Goal: Task Accomplishment & Management: Use online tool/utility

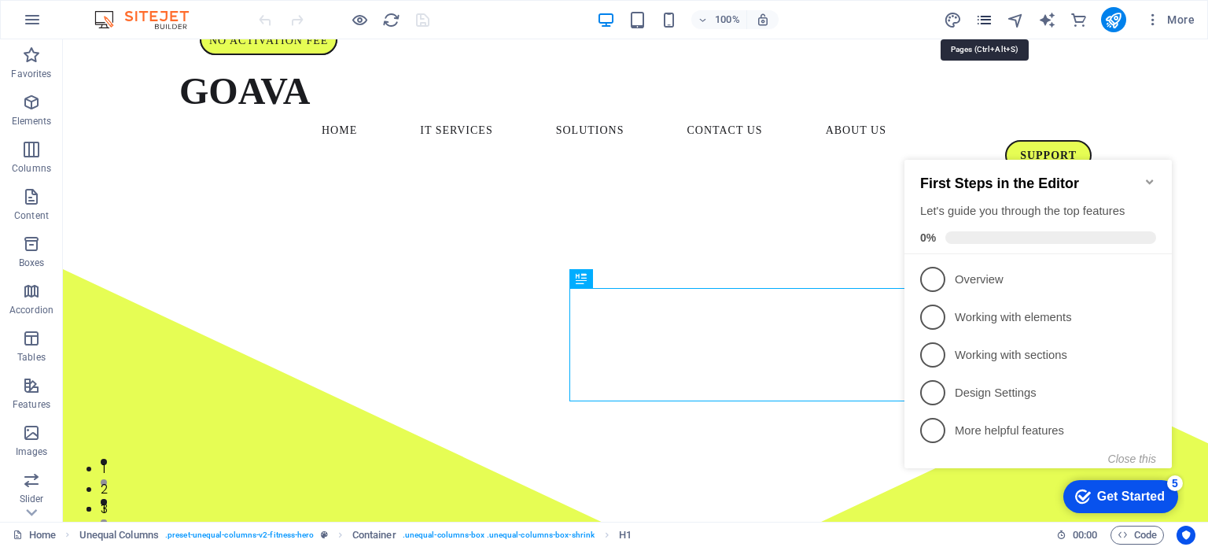
click at [983, 21] on icon "pages" at bounding box center [984, 20] width 18 height 18
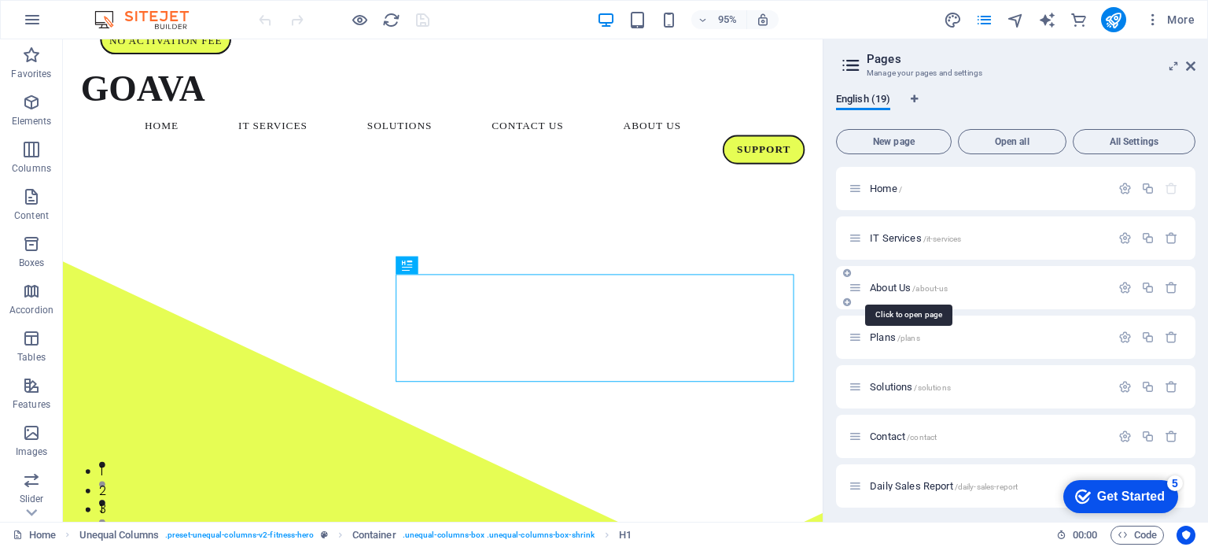
click at [890, 282] on span "About Us /about-us" at bounding box center [909, 288] width 78 height 12
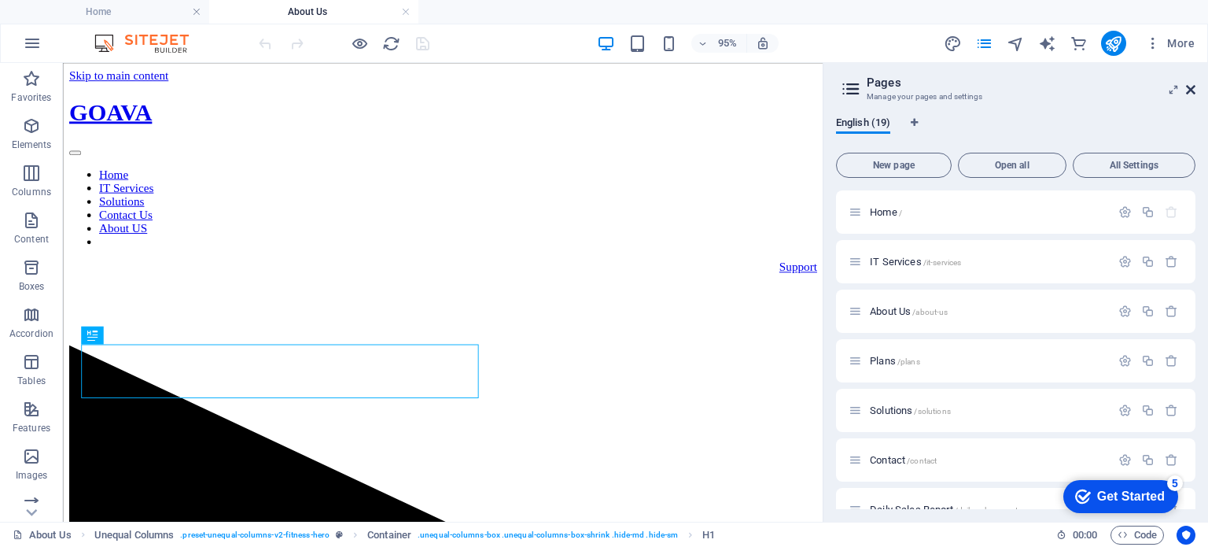
click at [1191, 92] on icon at bounding box center [1190, 89] width 9 height 13
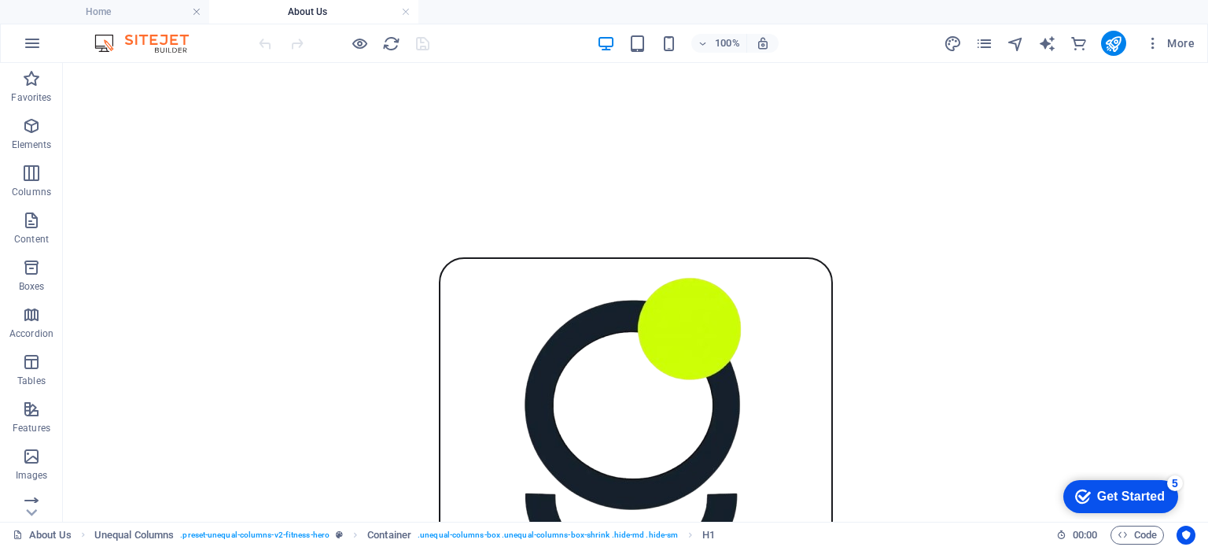
scroll to position [1287, 0]
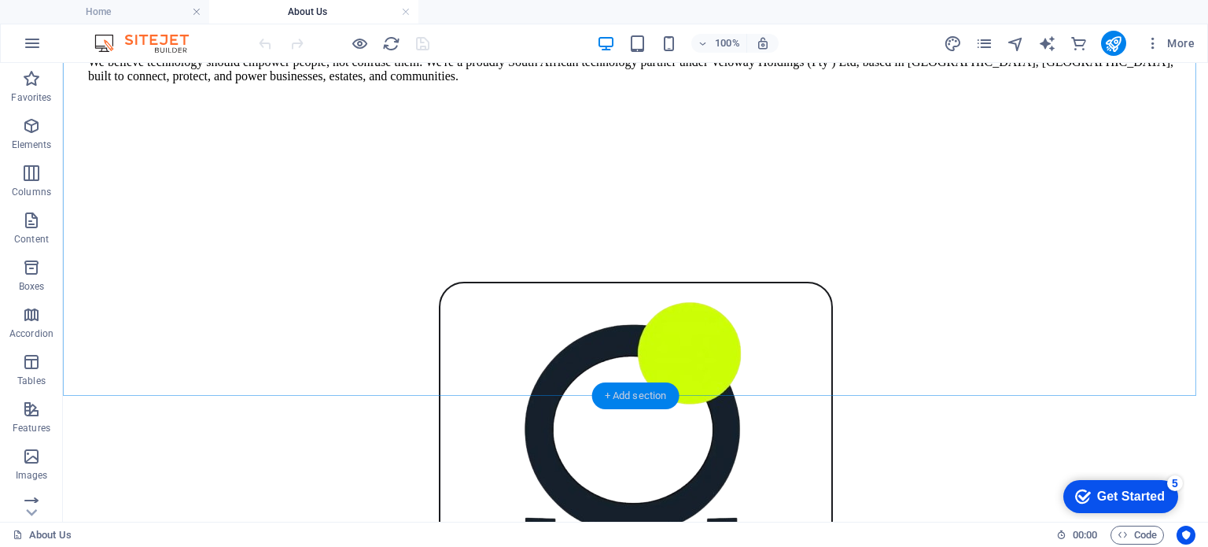
click at [639, 394] on div "+ Add section" at bounding box center [635, 395] width 87 height 27
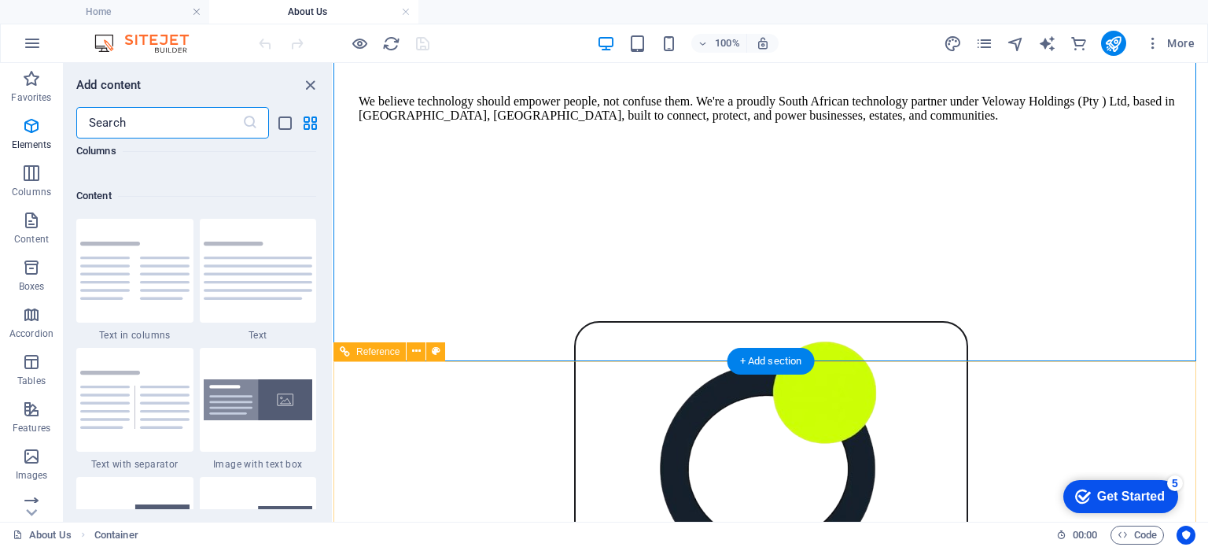
scroll to position [2752, 0]
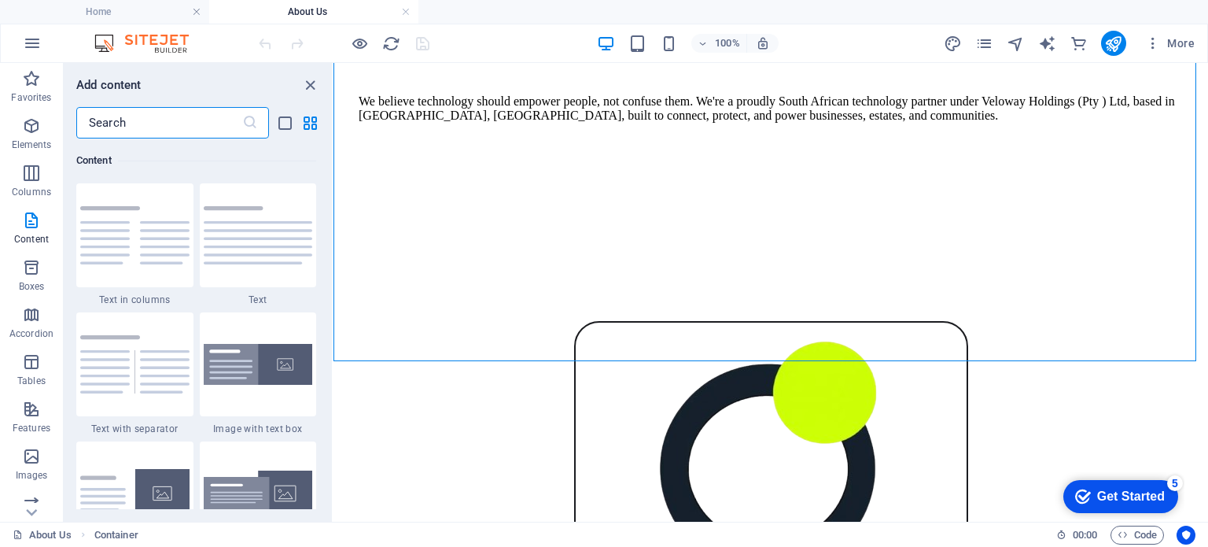
click at [116, 127] on input "text" at bounding box center [159, 122] width 166 height 31
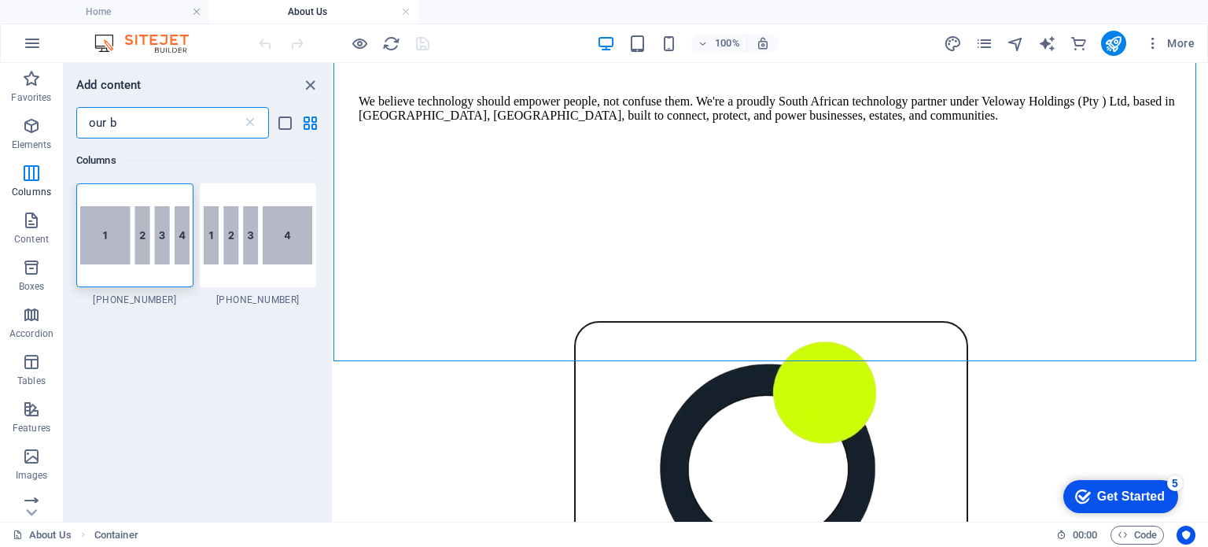
scroll to position [0, 0]
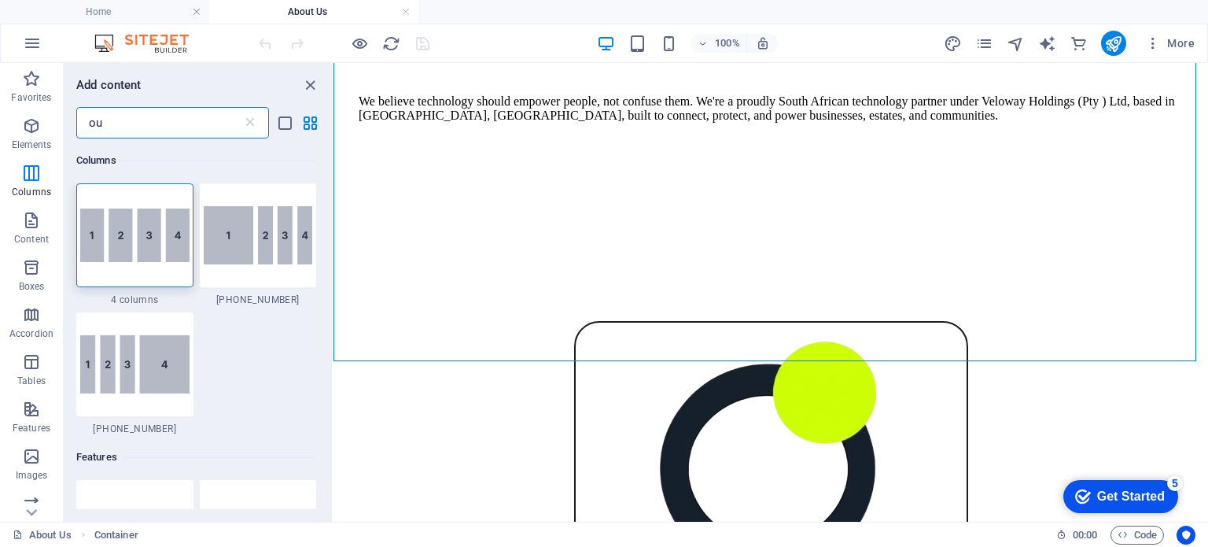
type input "o"
type input "our"
click at [175, 245] on img at bounding box center [134, 234] width 109 height 53
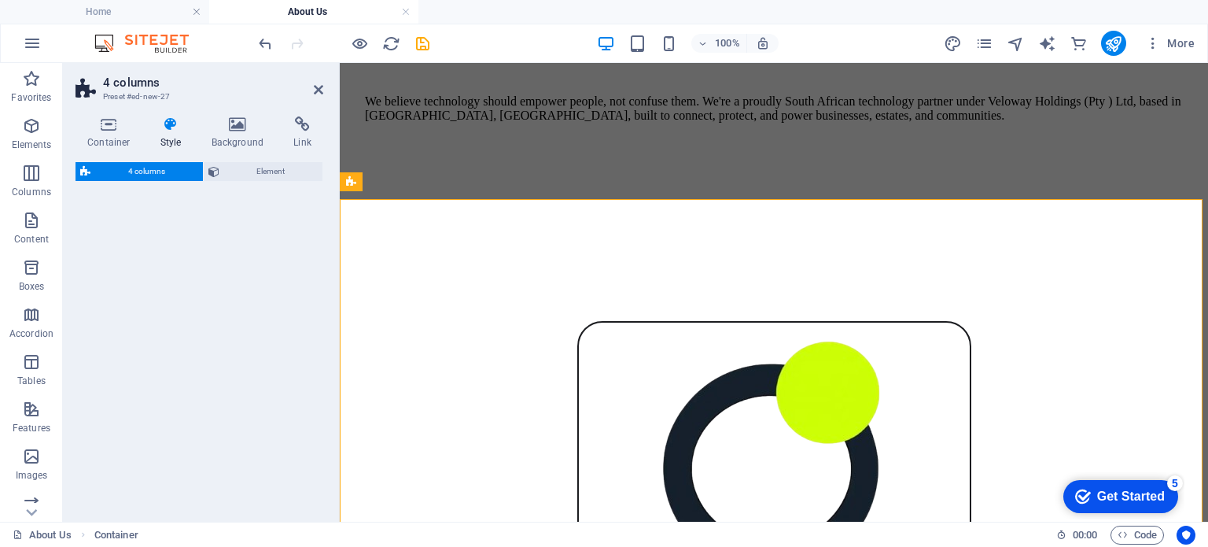
select select "rem"
select select "preset-columns-four-v2-default"
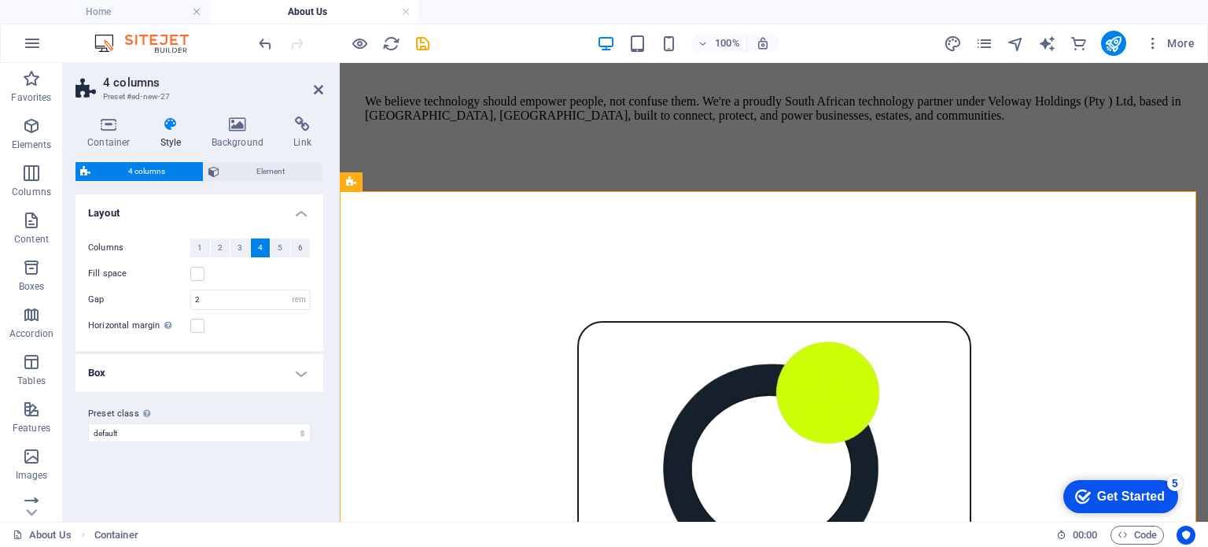
scroll to position [1409, 0]
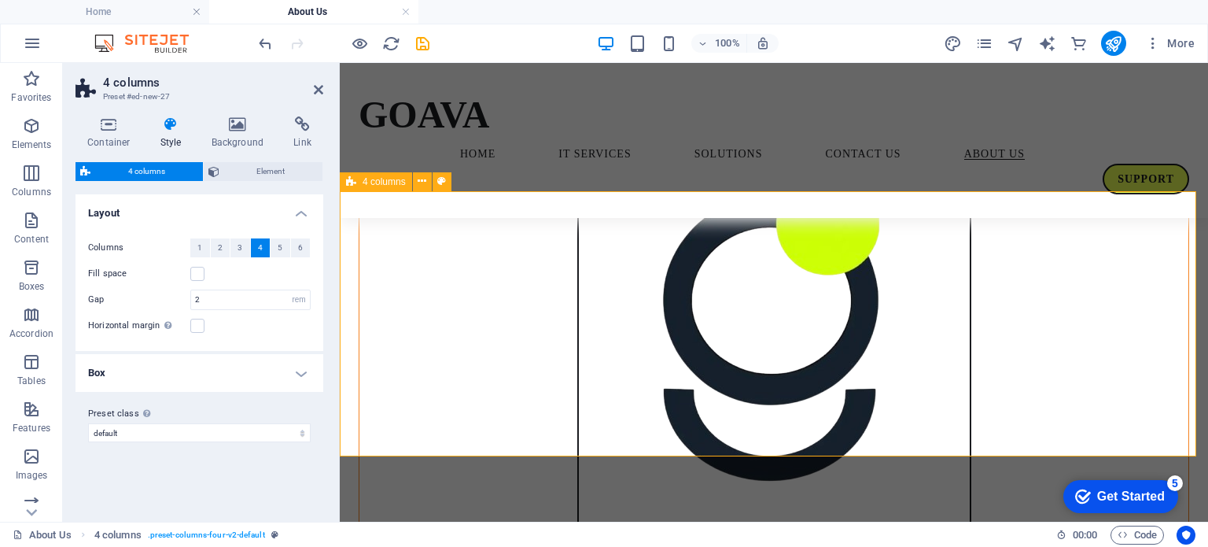
click at [260, 39] on icon "undo" at bounding box center [265, 44] width 18 height 18
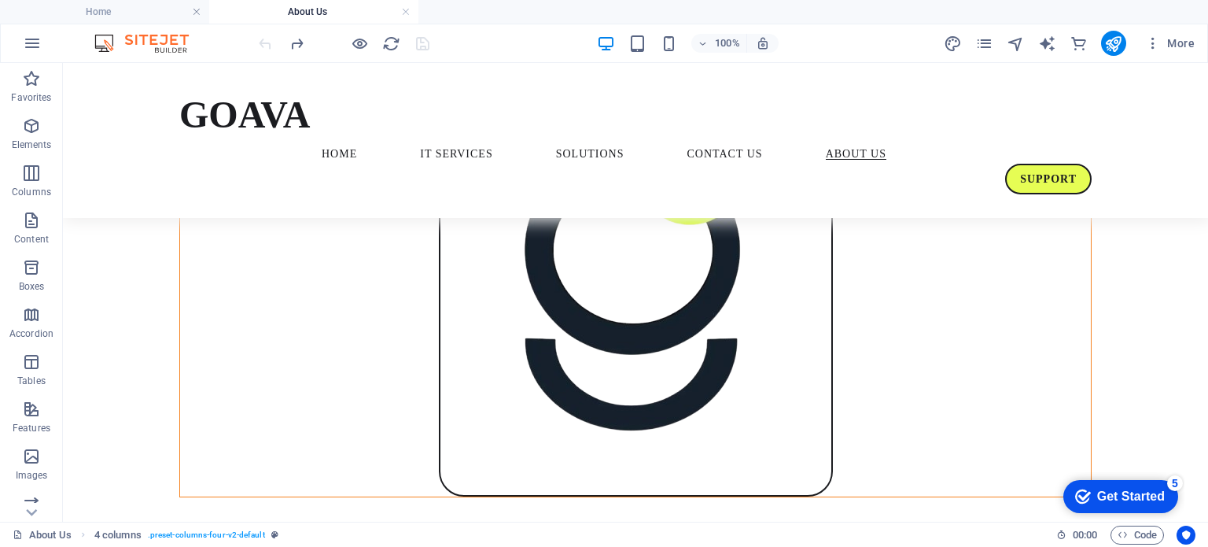
scroll to position [1454, 0]
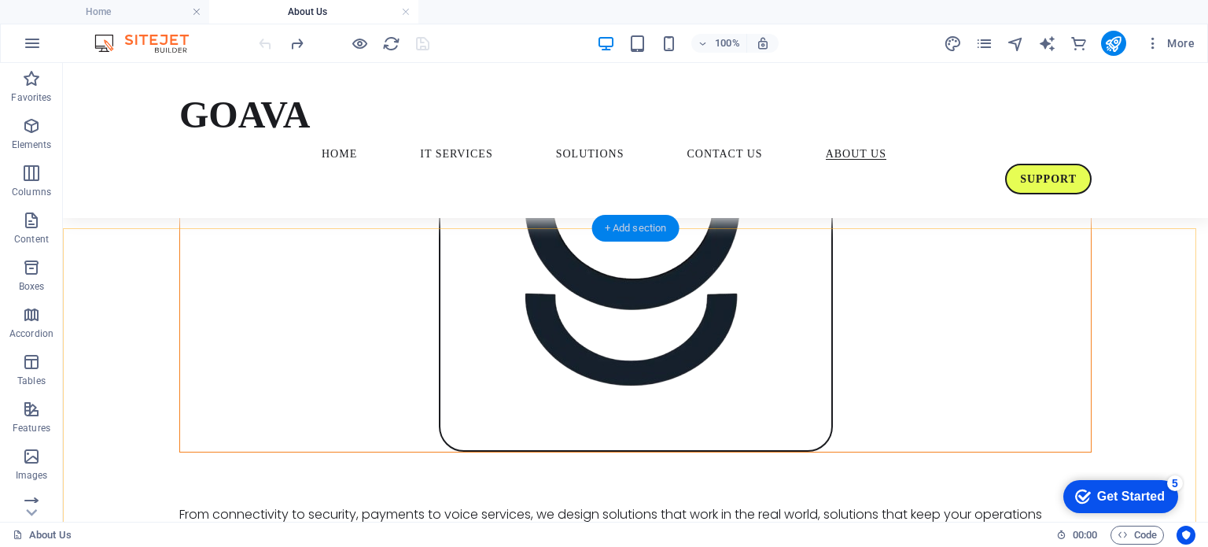
click at [607, 226] on div "+ Add section" at bounding box center [635, 228] width 87 height 27
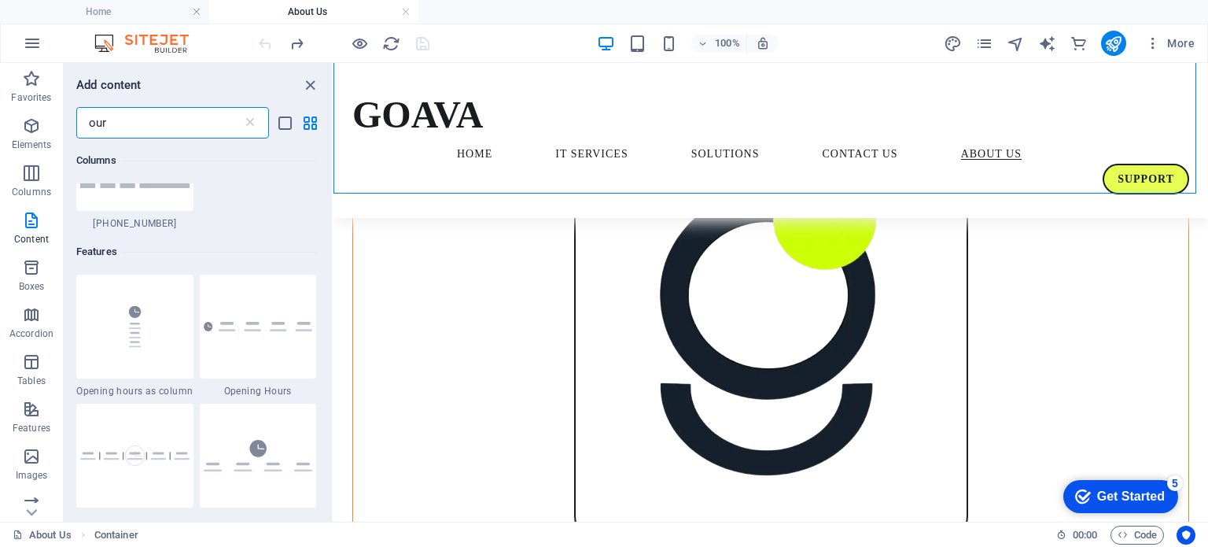
scroll to position [208, 0]
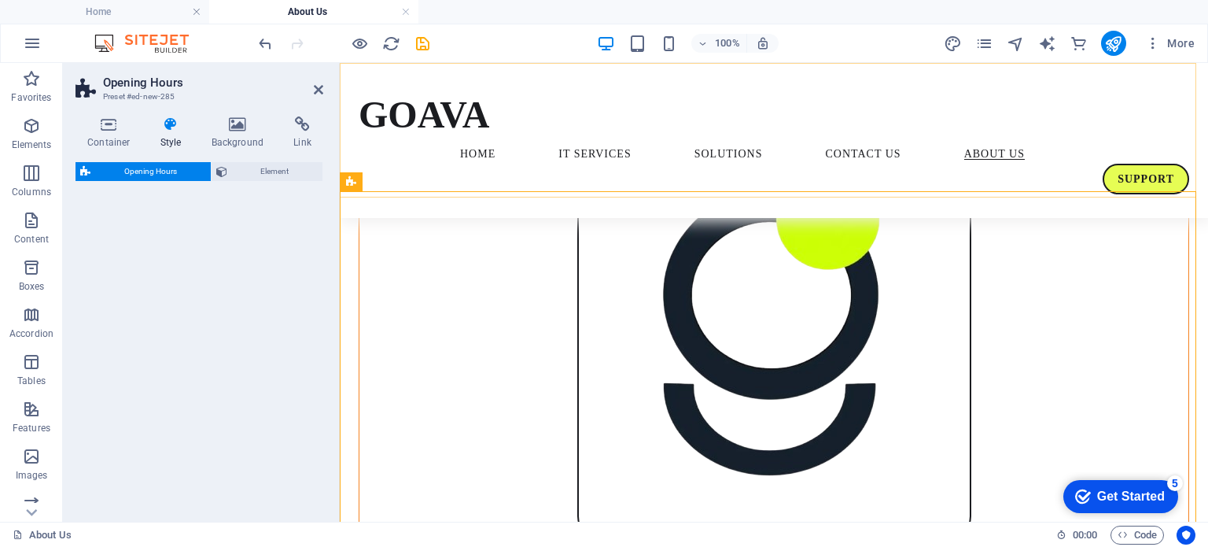
select select "rem"
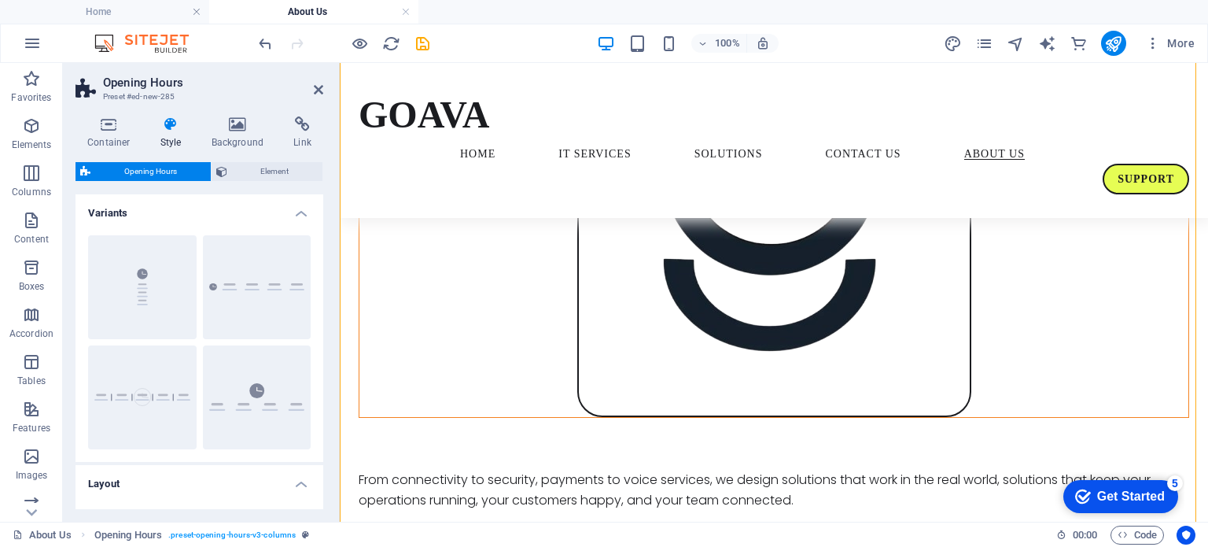
scroll to position [1540, 0]
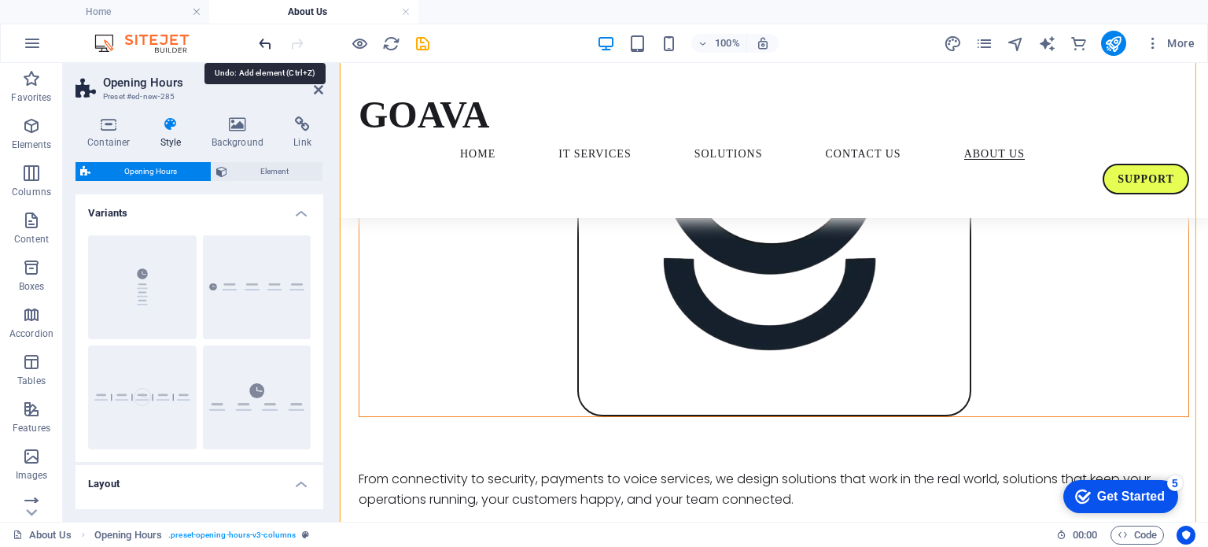
click at [263, 42] on icon "undo" at bounding box center [265, 44] width 18 height 18
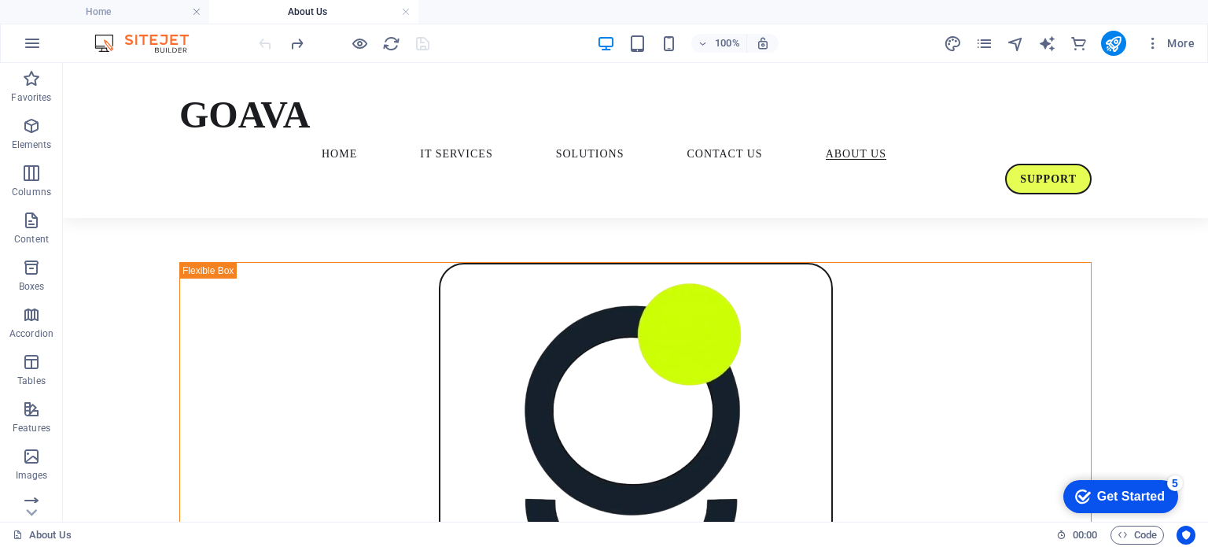
scroll to position [1257, 0]
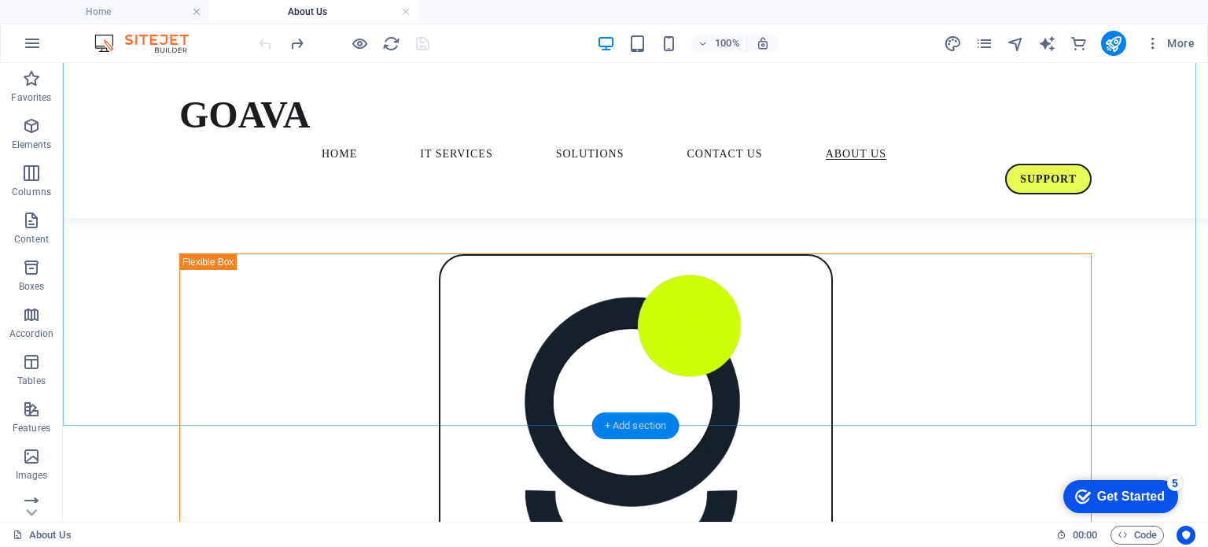
click at [631, 423] on div "+ Add section" at bounding box center [635, 425] width 87 height 27
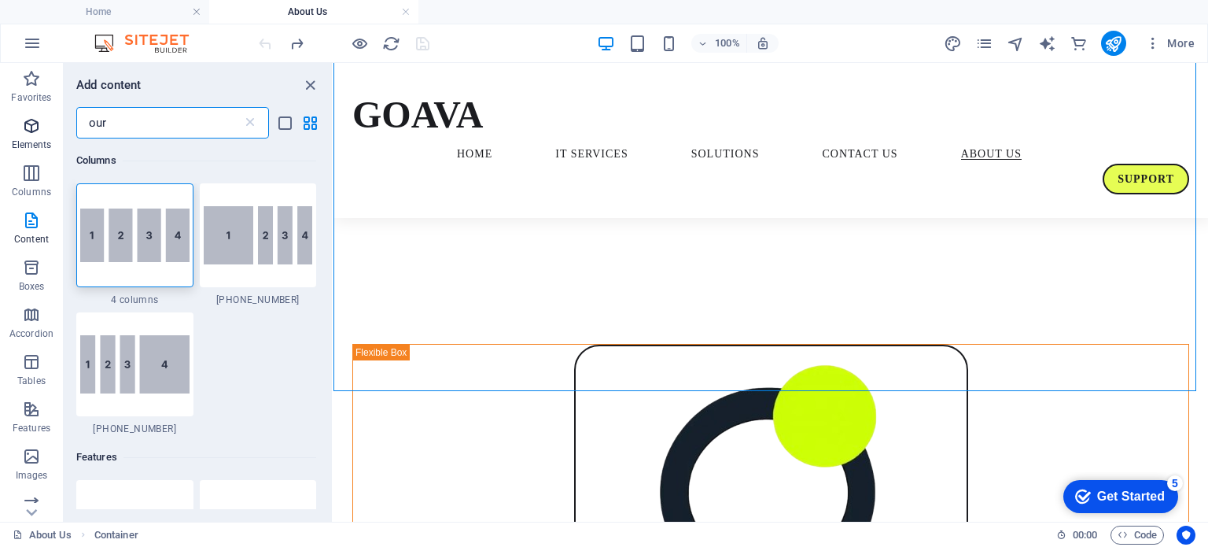
drag, startPoint x: 167, startPoint y: 130, endPoint x: 0, endPoint y: 119, distance: 167.1
click at [0, 119] on div "Favorites Elements Columns Content Boxes Accordion Tables Features Images Slide…" at bounding box center [166, 292] width 333 height 458
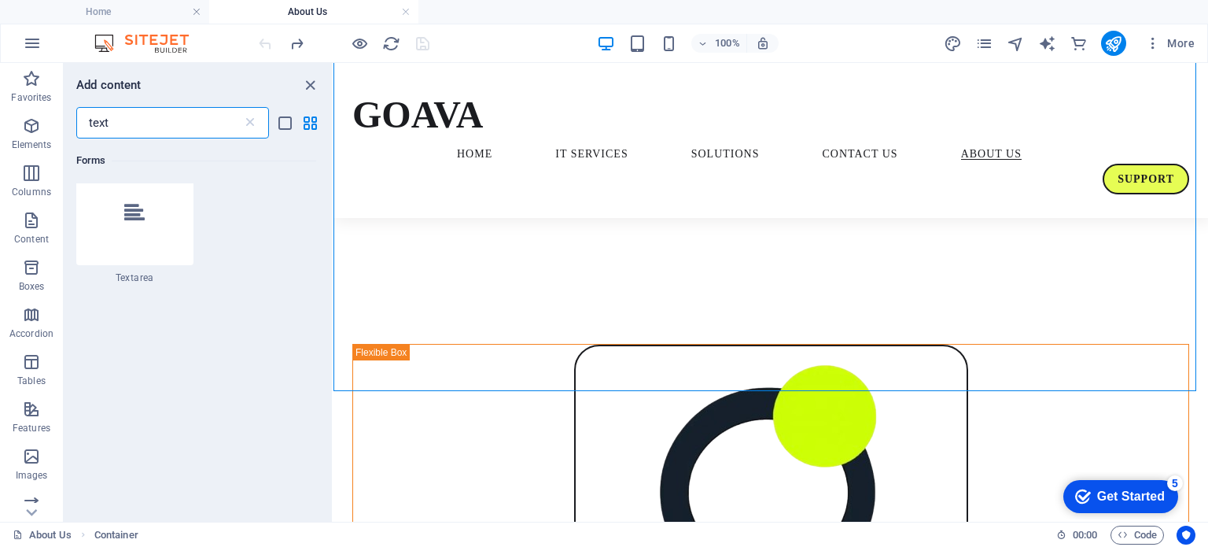
scroll to position [1922, 0]
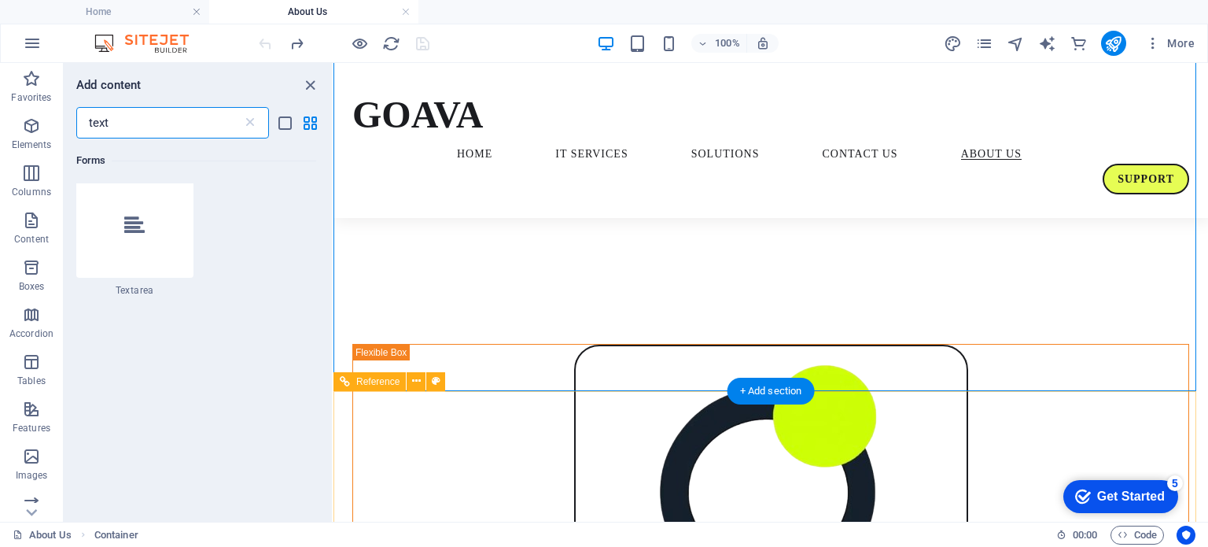
type input "text"
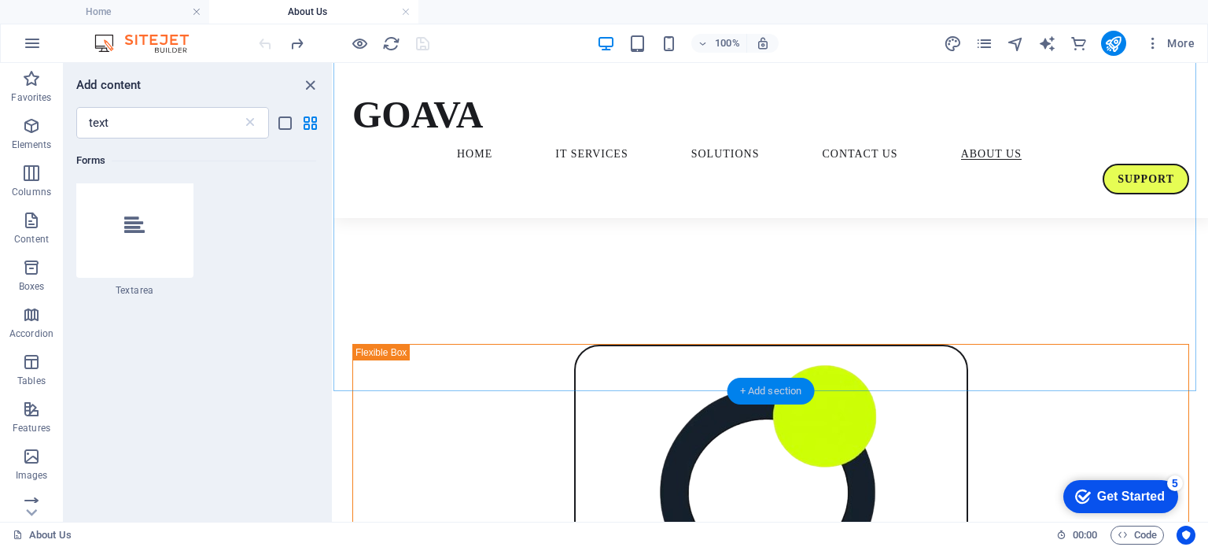
click at [763, 392] on div "+ Add section" at bounding box center [770, 390] width 87 height 27
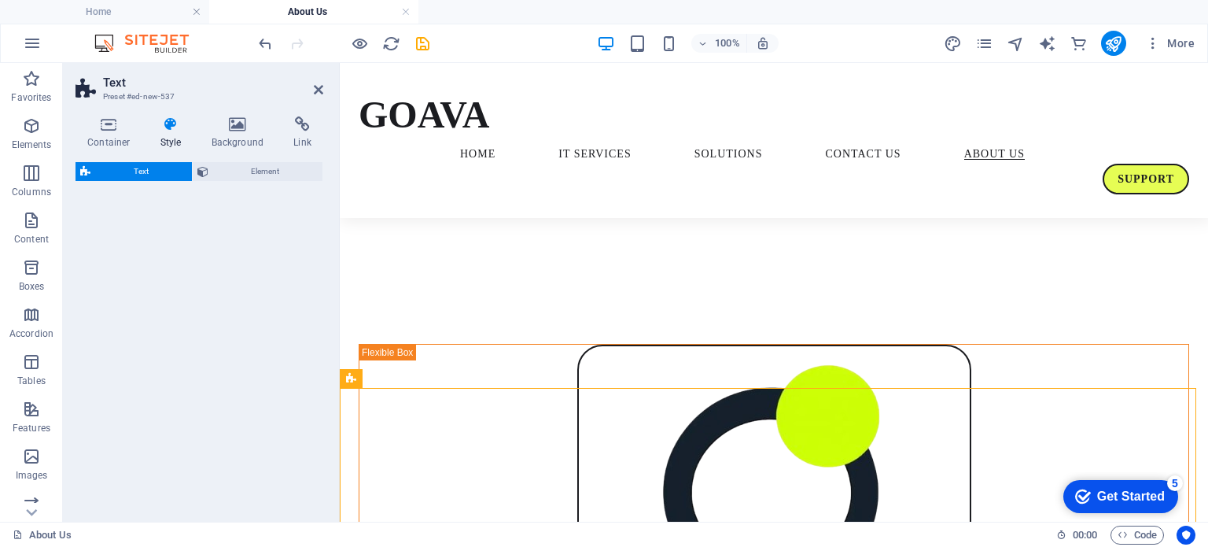
scroll to position [1213, 0]
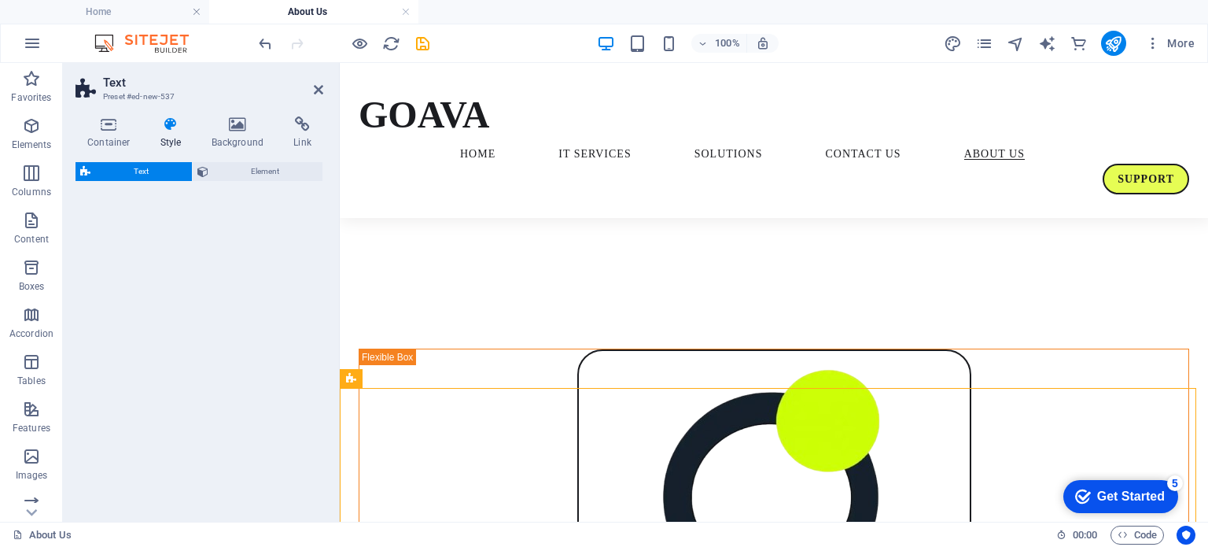
select select "rem"
select select "px"
select select "preset-text-v2-separator"
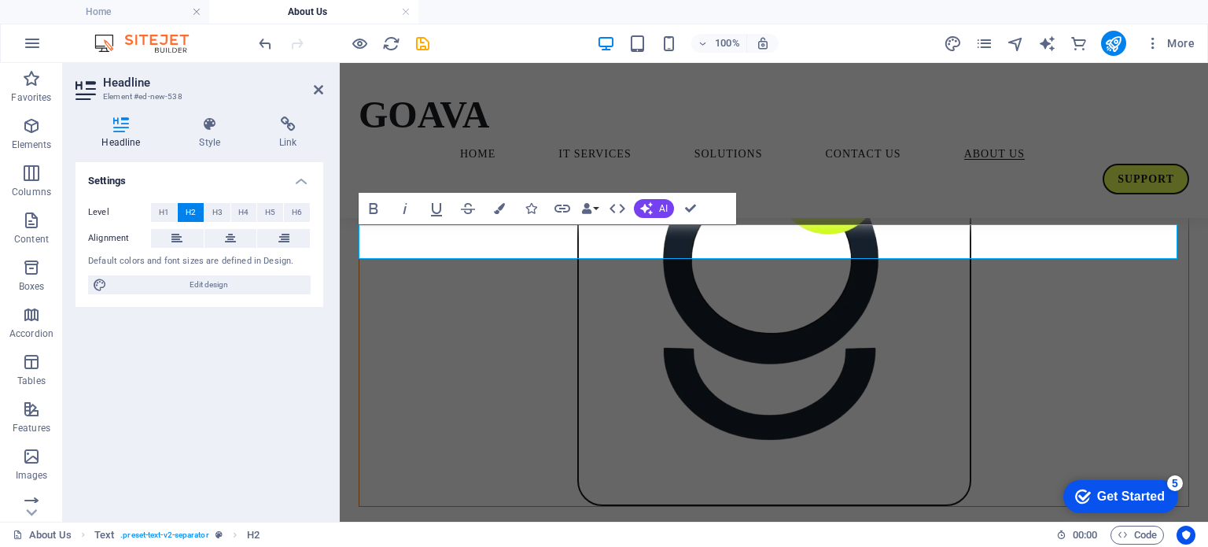
scroll to position [1463, 0]
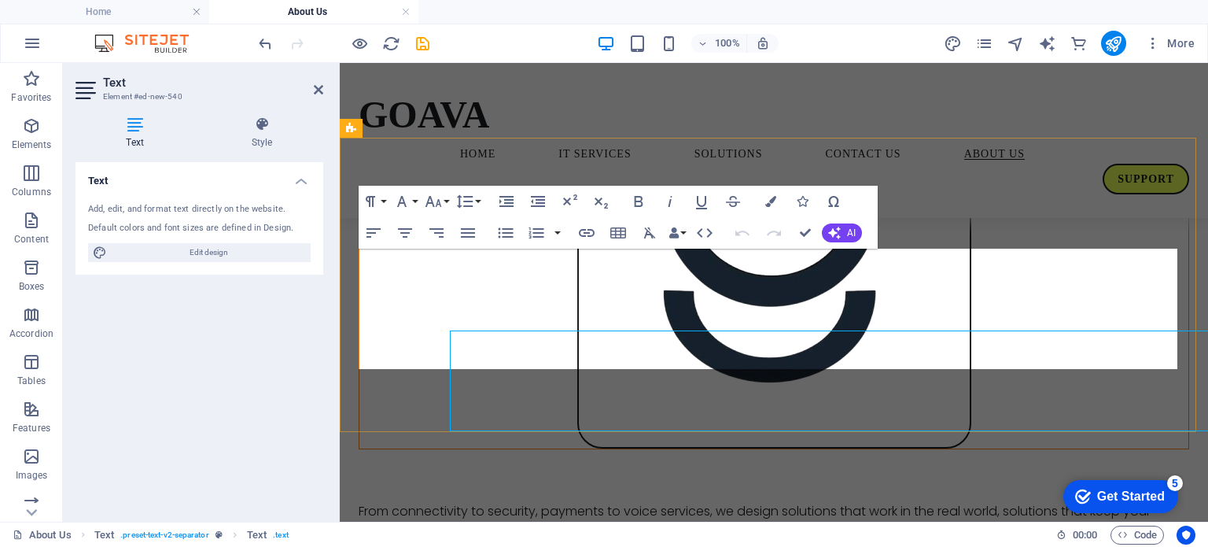
scroll to position [1463, 0]
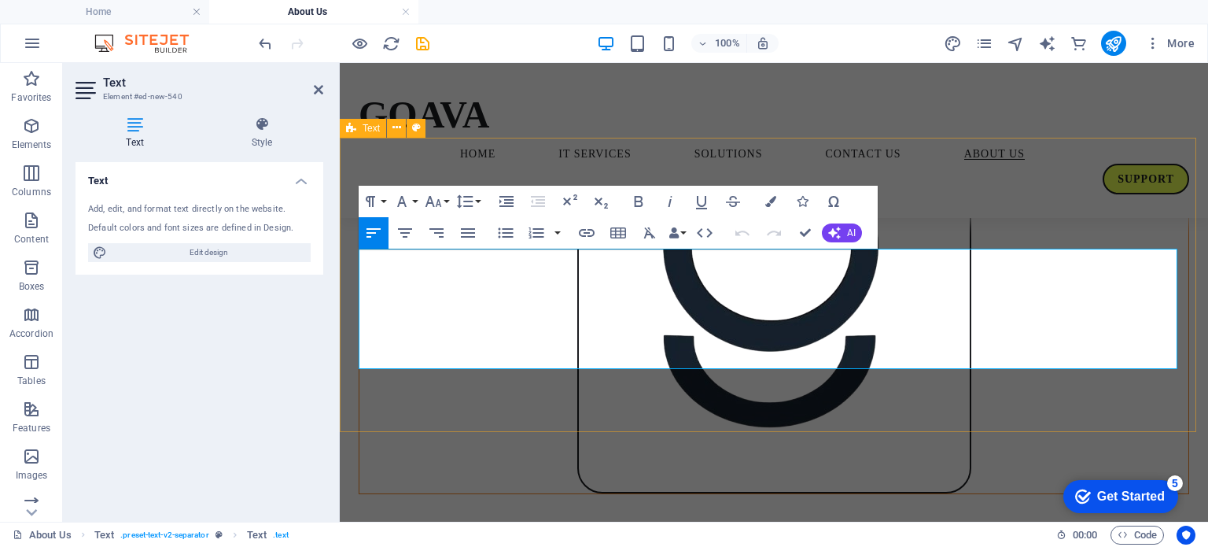
drag, startPoint x: 705, startPoint y: 352, endPoint x: 343, endPoint y: 260, distance: 373.3
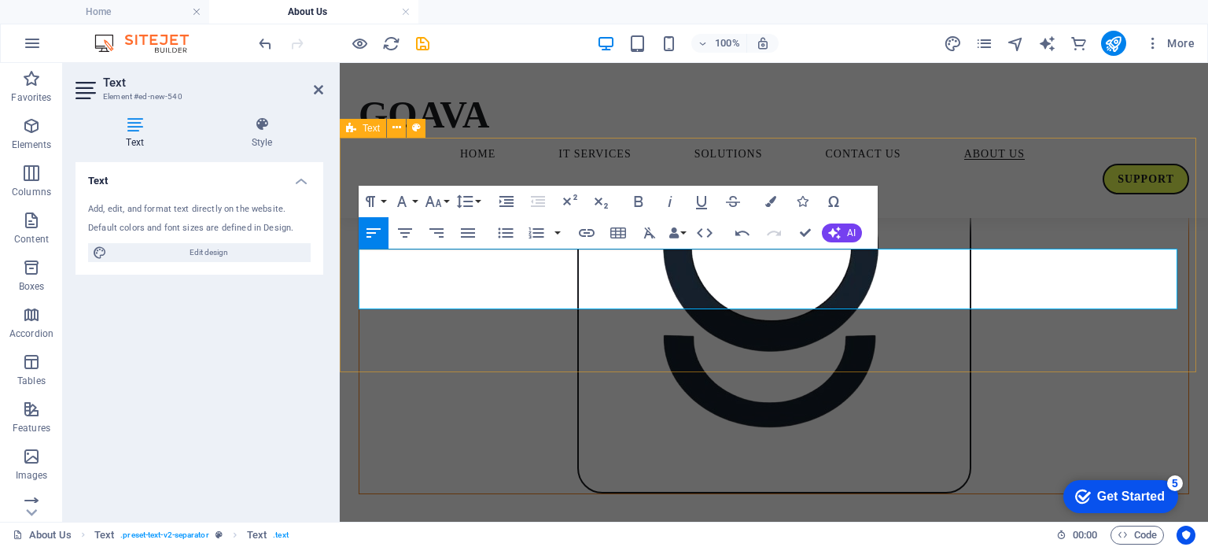
drag, startPoint x: 812, startPoint y: 257, endPoint x: 1183, endPoint y: 315, distance: 375.6
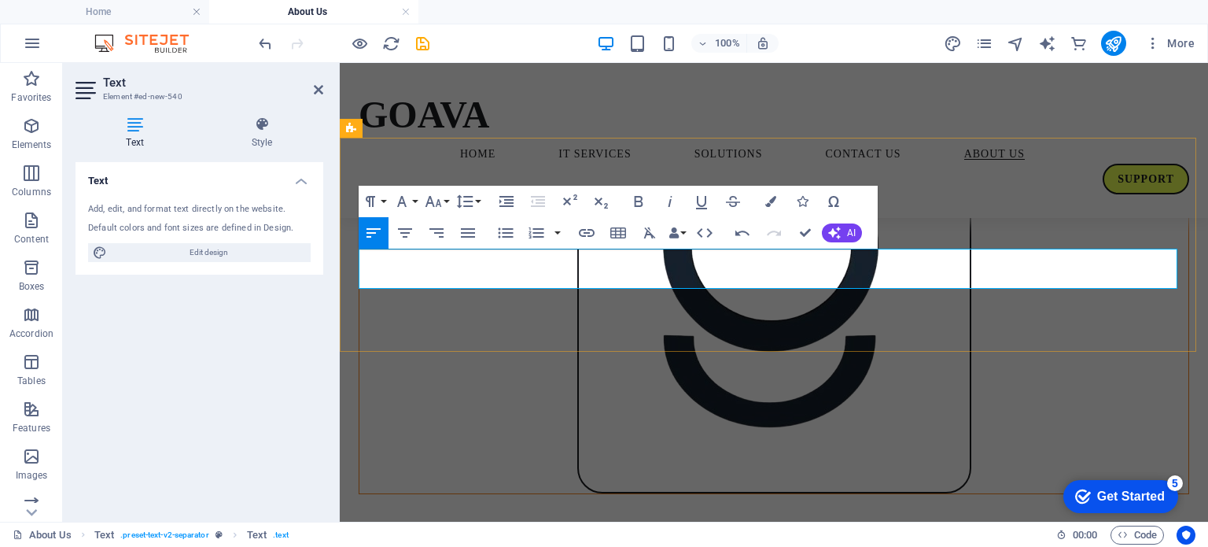
drag, startPoint x: 812, startPoint y: 278, endPoint x: 795, endPoint y: 252, distance: 31.2
drag, startPoint x: 711, startPoint y: 276, endPoint x: 404, endPoint y: 238, distance: 309.0
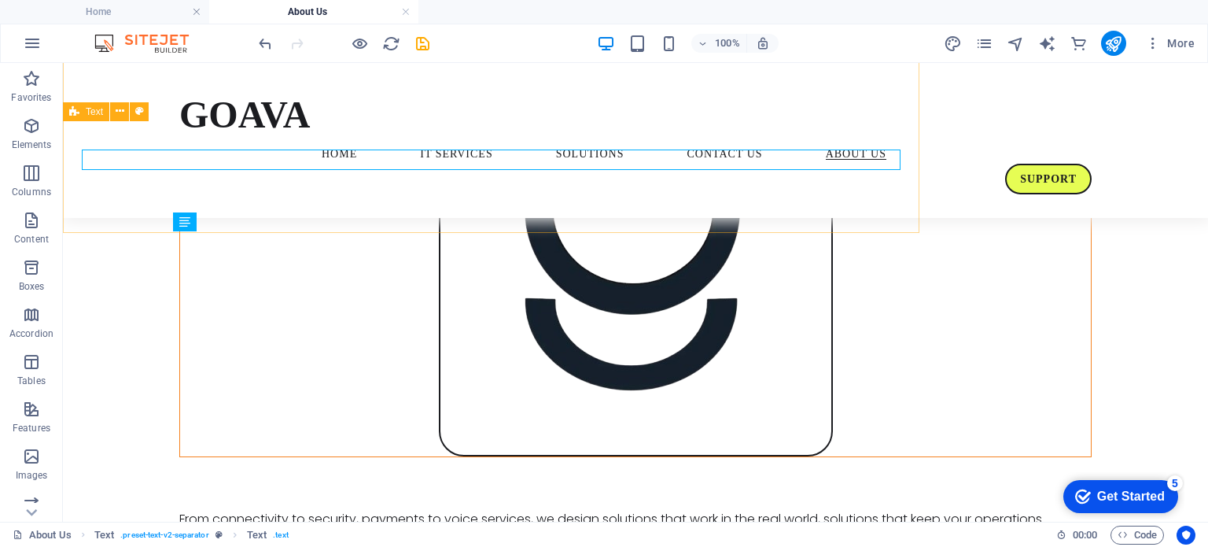
scroll to position [1562, 0]
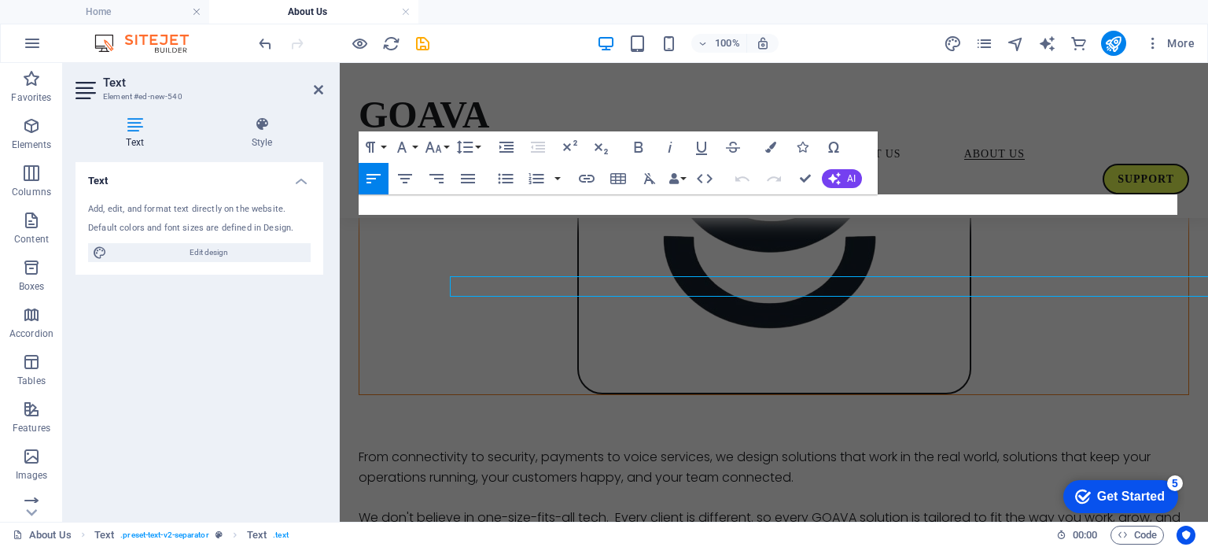
scroll to position [1517, 0]
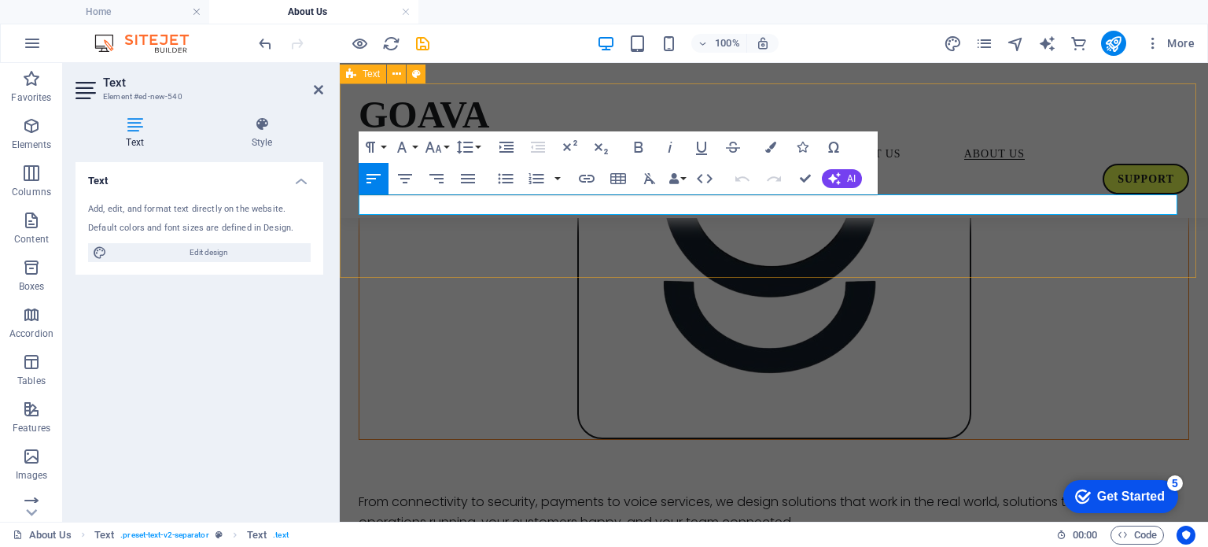
drag, startPoint x: 499, startPoint y: 206, endPoint x: 353, endPoint y: 202, distance: 145.5
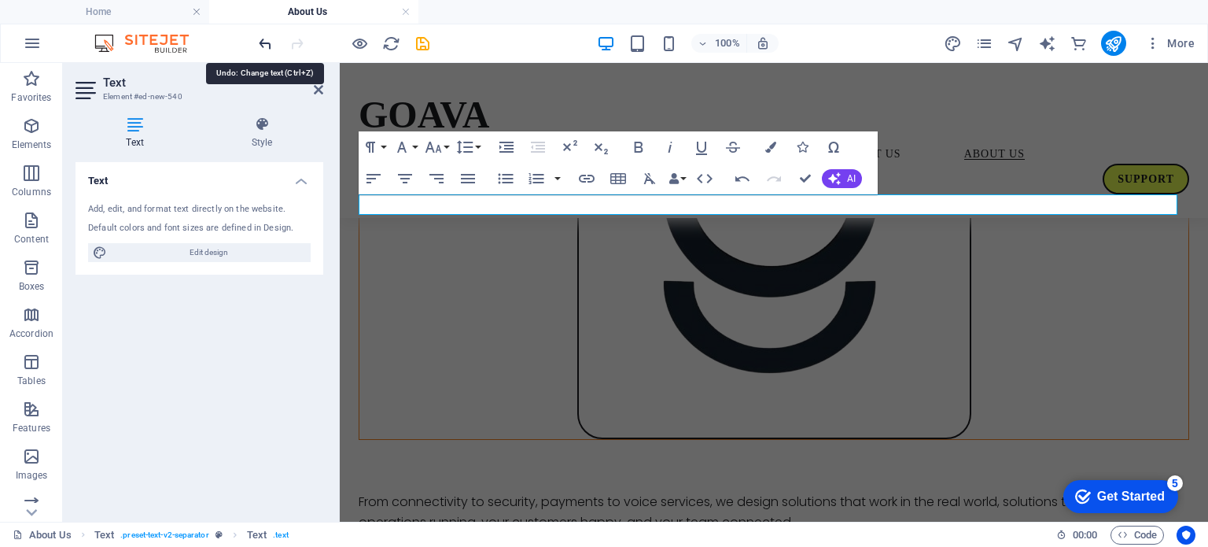
click at [262, 42] on icon "undo" at bounding box center [265, 44] width 18 height 18
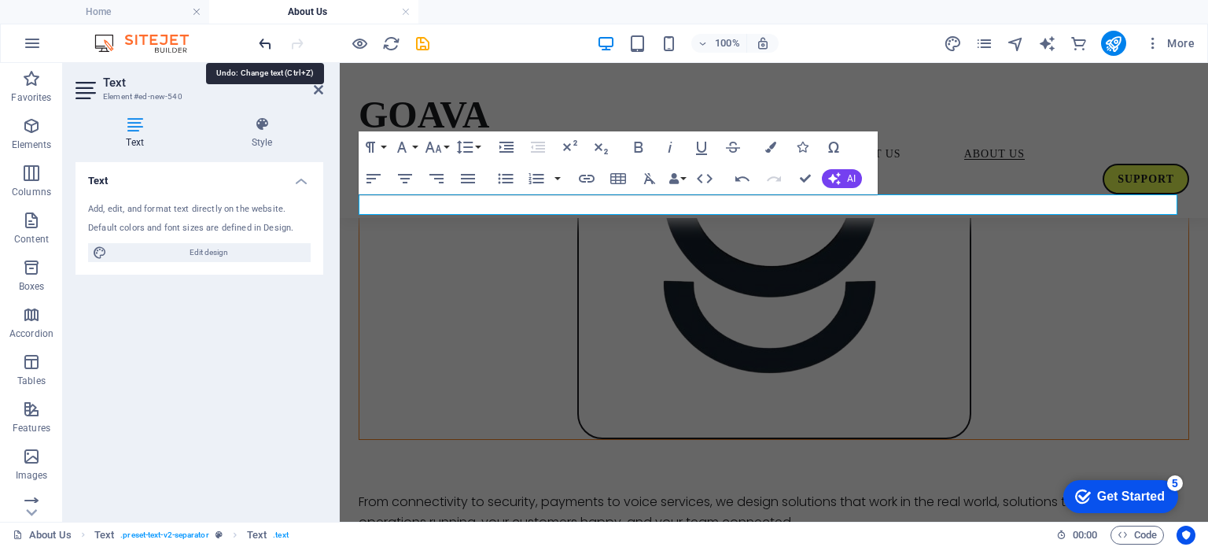
click at [262, 42] on icon "undo" at bounding box center [265, 44] width 18 height 18
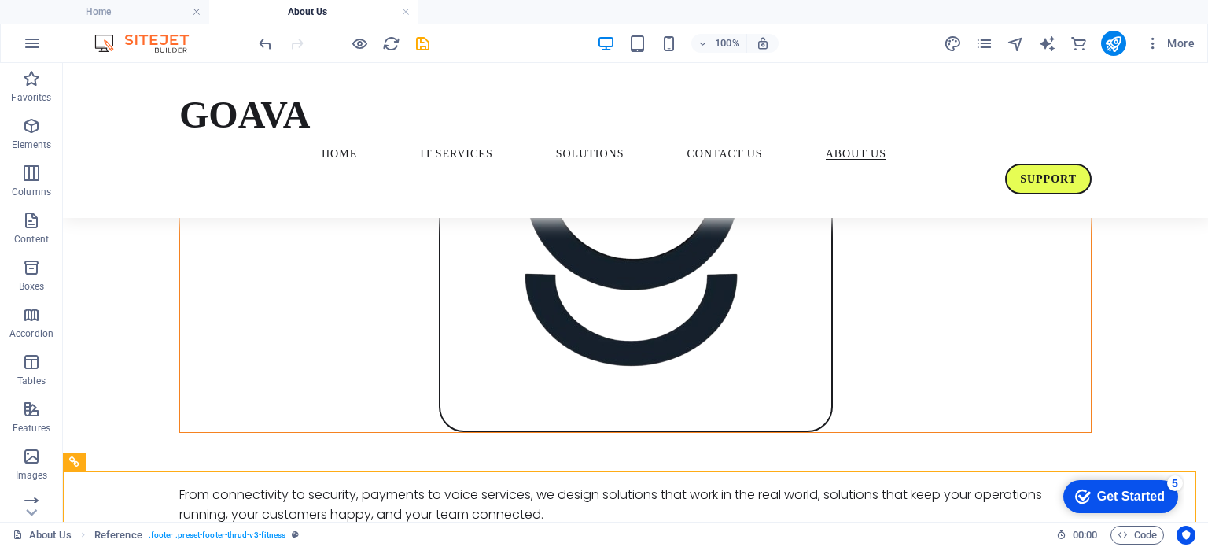
scroll to position [1482, 0]
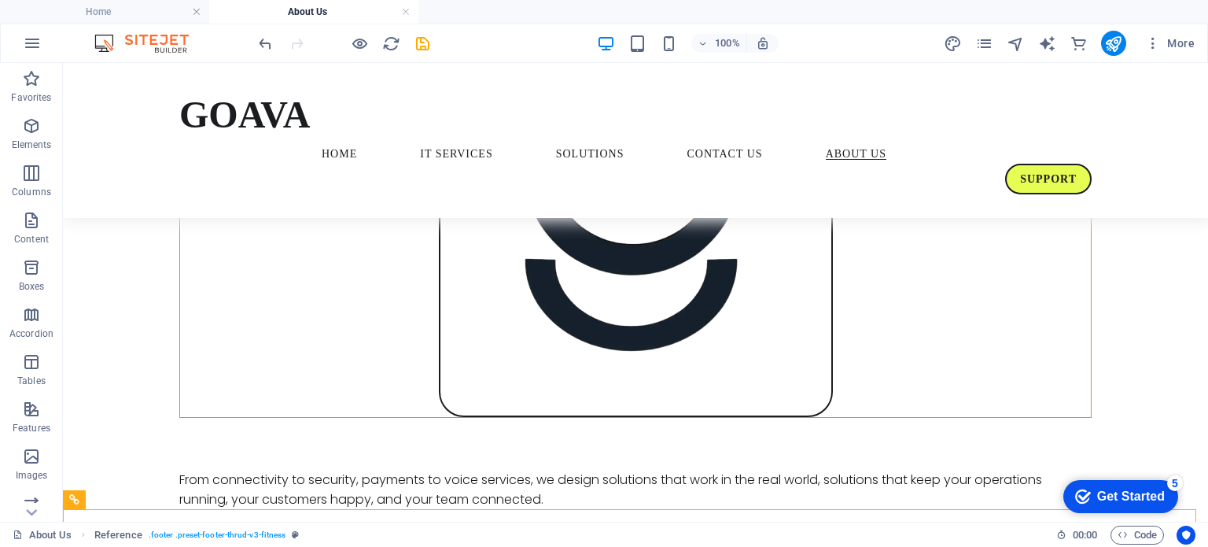
scroll to position [1417, 0]
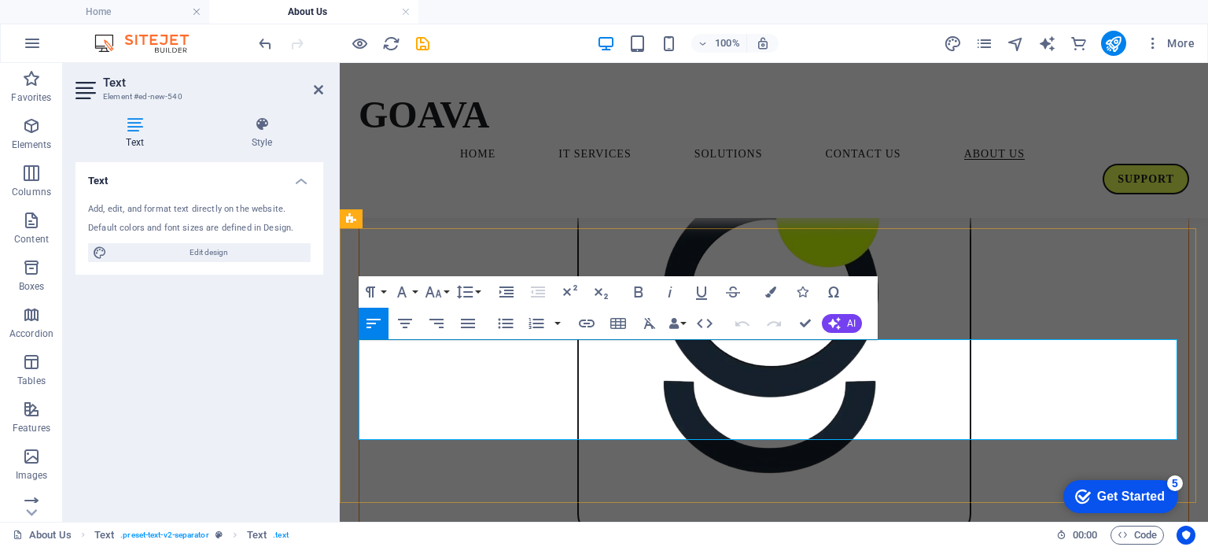
scroll to position [1372, 0]
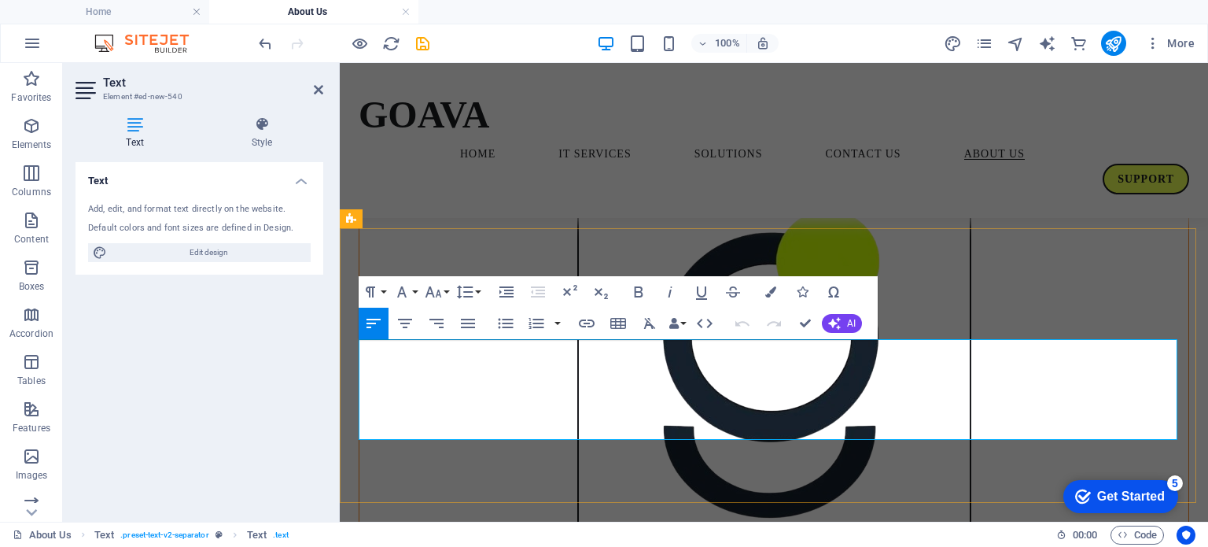
click at [422, 39] on icon "save" at bounding box center [423, 44] width 18 height 18
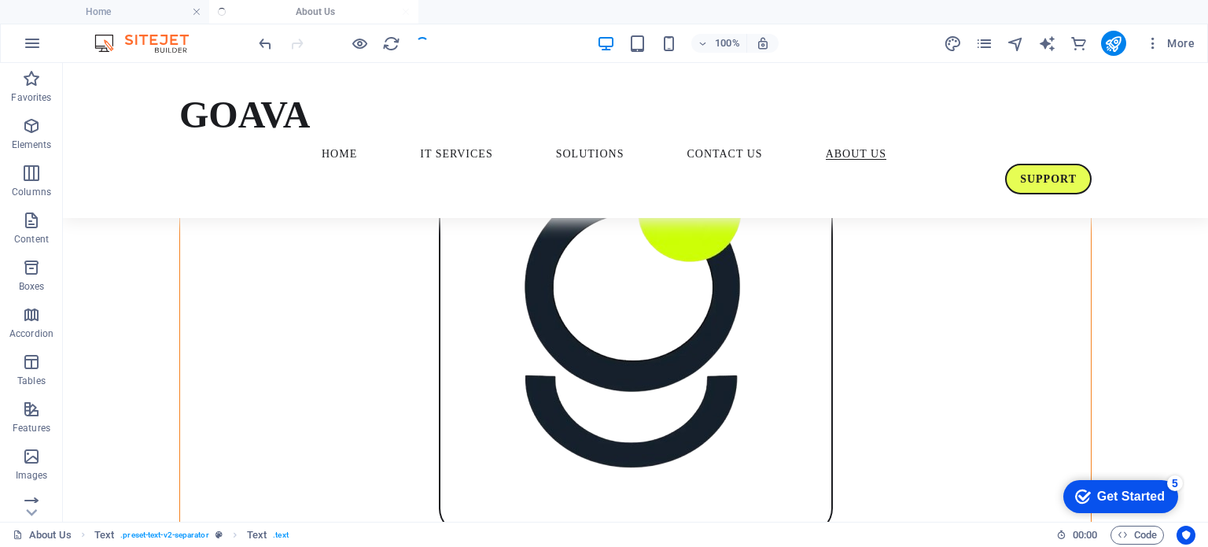
scroll to position [1417, 0]
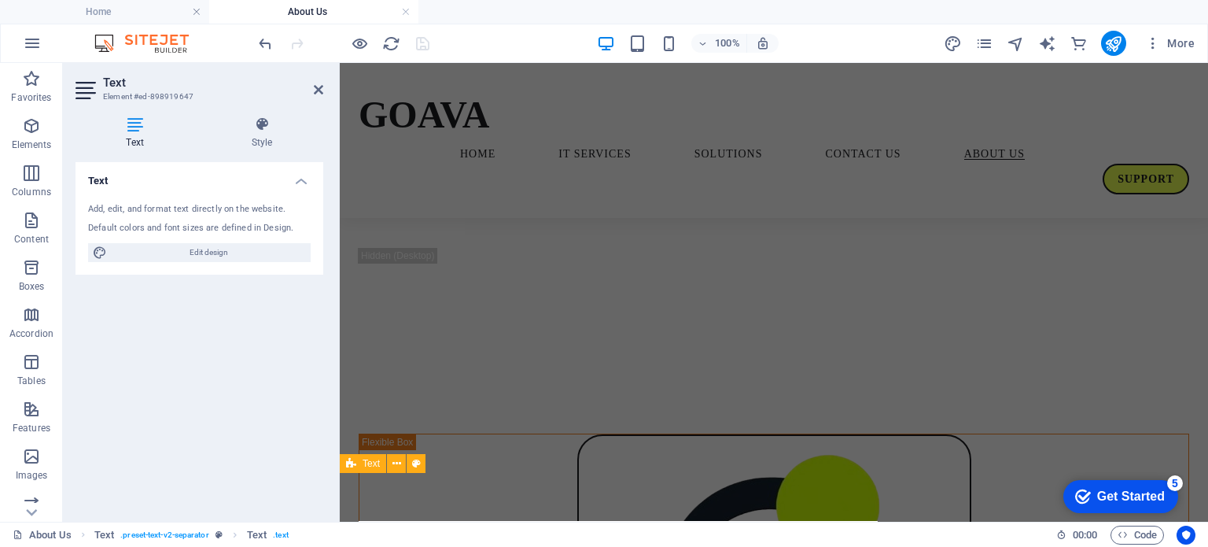
scroll to position [1335, 0]
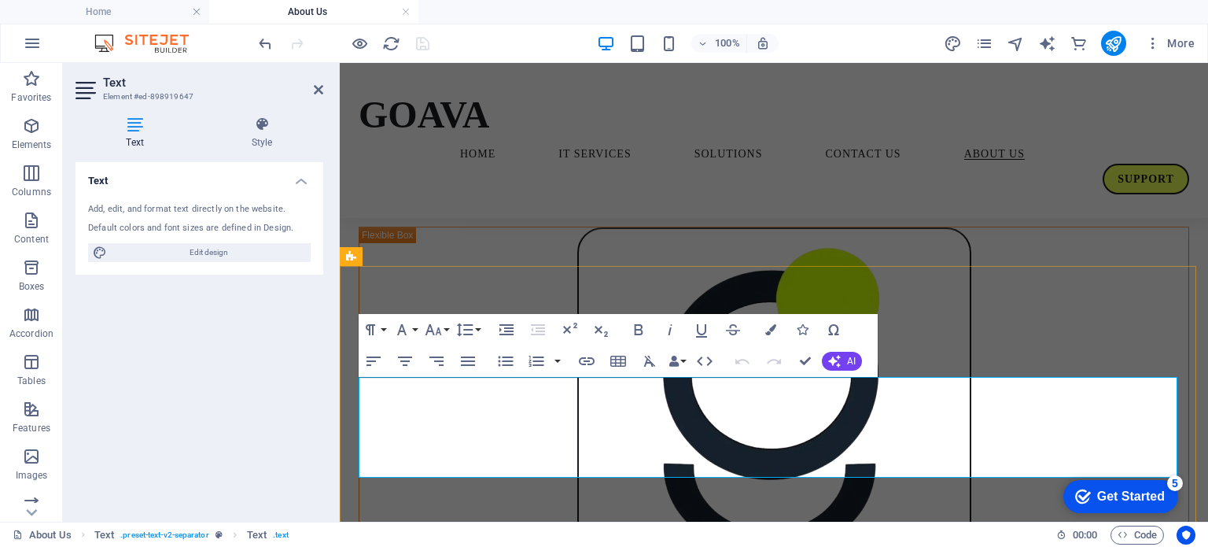
click at [299, 379] on div "Text Add, edit, and format text directly on the website. Default colors and fon…" at bounding box center [199, 335] width 248 height 347
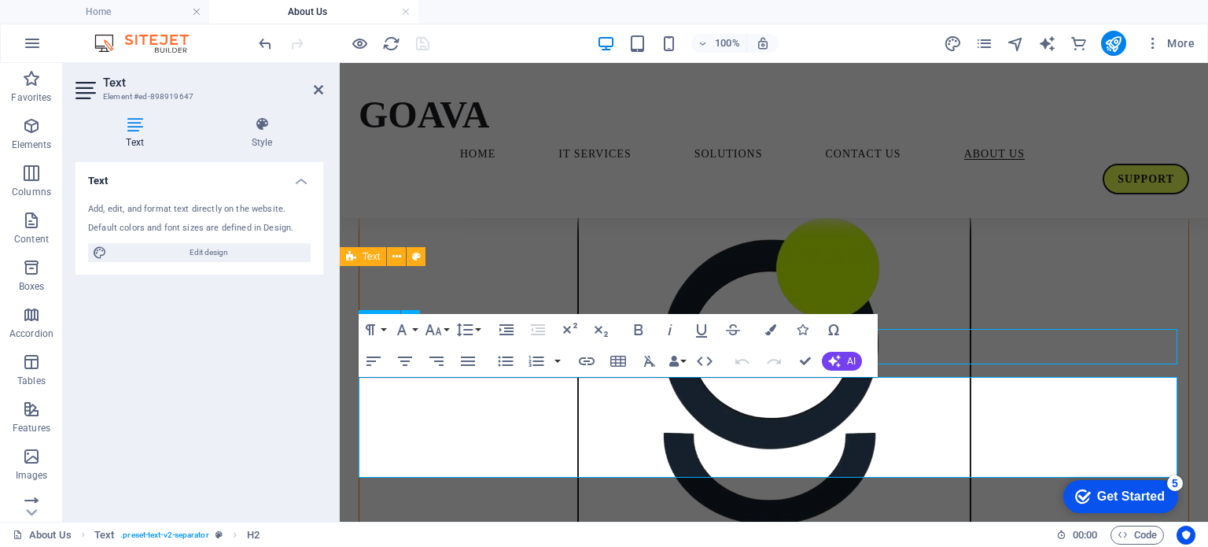
scroll to position [1379, 0]
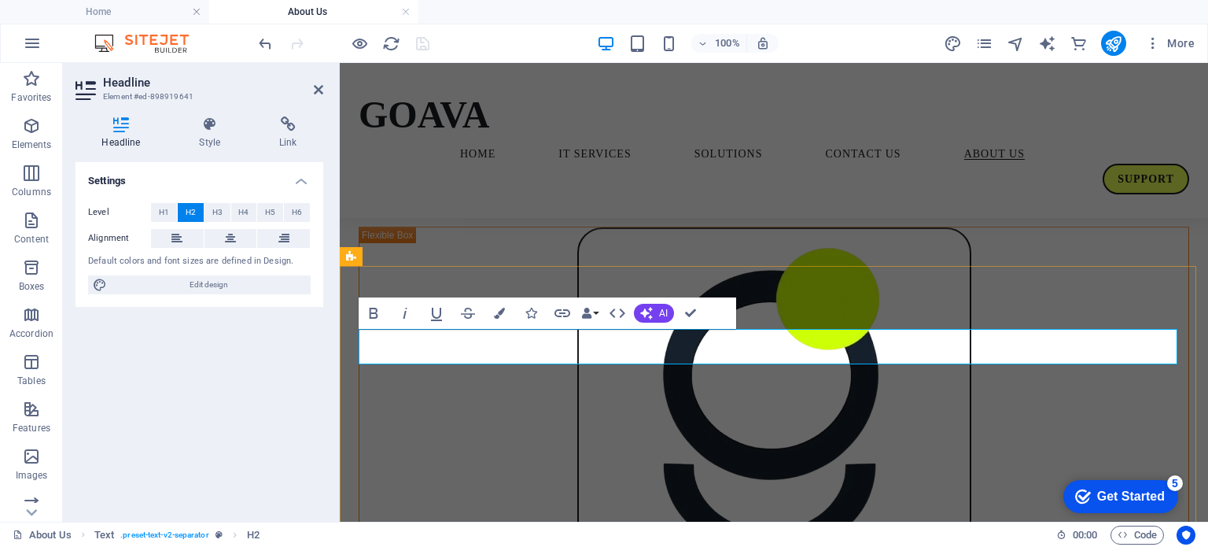
click at [28, 83] on icon at bounding box center [31, 72] width 22 height 22
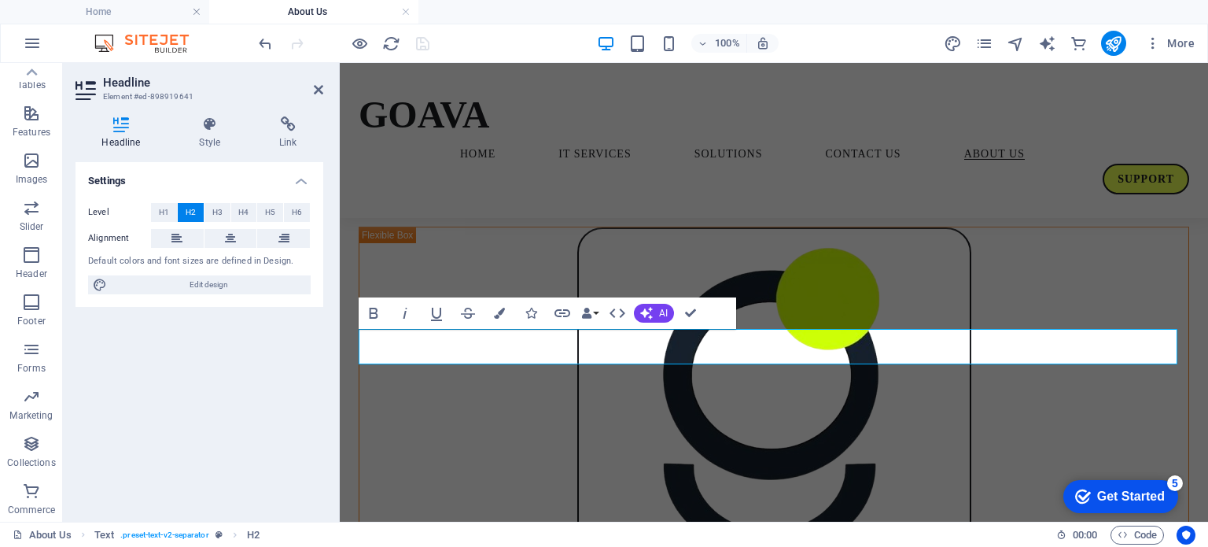
click at [28, 507] on p "Commerce" at bounding box center [31, 509] width 47 height 13
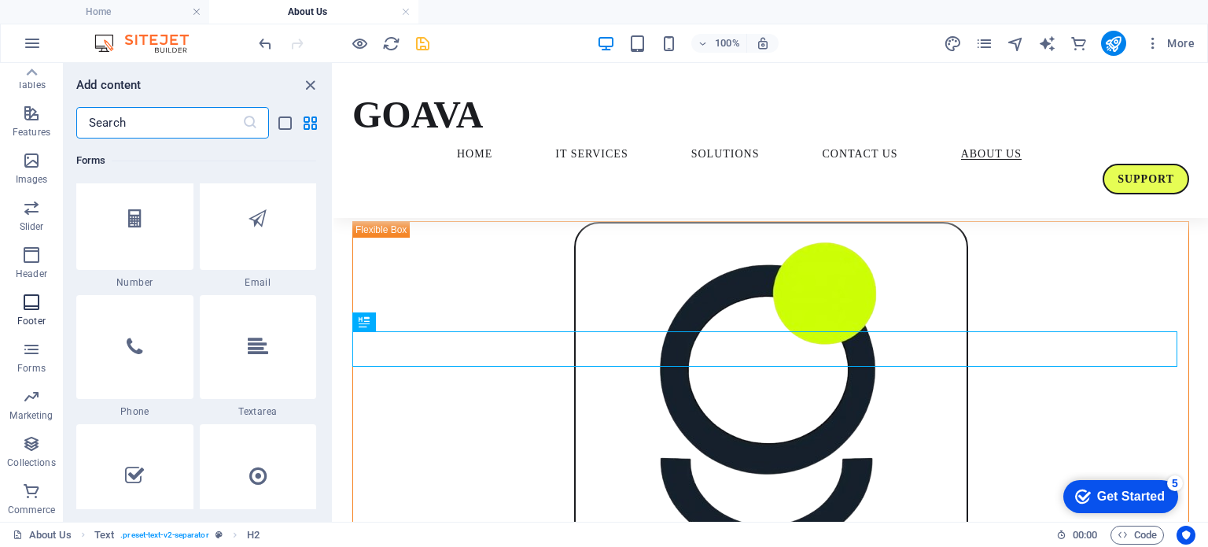
scroll to position [15155, 0]
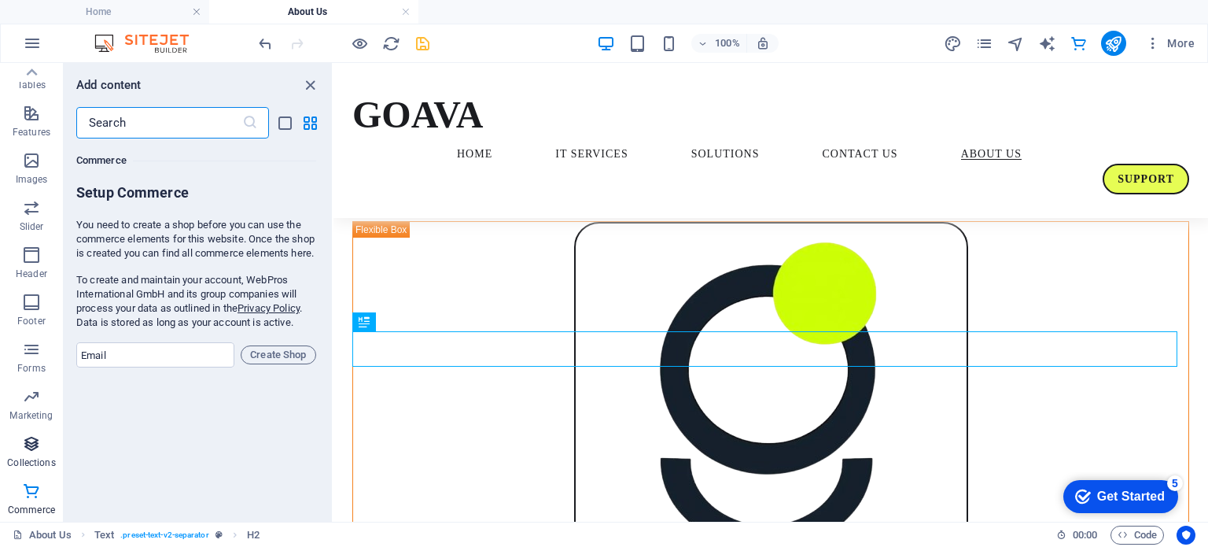
click at [33, 447] on icon "button" at bounding box center [31, 443] width 19 height 19
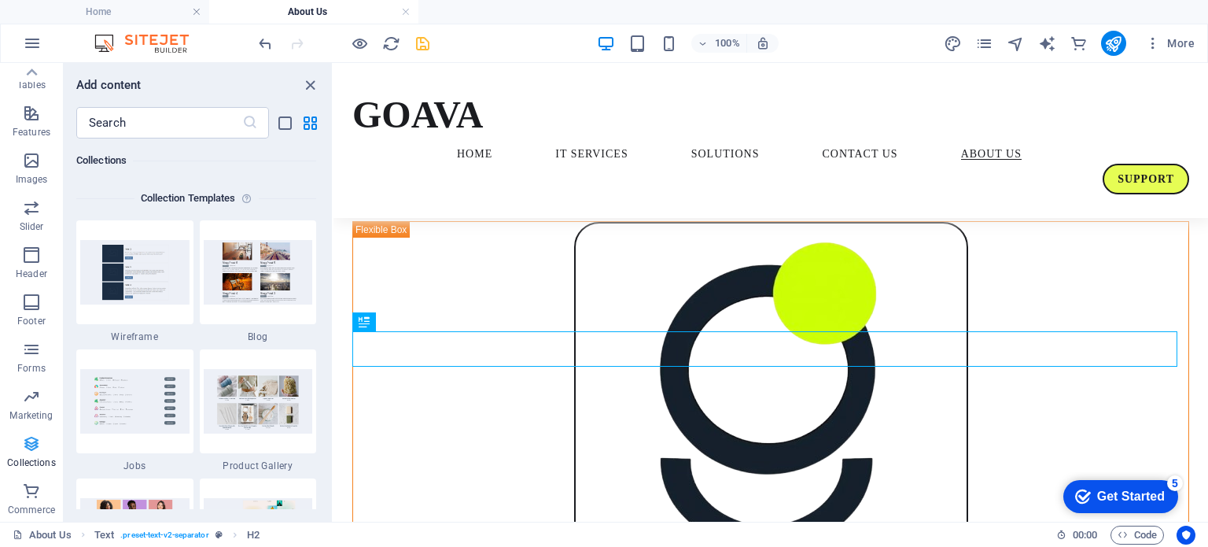
scroll to position [14396, 0]
click at [113, 126] on input "text" at bounding box center [159, 122] width 166 height 31
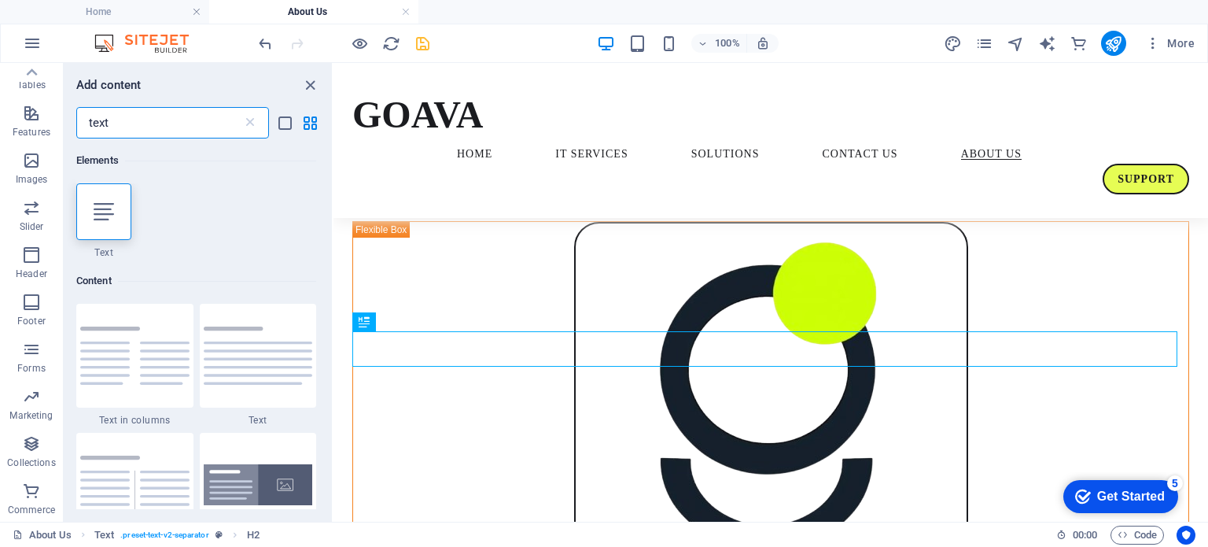
scroll to position [0, 0]
type input "text"
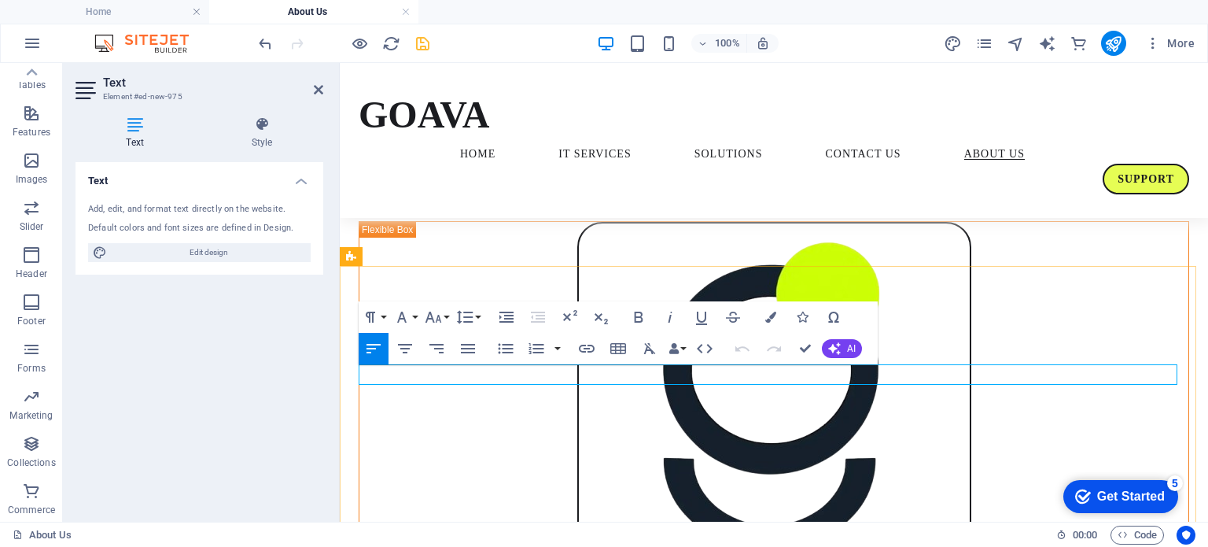
scroll to position [1335, 0]
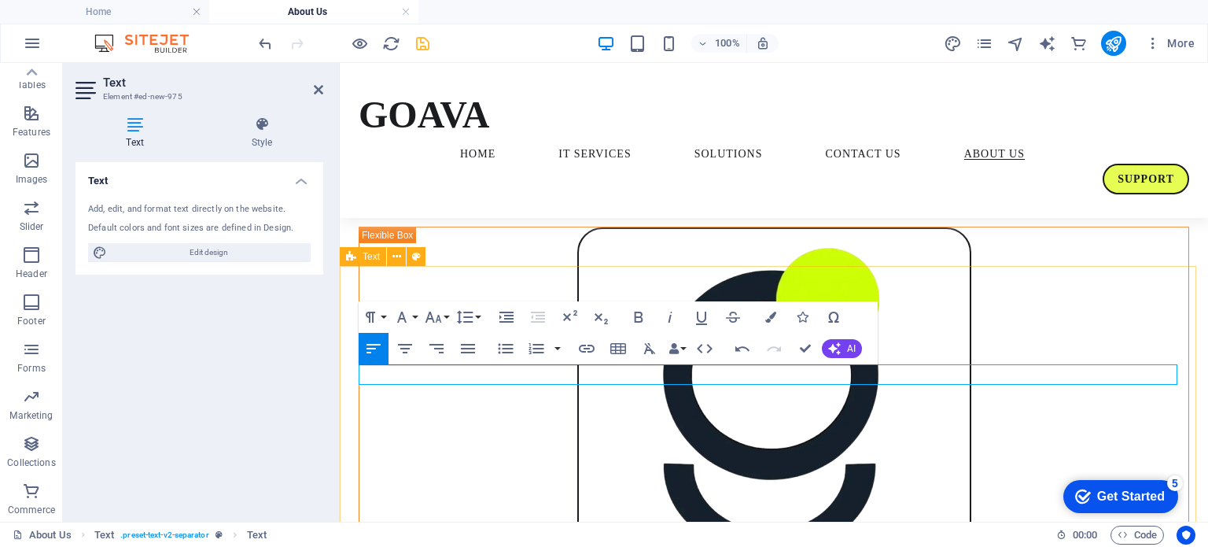
drag, startPoint x: 488, startPoint y: 374, endPoint x: 349, endPoint y: 373, distance: 138.4
click at [634, 315] on icon "button" at bounding box center [638, 316] width 19 height 19
click at [264, 370] on div "Text Add, edit, and format text directly on the website. Default colors and fon…" at bounding box center [199, 335] width 248 height 347
click at [416, 40] on icon "save" at bounding box center [423, 44] width 18 height 18
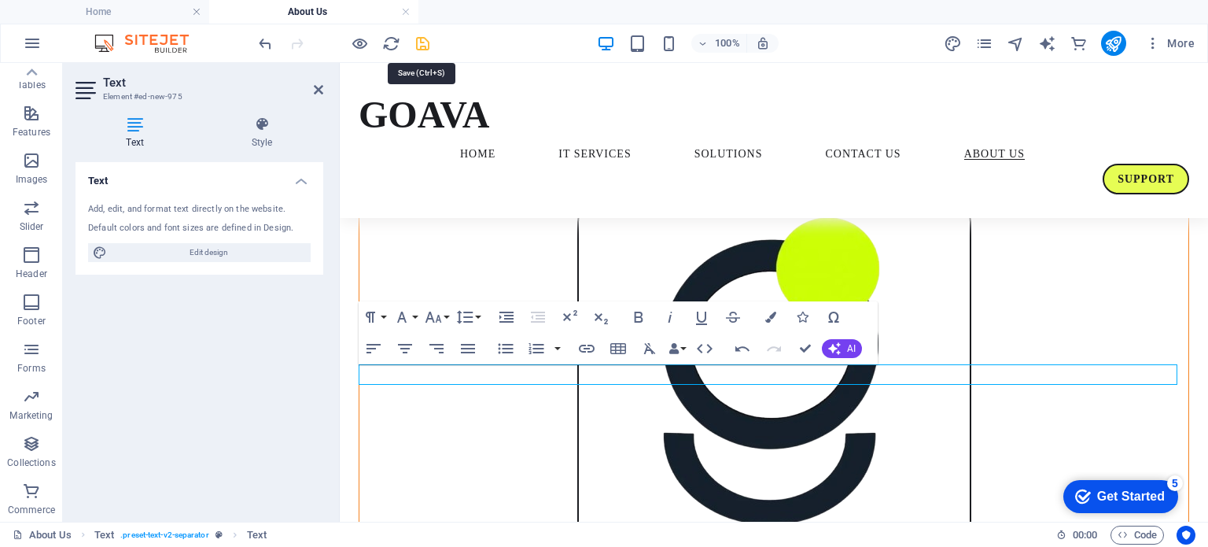
scroll to position [1379, 0]
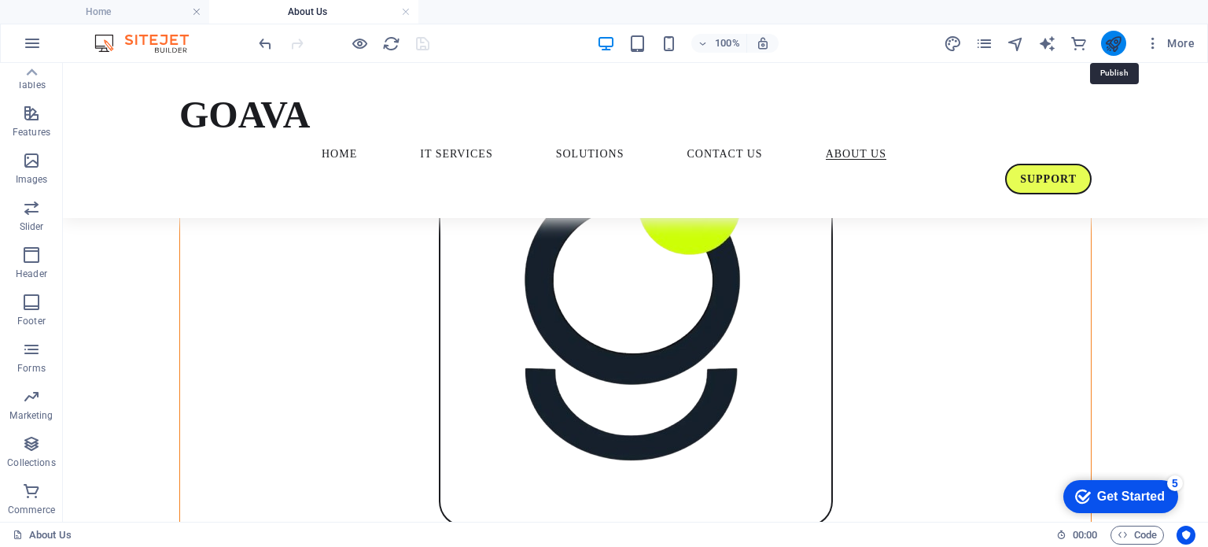
click at [1116, 41] on icon "publish" at bounding box center [1113, 44] width 18 height 18
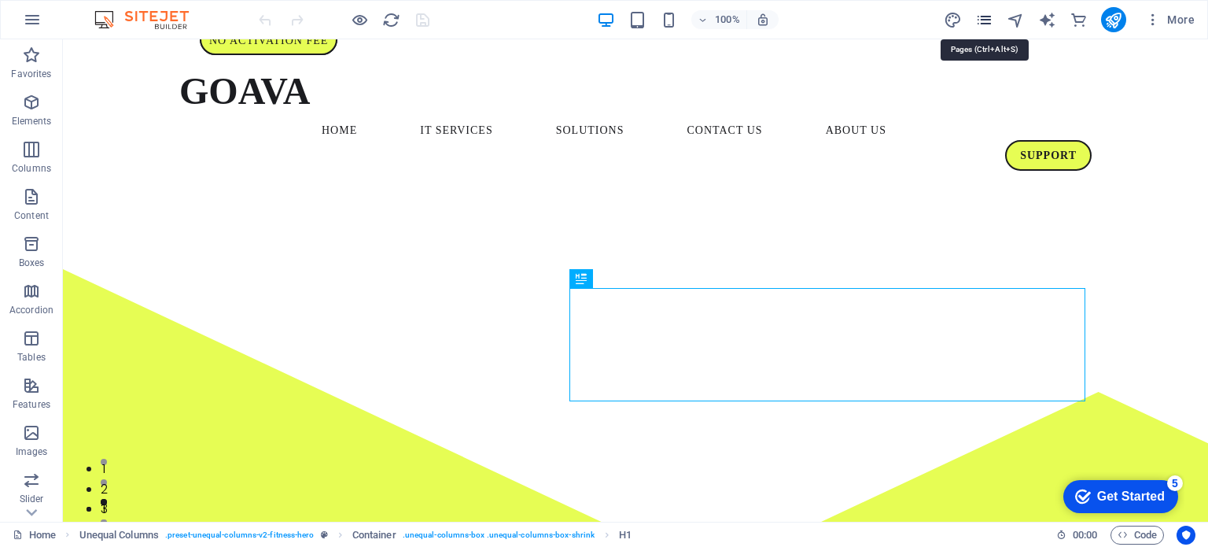
click at [981, 17] on icon "pages" at bounding box center [984, 20] width 18 height 18
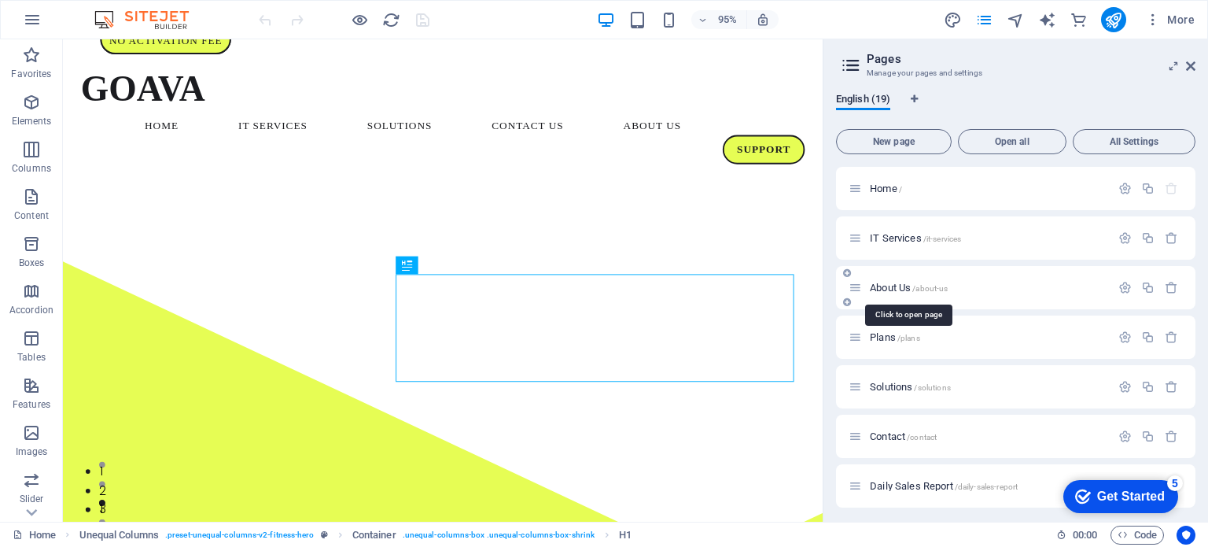
click at [885, 283] on span "About Us /about-us" at bounding box center [909, 288] width 78 height 12
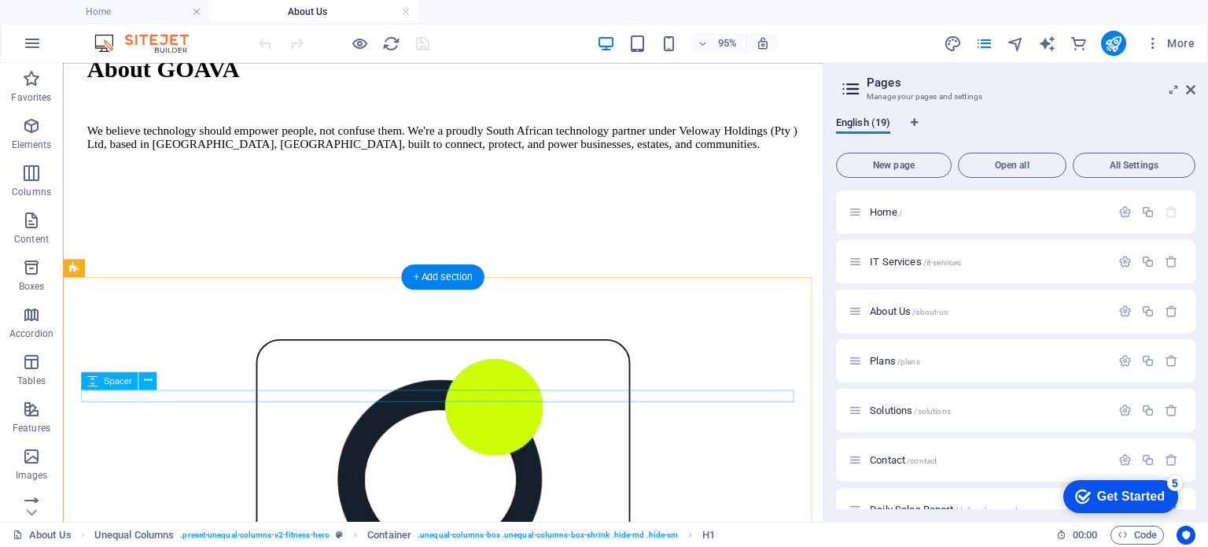
scroll to position [1230, 0]
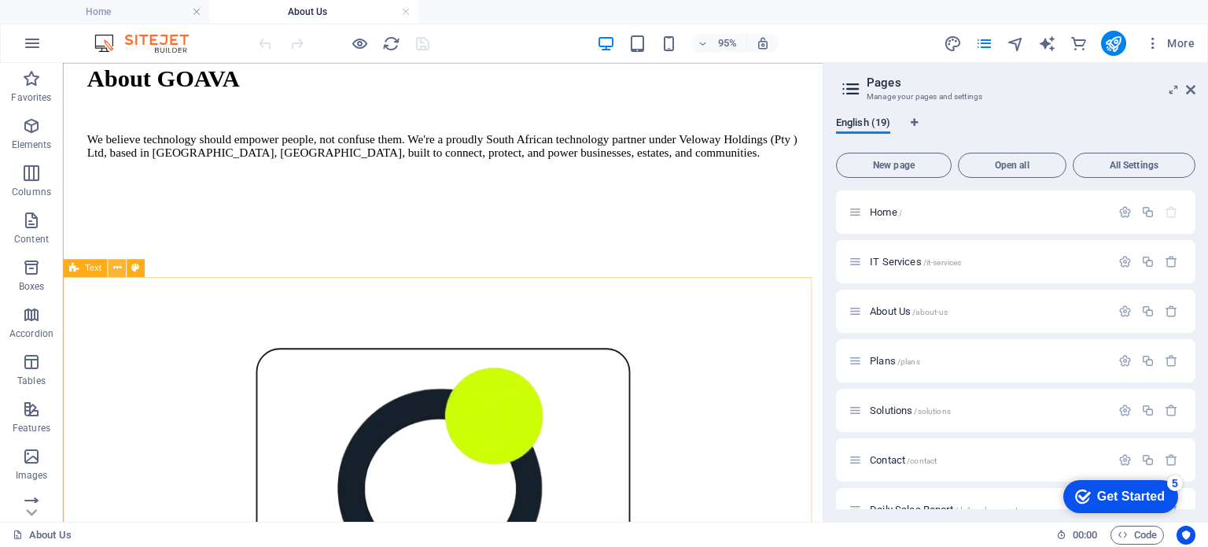
click at [117, 267] on icon at bounding box center [116, 268] width 8 height 16
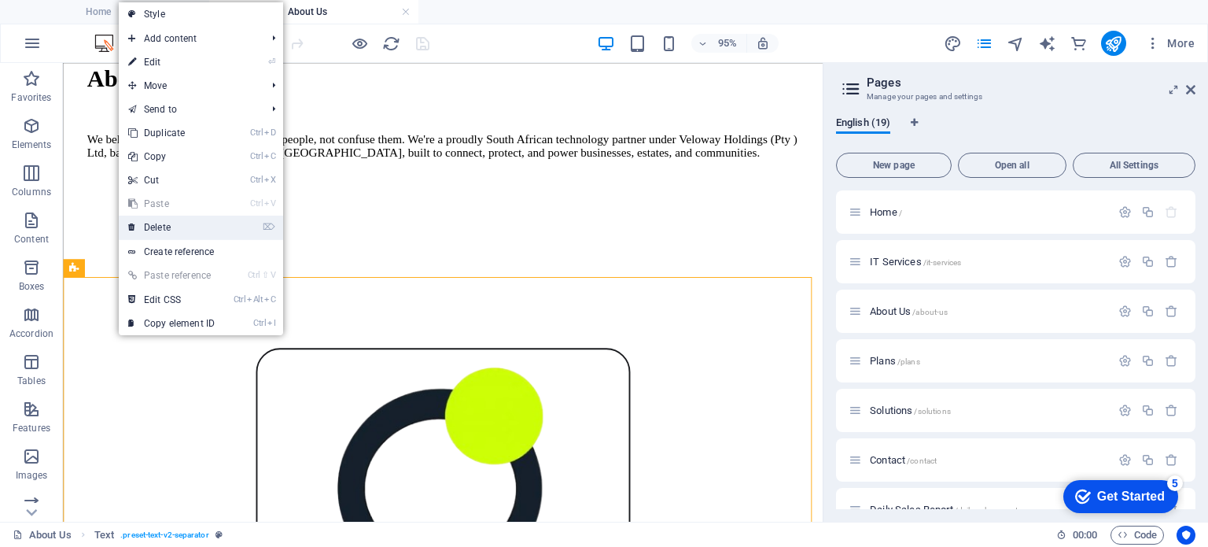
click at [154, 230] on link "⌦ Delete" at bounding box center [171, 227] width 105 height 24
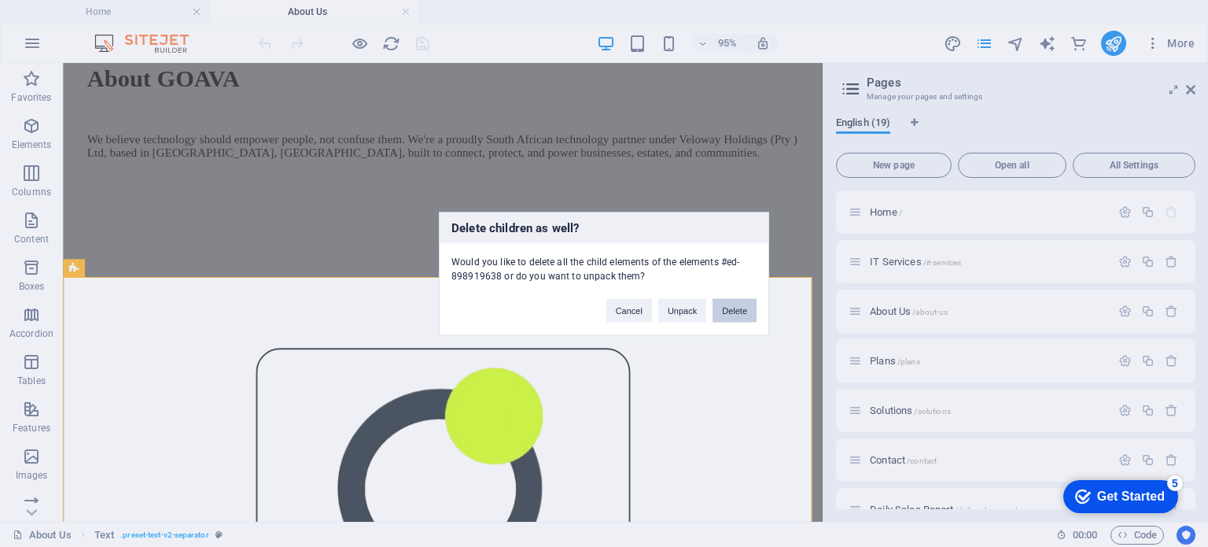
click at [741, 311] on button "Delete" at bounding box center [734, 310] width 44 height 24
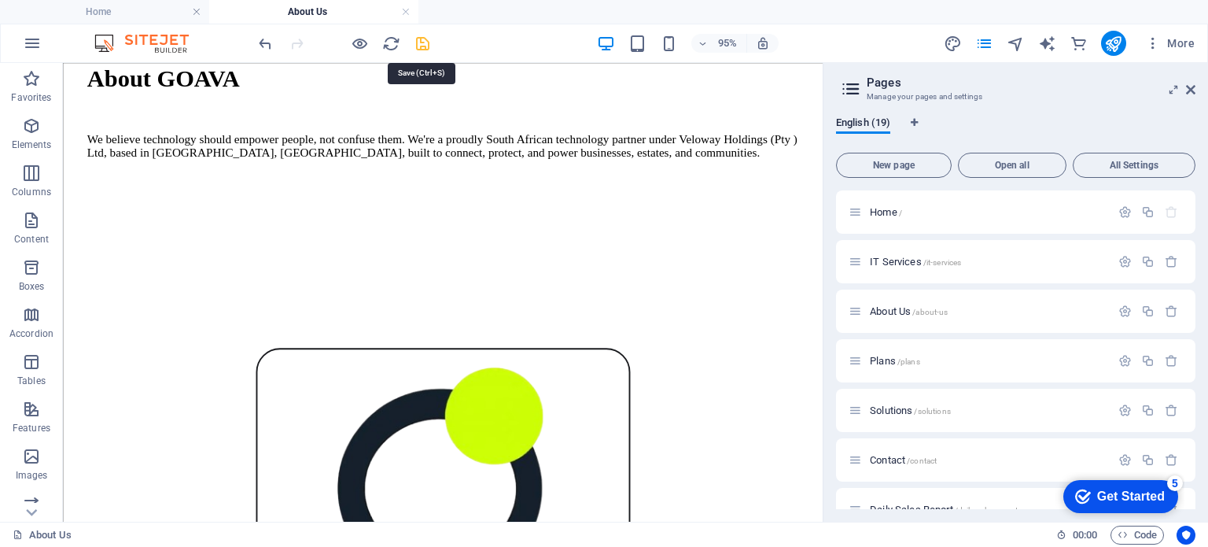
click at [422, 40] on icon "save" at bounding box center [423, 44] width 18 height 18
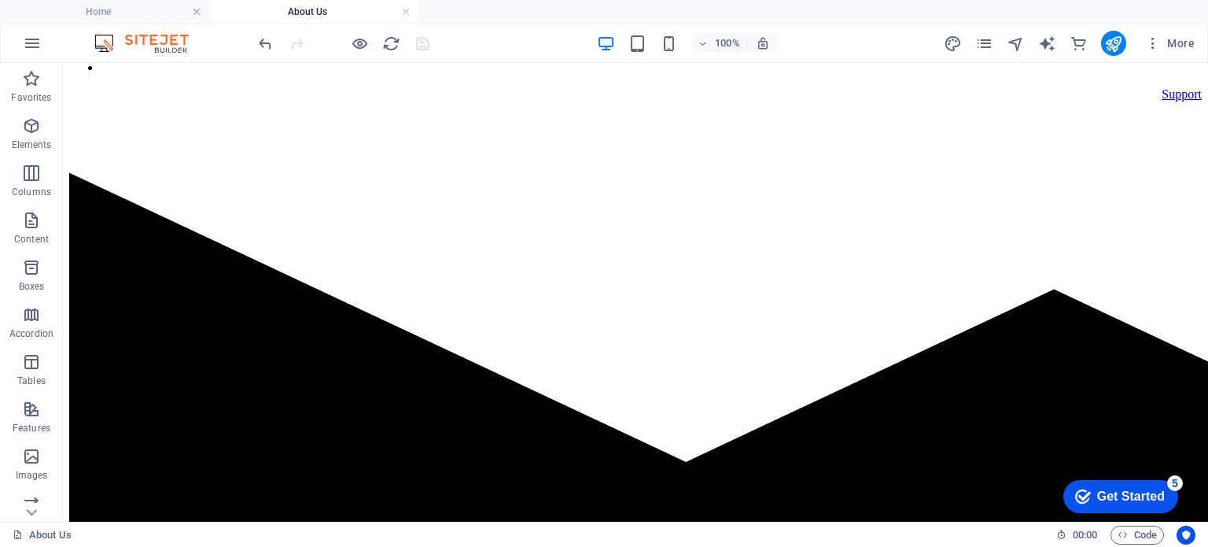
scroll to position [148, 0]
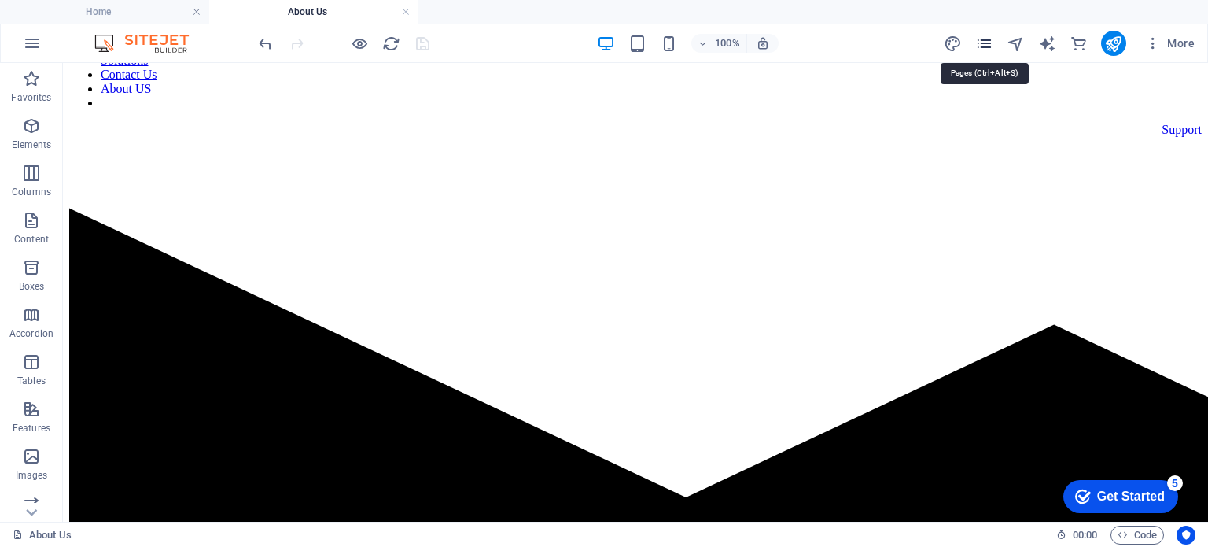
click at [987, 37] on icon "pages" at bounding box center [984, 44] width 18 height 18
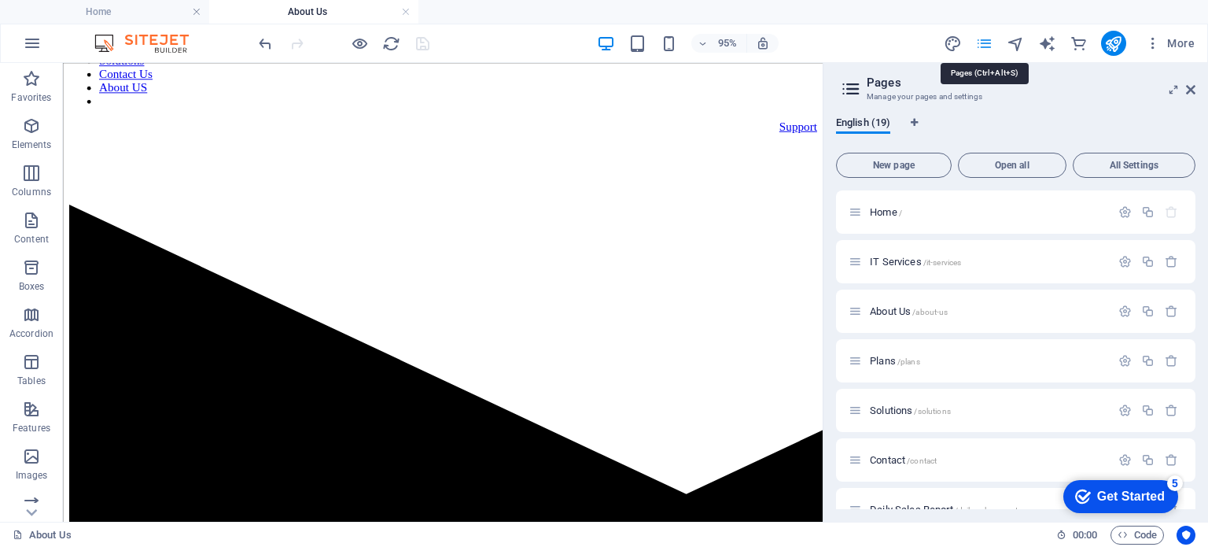
scroll to position [178, 0]
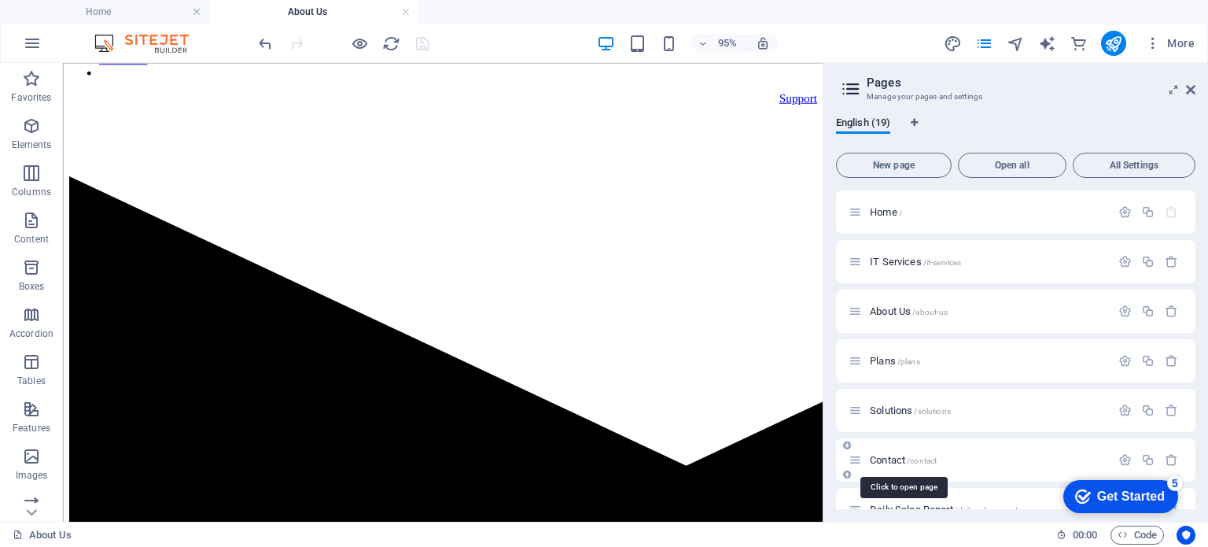
click at [900, 461] on span "Contact /contact" at bounding box center [903, 460] width 67 height 12
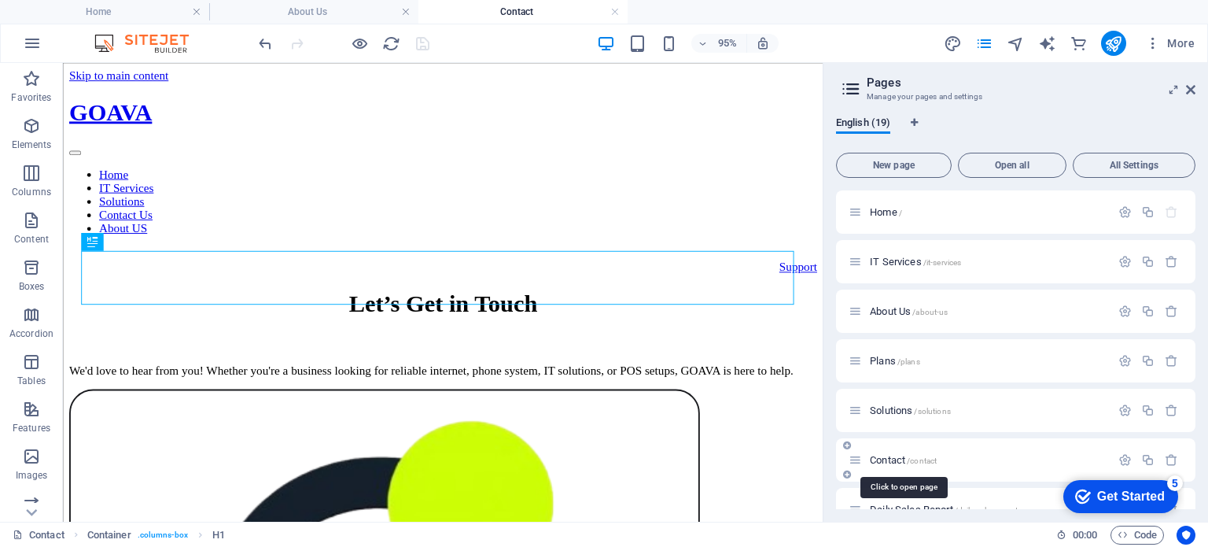
scroll to position [0, 0]
click at [1194, 86] on icon at bounding box center [1190, 89] width 9 height 13
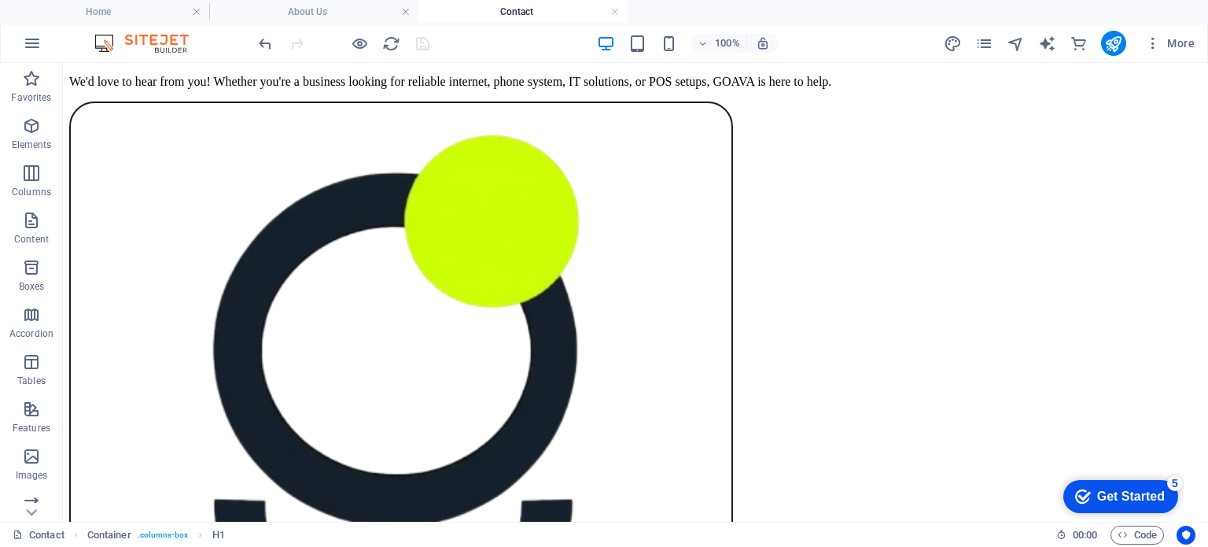
scroll to position [301, 0]
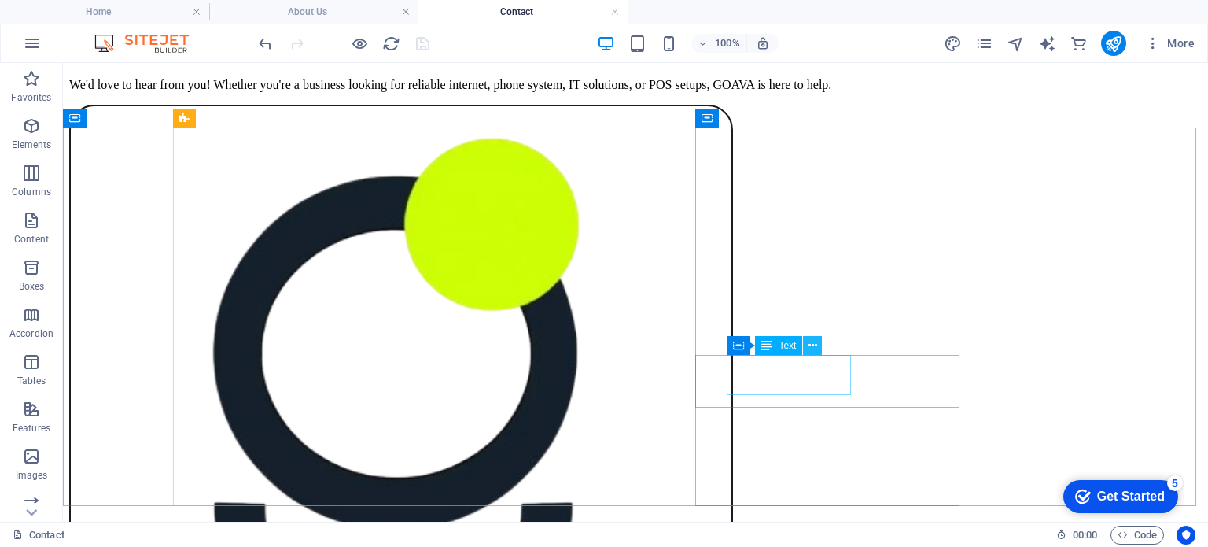
click at [818, 348] on button at bounding box center [812, 345] width 19 height 19
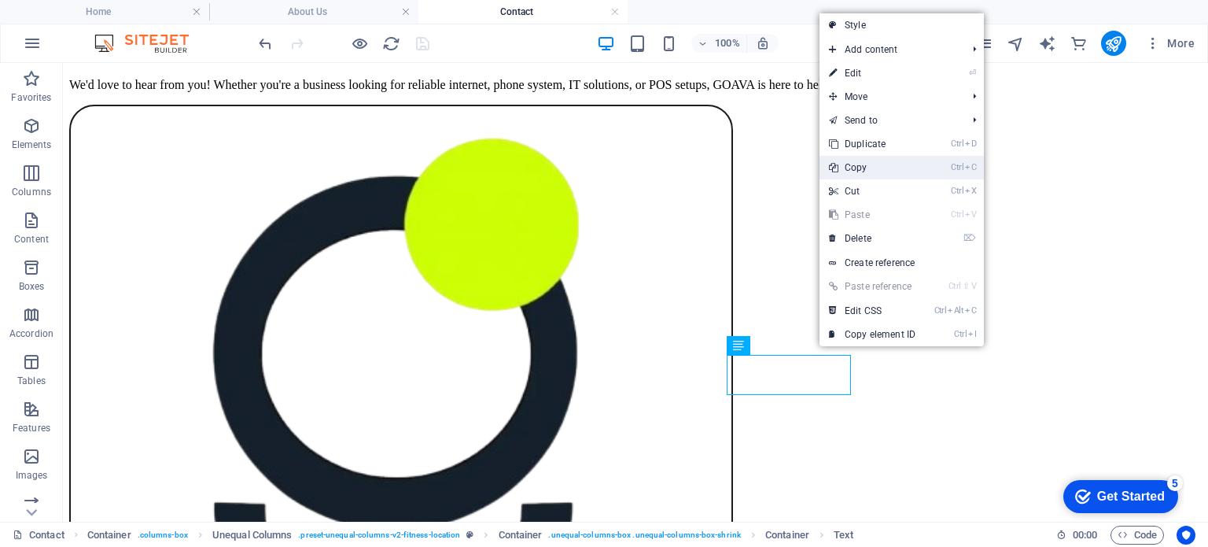
click at [862, 169] on link "Ctrl C Copy" at bounding box center [871, 168] width 105 height 24
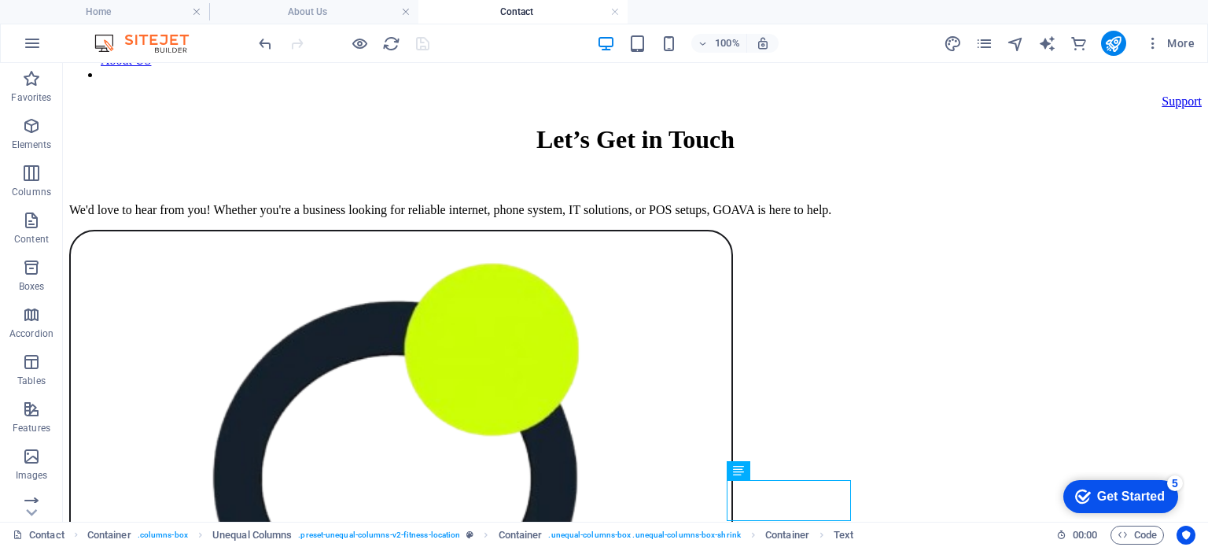
scroll to position [182, 0]
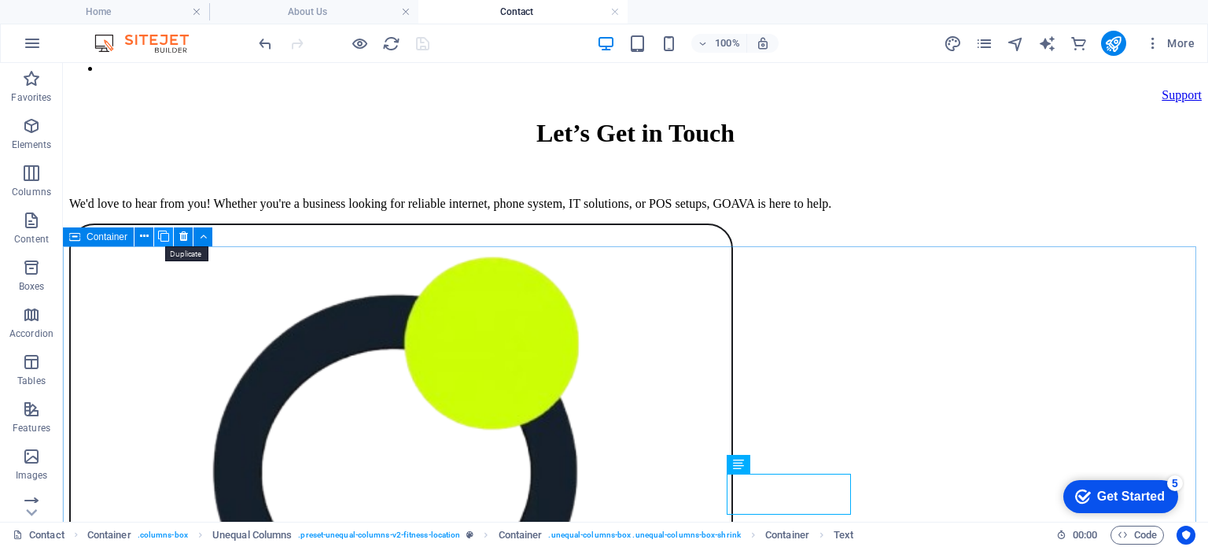
click at [164, 237] on icon at bounding box center [163, 236] width 11 height 17
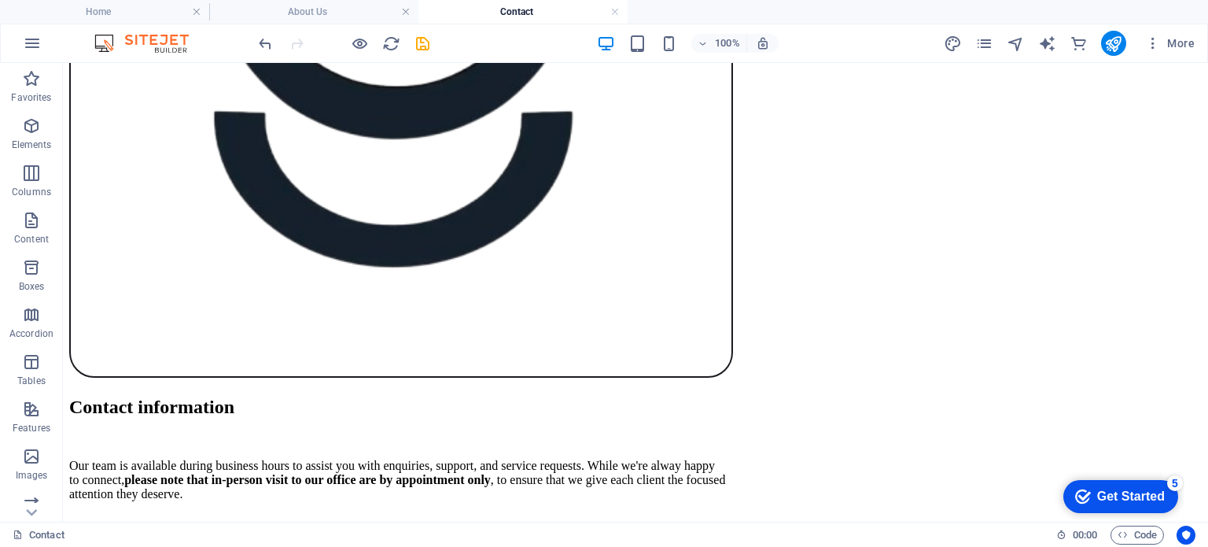
scroll to position [699, 0]
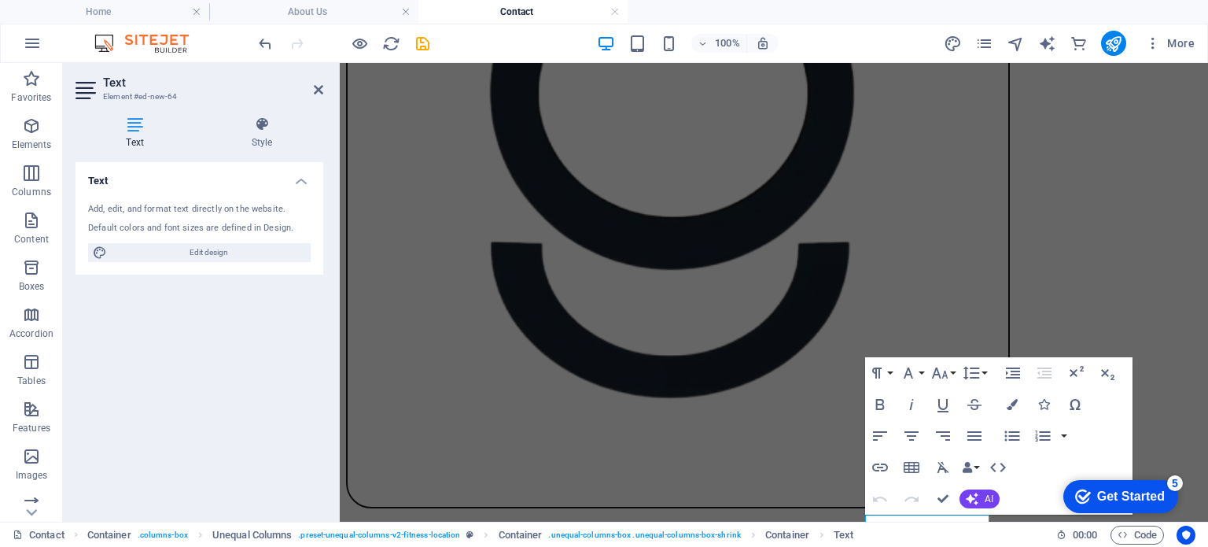
scroll to position [544, 0]
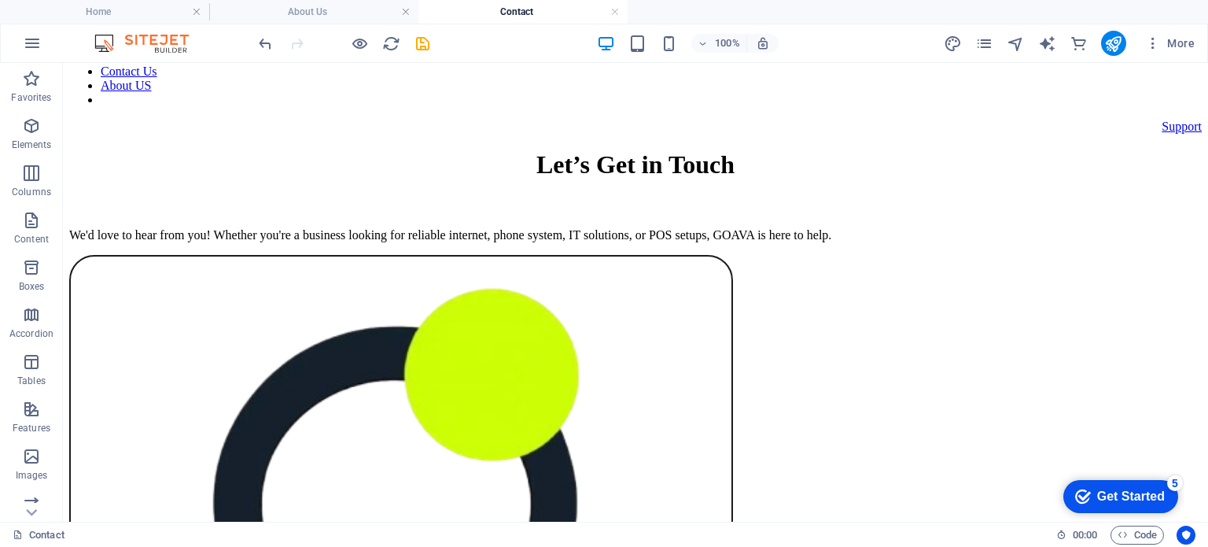
scroll to position [208, 0]
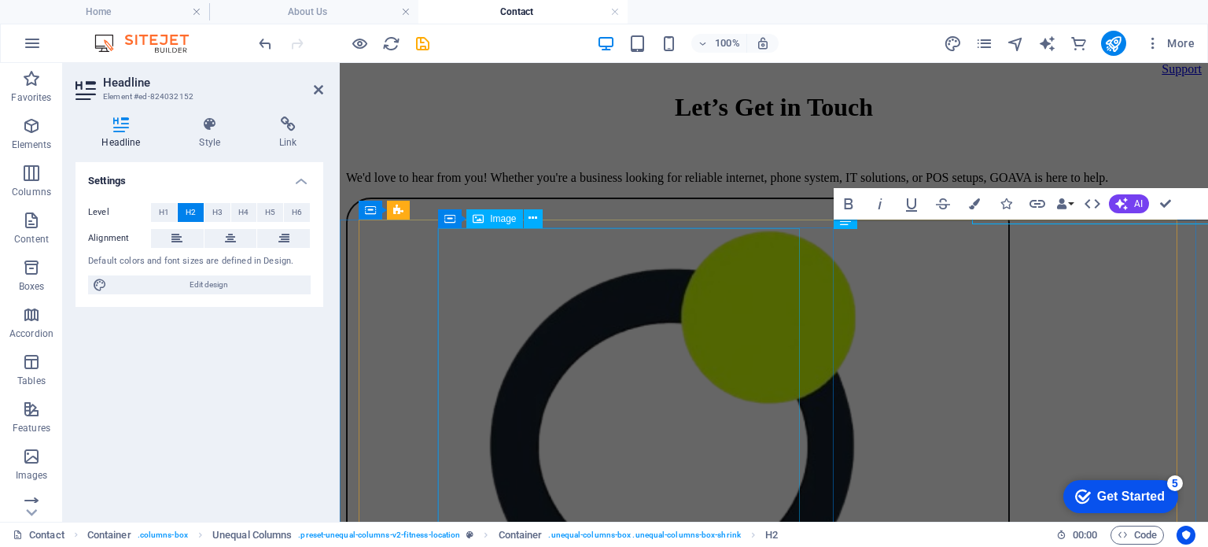
scroll to position [239, 0]
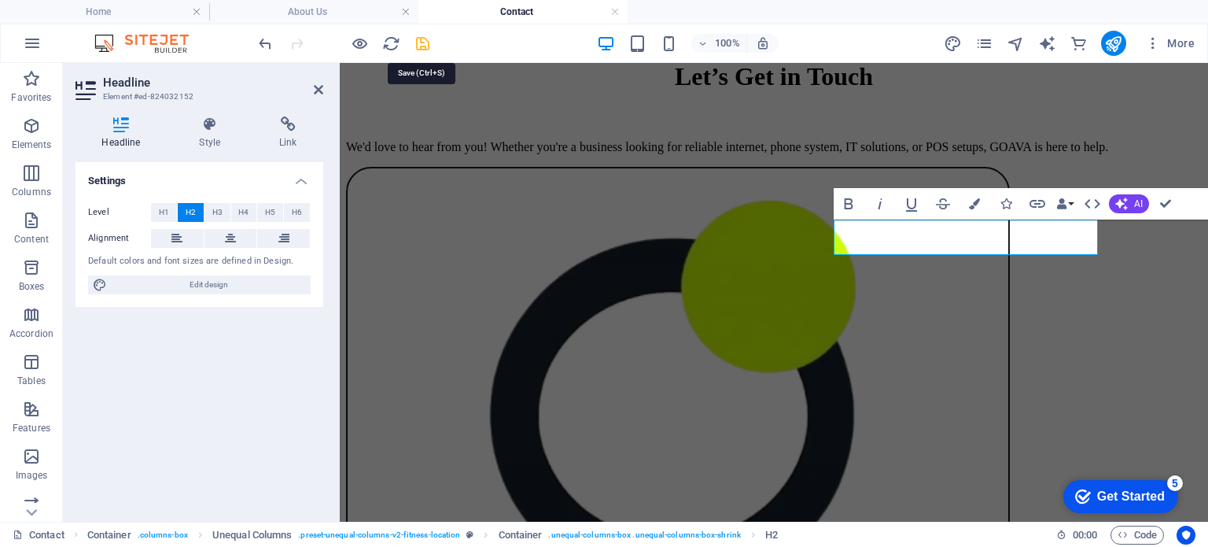
click at [425, 42] on icon "save" at bounding box center [423, 44] width 18 height 18
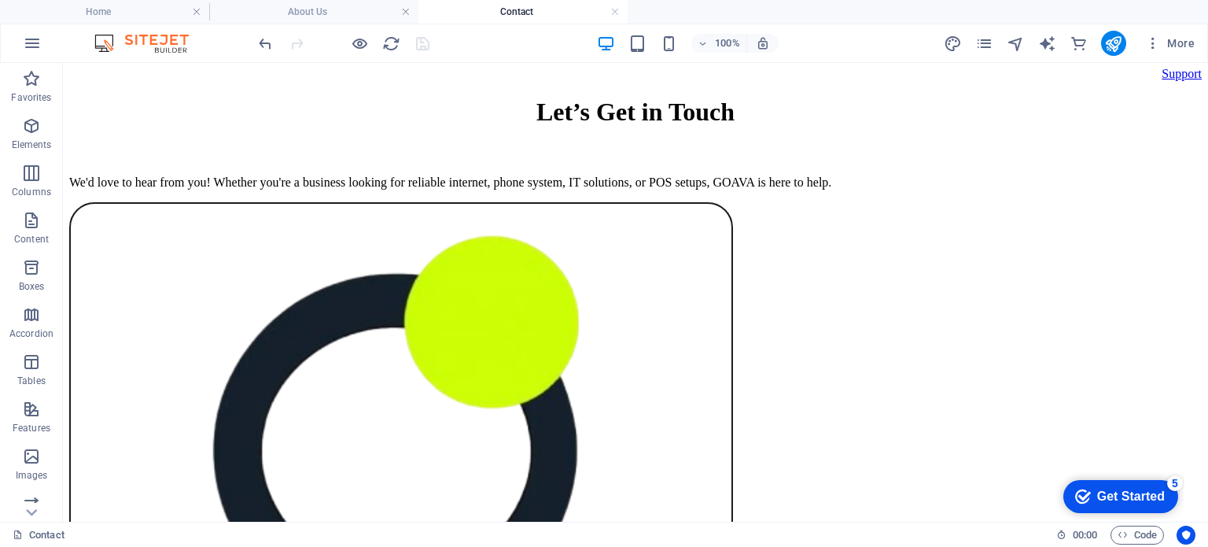
scroll to position [197, 0]
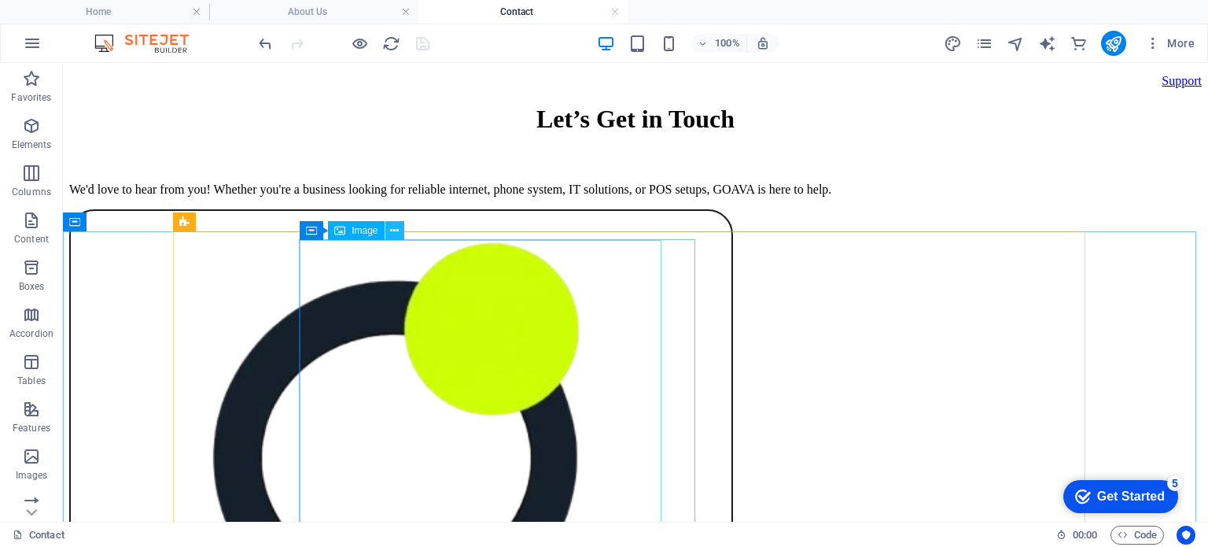
click at [391, 232] on icon at bounding box center [394, 231] width 9 height 17
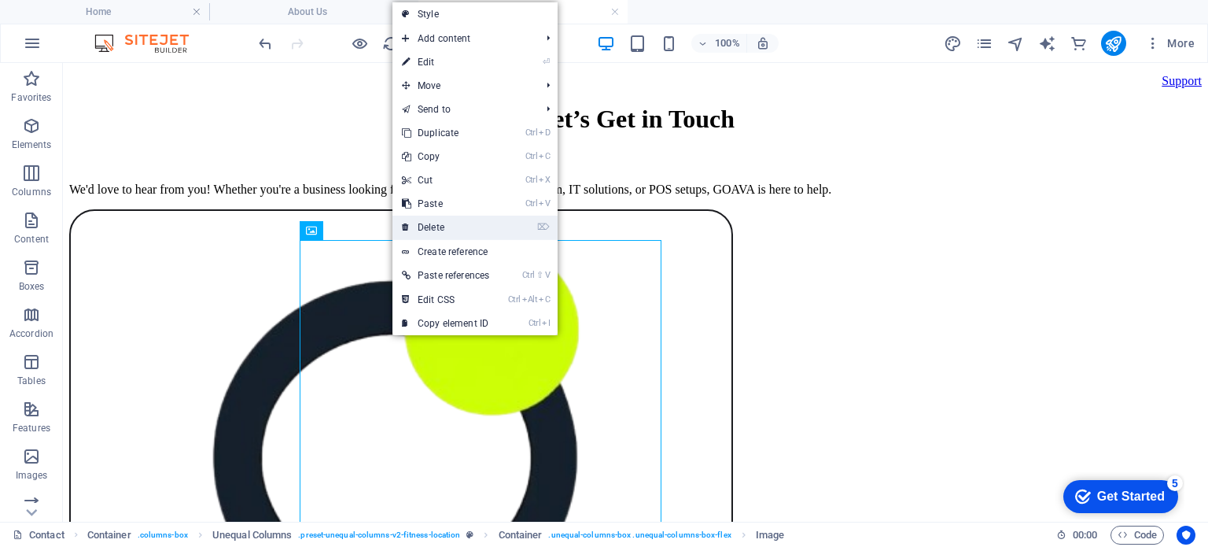
click at [418, 226] on link "⌦ Delete" at bounding box center [445, 227] width 106 height 24
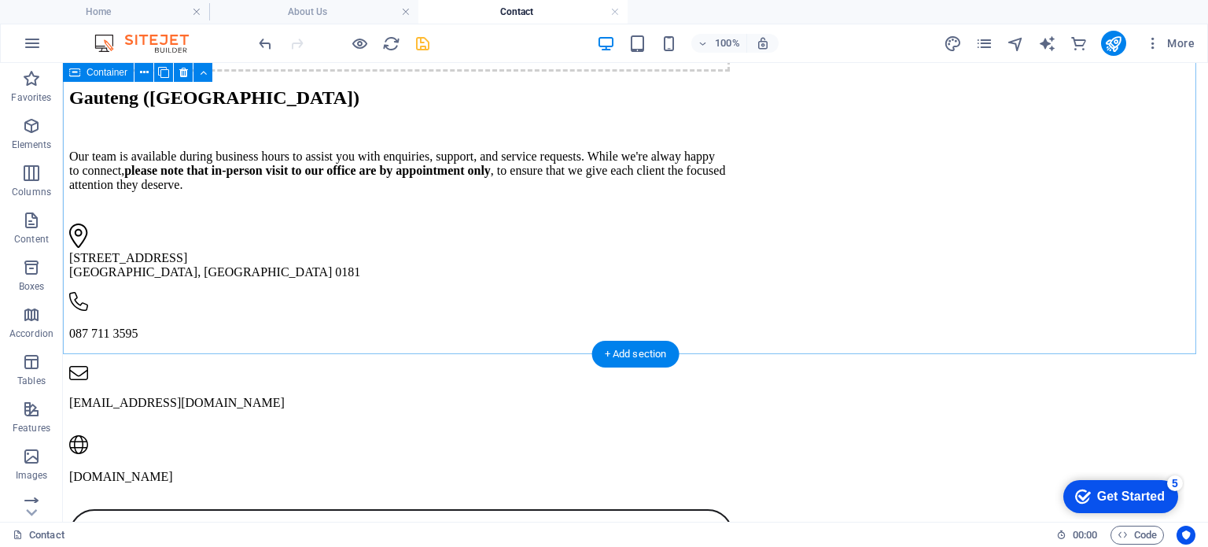
scroll to position [453, 0]
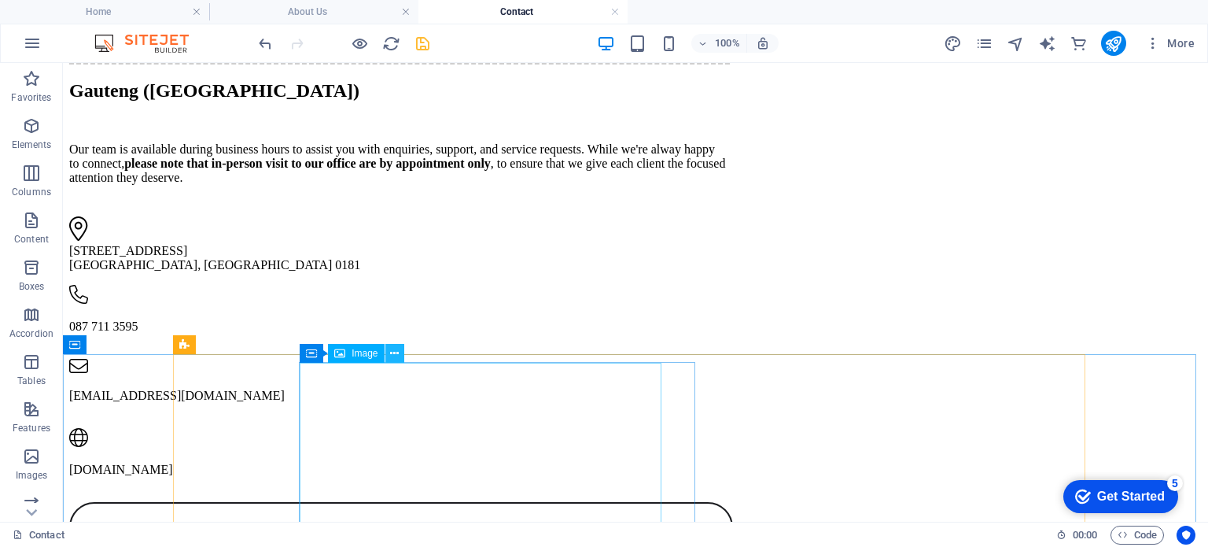
click at [396, 354] on icon at bounding box center [394, 353] width 9 height 17
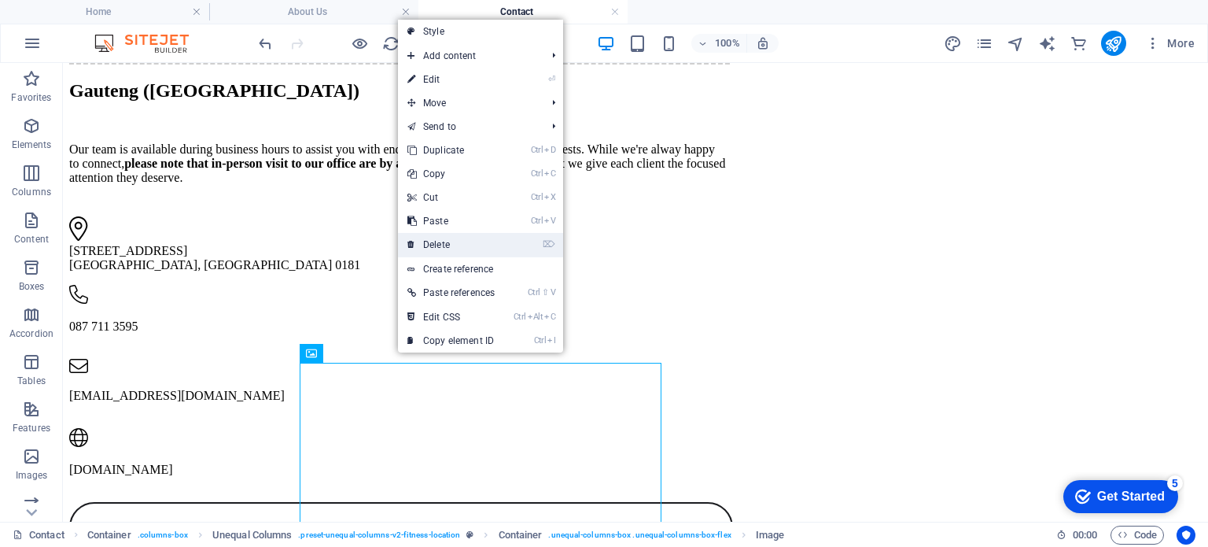
click at [433, 245] on link "⌦ Delete" at bounding box center [451, 245] width 106 height 24
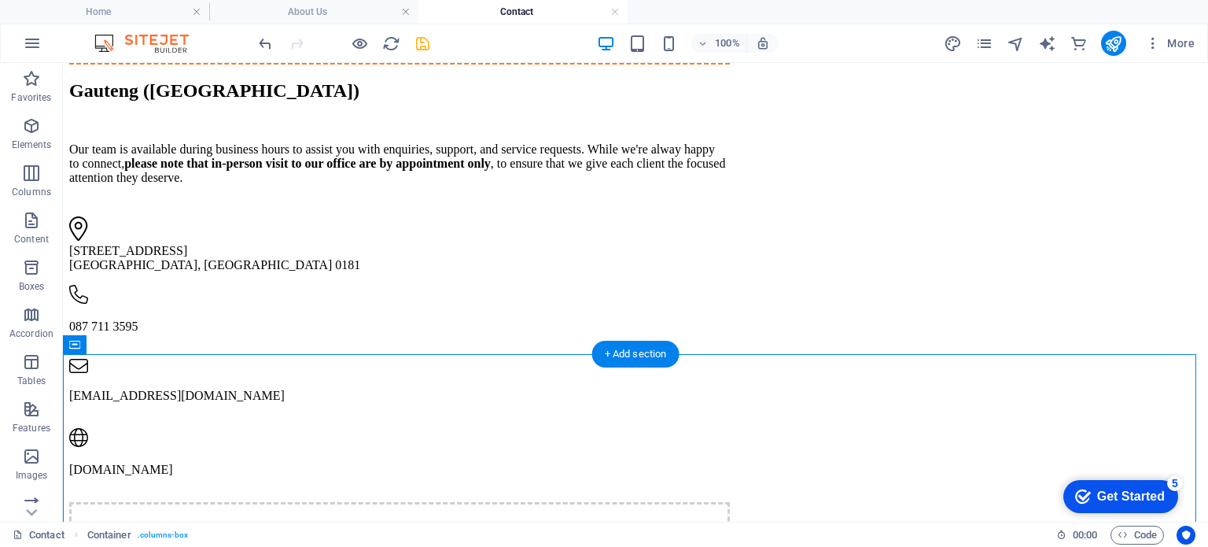
drag, startPoint x: 531, startPoint y: 366, endPoint x: 456, endPoint y: 193, distance: 188.5
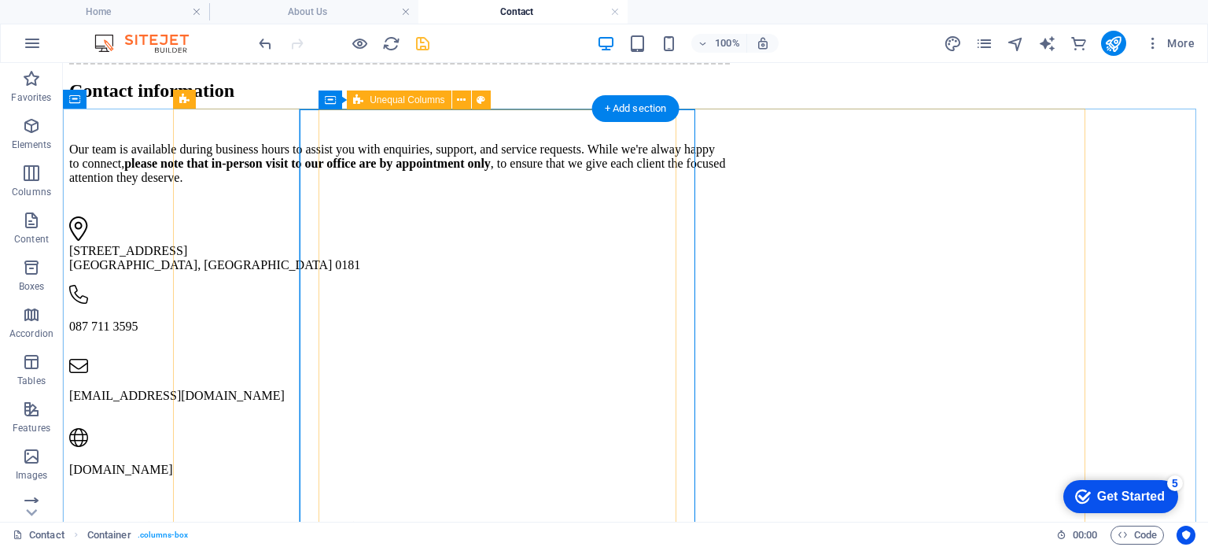
scroll to position [319, 0]
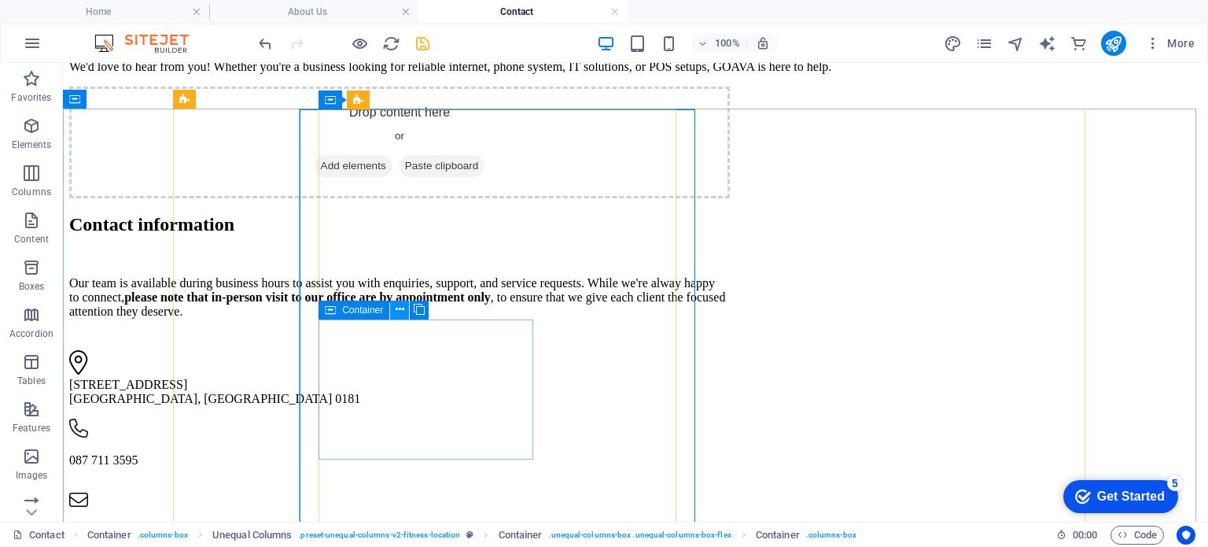
click at [396, 311] on icon at bounding box center [400, 309] width 9 height 17
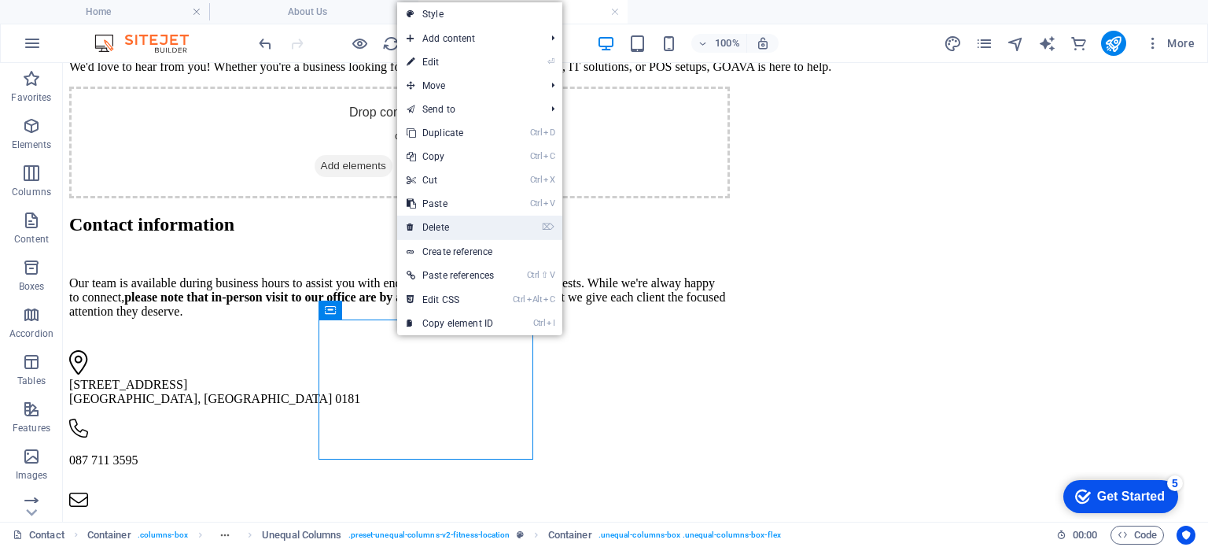
click at [440, 226] on link "⌦ Delete" at bounding box center [450, 227] width 106 height 24
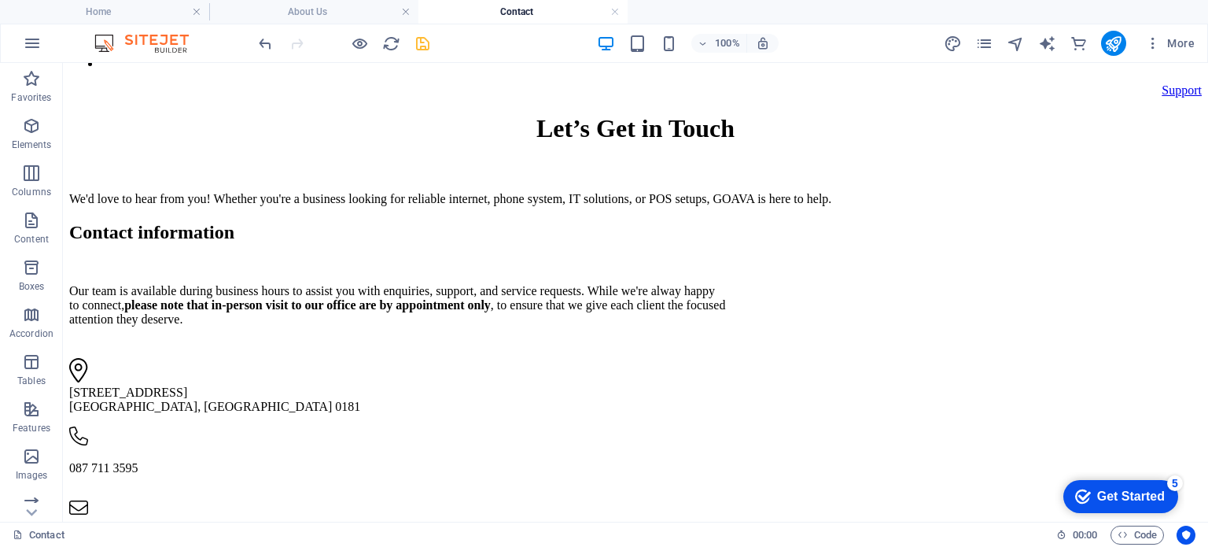
scroll to position [185, 0]
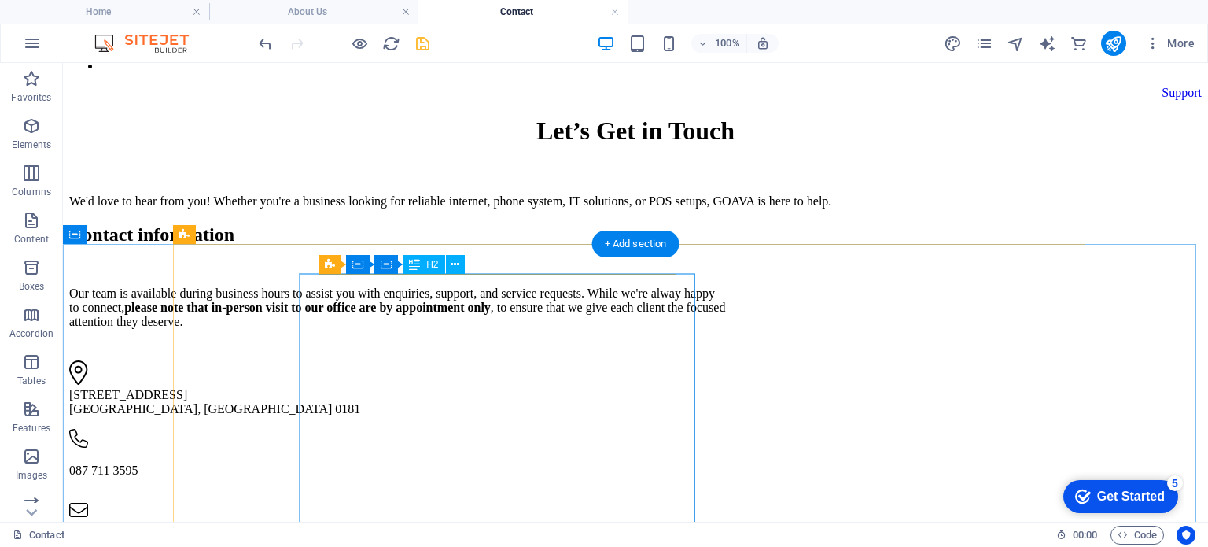
click at [544, 245] on div "Contact information" at bounding box center [399, 234] width 661 height 21
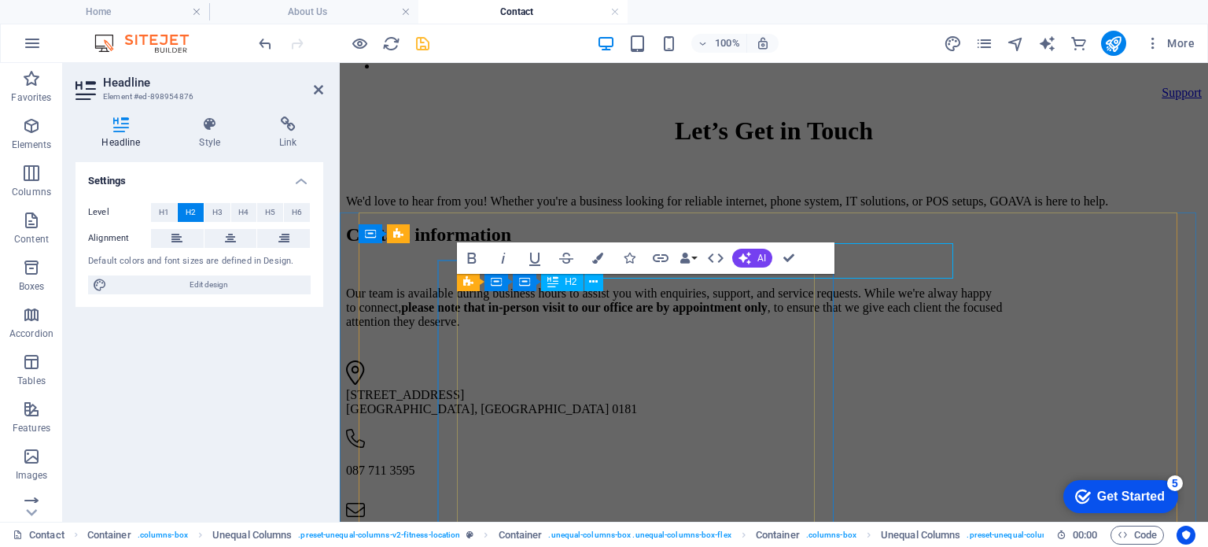
scroll to position [215, 0]
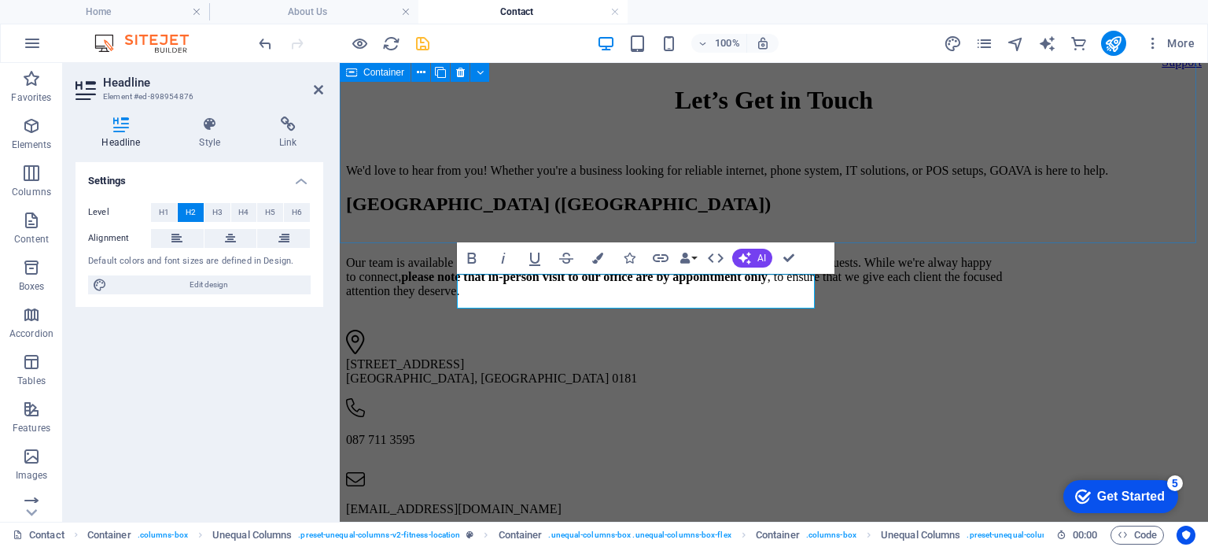
click at [405, 177] on div "Let’s Get in Touch We'd love to hear from you! Whether you're a business lookin…" at bounding box center [774, 131] width 856 height 91
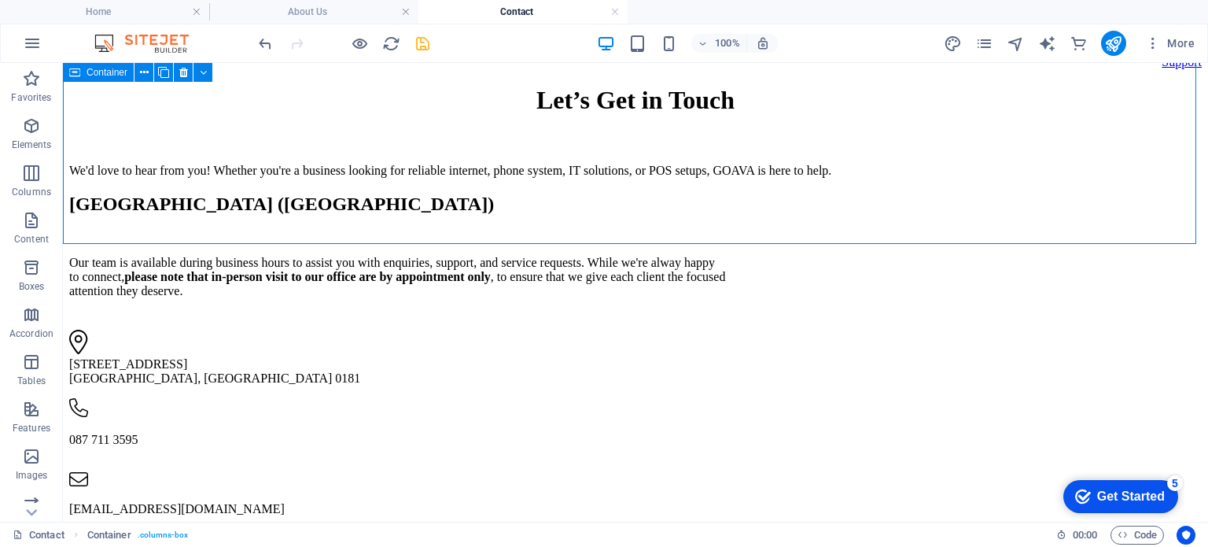
scroll to position [185, 0]
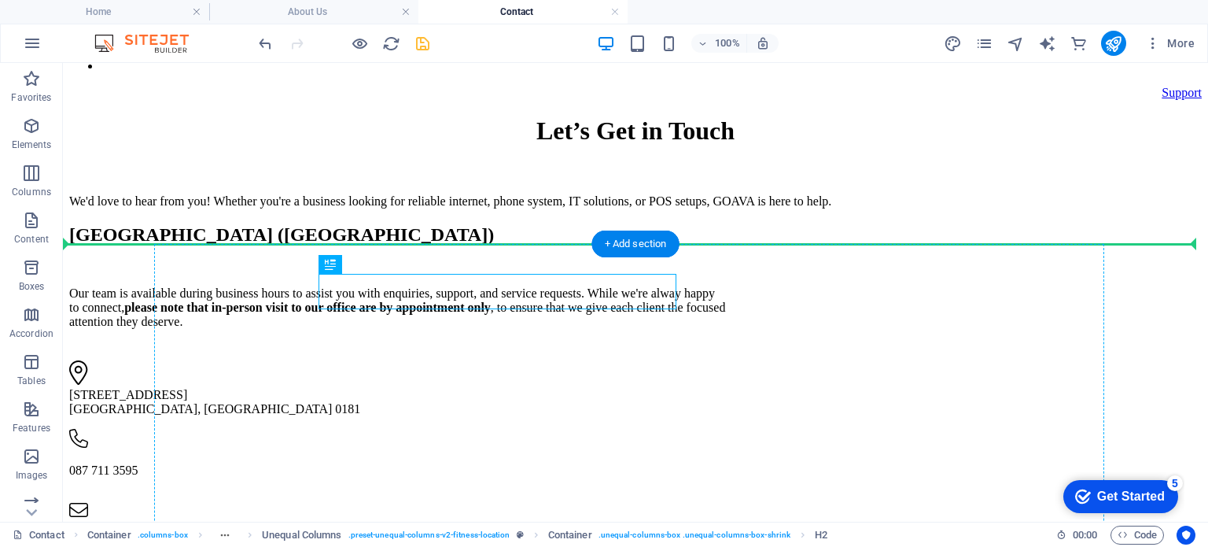
drag, startPoint x: 561, startPoint y: 286, endPoint x: 558, endPoint y: 264, distance: 22.4
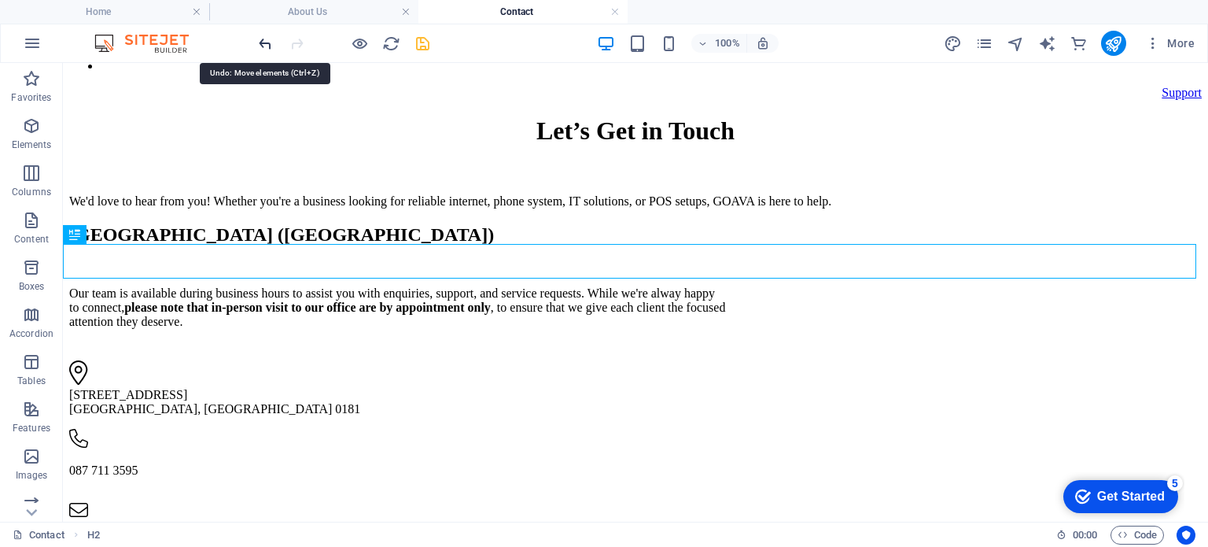
click at [256, 43] on icon "undo" at bounding box center [265, 44] width 18 height 18
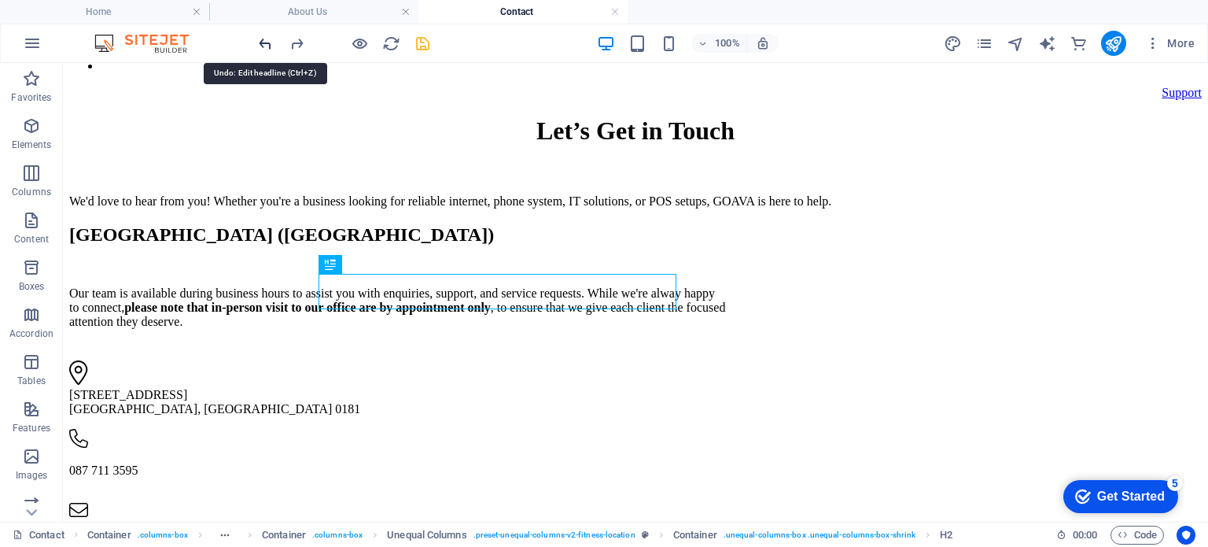
click at [256, 43] on icon "undo" at bounding box center [265, 44] width 18 height 18
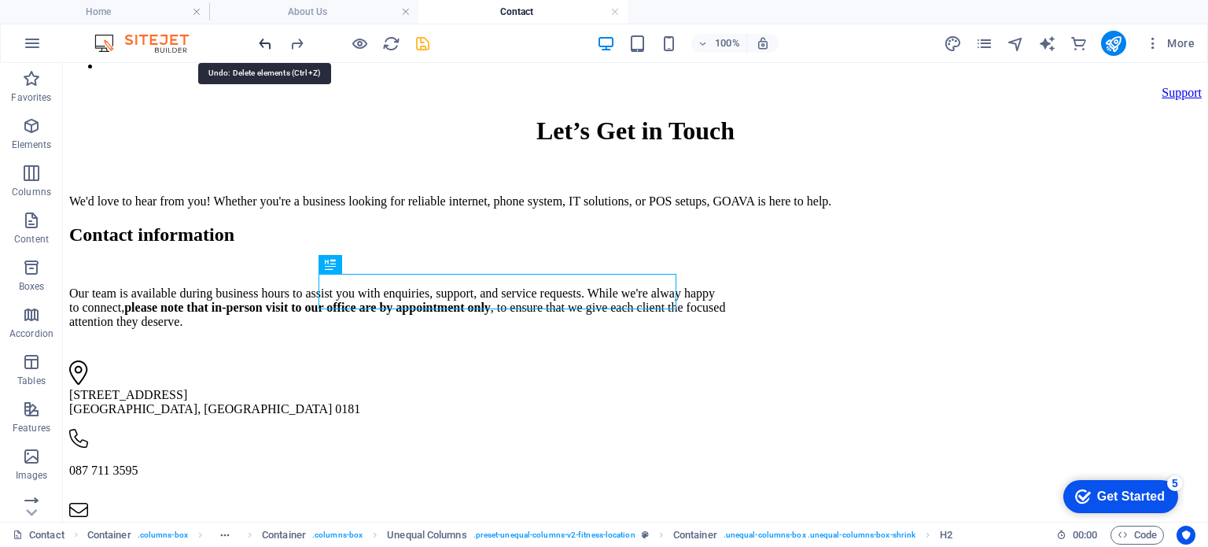
click at [256, 43] on icon "undo" at bounding box center [265, 44] width 18 height 18
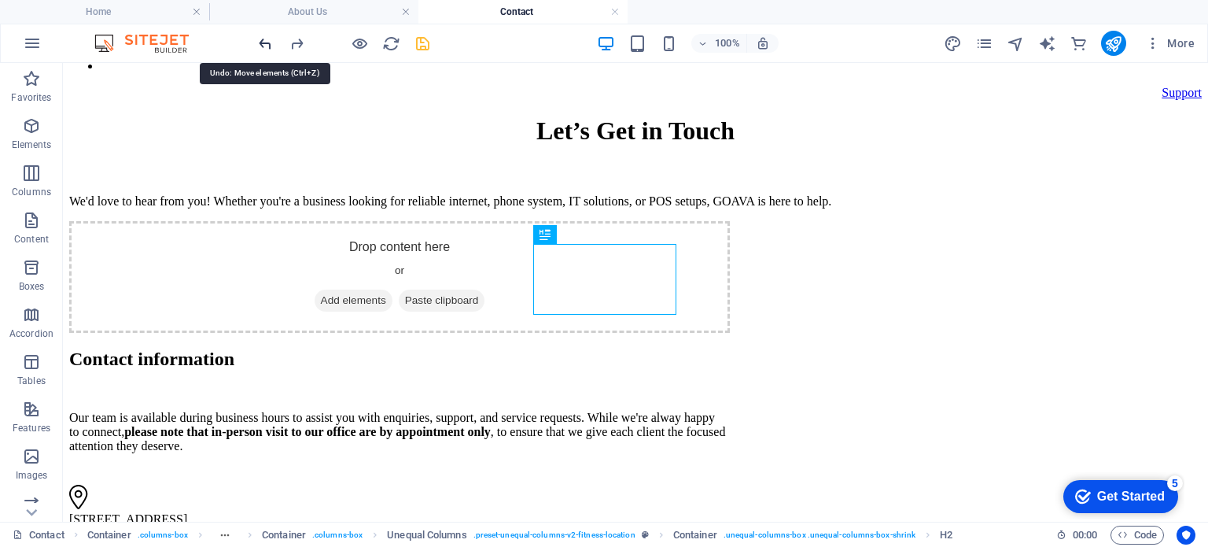
click at [256, 43] on icon "undo" at bounding box center [265, 44] width 18 height 18
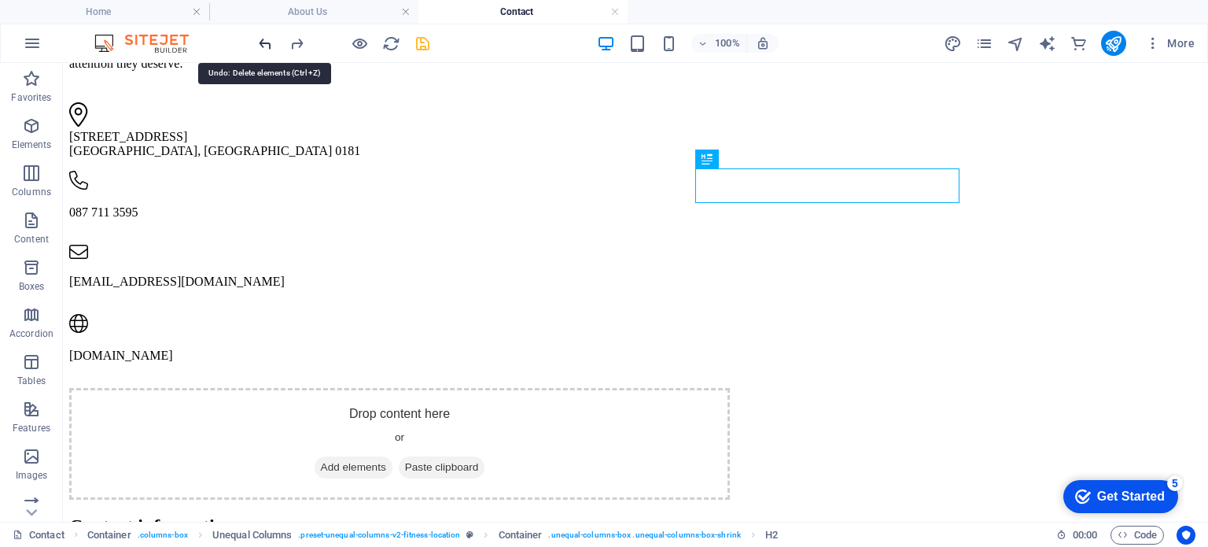
scroll to position [705, 0]
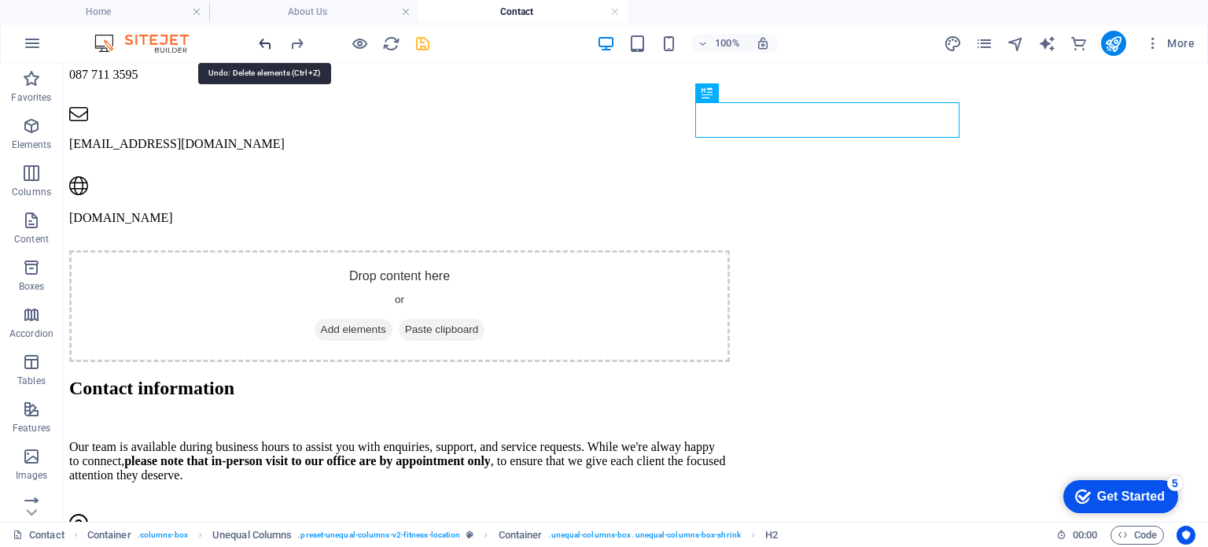
click at [256, 43] on icon "undo" at bounding box center [265, 44] width 18 height 18
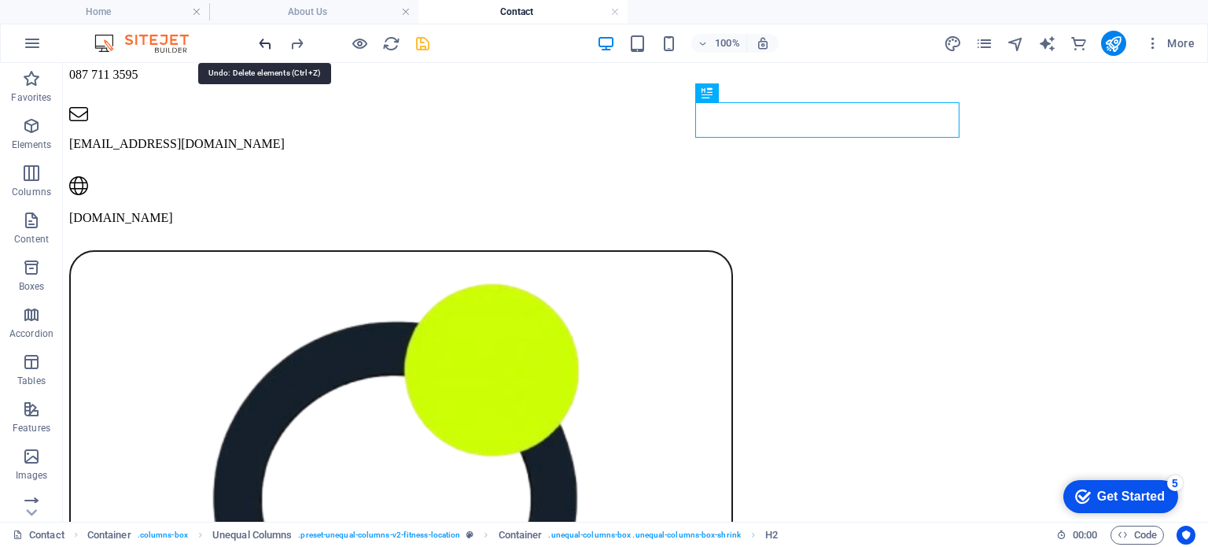
click at [256, 43] on icon "undo" at bounding box center [265, 44] width 18 height 18
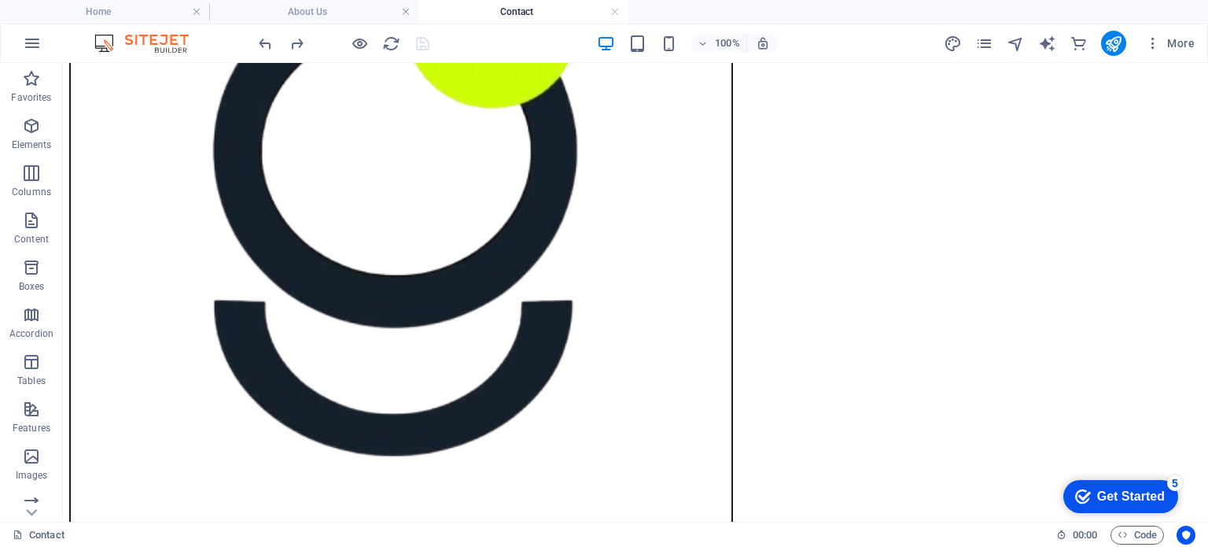
scroll to position [510, 0]
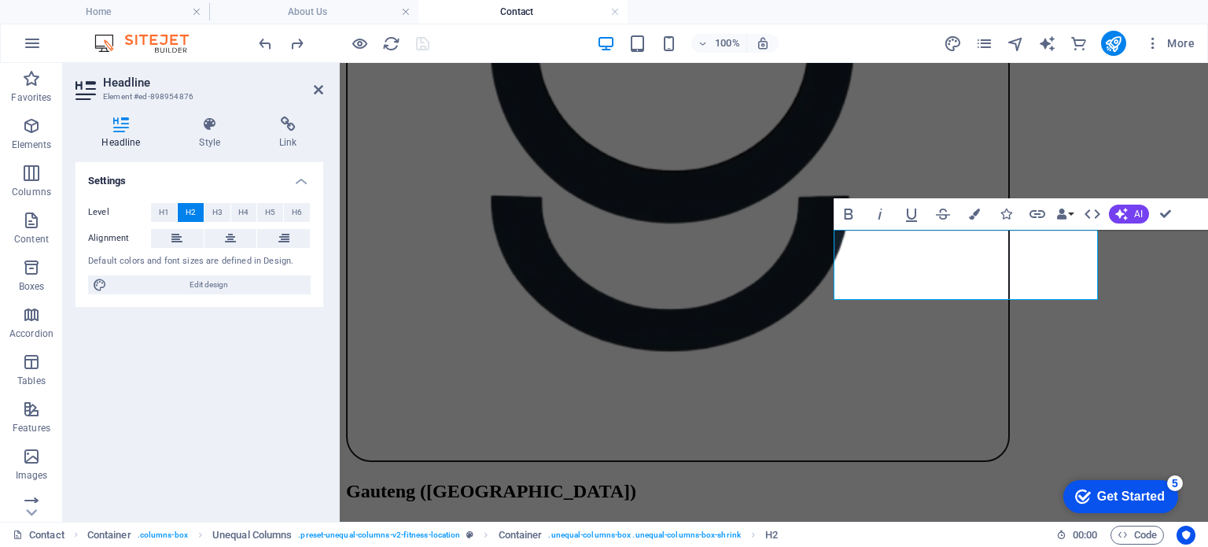
scroll to position [632, 0]
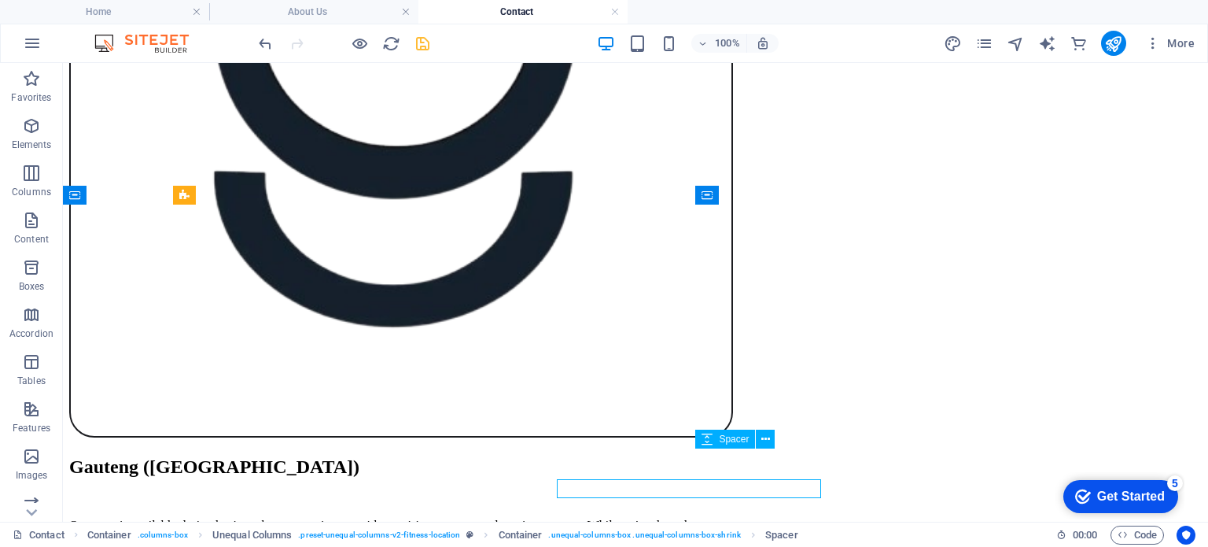
scroll to position [602, 0]
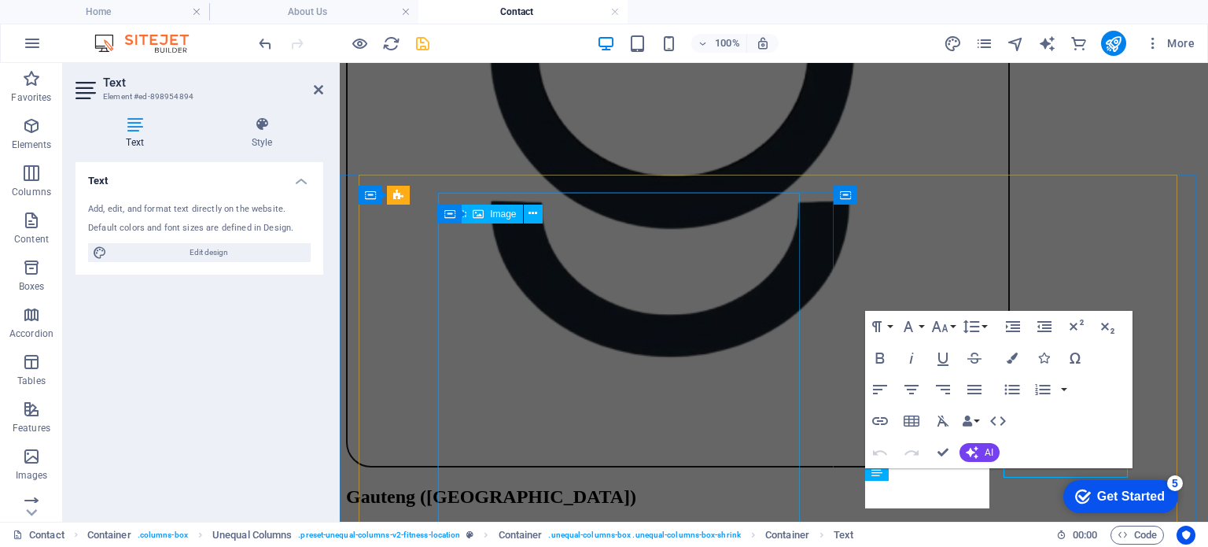
scroll to position [632, 0]
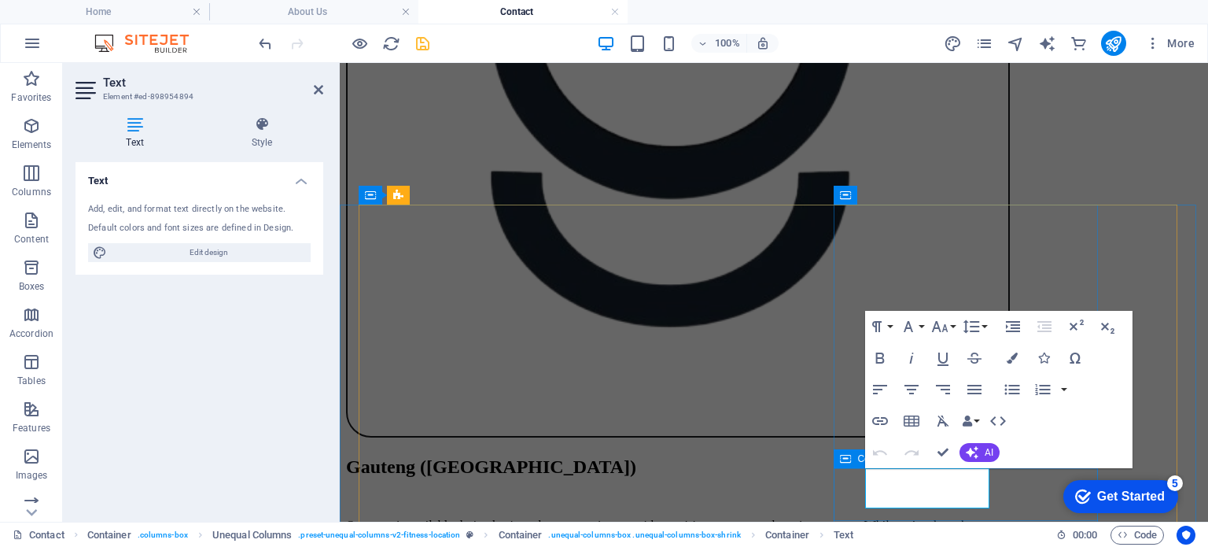
drag, startPoint x: 931, startPoint y: 480, endPoint x: 855, endPoint y: 480, distance: 76.3
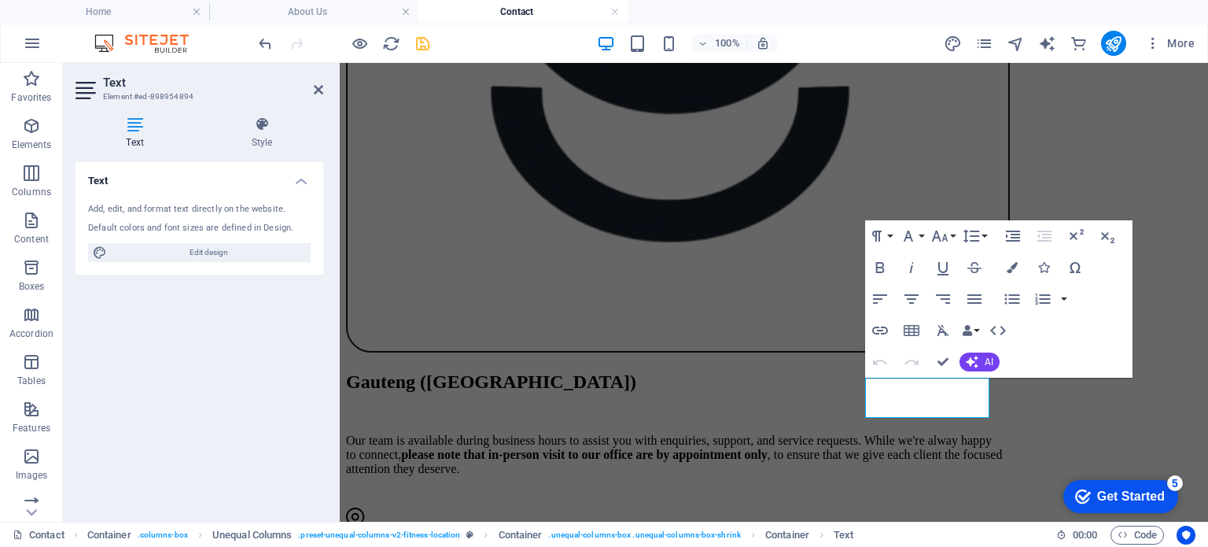
scroll to position [712, 0]
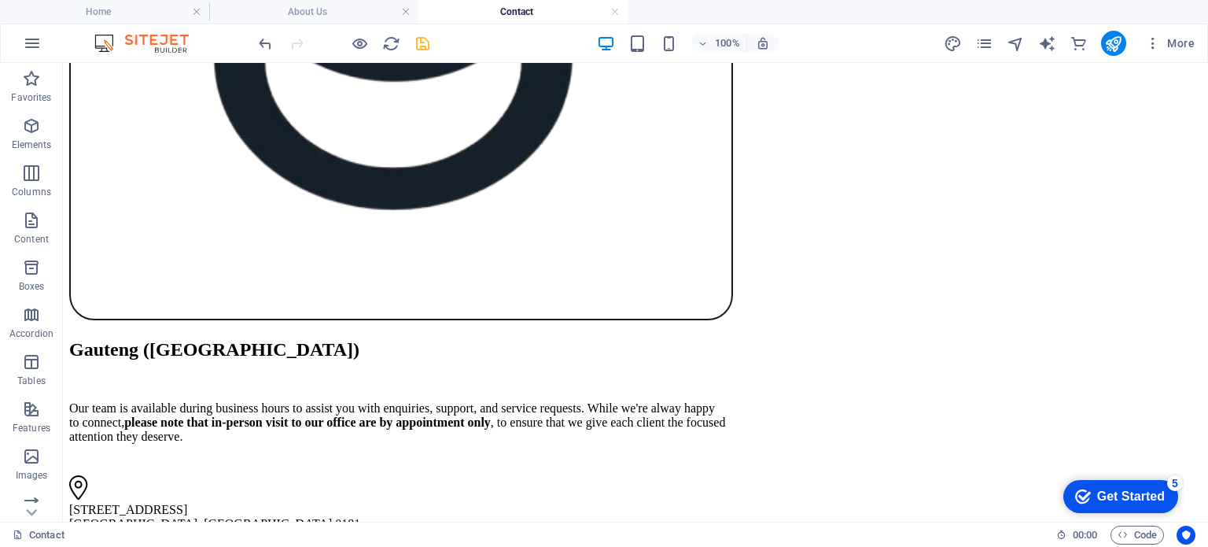
scroll to position [753, 0]
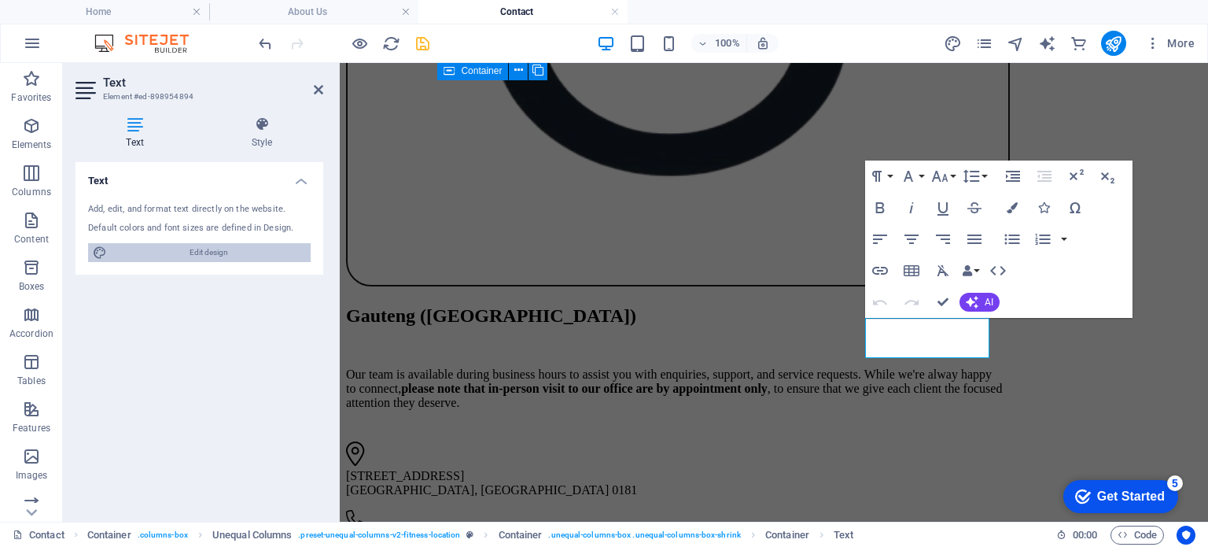
click at [178, 249] on span "Edit design" at bounding box center [209, 252] width 194 height 19
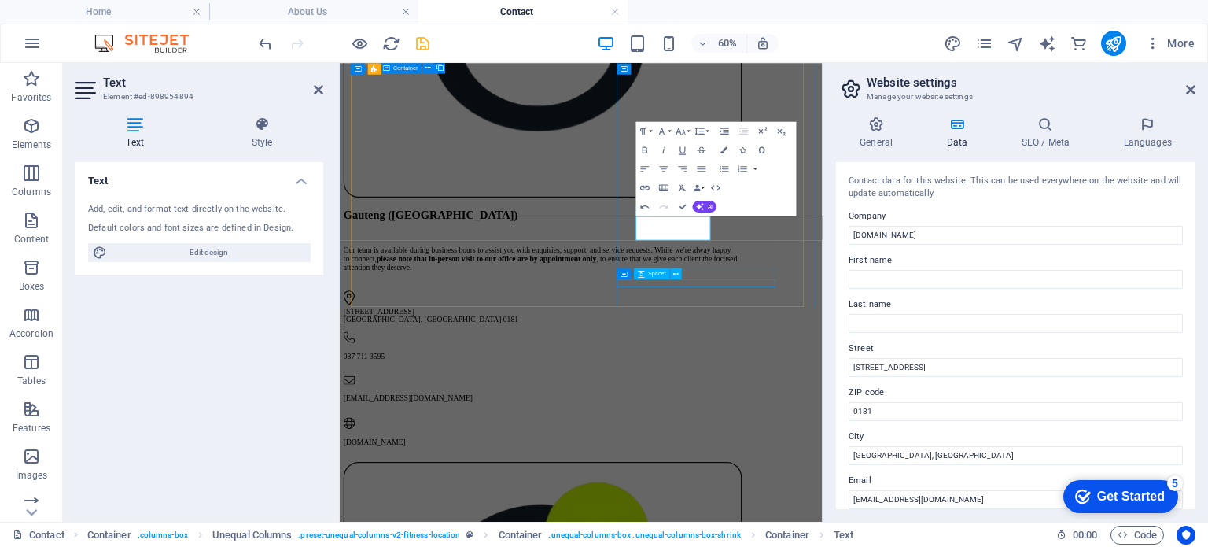
scroll to position [1059, 0]
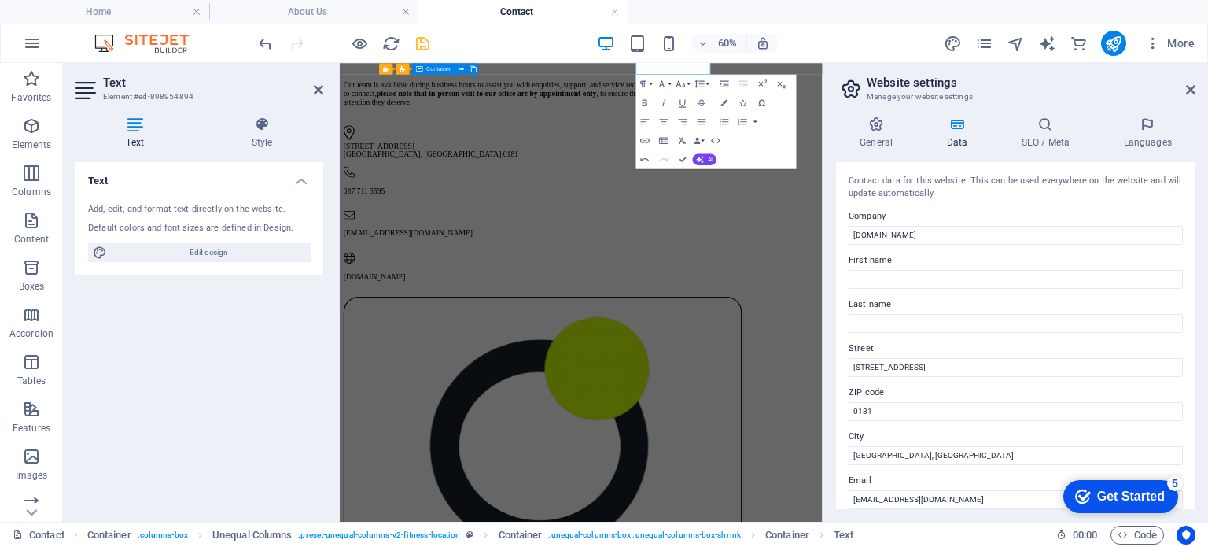
click at [1198, 92] on aside "Website settings Manage your website settings General Data SEO / Meta Languages…" at bounding box center [1015, 292] width 385 height 458
click at [1187, 91] on icon at bounding box center [1190, 89] width 9 height 13
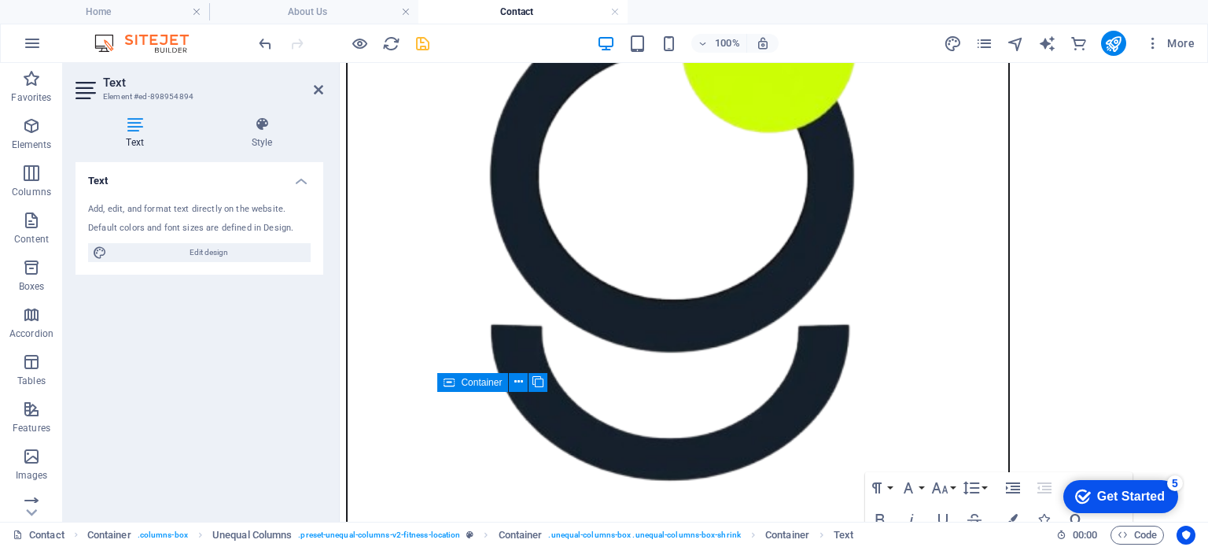
scroll to position [489, 0]
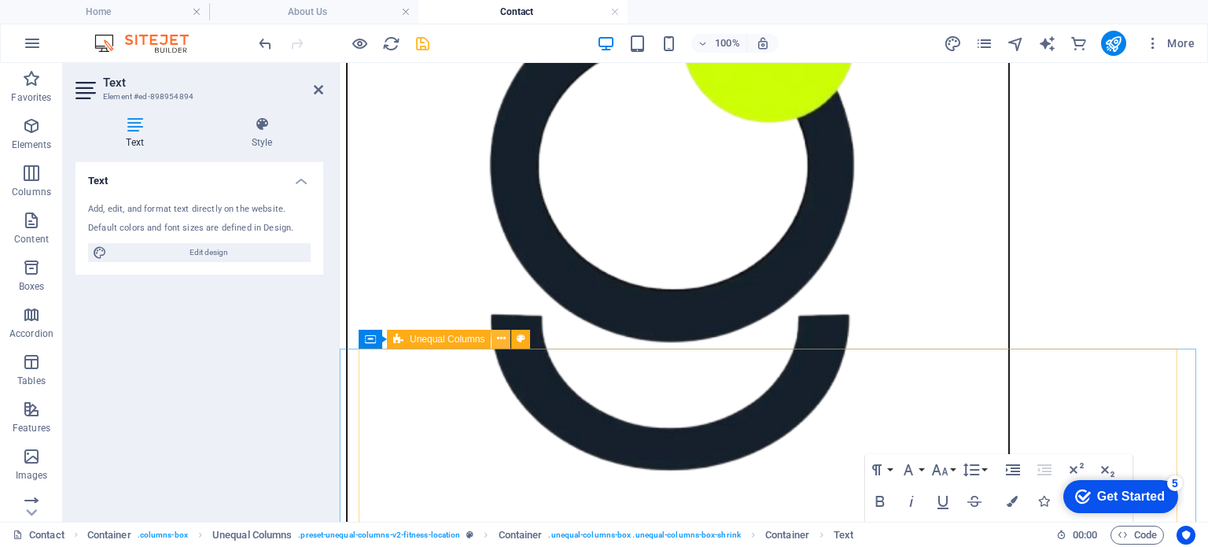
click at [497, 341] on icon at bounding box center [501, 338] width 9 height 17
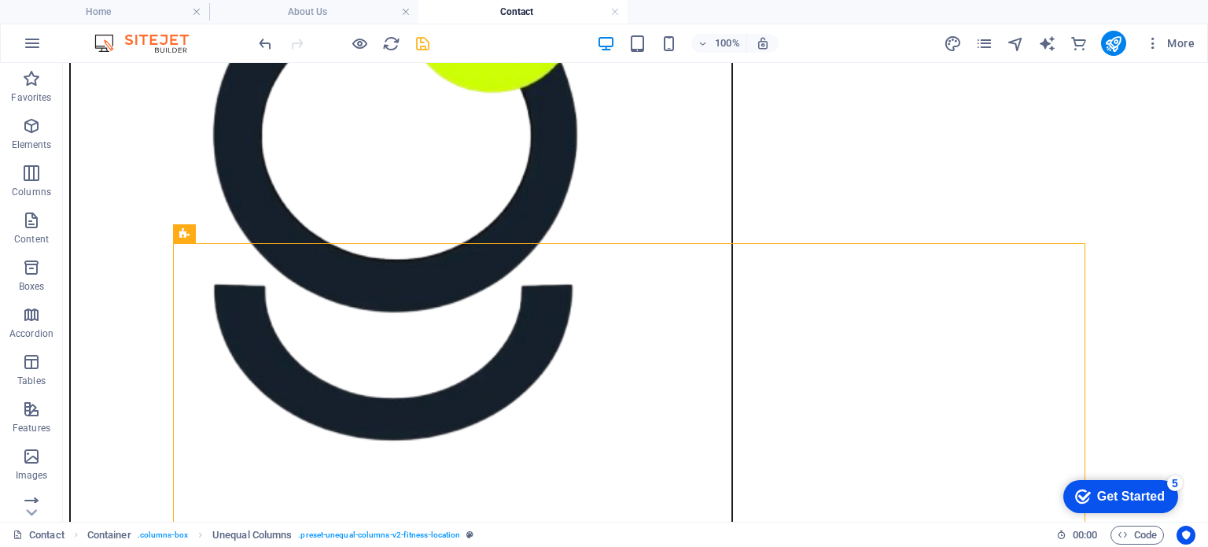
scroll to position [491, 0]
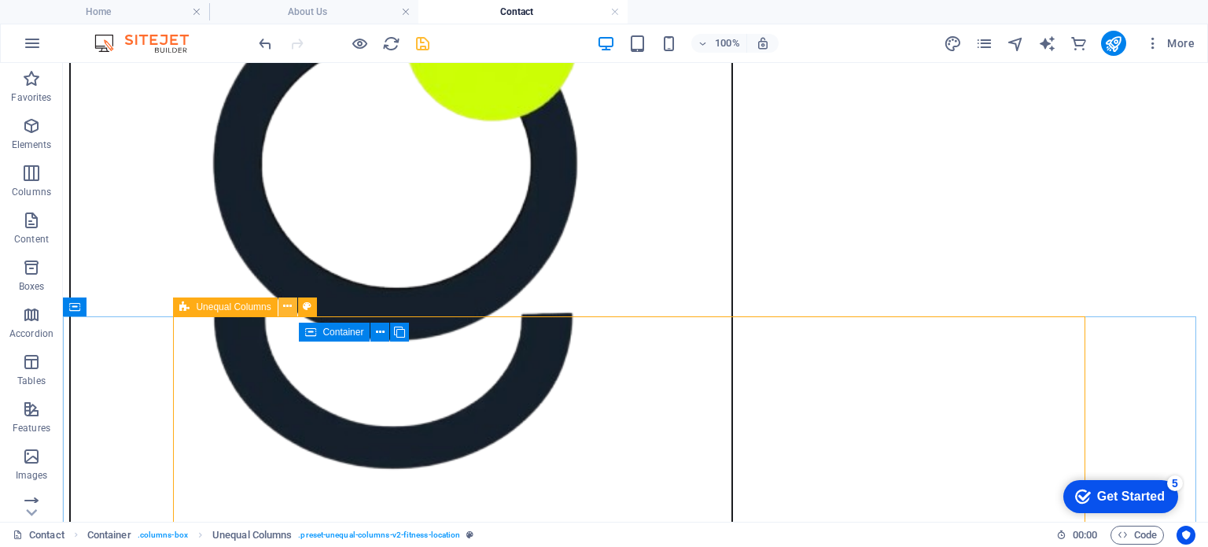
click at [286, 304] on icon at bounding box center [287, 306] width 9 height 17
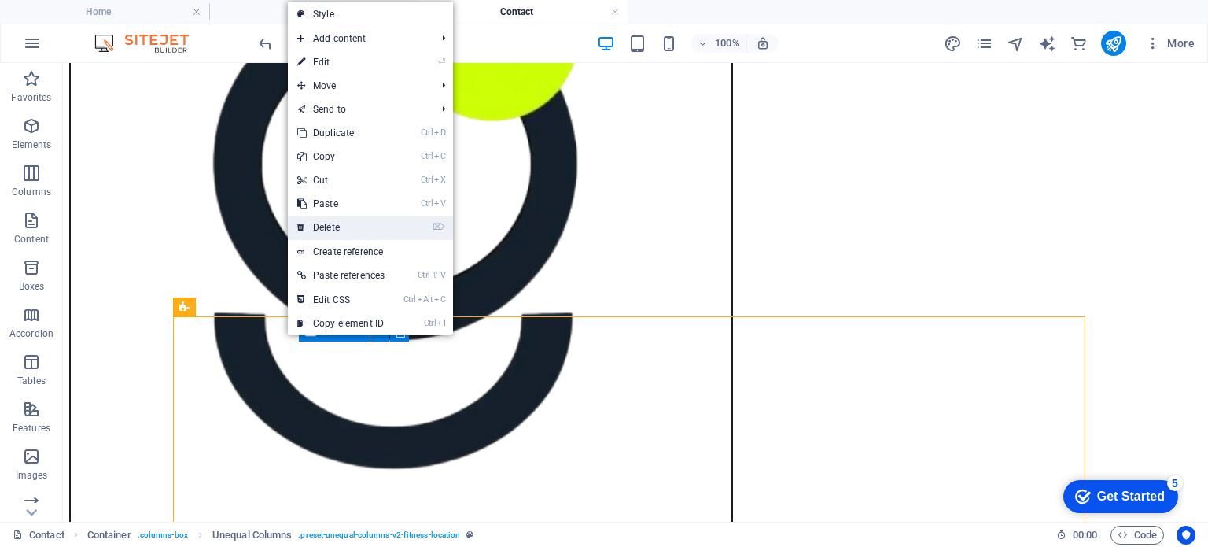
click at [327, 223] on link "⌦ Delete" at bounding box center [341, 227] width 106 height 24
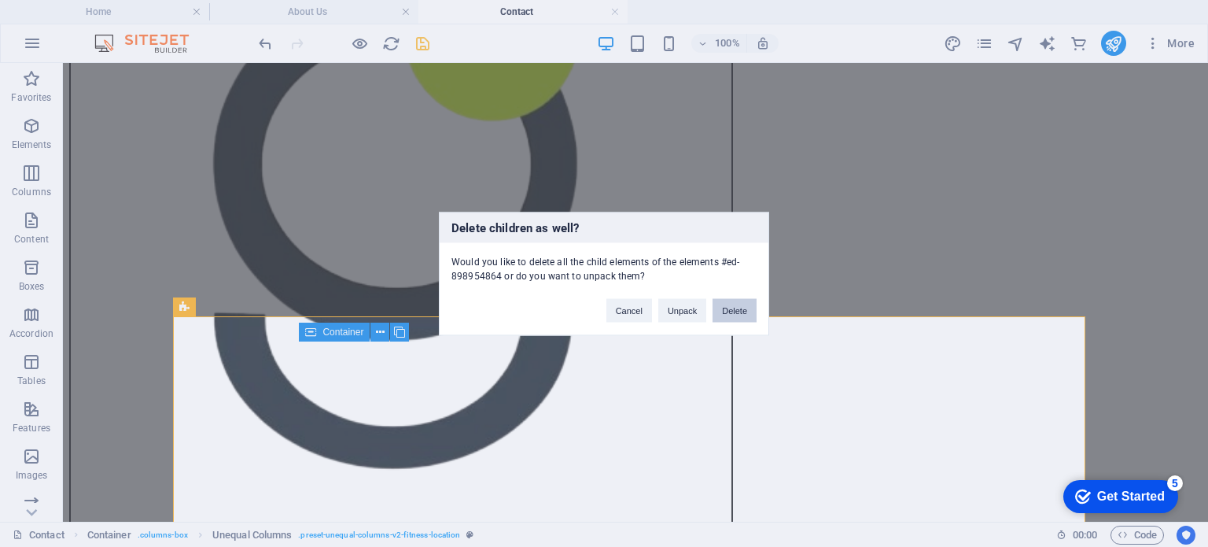
click at [727, 311] on button "Delete" at bounding box center [734, 310] width 44 height 24
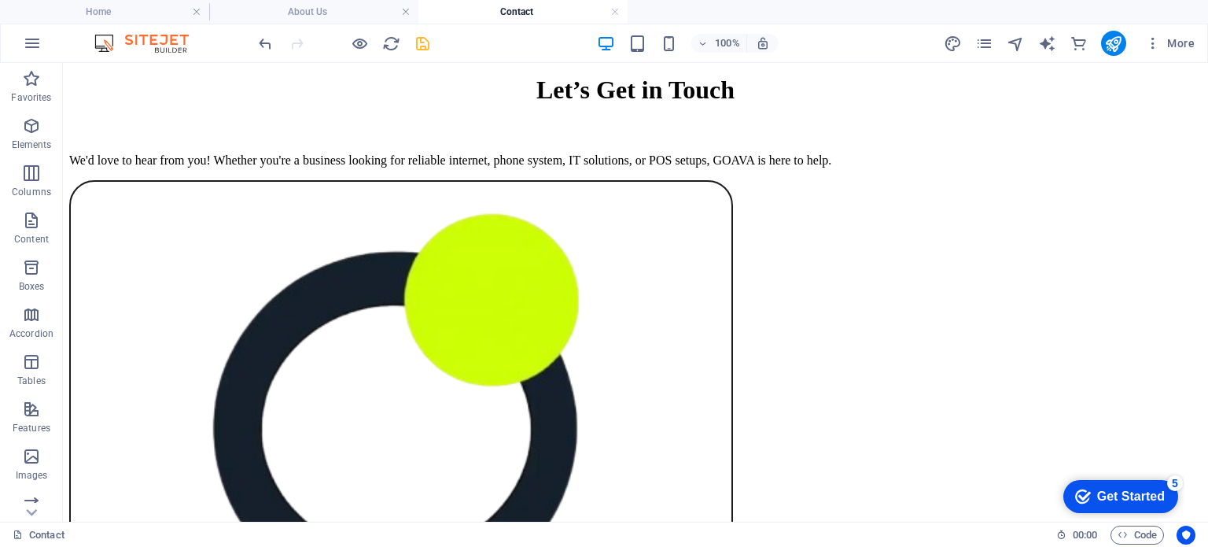
scroll to position [231, 0]
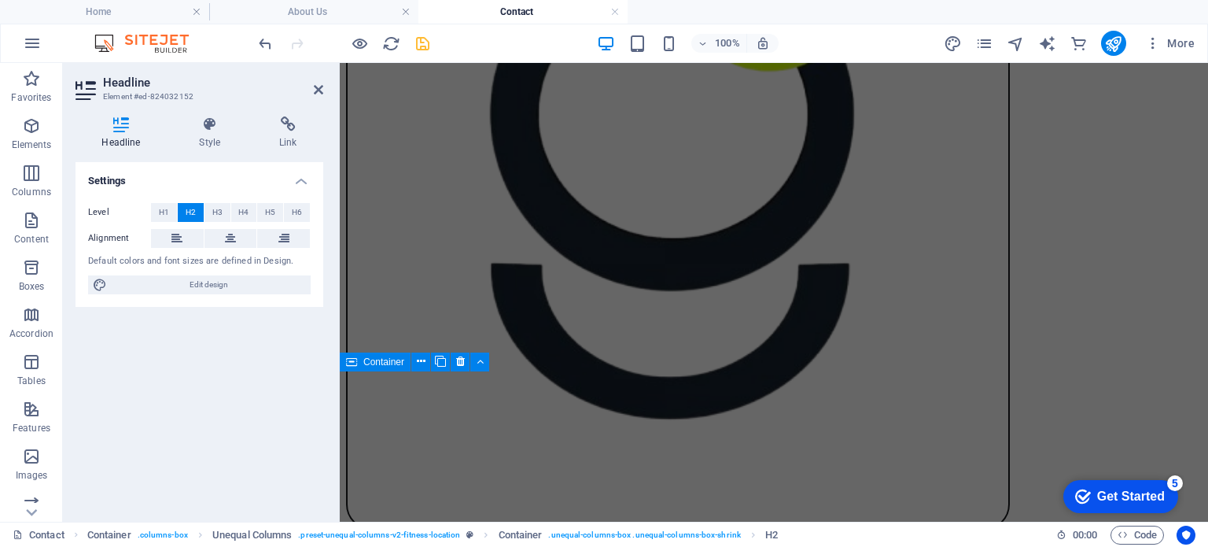
scroll to position [620, 0]
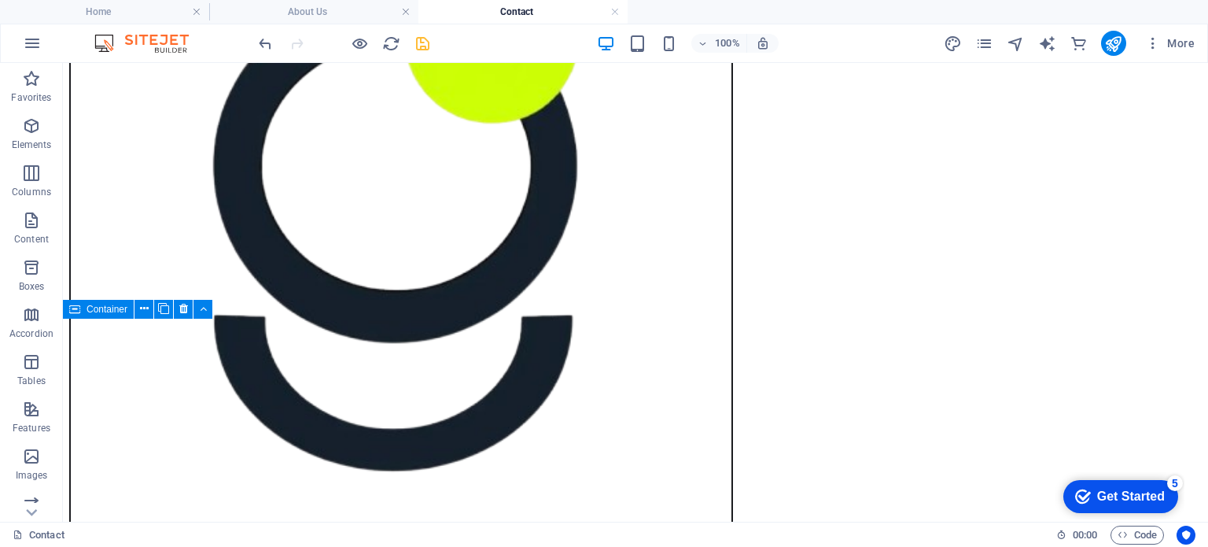
scroll to position [491, 0]
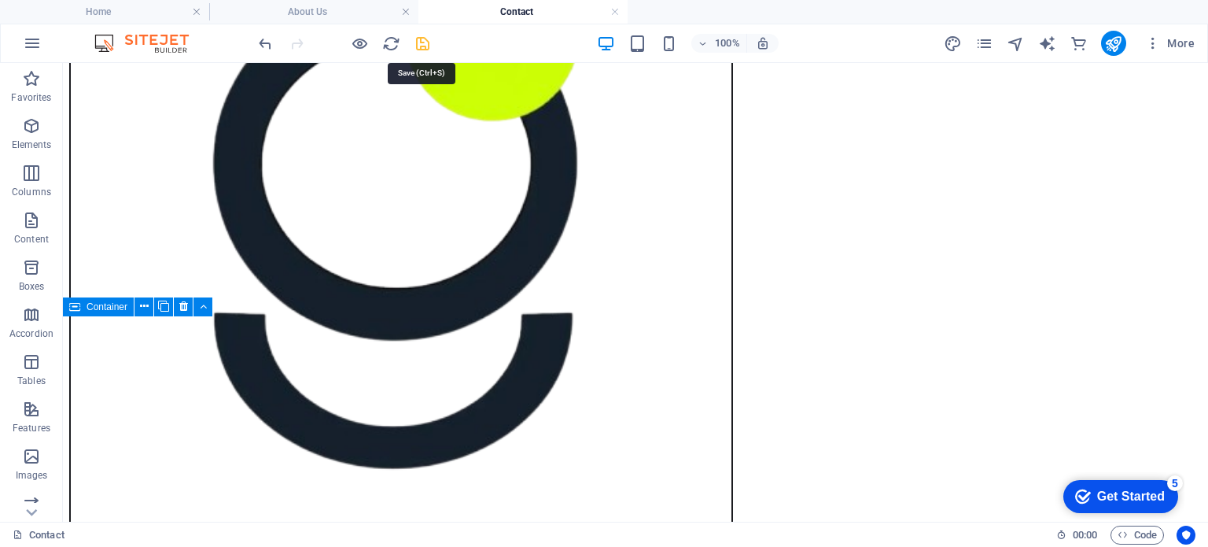
click at [418, 38] on icon "save" at bounding box center [423, 44] width 18 height 18
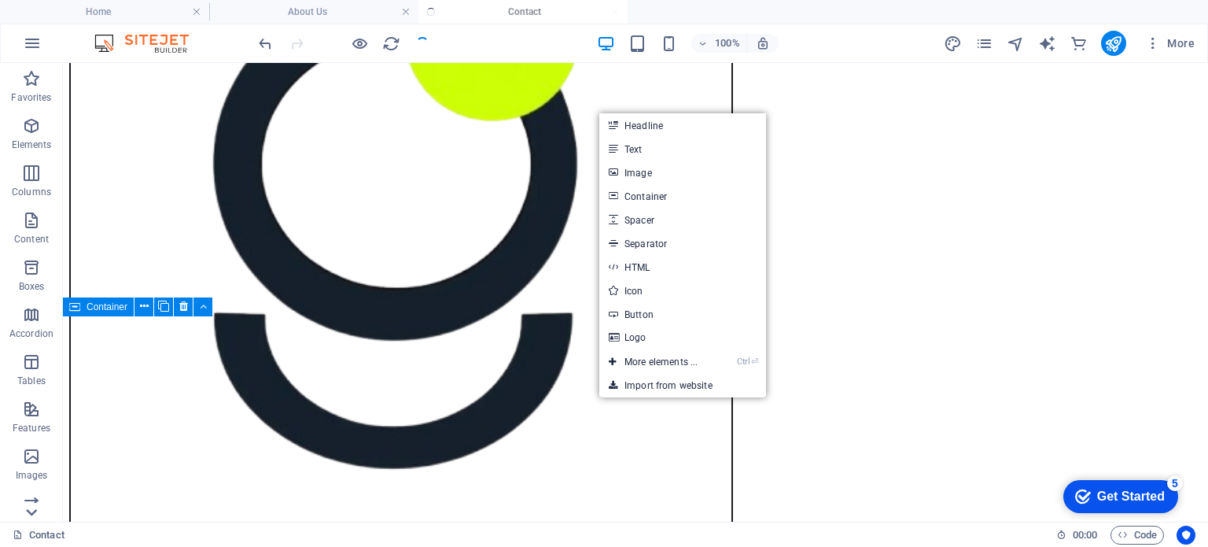
click at [31, 83] on icon at bounding box center [31, 72] width 22 height 22
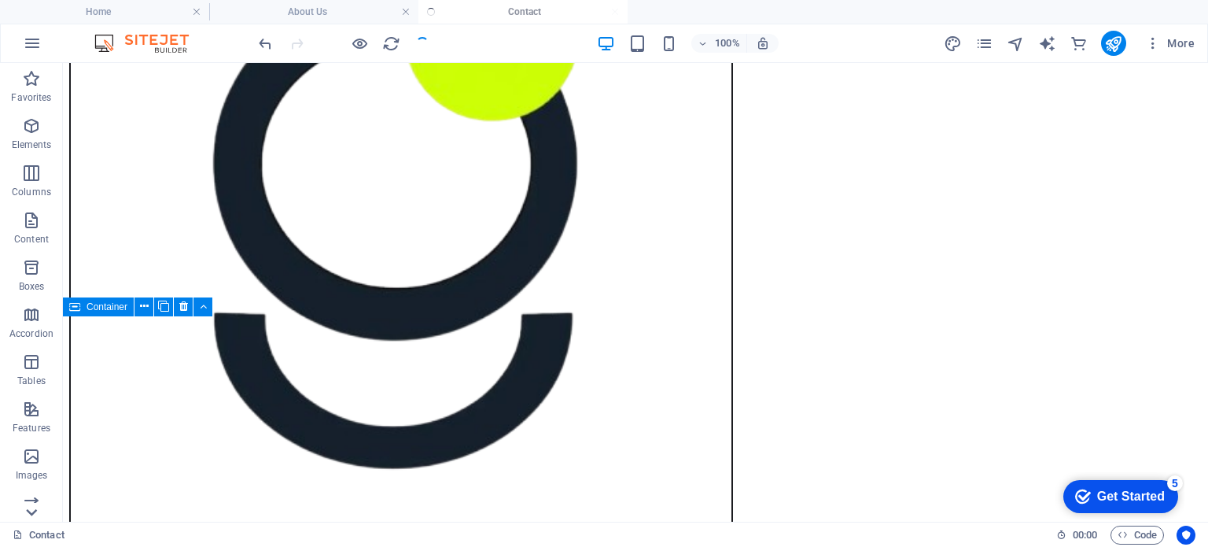
scroll to position [296, 0]
click at [31, 507] on p "Commerce" at bounding box center [31, 509] width 47 height 13
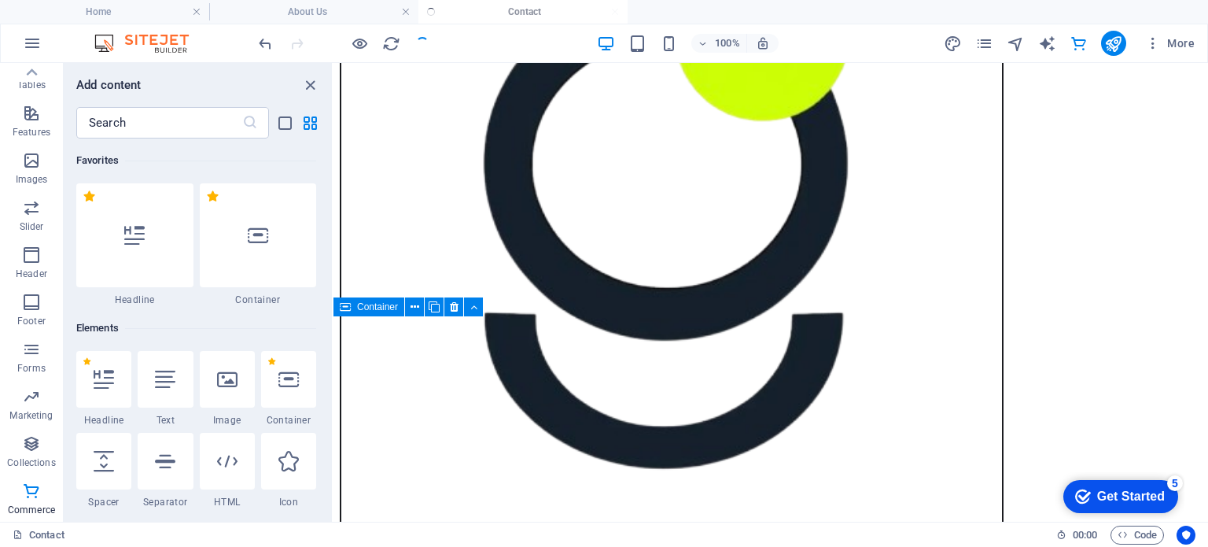
scroll to position [521, 0]
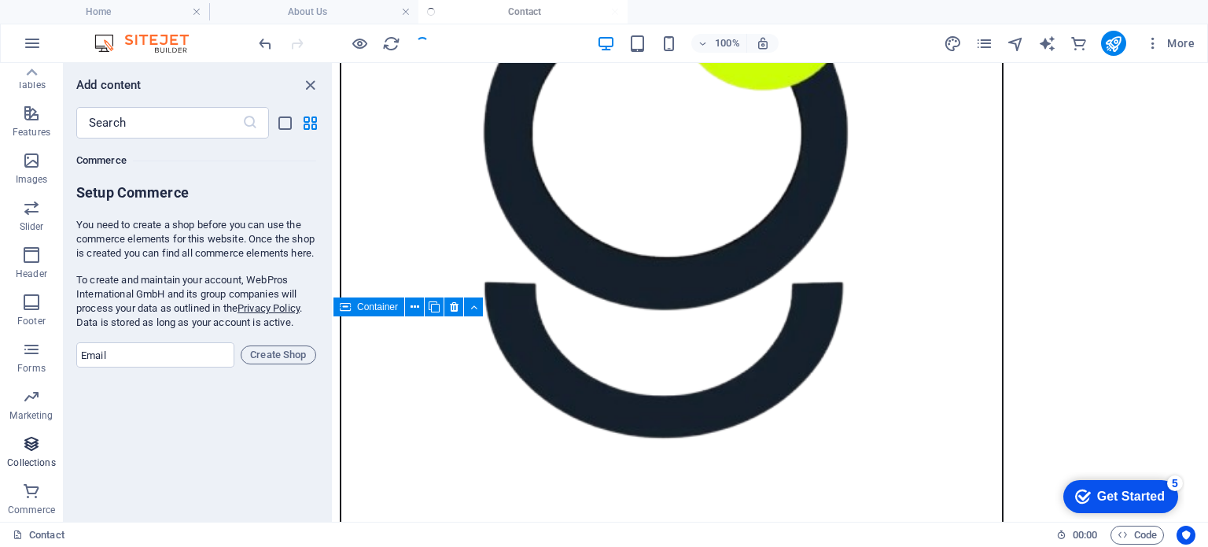
click at [32, 453] on span "Collections" at bounding box center [31, 453] width 63 height 38
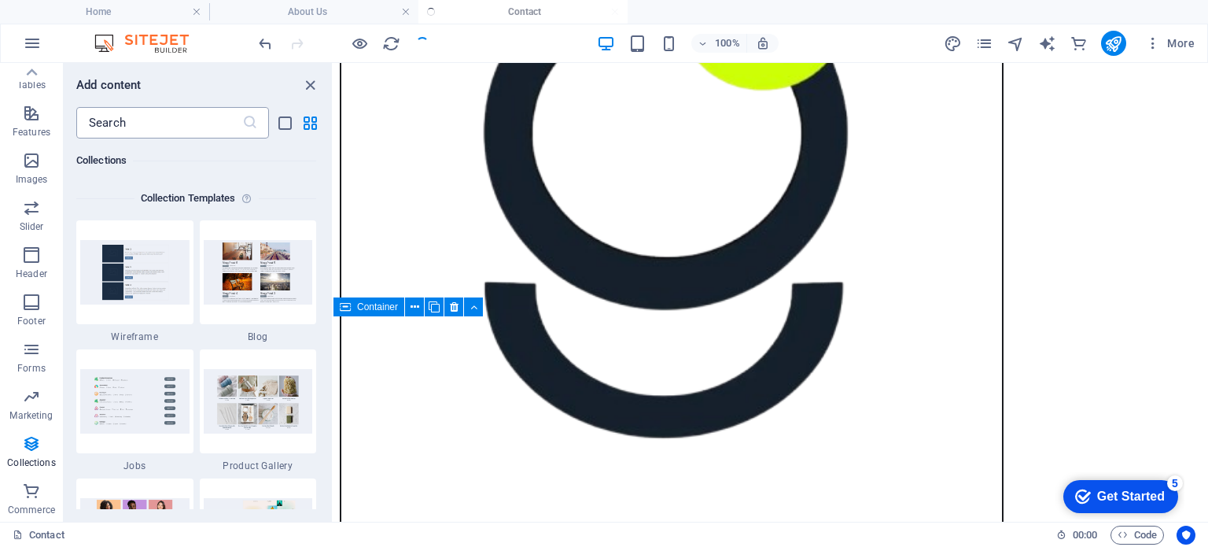
scroll to position [14396, 0]
click at [121, 117] on input "text" at bounding box center [159, 122] width 166 height 31
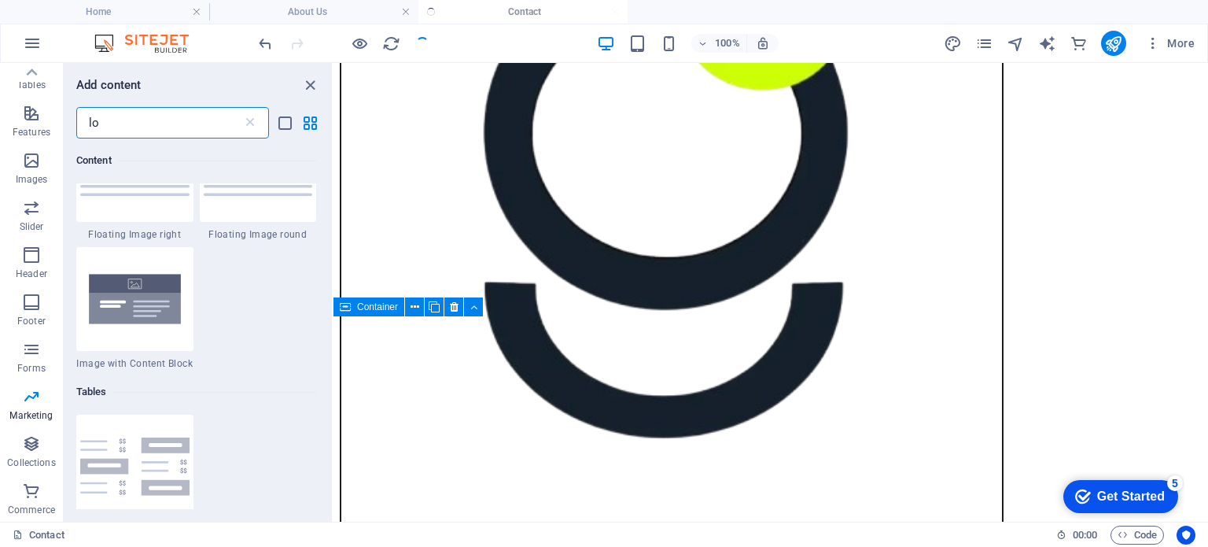
type input "l"
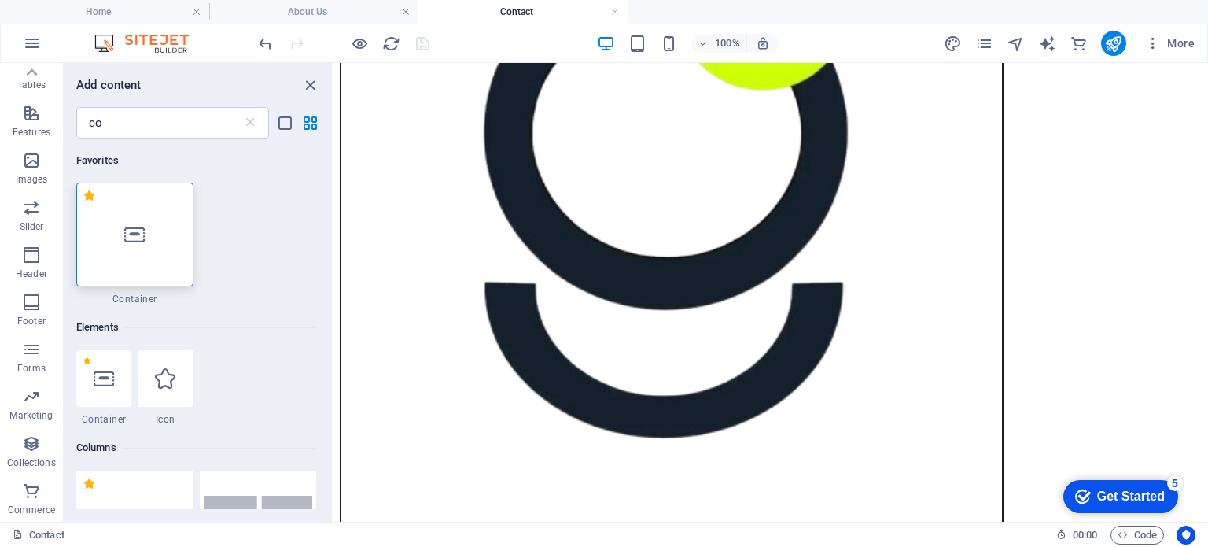
scroll to position [52, 0]
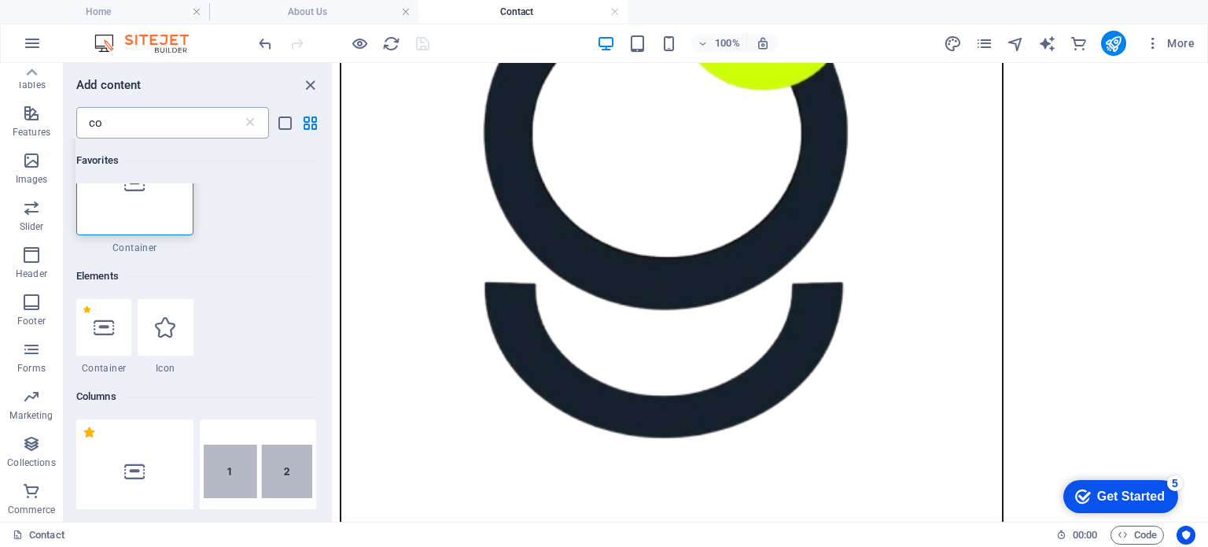
click at [107, 125] on input "co" at bounding box center [159, 122] width 166 height 31
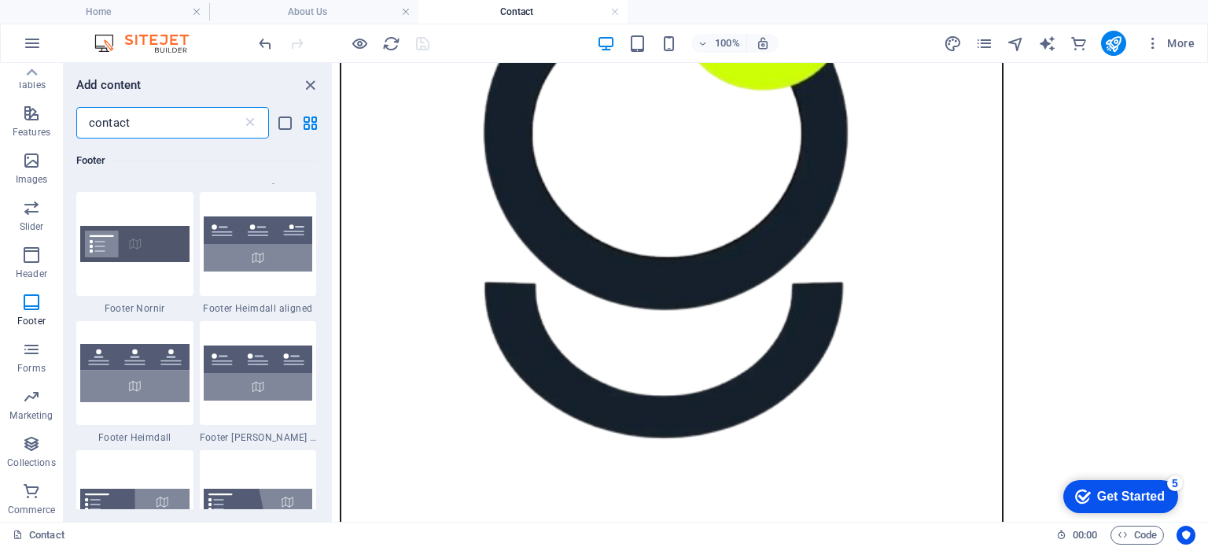
scroll to position [291, 0]
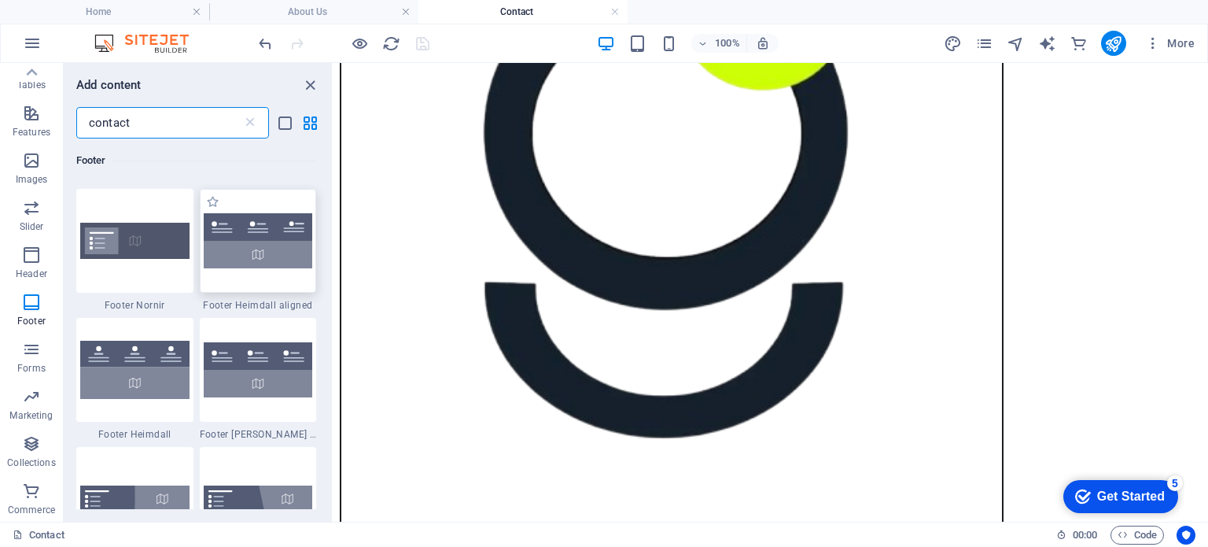
type input "contact"
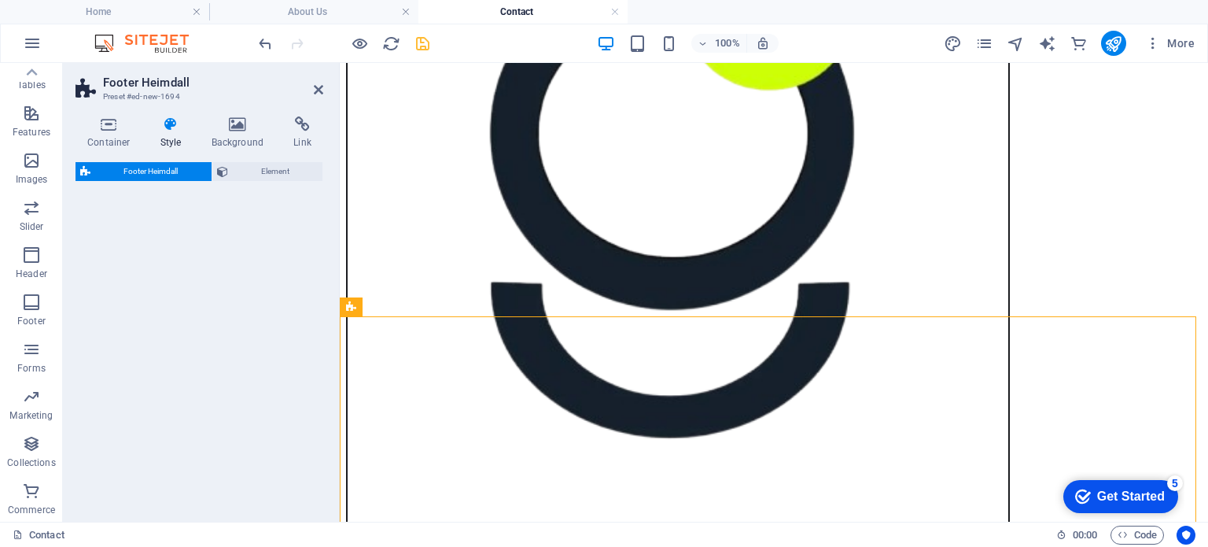
select select "rem"
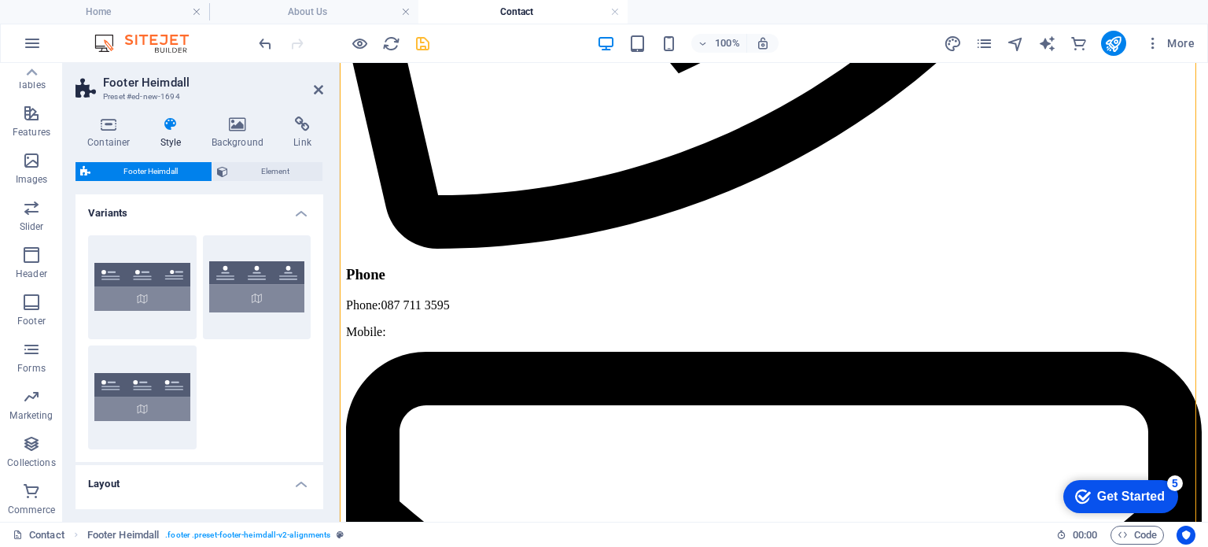
scroll to position [3199, 0]
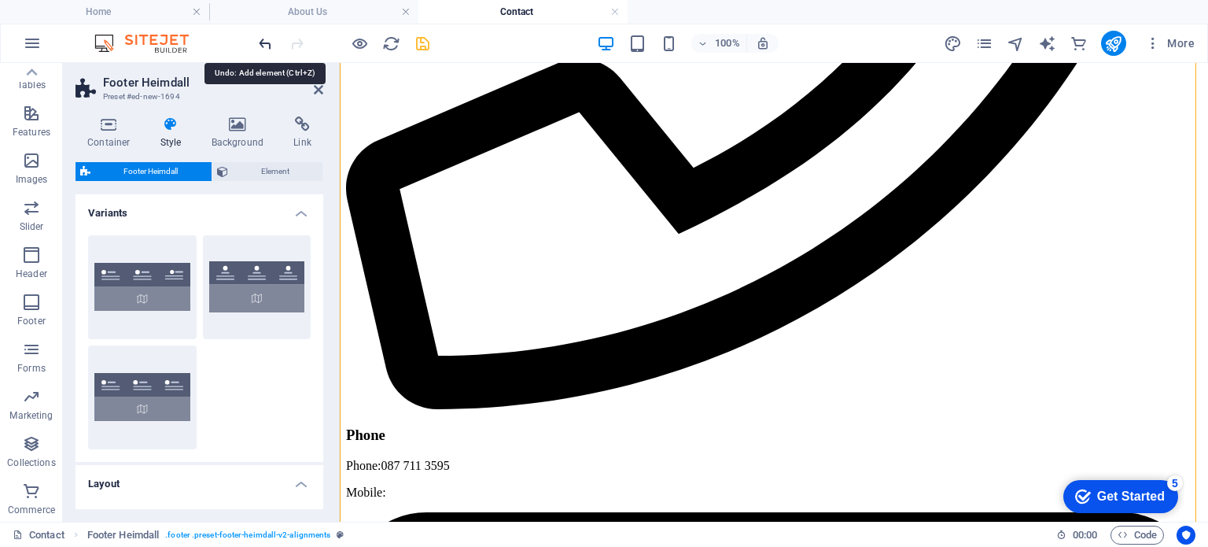
click at [263, 44] on icon "undo" at bounding box center [265, 44] width 18 height 18
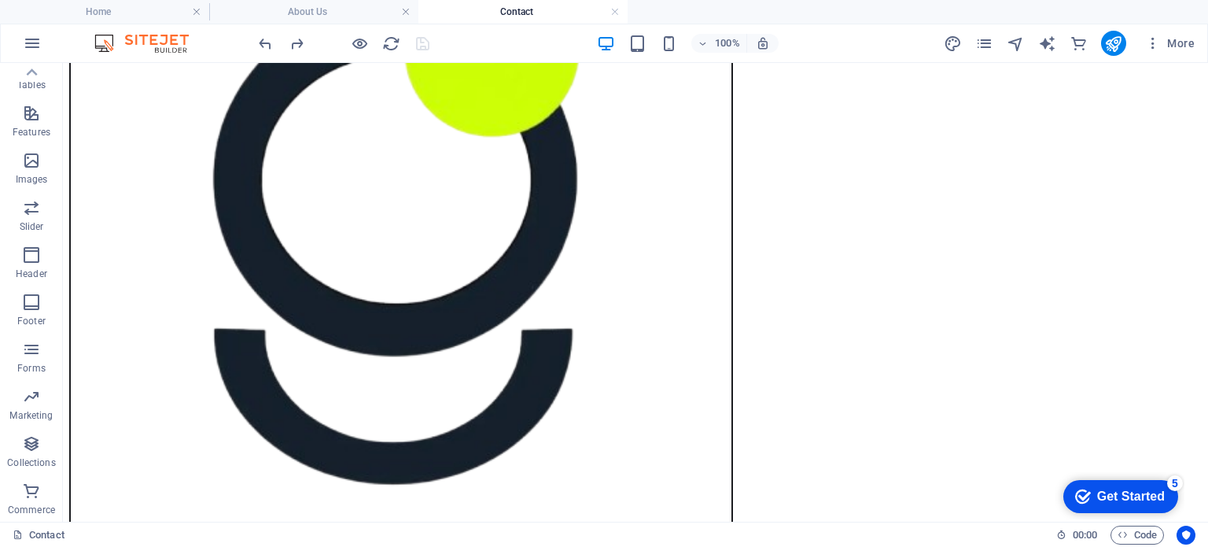
scroll to position [550, 0]
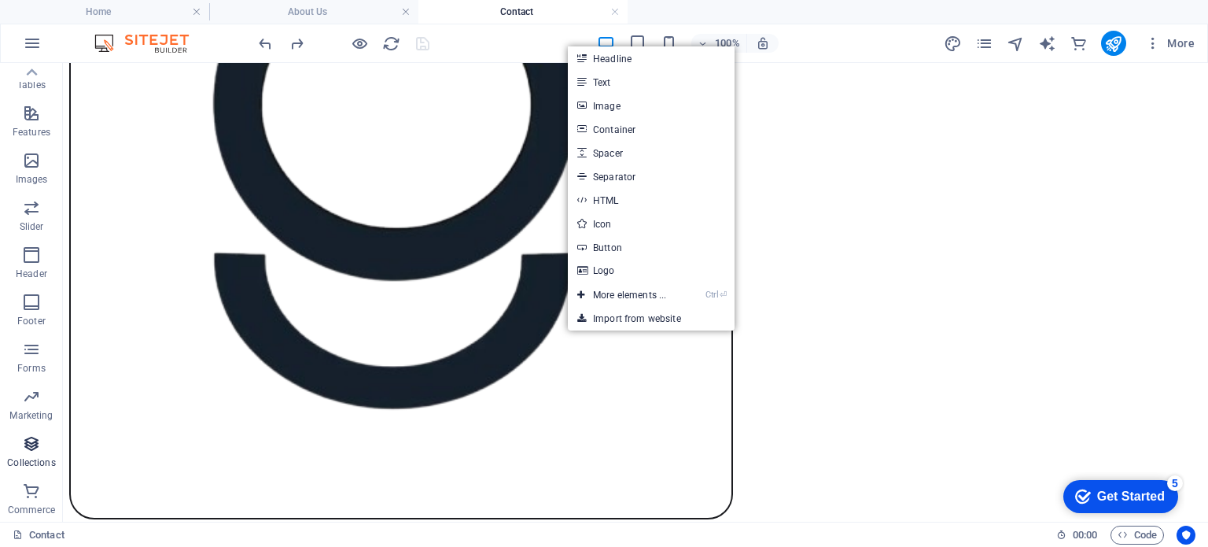
click at [23, 434] on icon "button" at bounding box center [31, 443] width 19 height 19
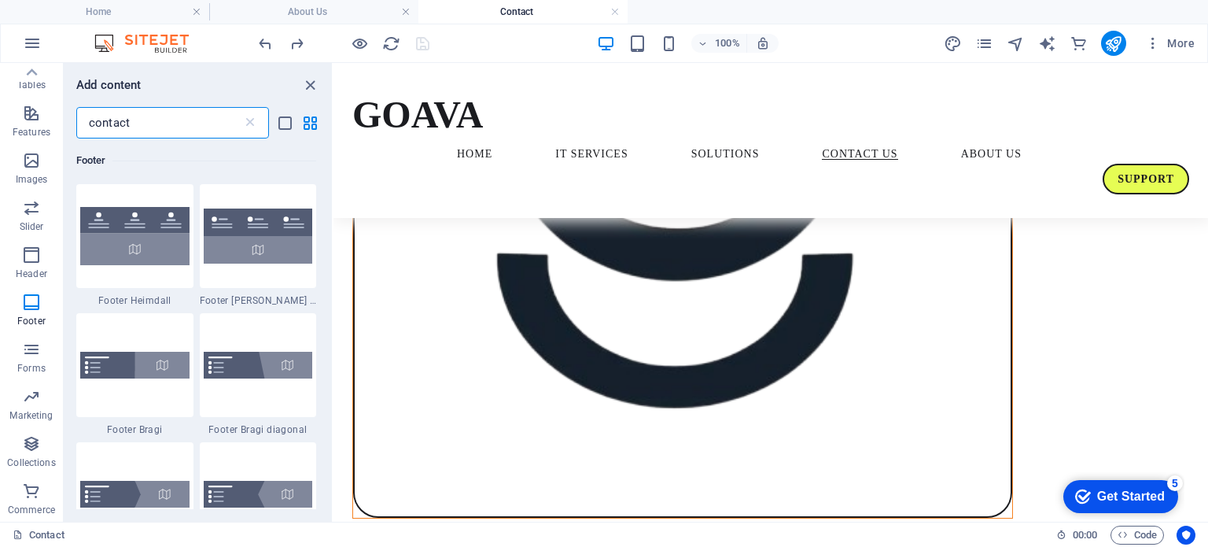
scroll to position [434, 0]
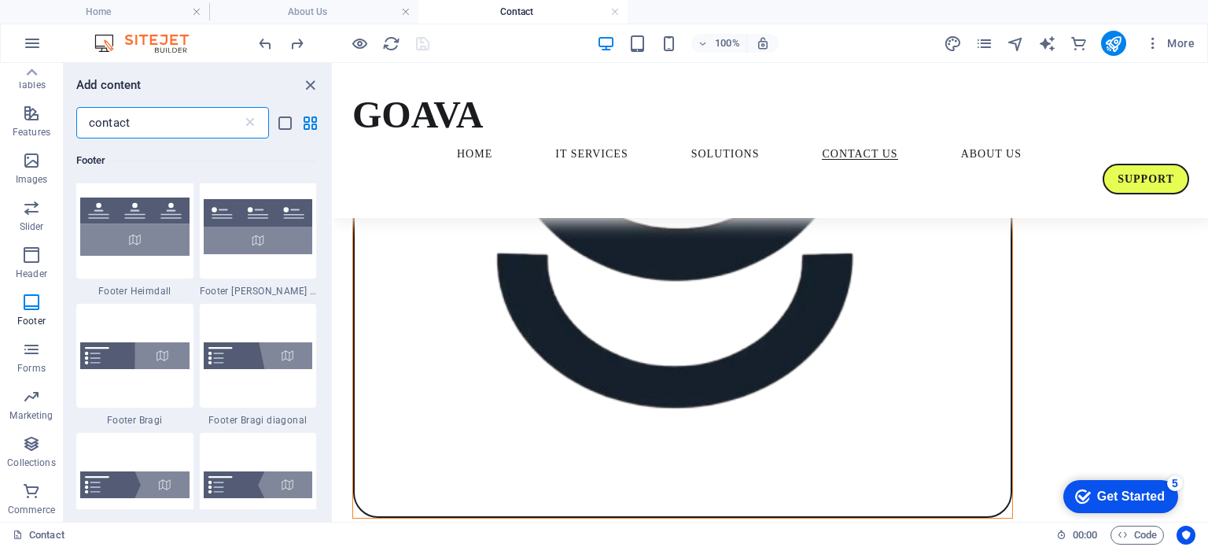
drag, startPoint x: 330, startPoint y: 185, endPoint x: 0, endPoint y: 215, distance: 331.7
type input "contact"
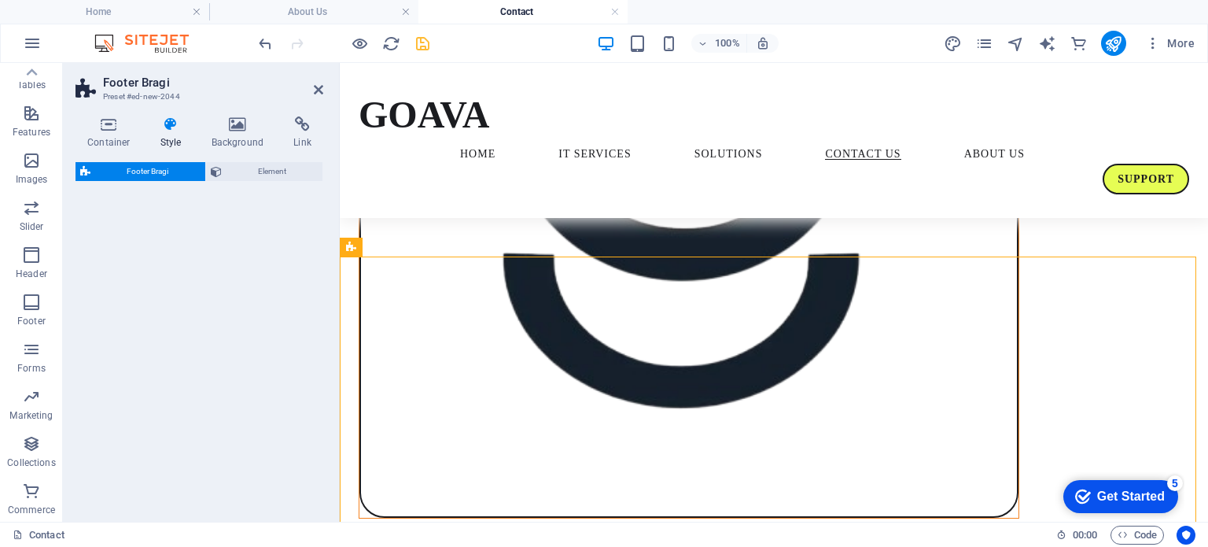
select select "%"
select select "rem"
select select "px"
select select "rem"
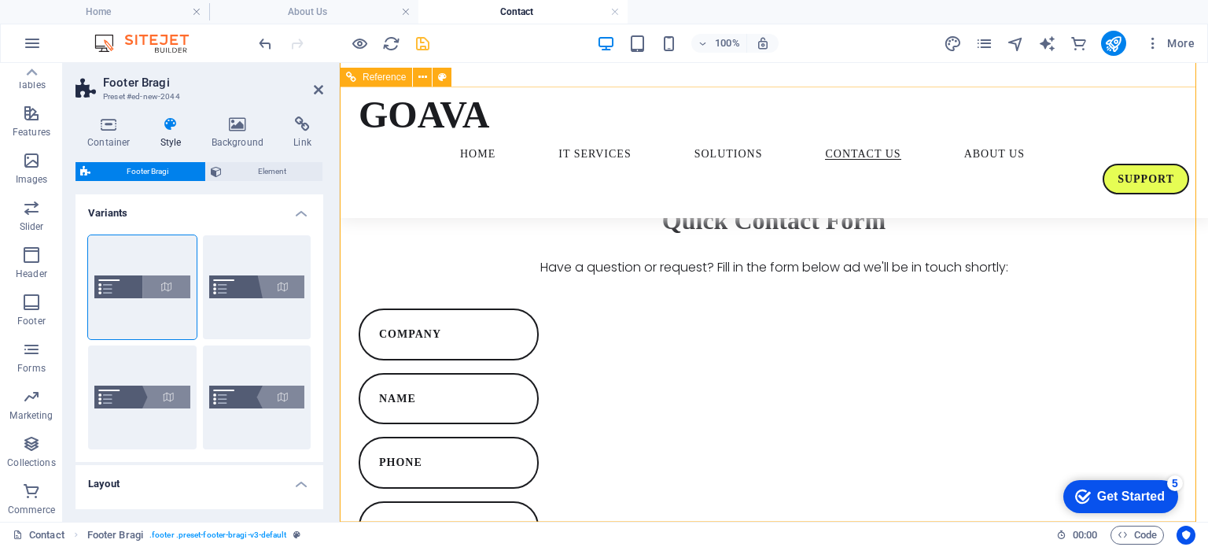
scroll to position [1909, 0]
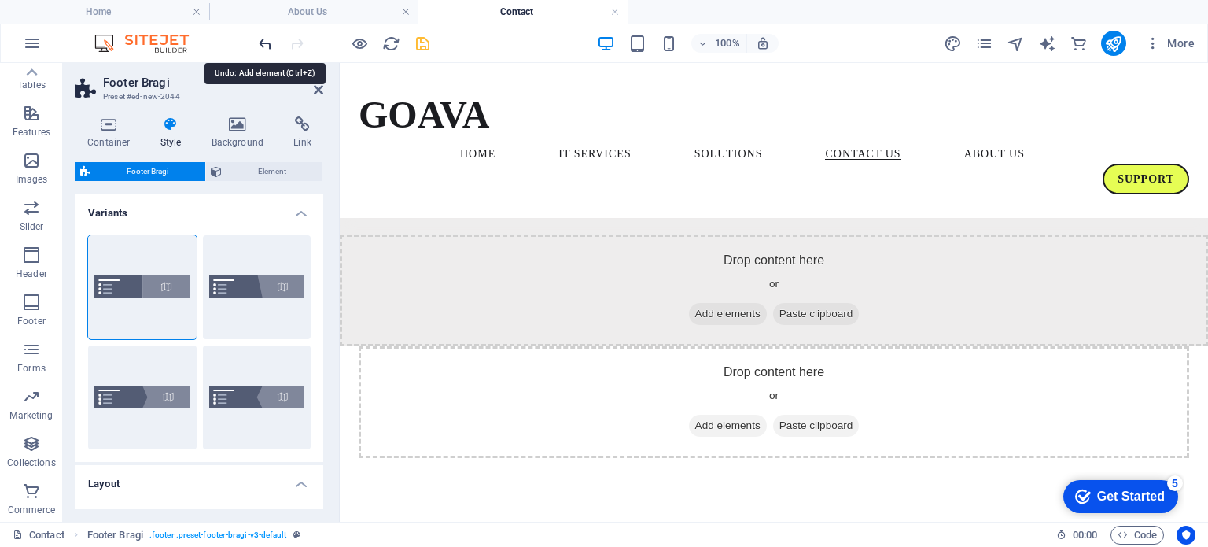
click at [266, 42] on icon "undo" at bounding box center [265, 44] width 18 height 18
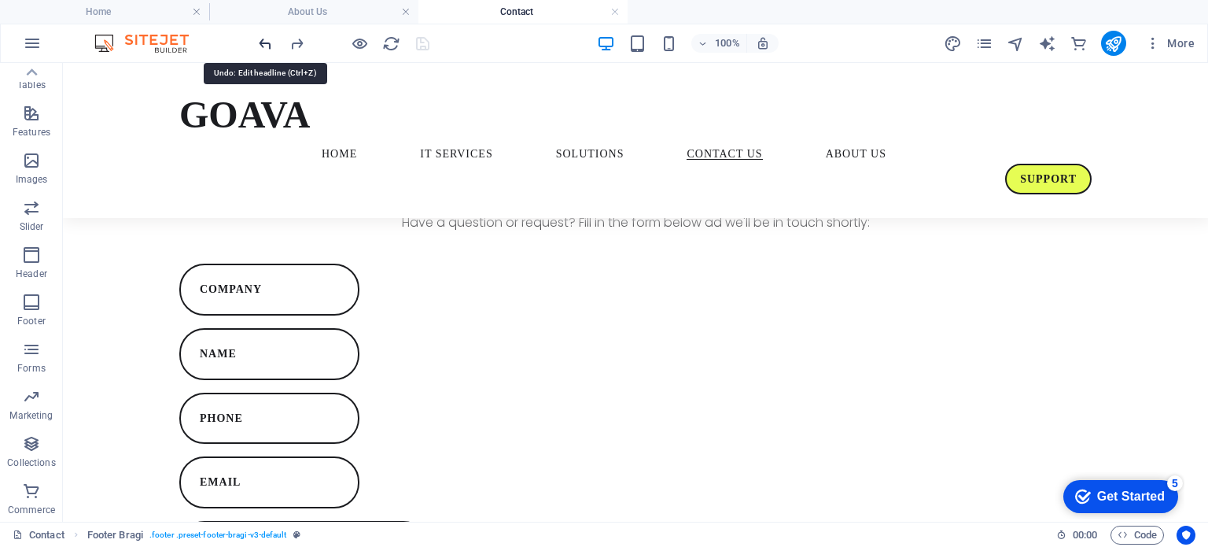
scroll to position [686, 0]
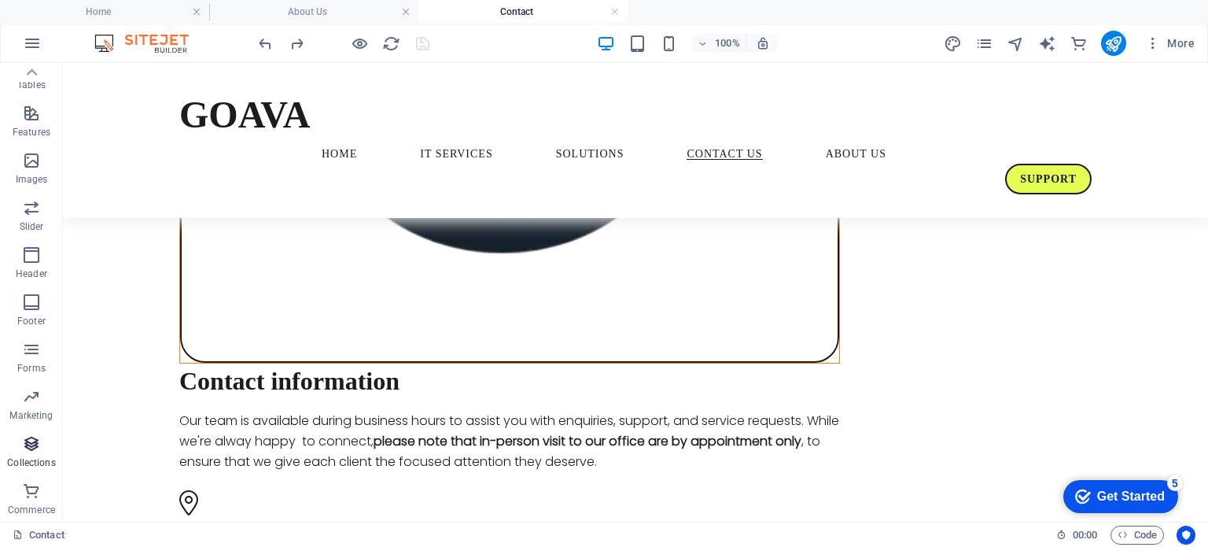
click at [31, 451] on icon "button" at bounding box center [31, 443] width 19 height 19
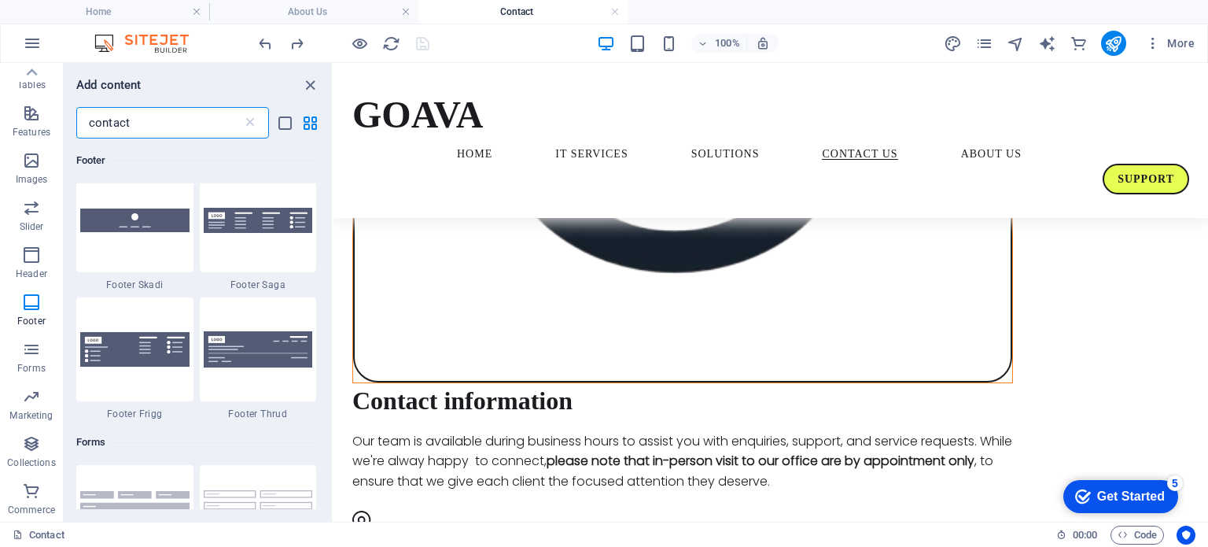
scroll to position [836, 0]
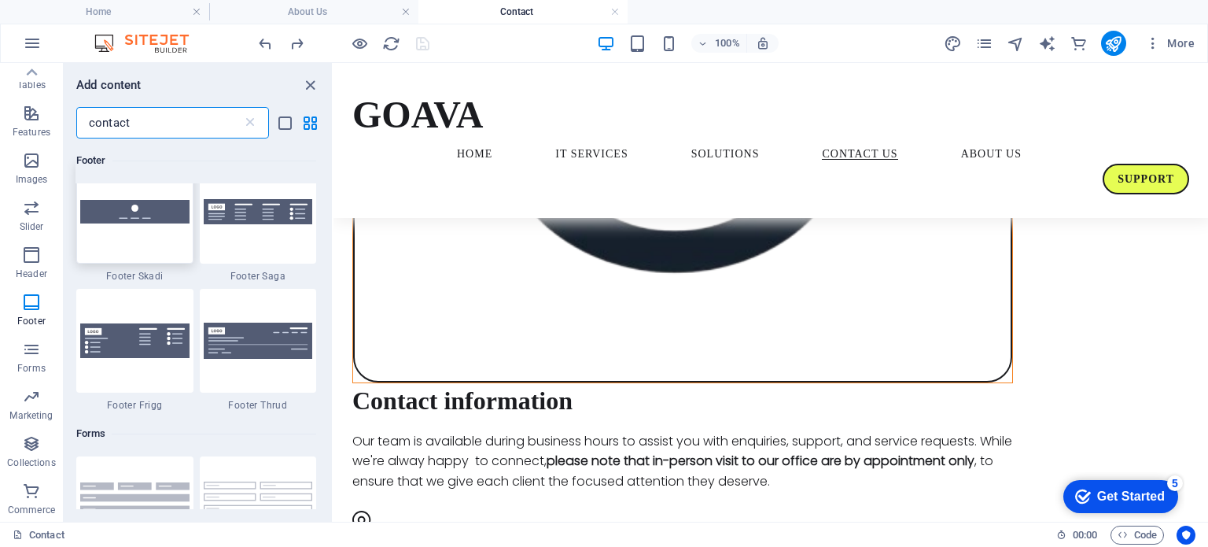
type input "contact"
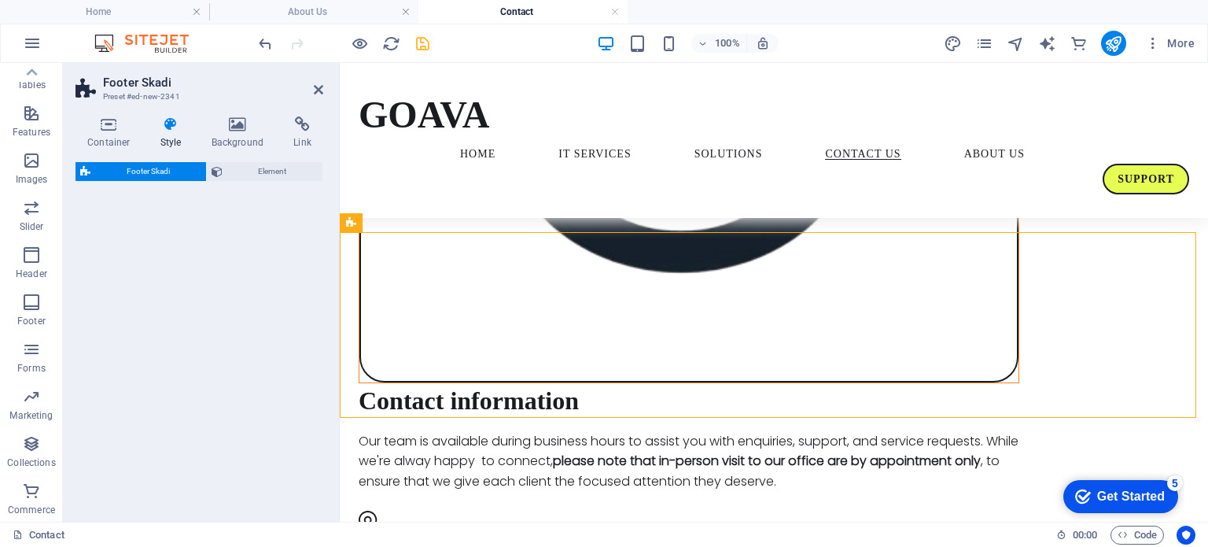
select select "rem"
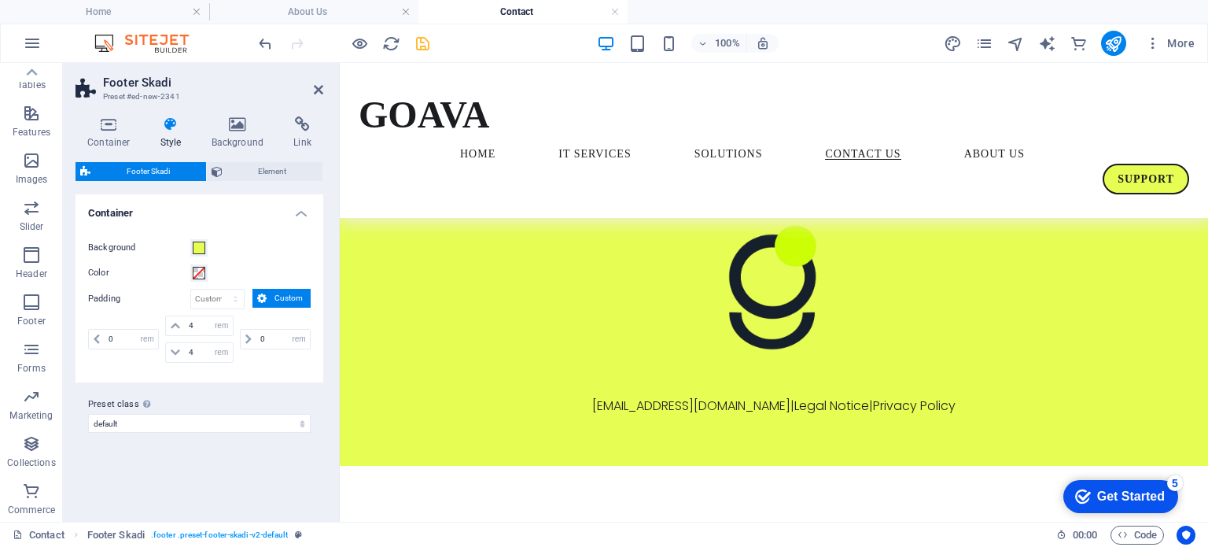
scroll to position [1926, 0]
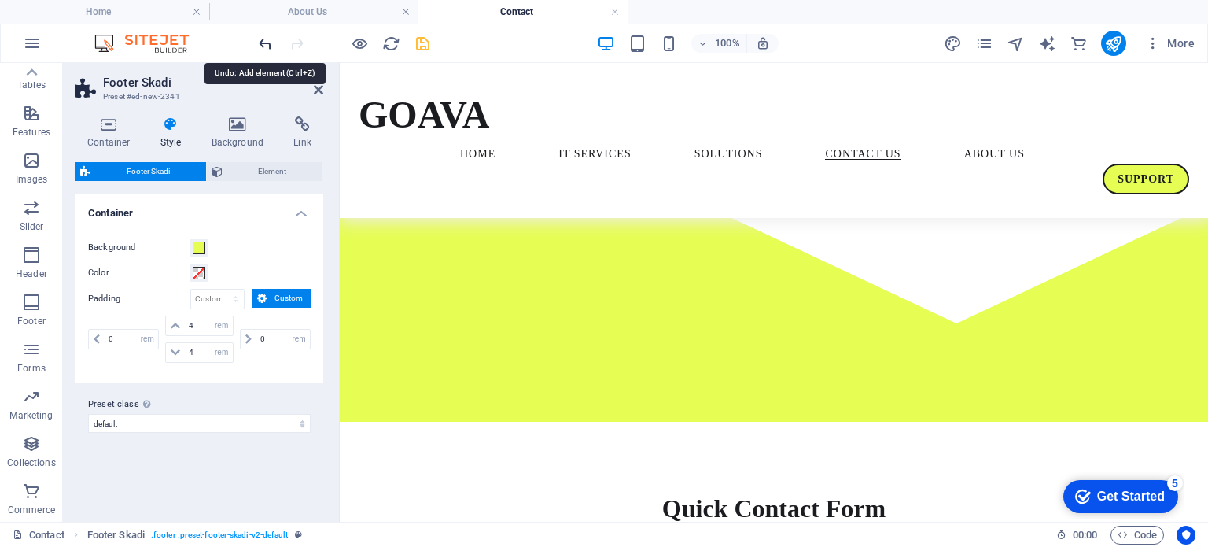
click at [264, 45] on icon "undo" at bounding box center [265, 44] width 18 height 18
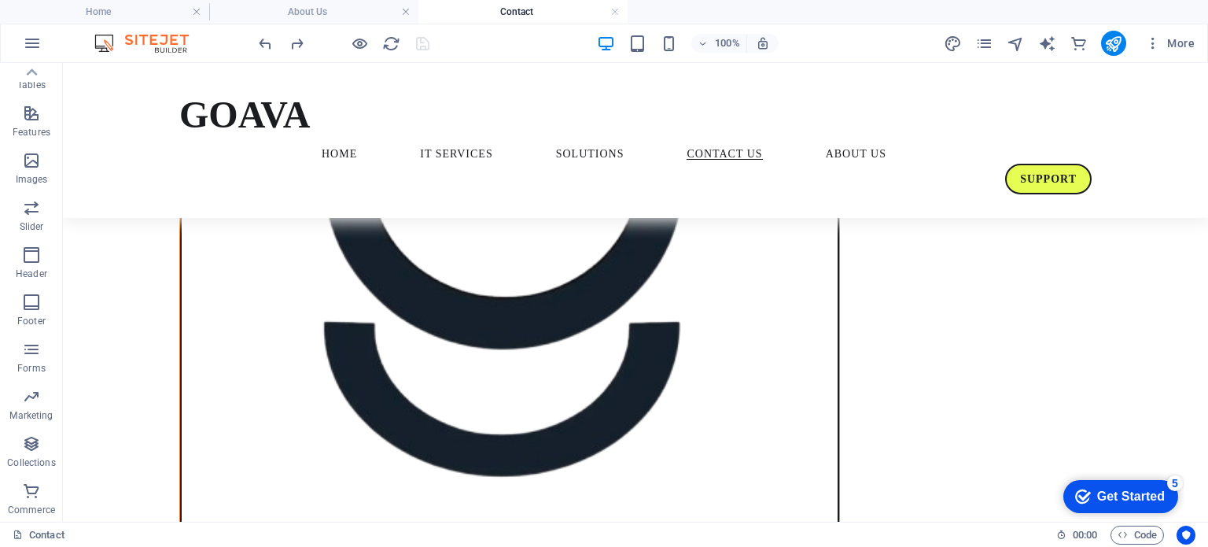
scroll to position [471, 0]
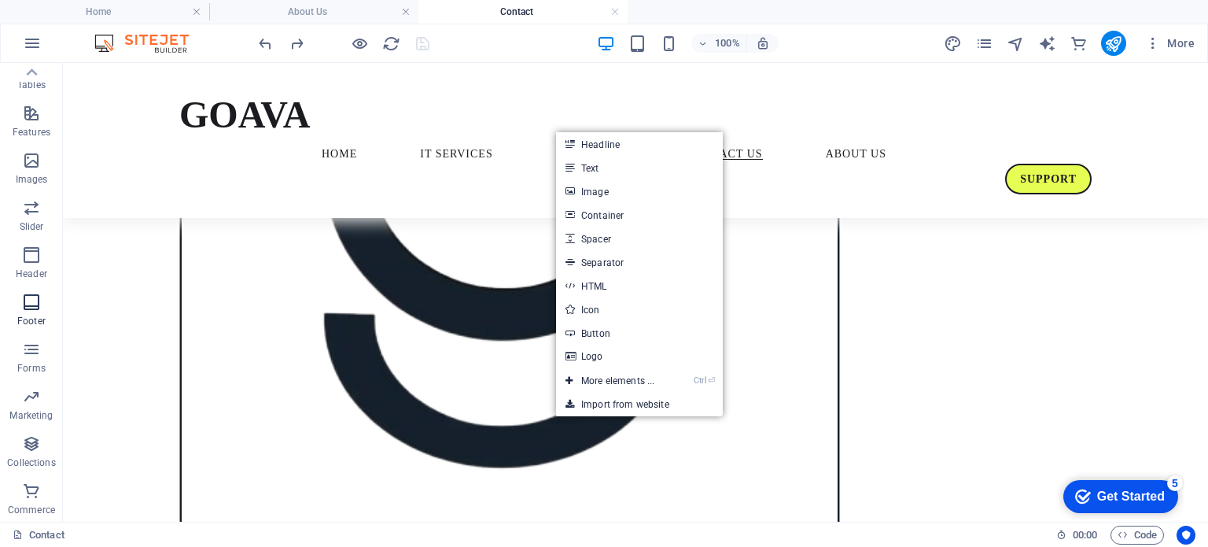
click at [31, 301] on icon "button" at bounding box center [31, 302] width 19 height 19
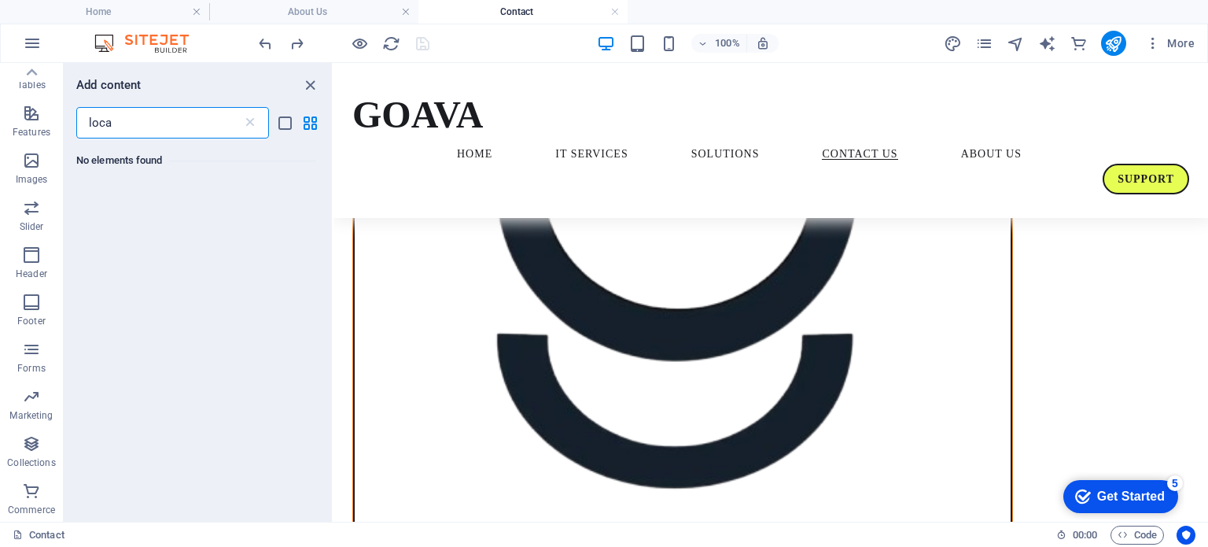
scroll to position [0, 0]
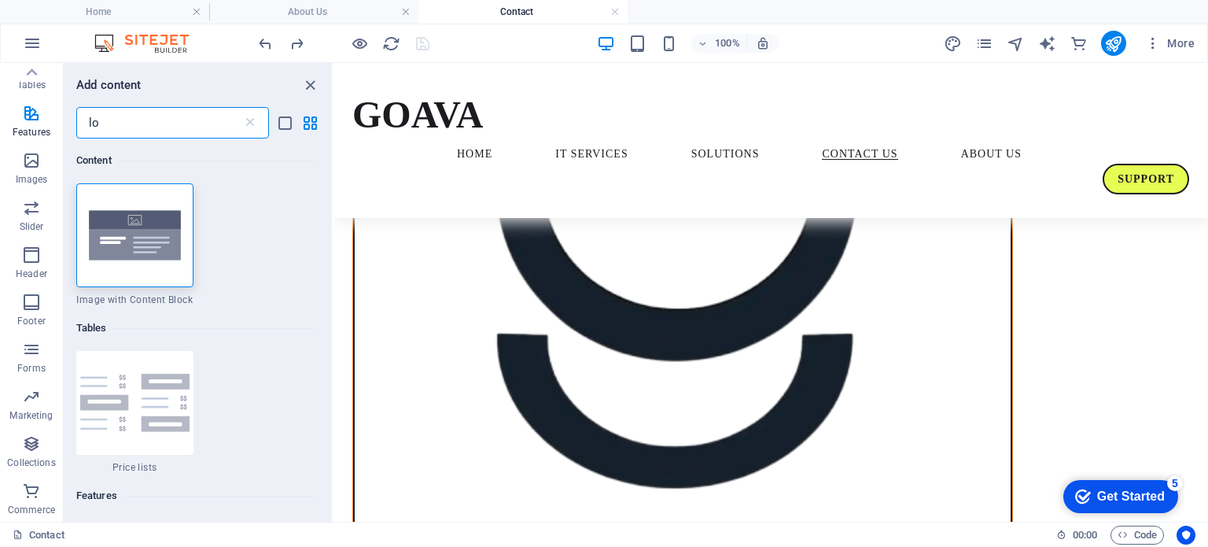
type input "l"
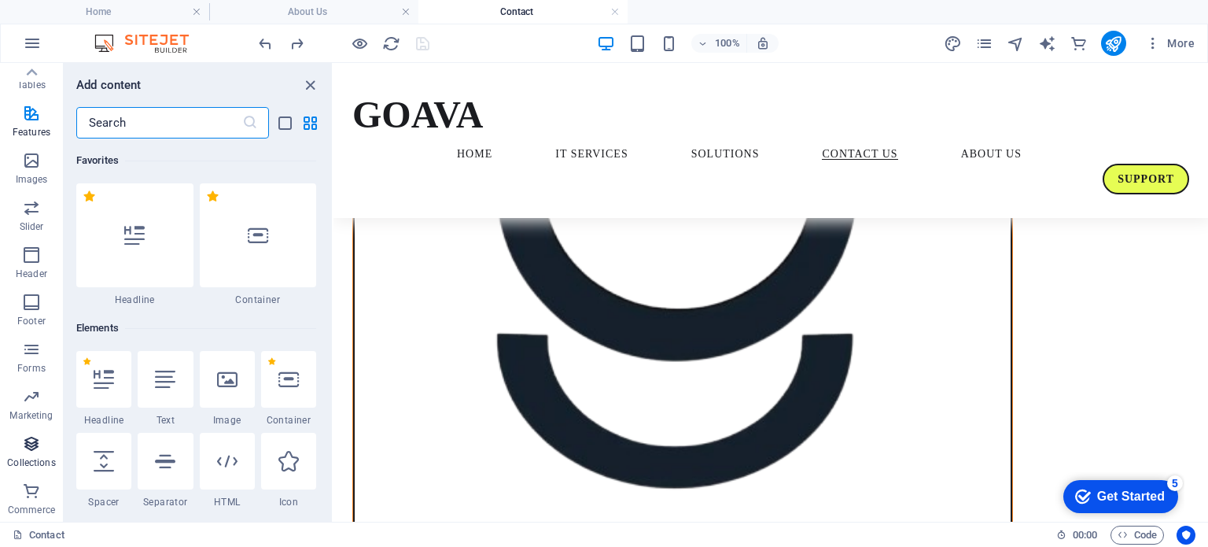
click at [32, 456] on p "Collections" at bounding box center [31, 462] width 48 height 13
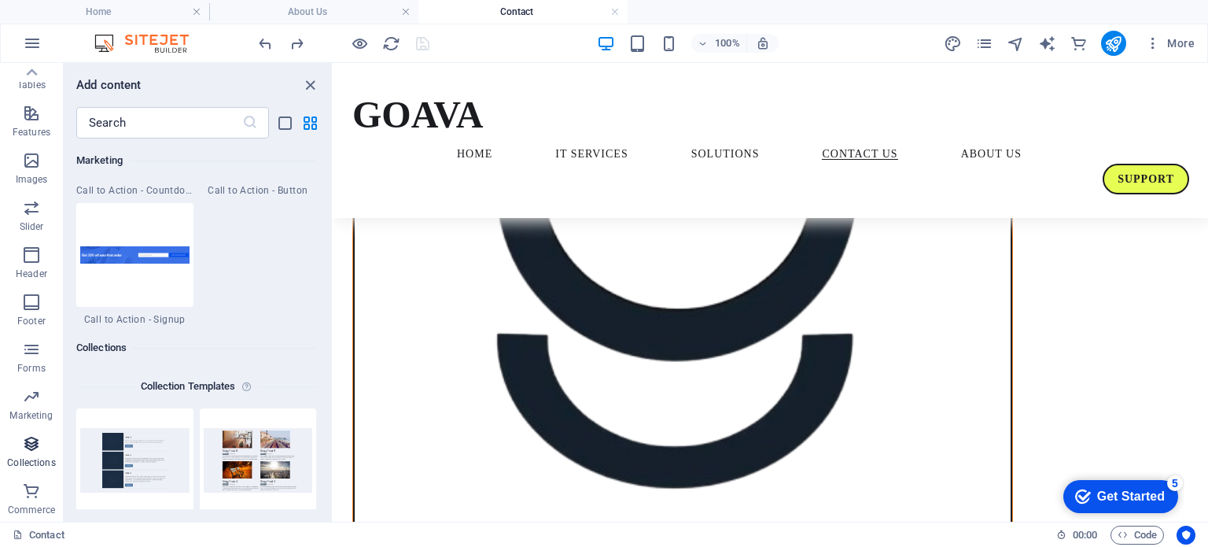
scroll to position [14396, 0]
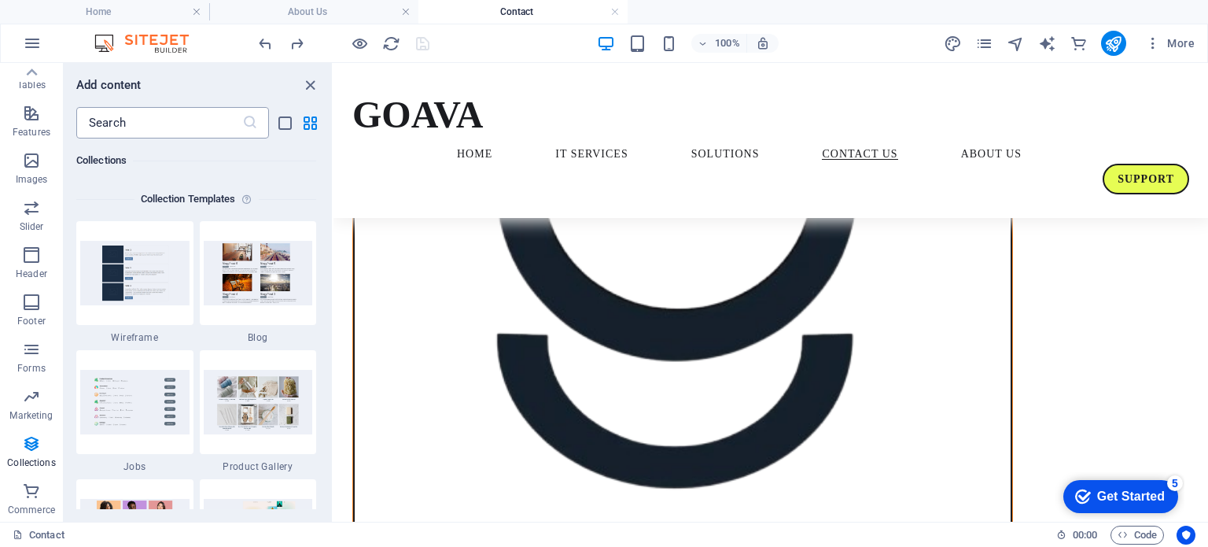
click at [129, 121] on input "text" at bounding box center [159, 122] width 166 height 31
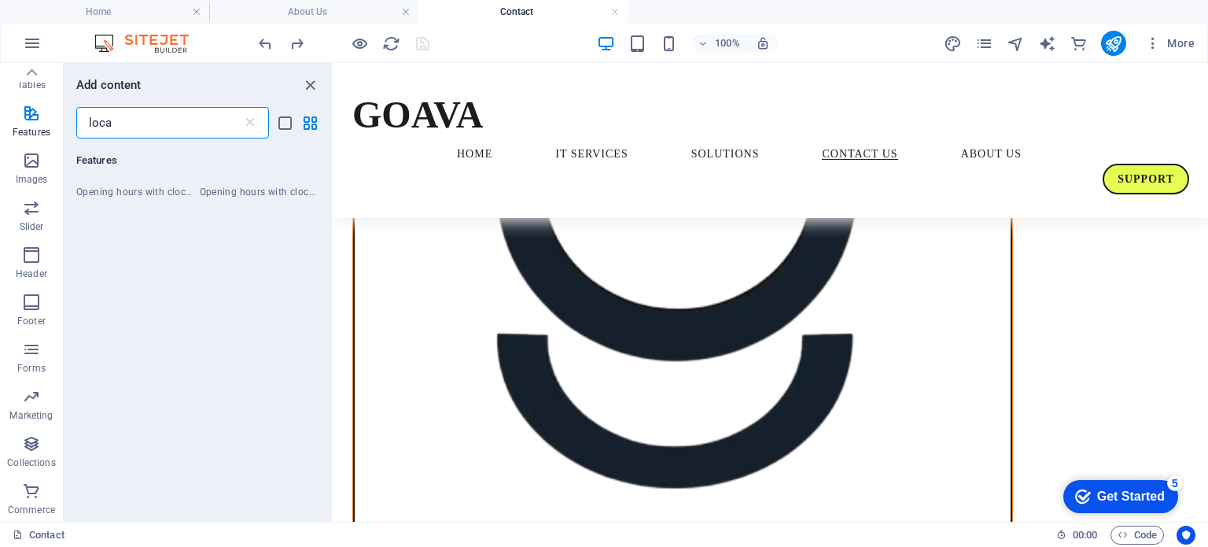
scroll to position [0, 0]
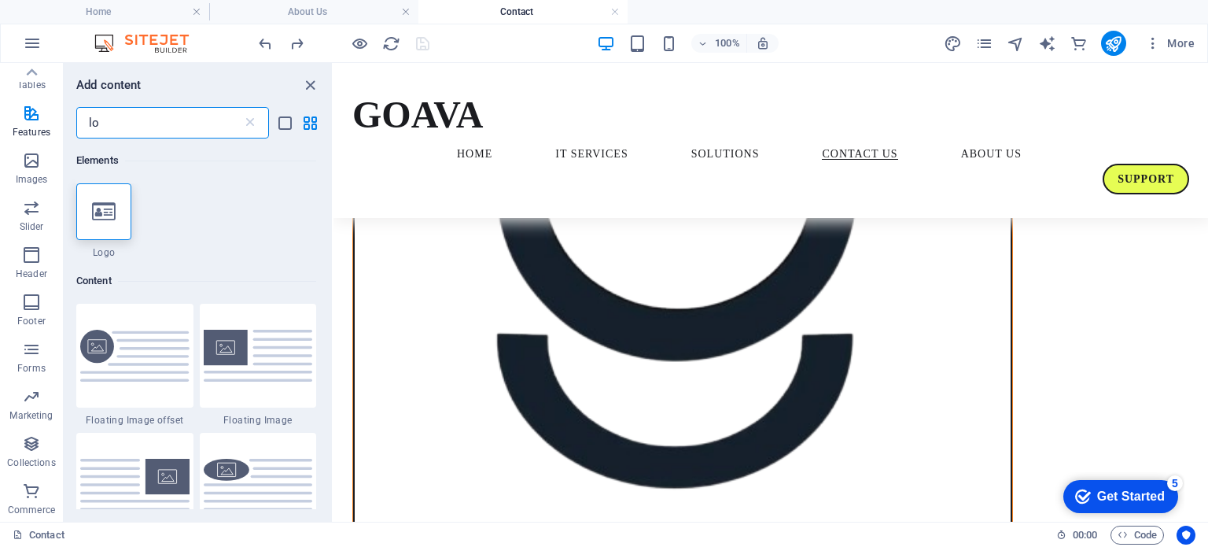
type input "l"
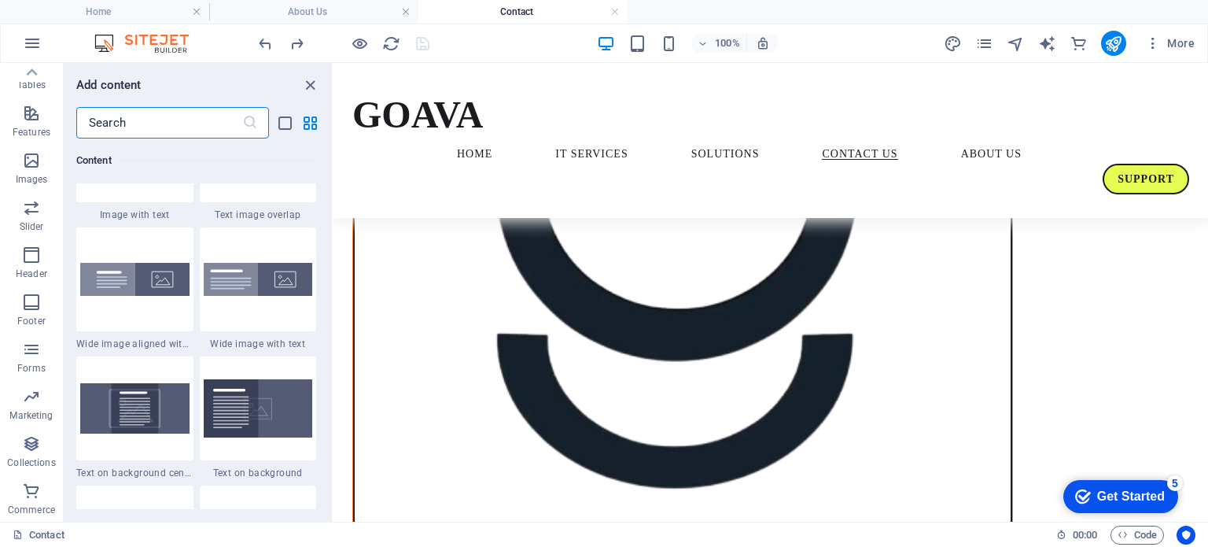
scroll to position [3121, 0]
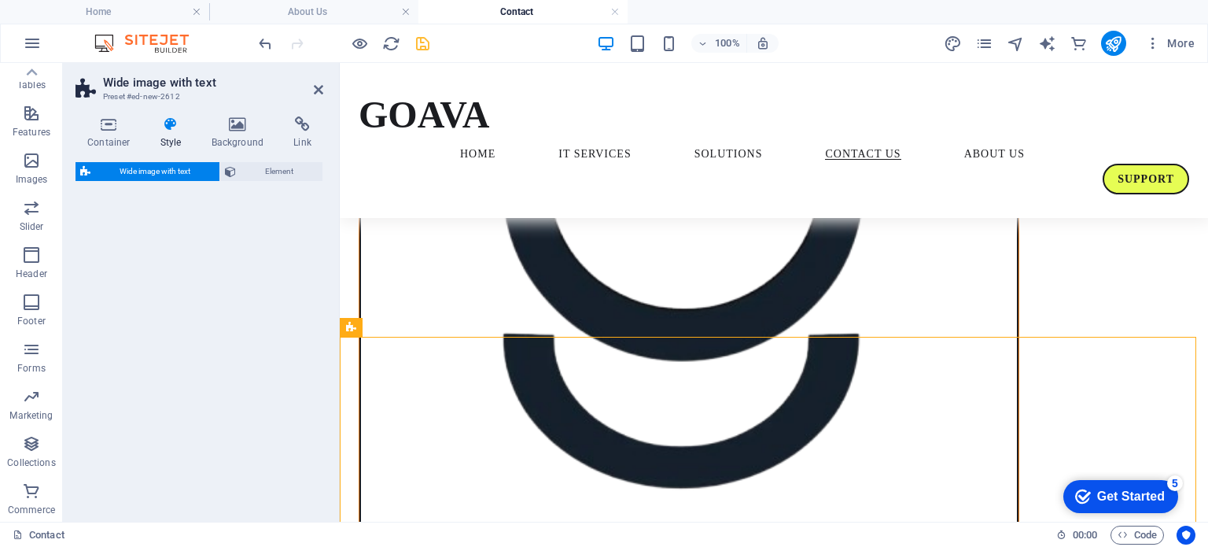
select select "%"
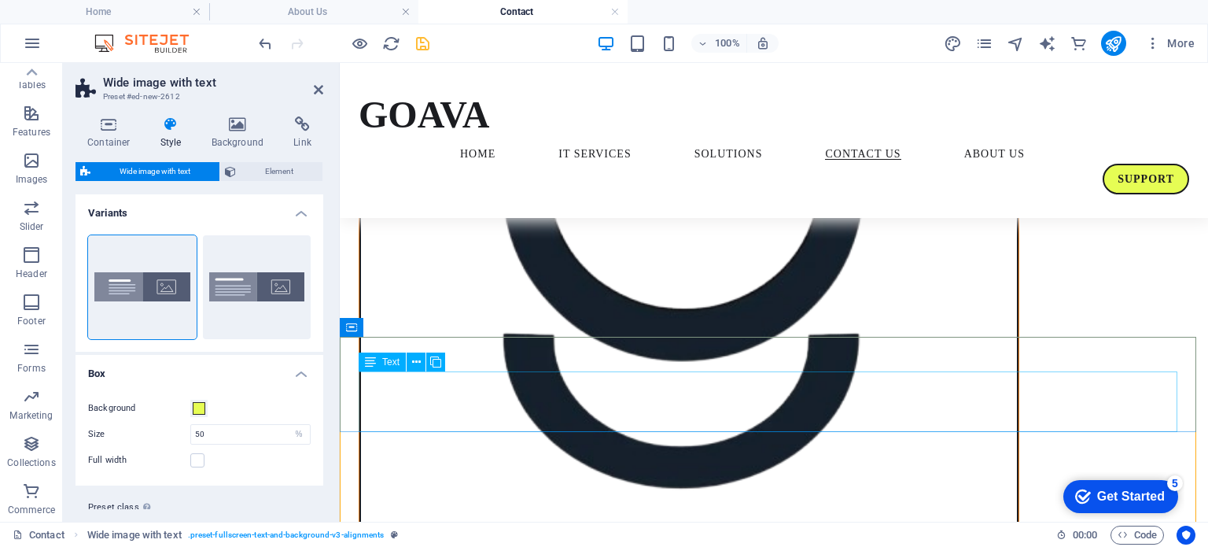
click at [453, 355] on div "Text" at bounding box center [407, 362] width 97 height 20
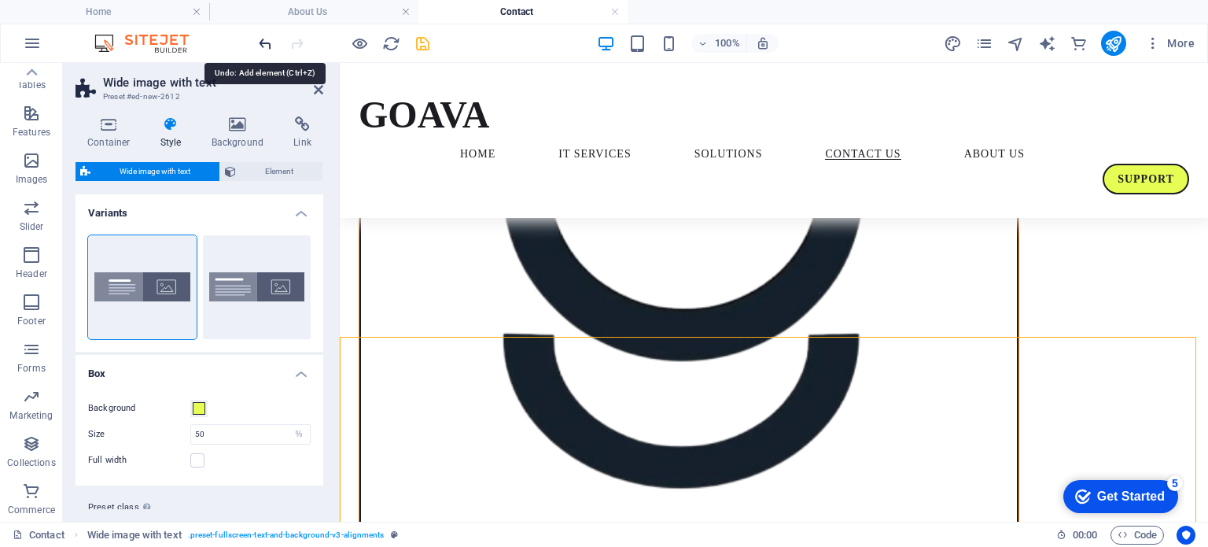
click at [264, 46] on icon "undo" at bounding box center [265, 44] width 18 height 18
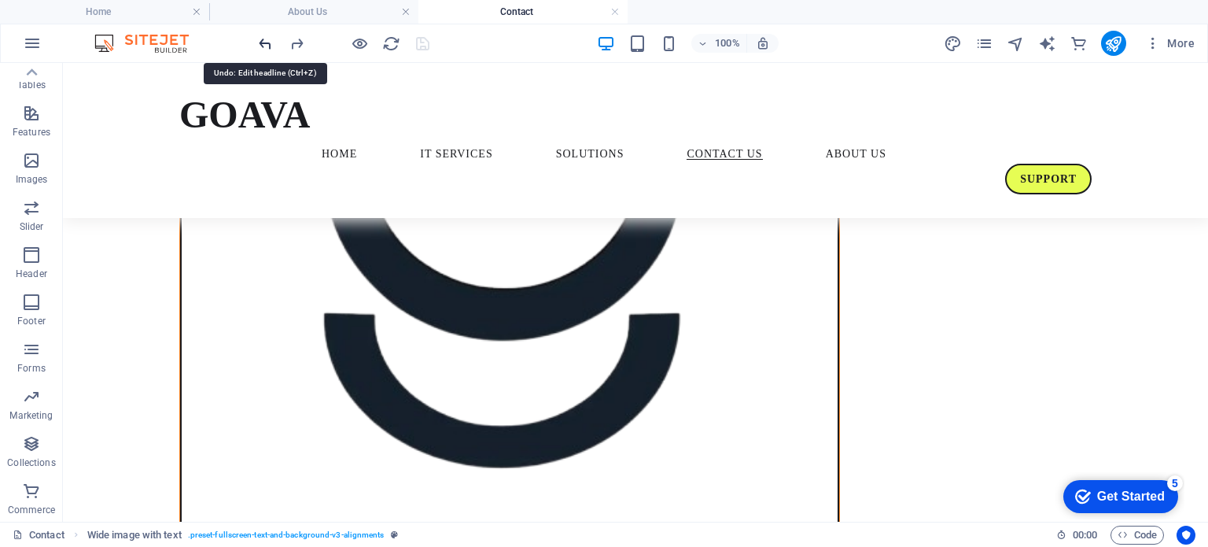
scroll to position [471, 0]
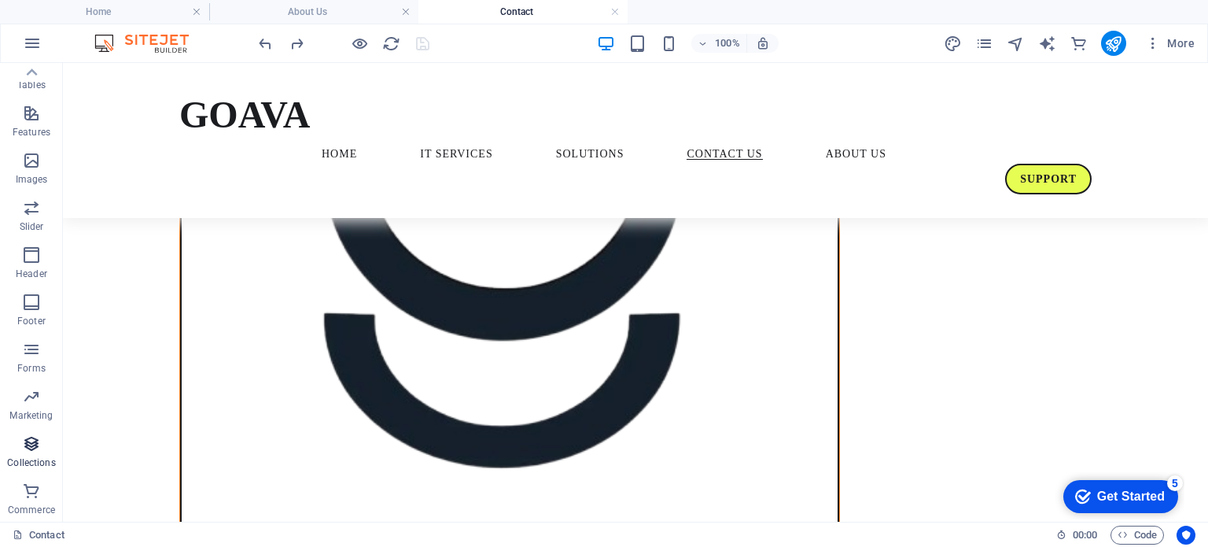
click at [43, 447] on span "Collections" at bounding box center [31, 453] width 63 height 38
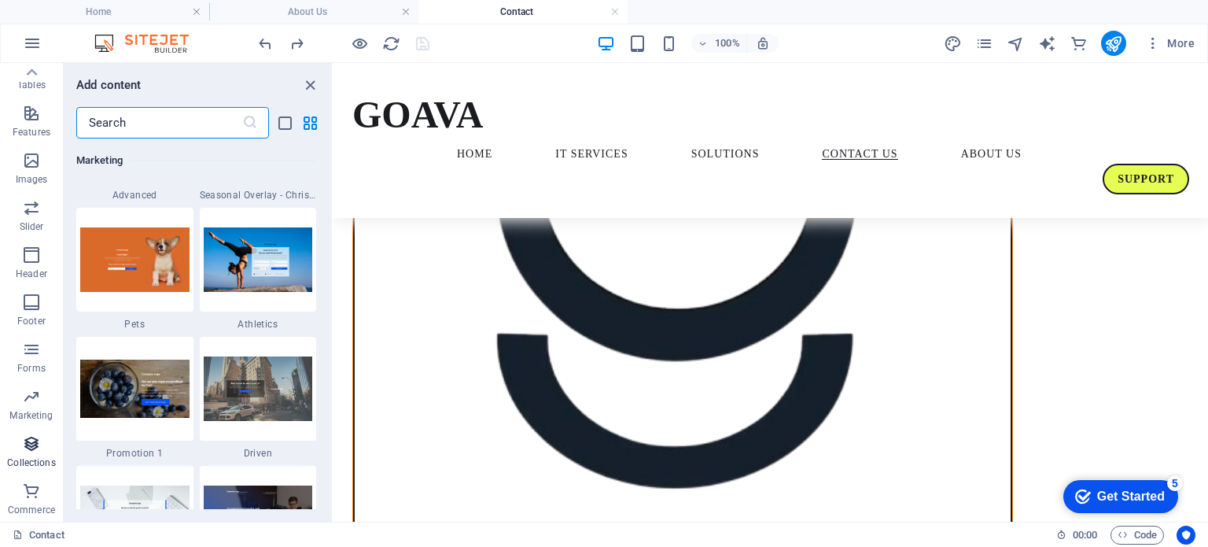
scroll to position [14396, 0]
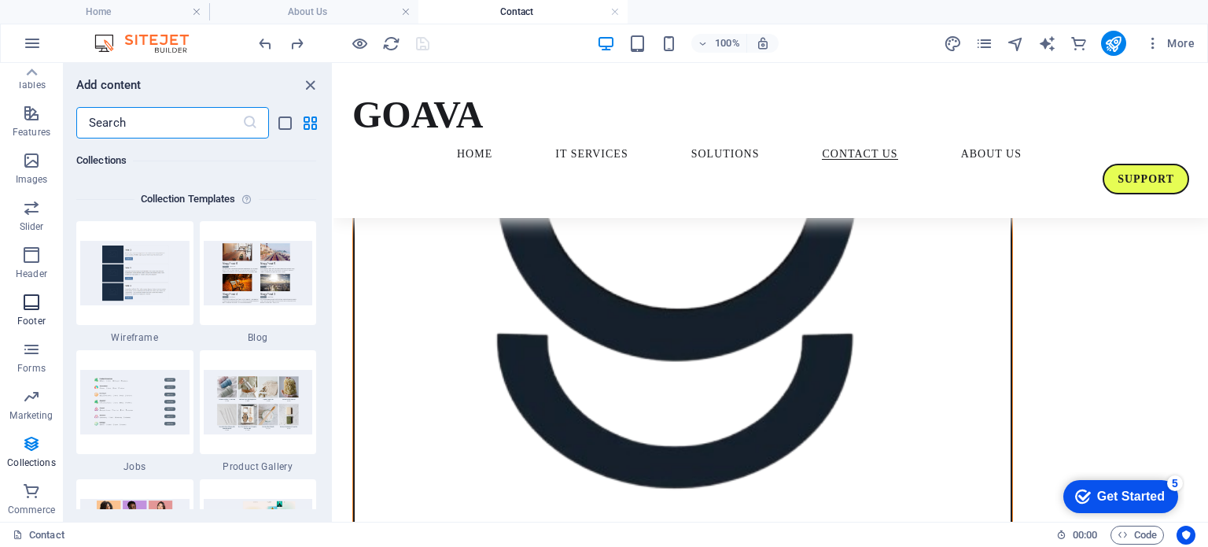
click at [31, 307] on icon "button" at bounding box center [31, 302] width 19 height 19
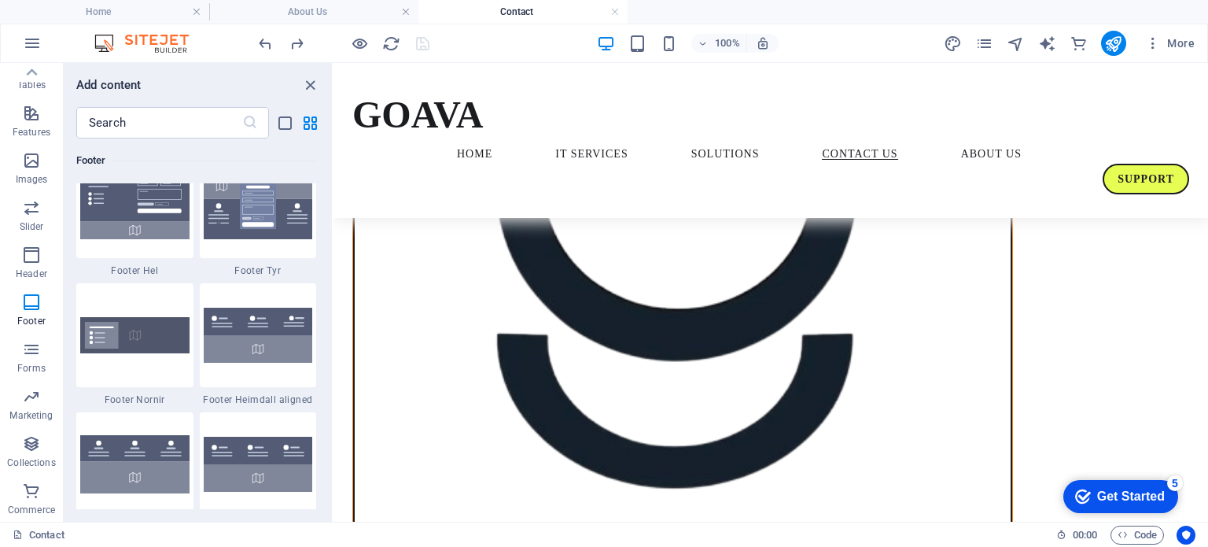
scroll to position [10468, 0]
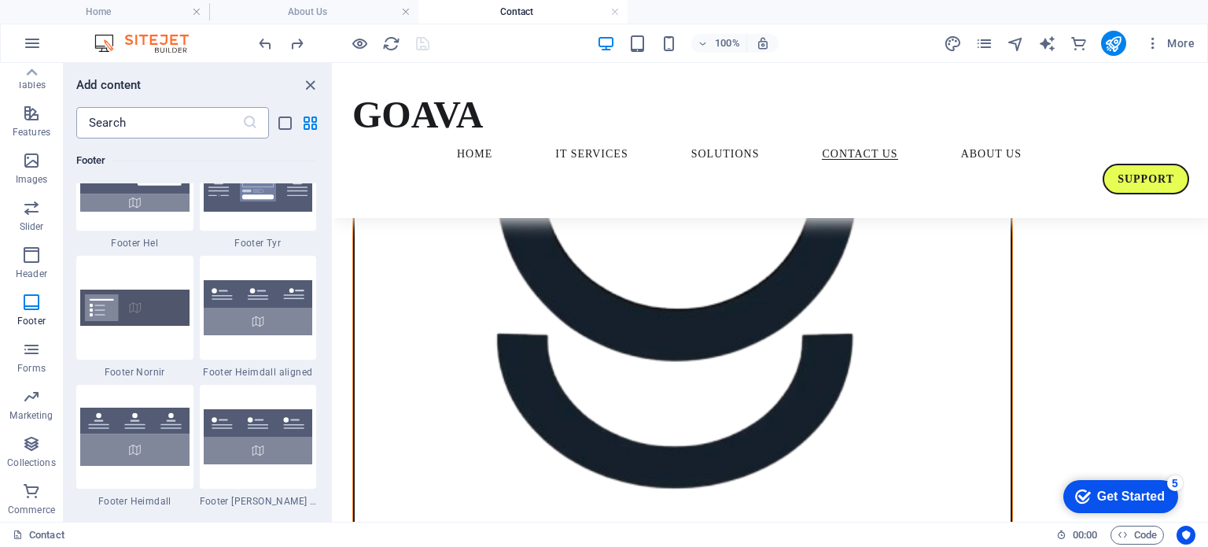
click at [104, 116] on input "text" at bounding box center [159, 122] width 166 height 31
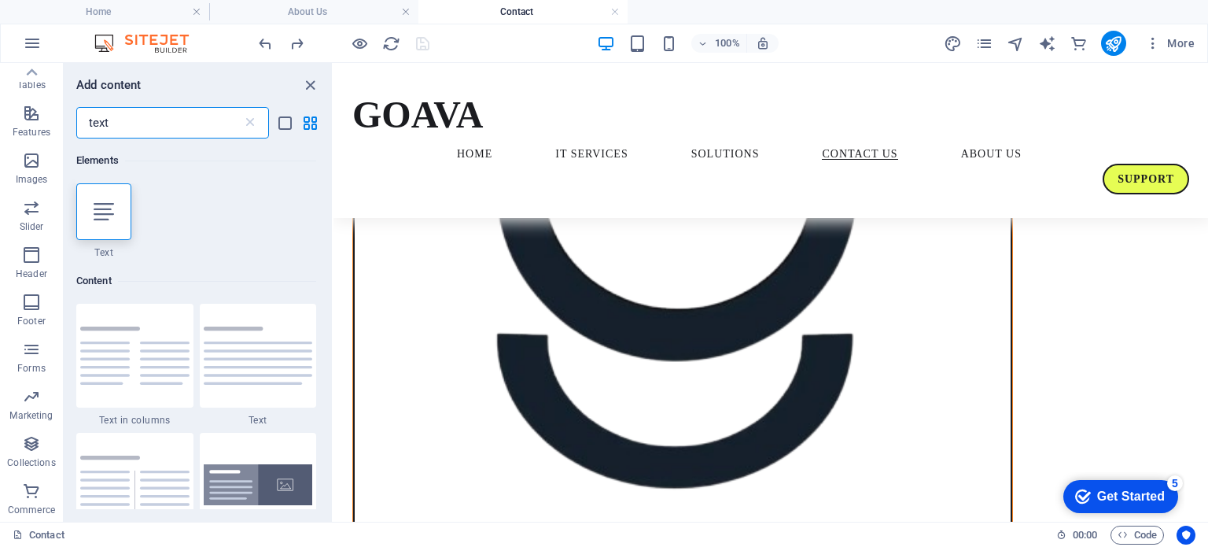
scroll to position [0, 0]
type input "text"
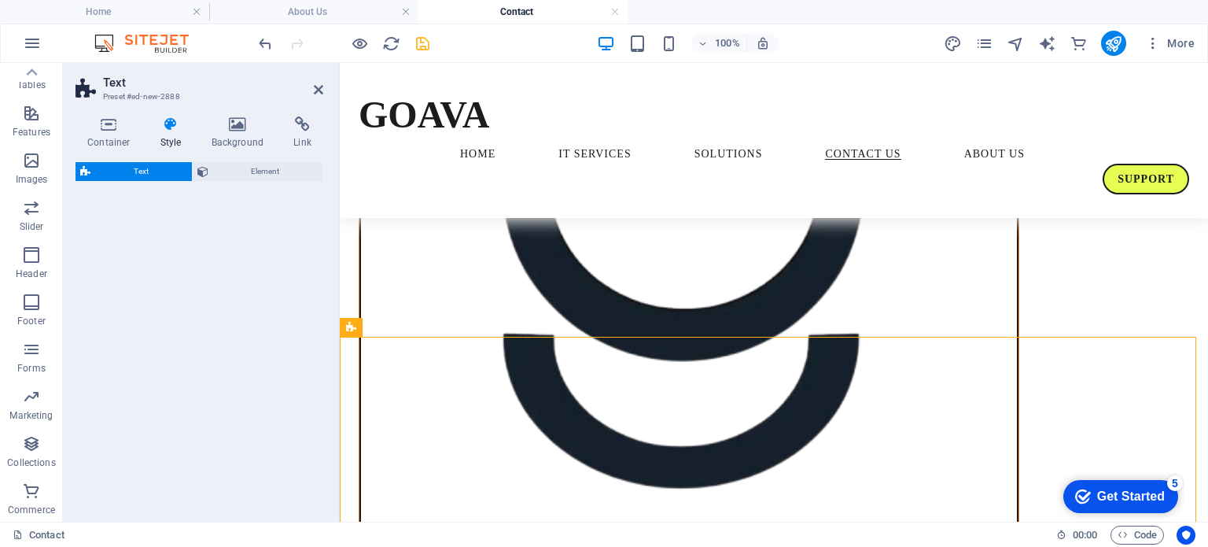
select select "preset-text-v2-default"
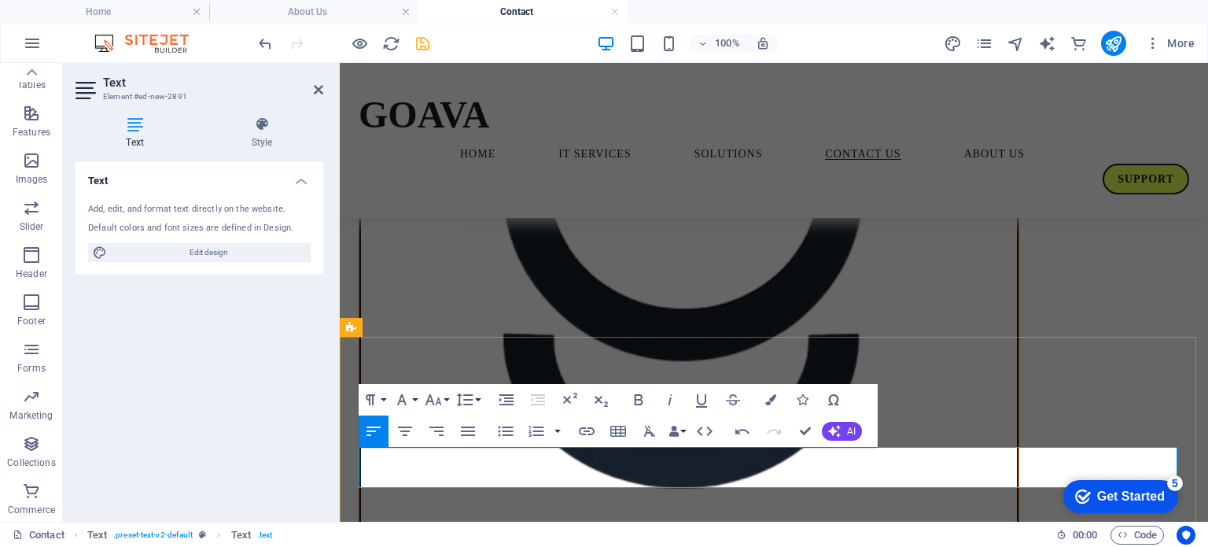
click at [679, 430] on button "Data Bindings" at bounding box center [677, 430] width 22 height 31
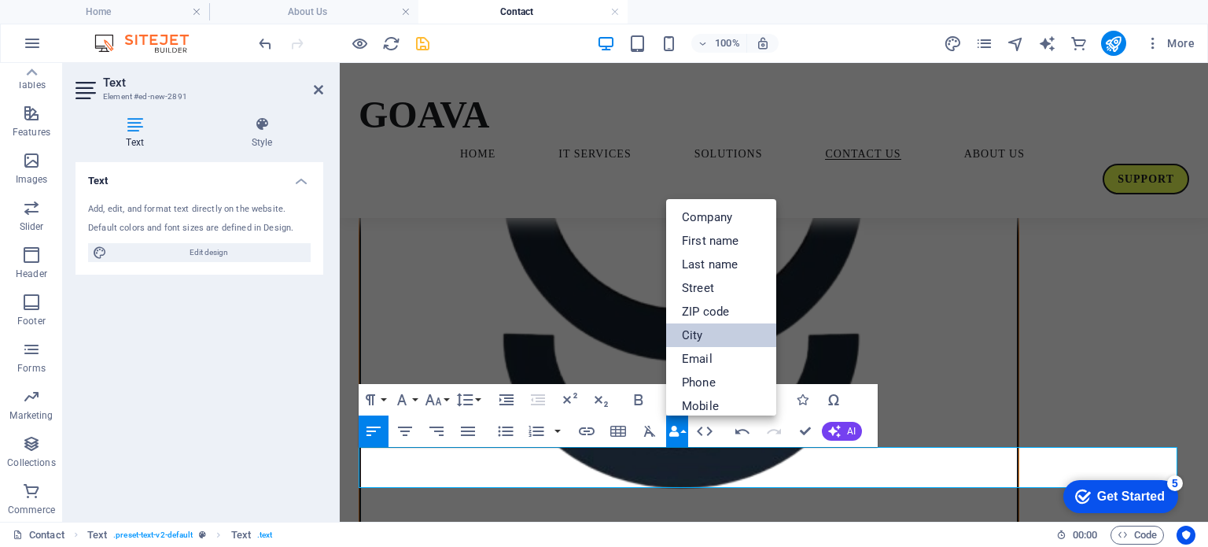
click at [698, 332] on link "City" at bounding box center [721, 335] width 110 height 24
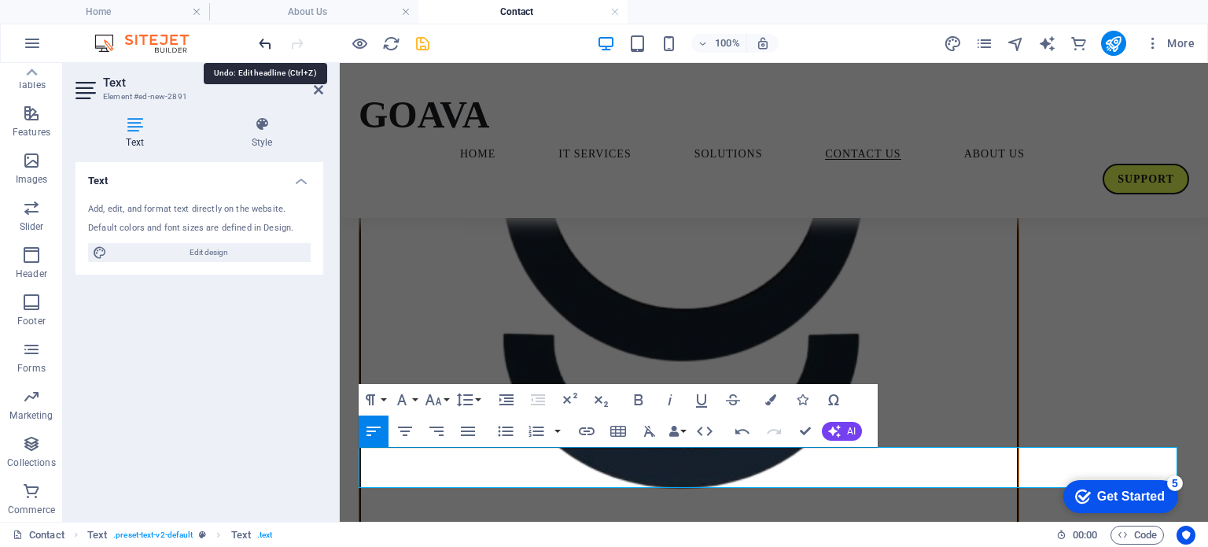
click at [261, 42] on icon "undo" at bounding box center [265, 44] width 18 height 18
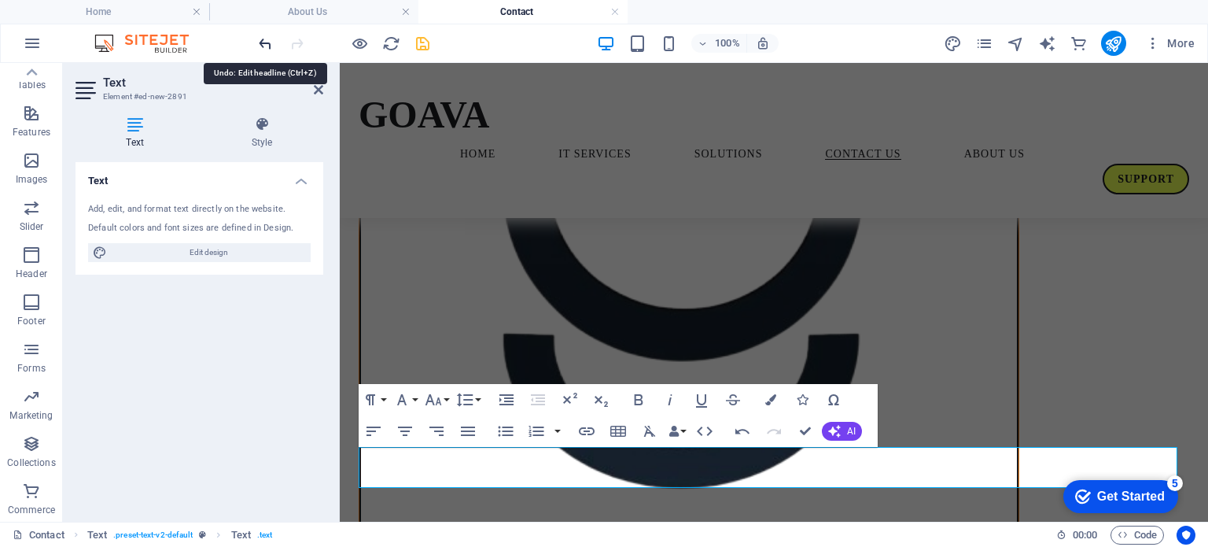
click at [261, 42] on icon "undo" at bounding box center [265, 44] width 18 height 18
click at [366, 164] on div "Support" at bounding box center [774, 179] width 830 height 31
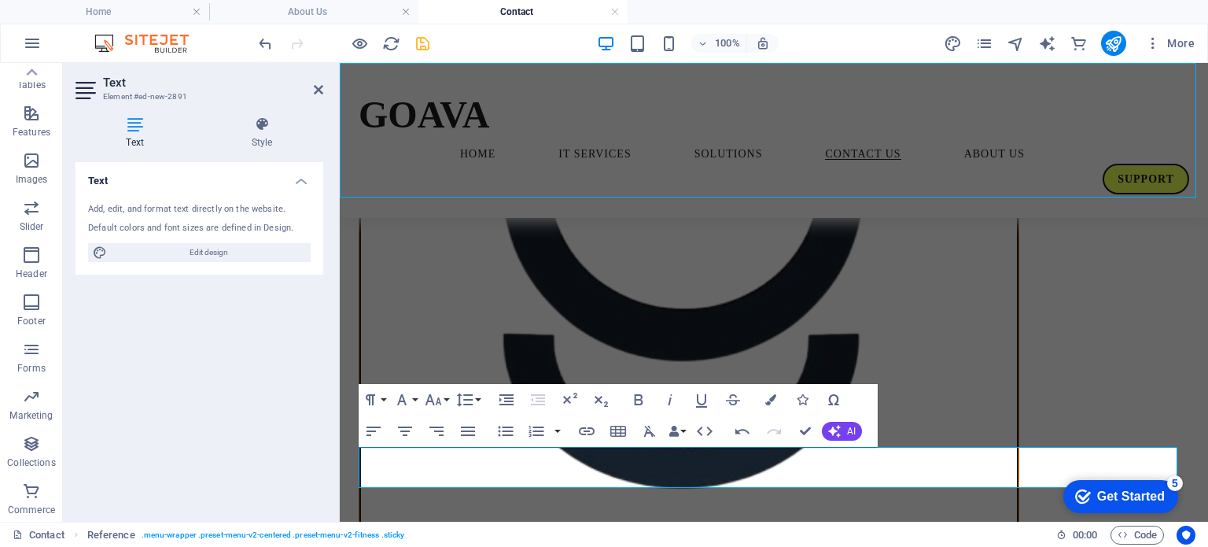
scroll to position [471, 0]
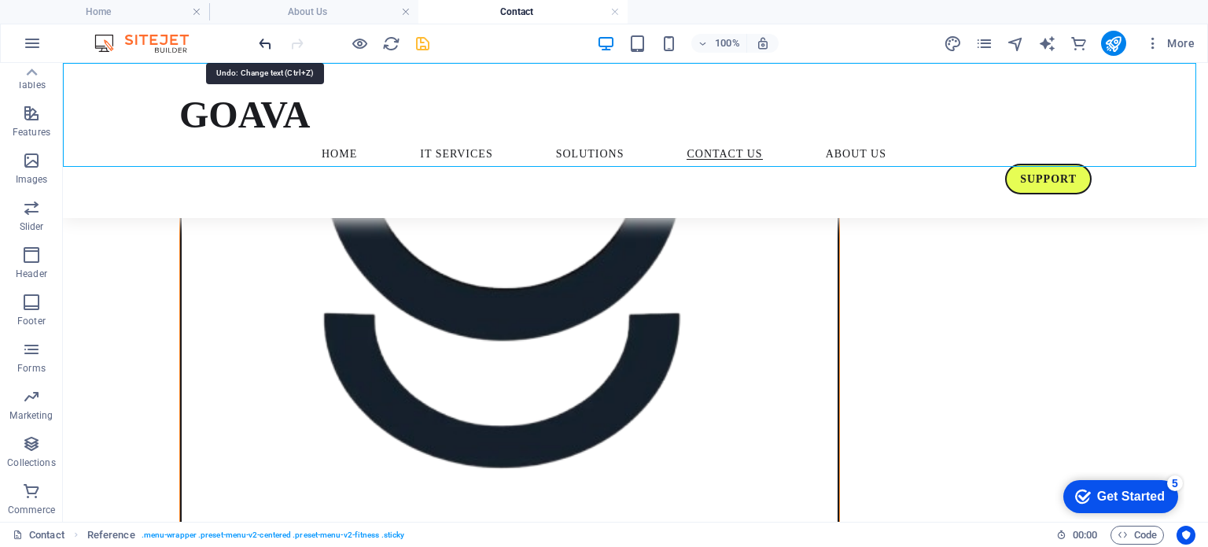
click at [264, 42] on icon "undo" at bounding box center [265, 44] width 18 height 18
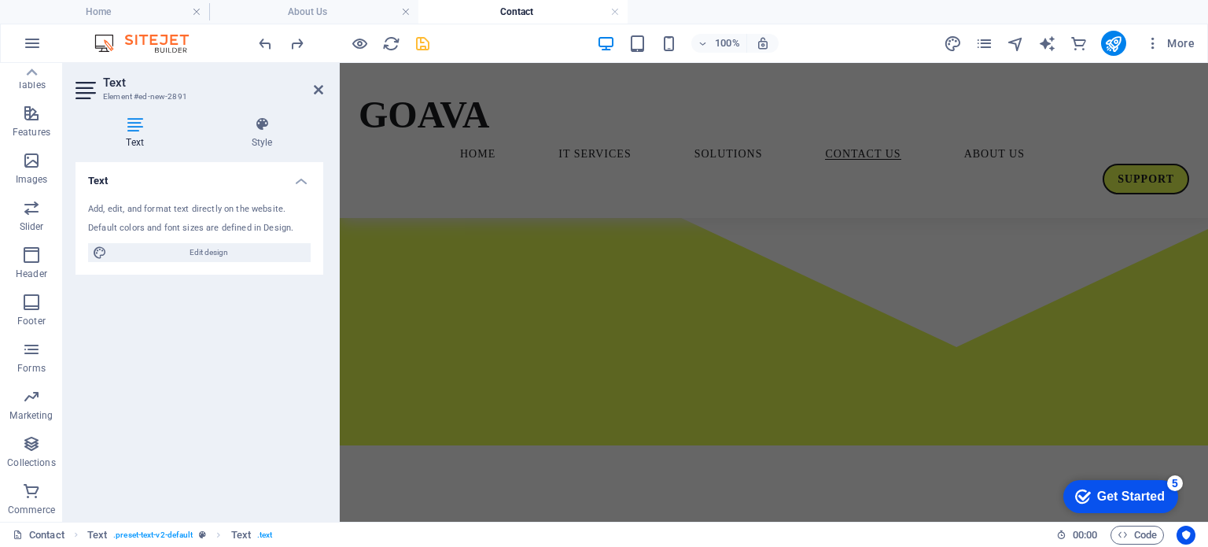
scroll to position [1901, 0]
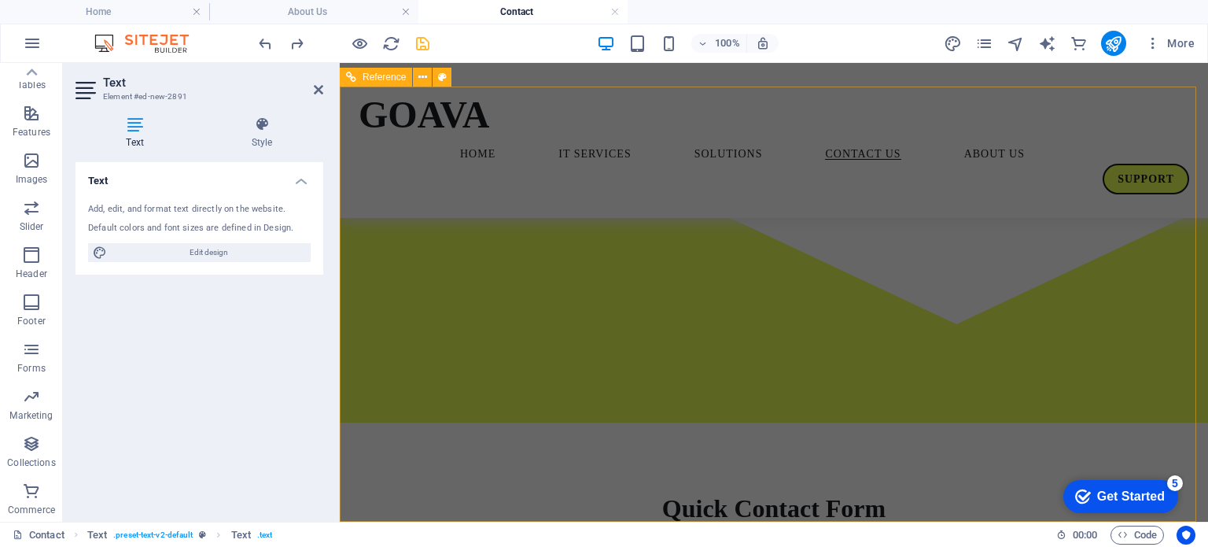
drag, startPoint x: 359, startPoint y: 456, endPoint x: 906, endPoint y: 487, distance: 547.4
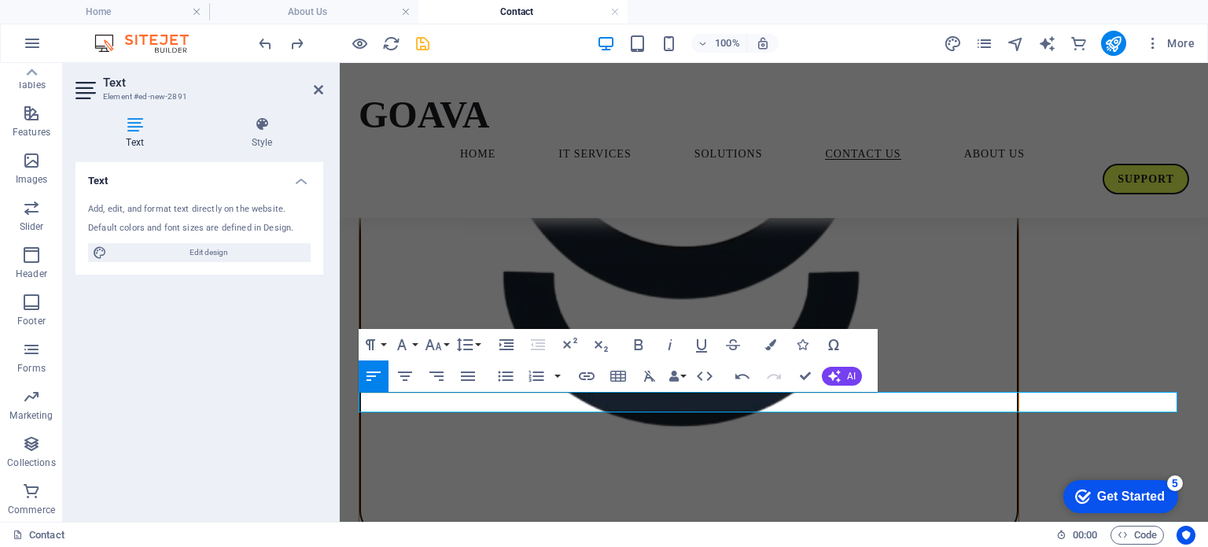
scroll to position [550, 0]
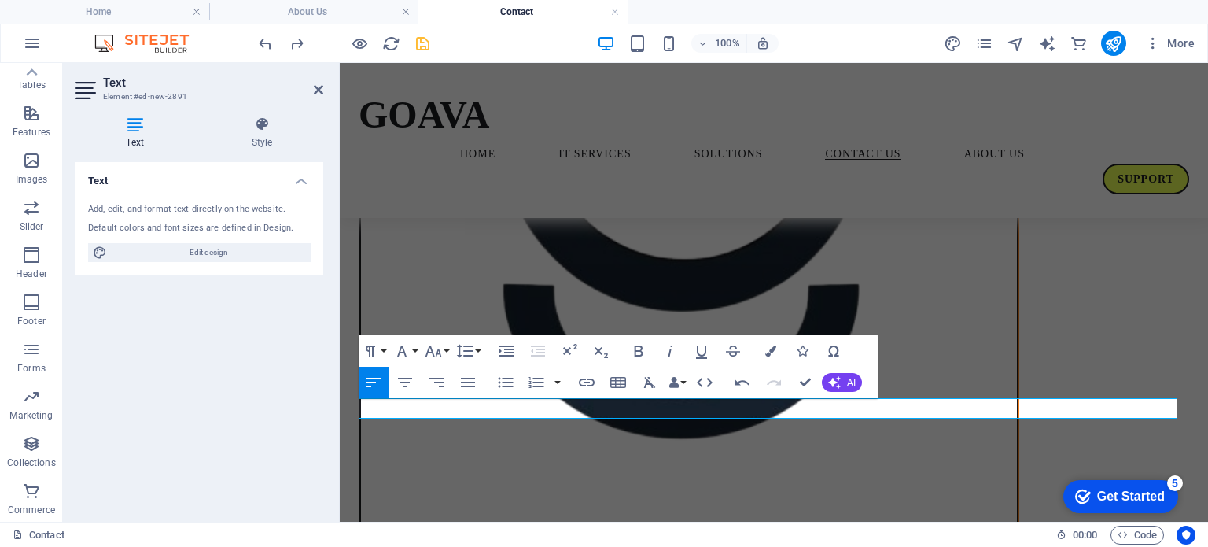
drag, startPoint x: 503, startPoint y: 408, endPoint x: 323, endPoint y: 402, distance: 180.2
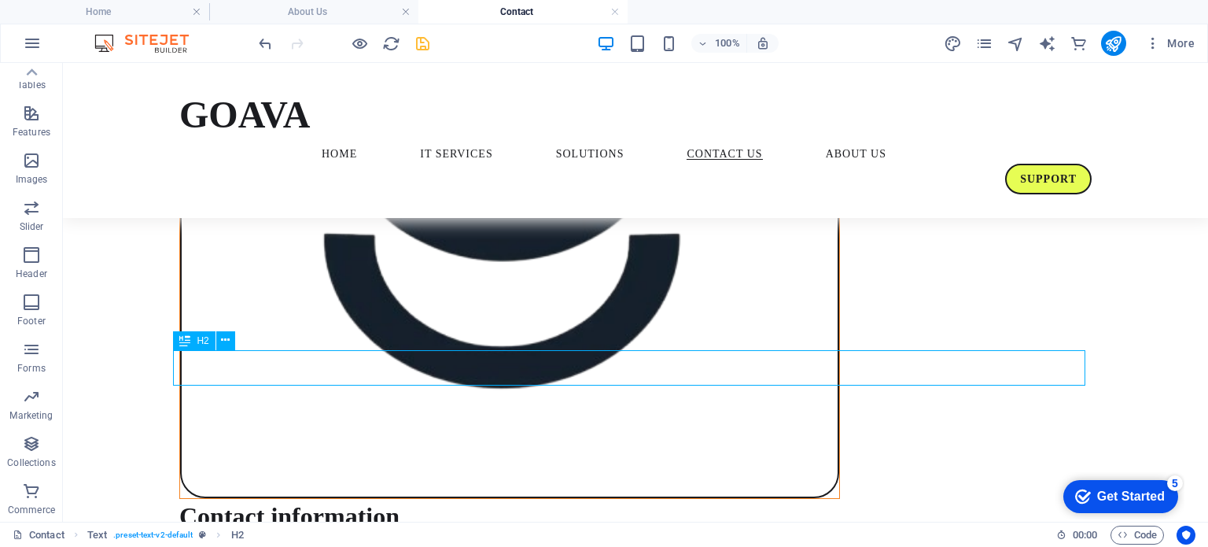
scroll to position [520, 0]
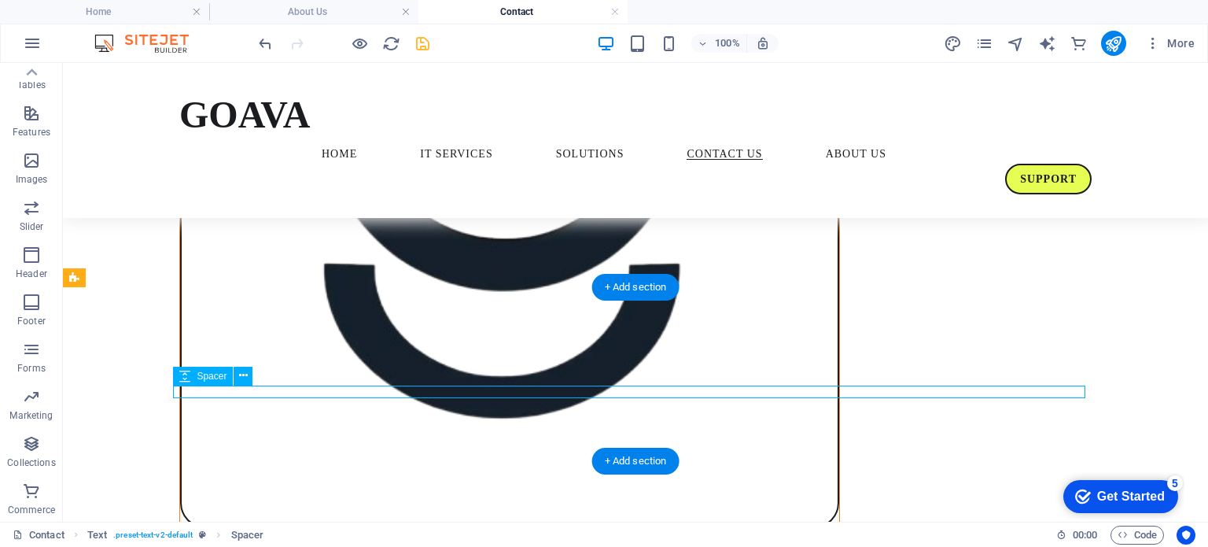
select select "rem"
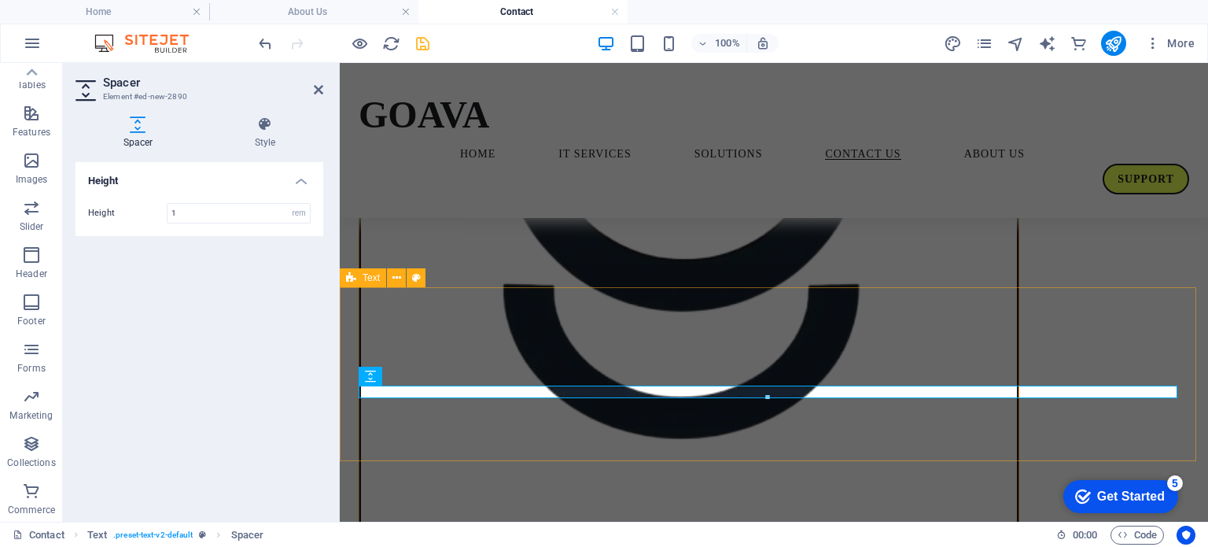
select select "preset-text-v2-default"
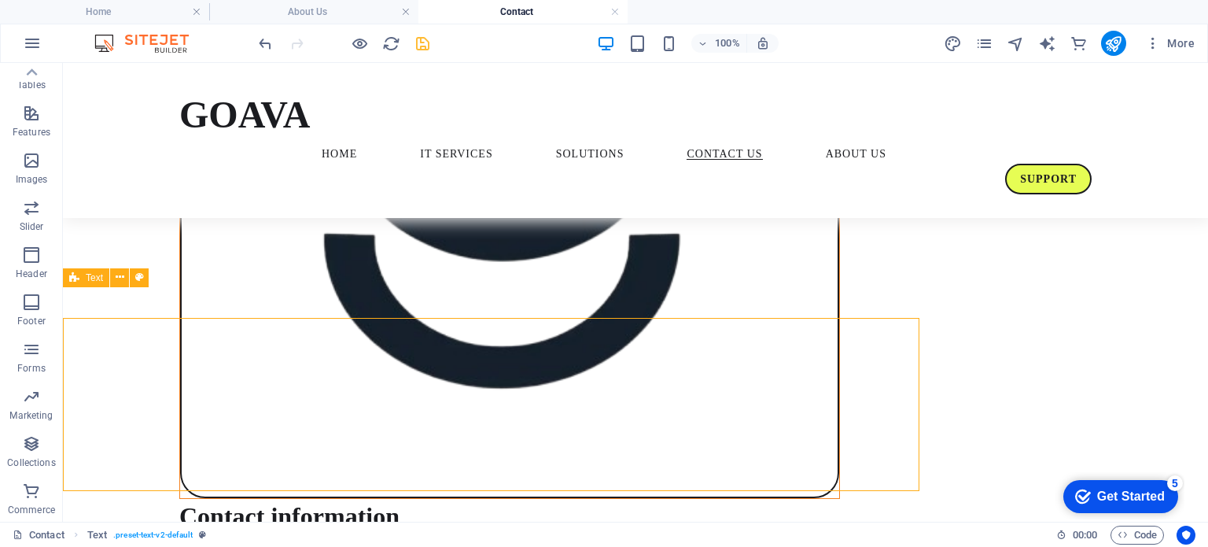
scroll to position [520, 0]
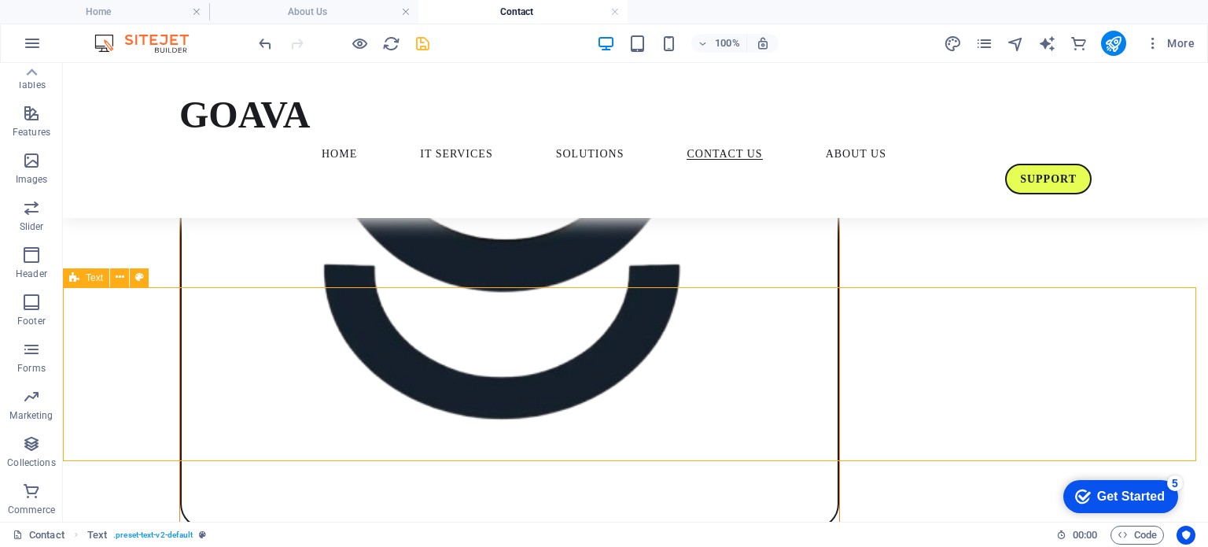
select select "preset-text-v2-default"
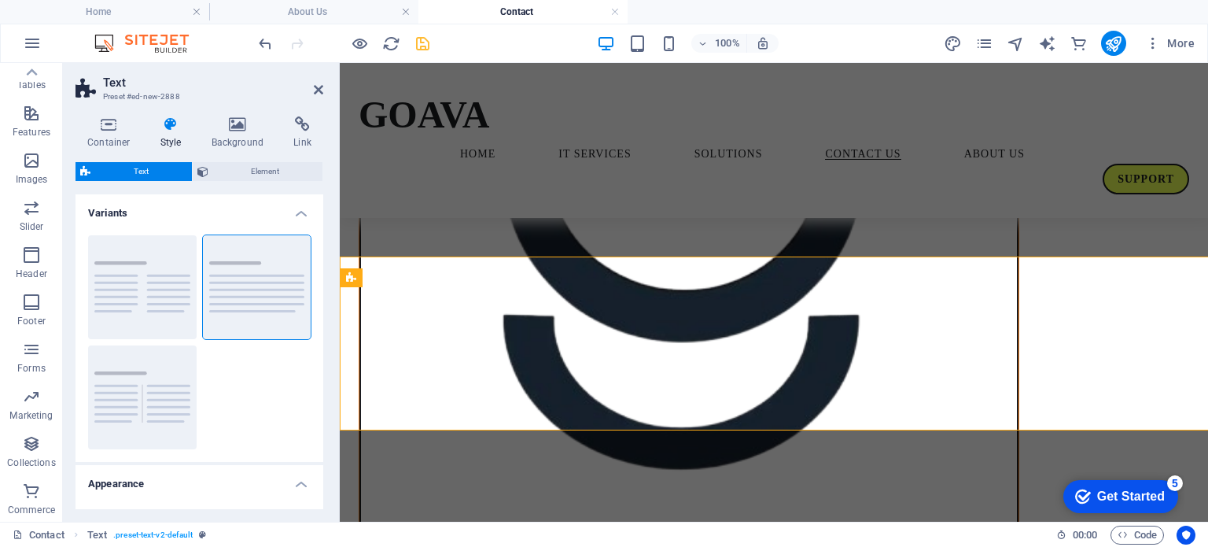
scroll to position [550, 0]
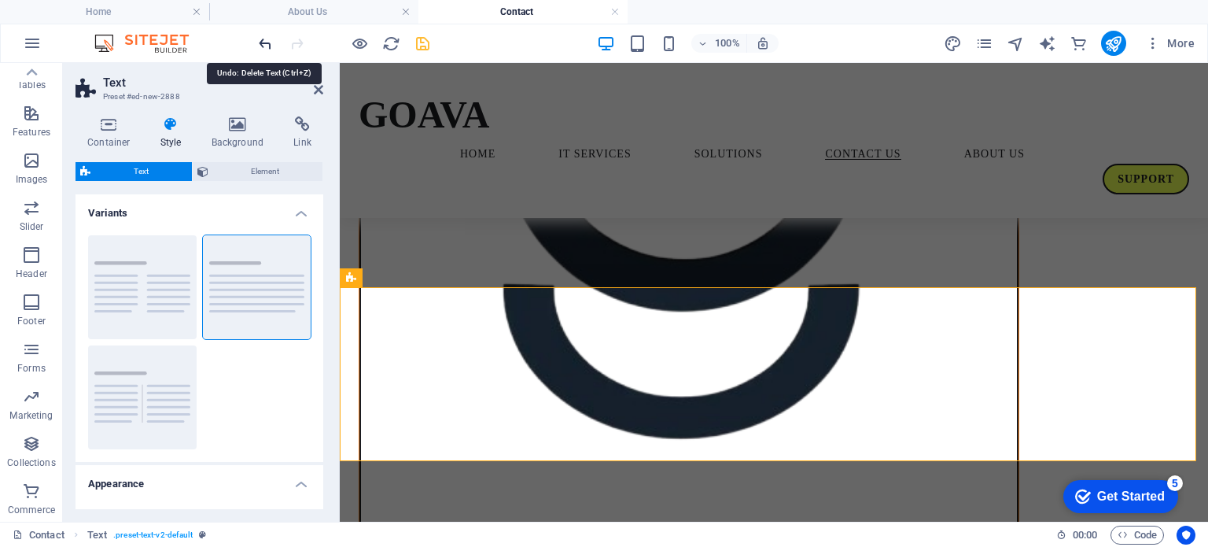
click at [267, 45] on icon "undo" at bounding box center [265, 44] width 18 height 18
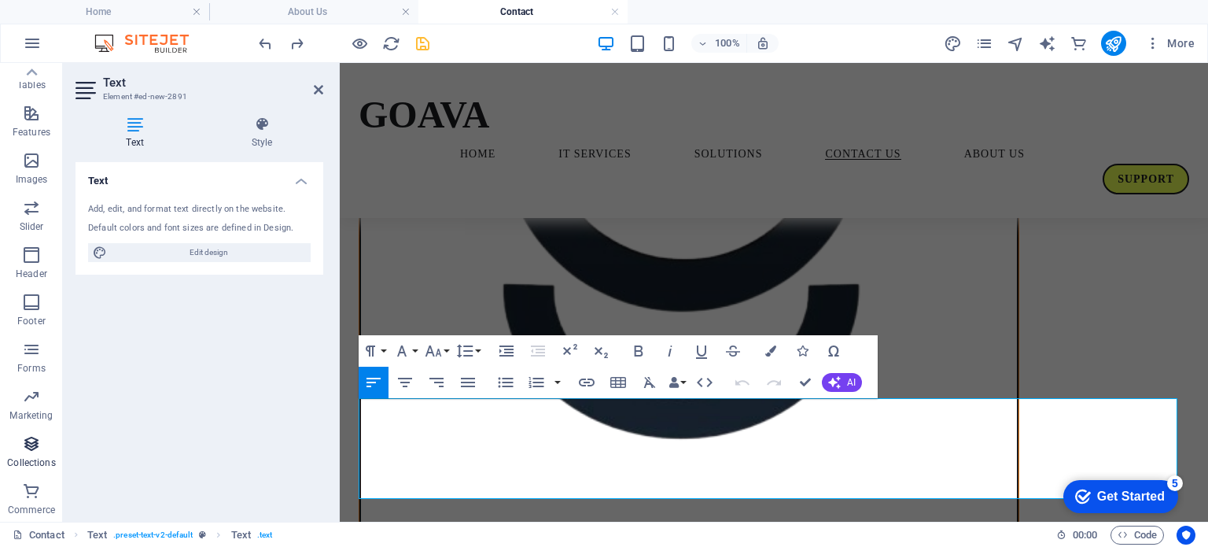
click at [28, 441] on icon "button" at bounding box center [31, 443] width 19 height 19
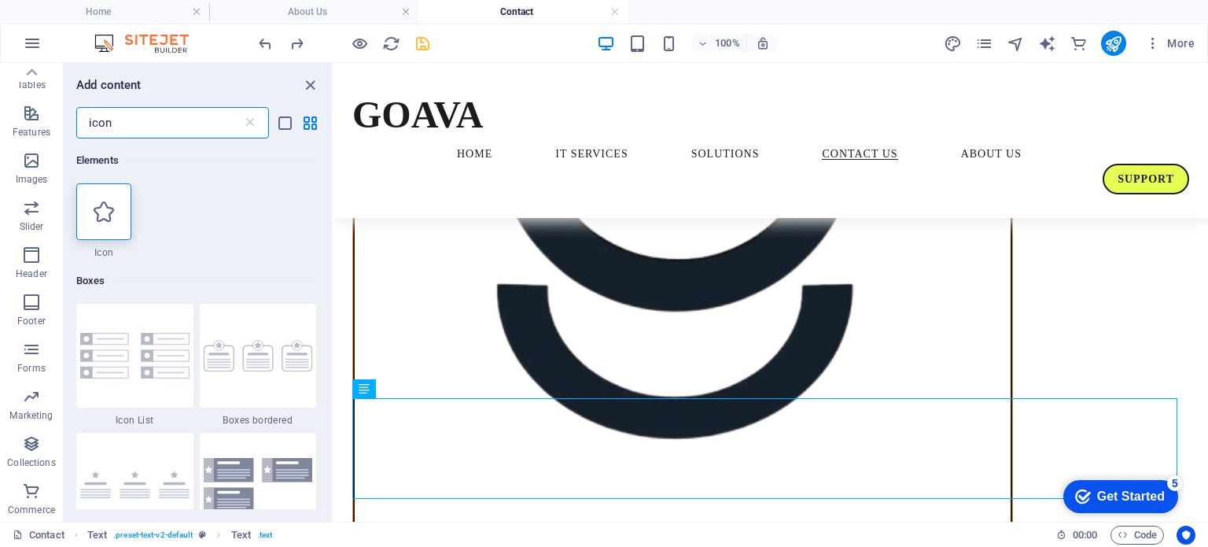
scroll to position [0, 0]
type input "icon"
click at [100, 222] on div at bounding box center [103, 211] width 55 height 57
select select "xMidYMid"
select select "px"
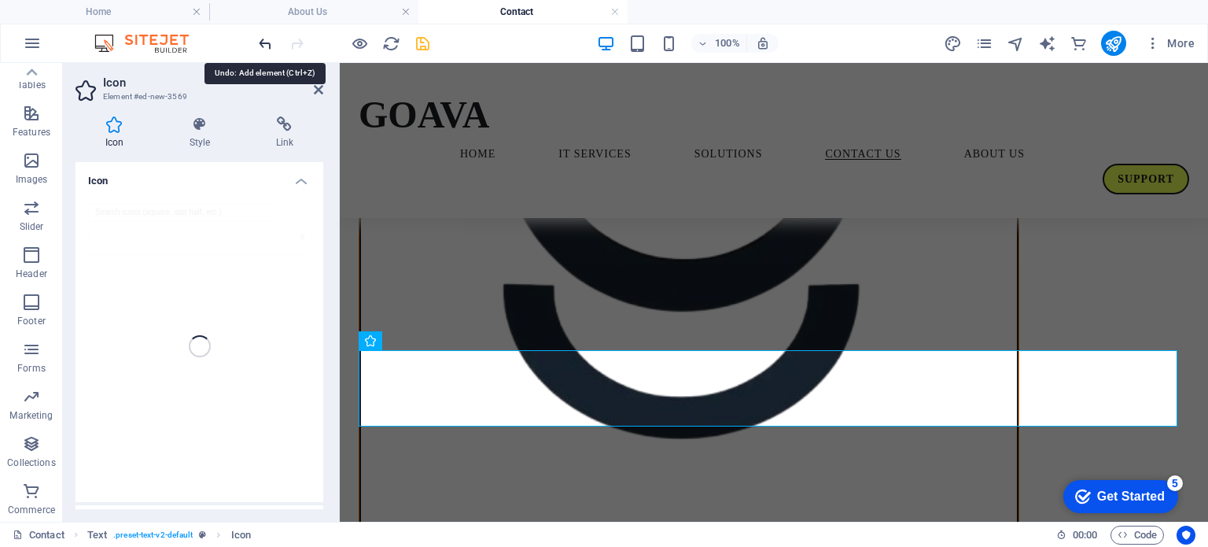
click at [260, 47] on icon "undo" at bounding box center [265, 44] width 18 height 18
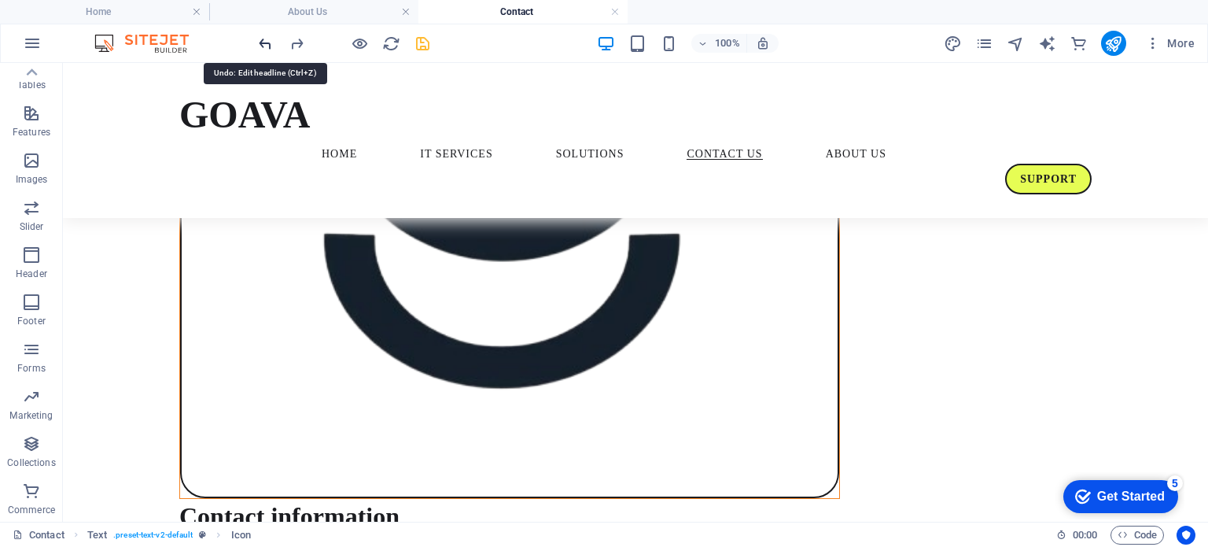
scroll to position [520, 0]
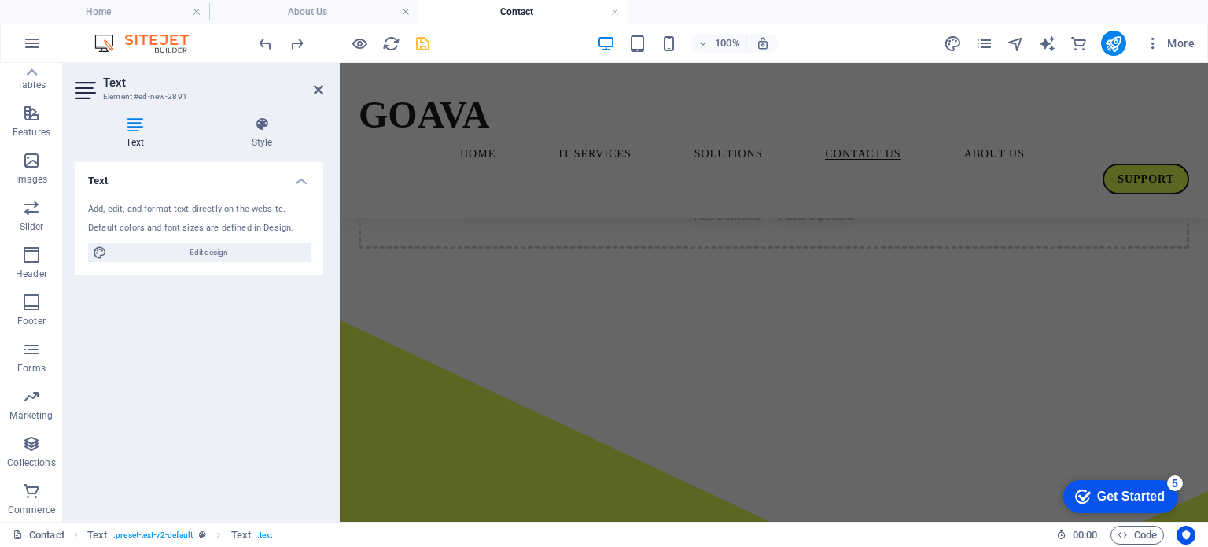
scroll to position [1901, 0]
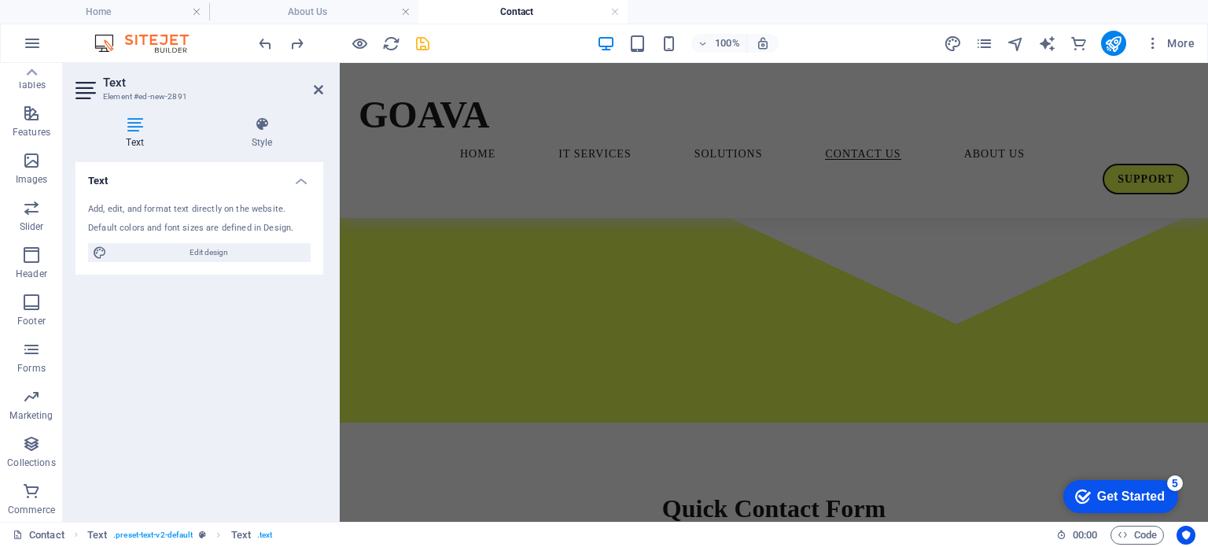
drag, startPoint x: 359, startPoint y: 408, endPoint x: 959, endPoint y: 565, distance: 620.3
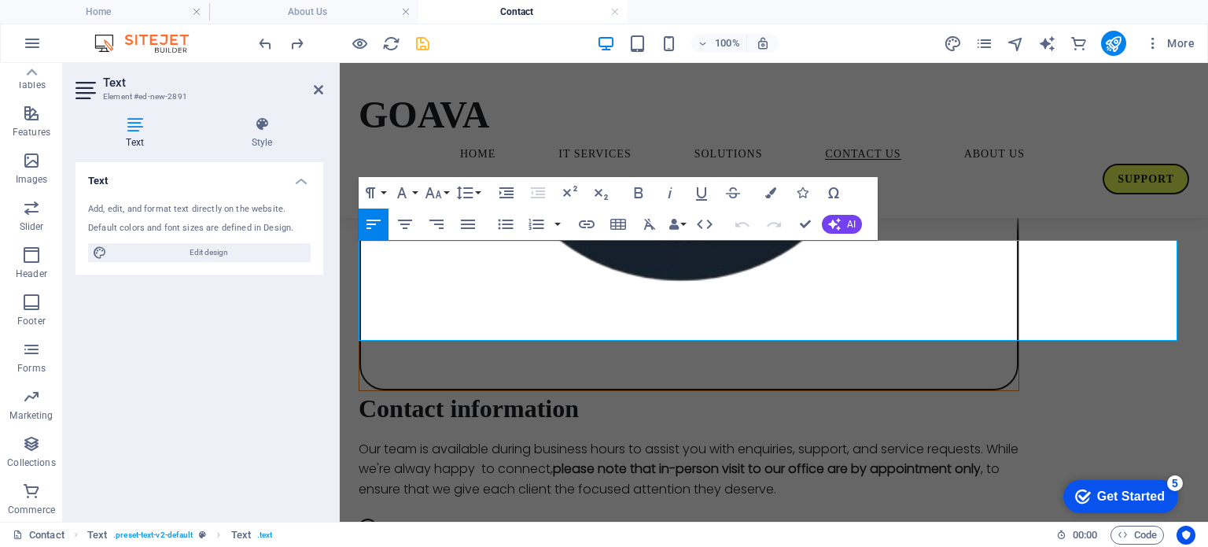
scroll to position [719, 0]
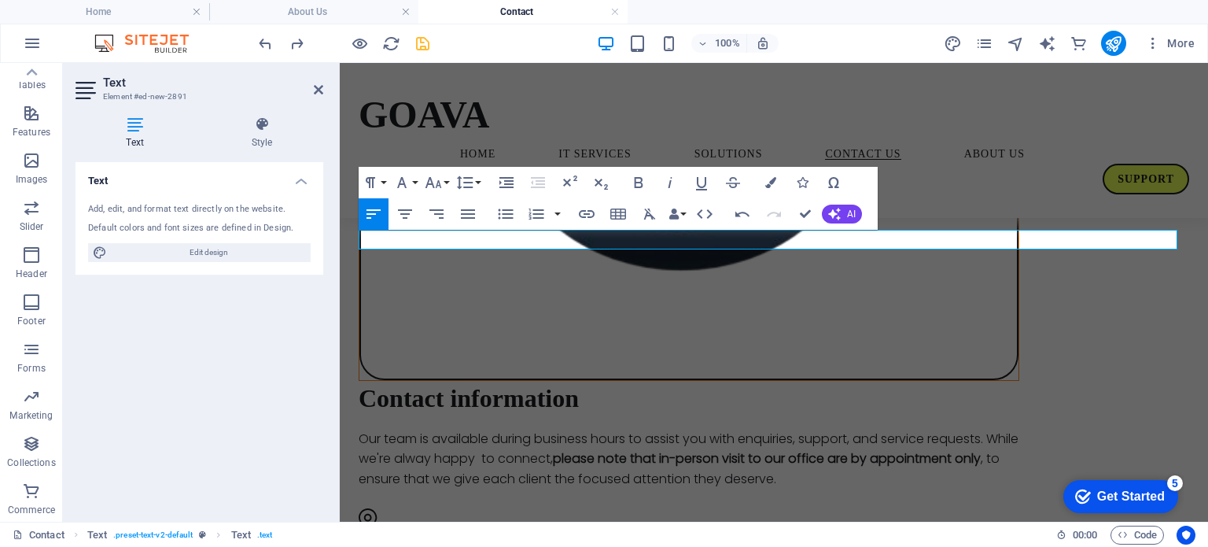
drag, startPoint x: 444, startPoint y: 239, endPoint x: 330, endPoint y: 233, distance: 114.2
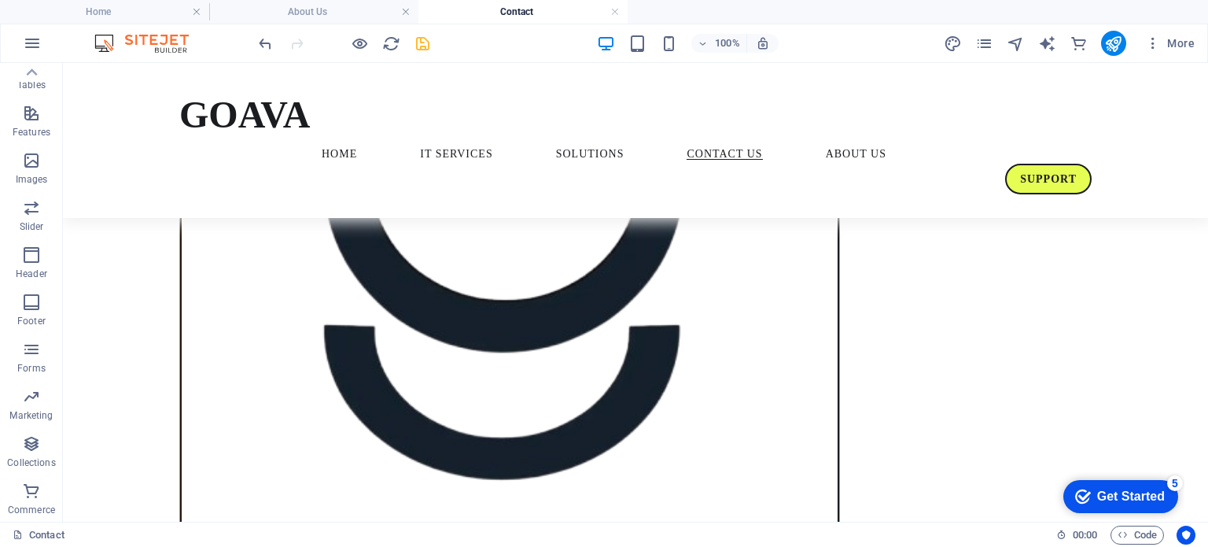
scroll to position [452, 0]
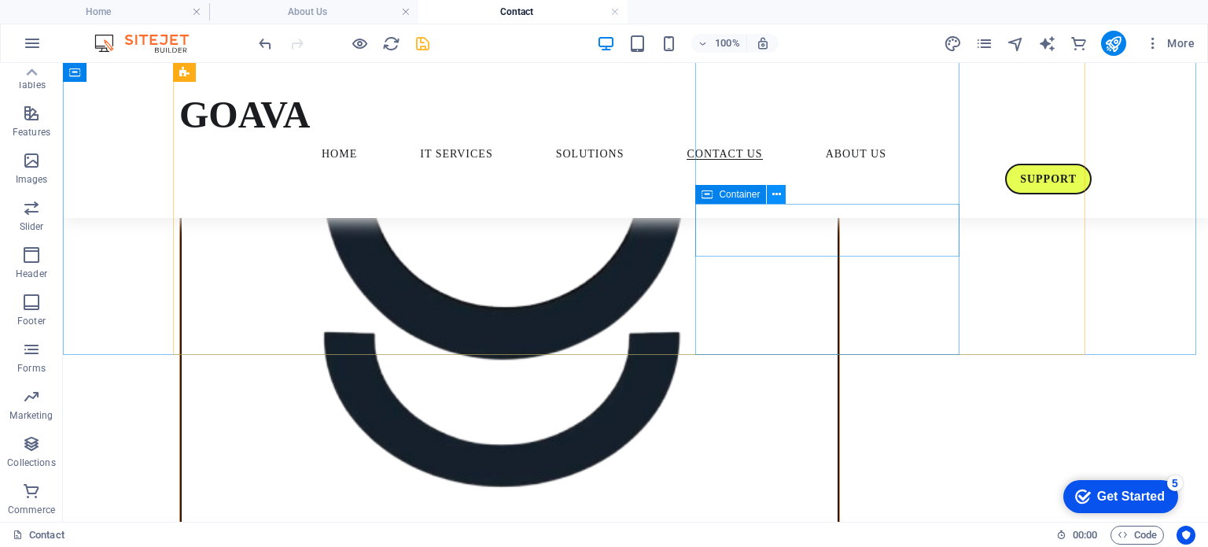
click at [772, 193] on icon at bounding box center [776, 194] width 9 height 17
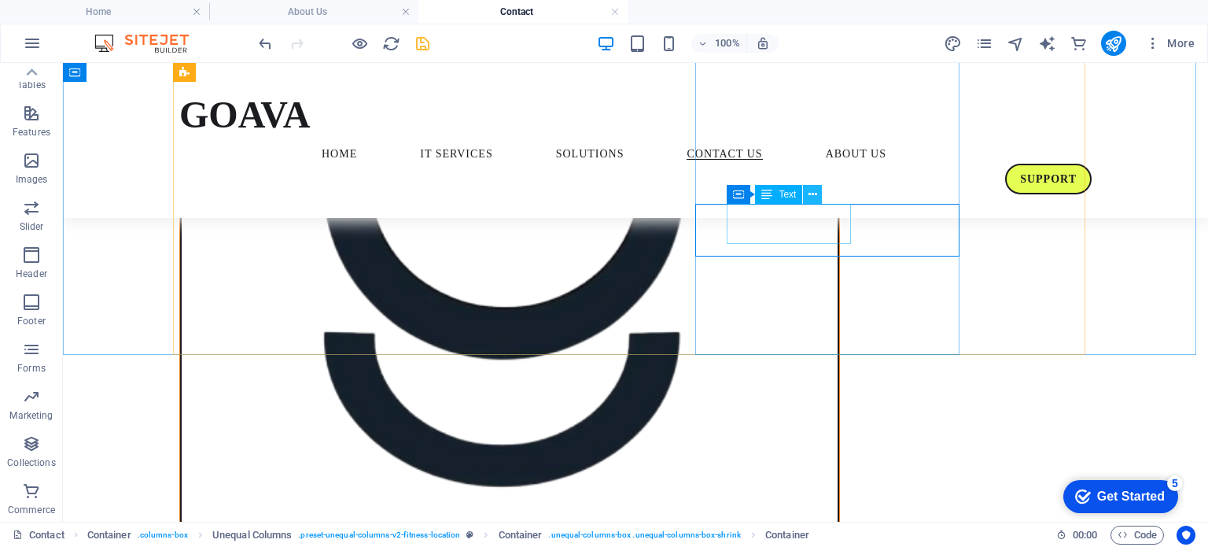
click at [813, 194] on icon at bounding box center [812, 194] width 9 height 17
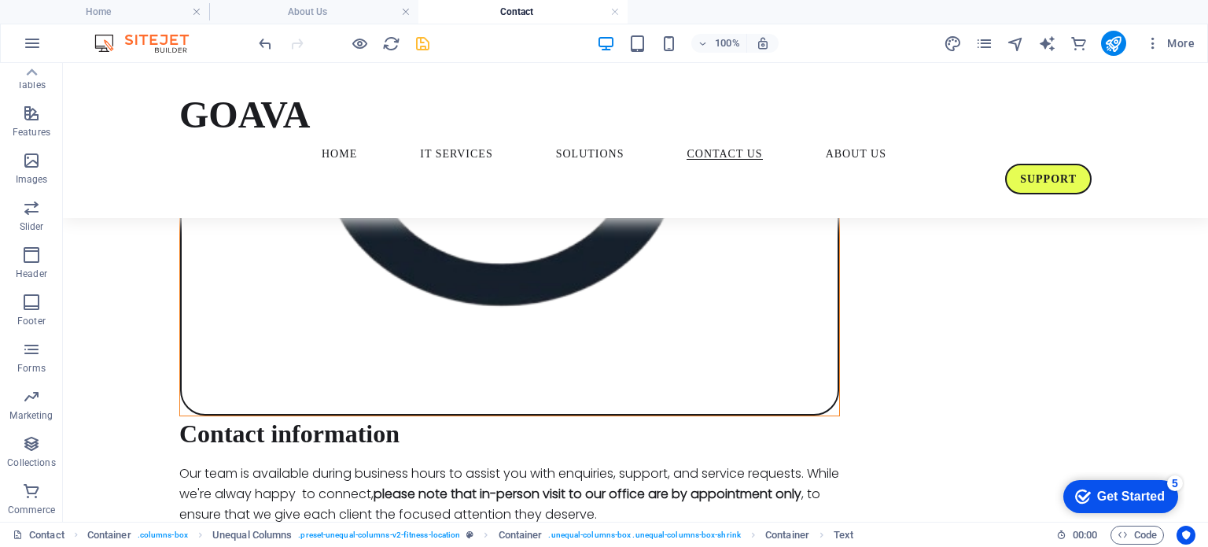
scroll to position [661, 0]
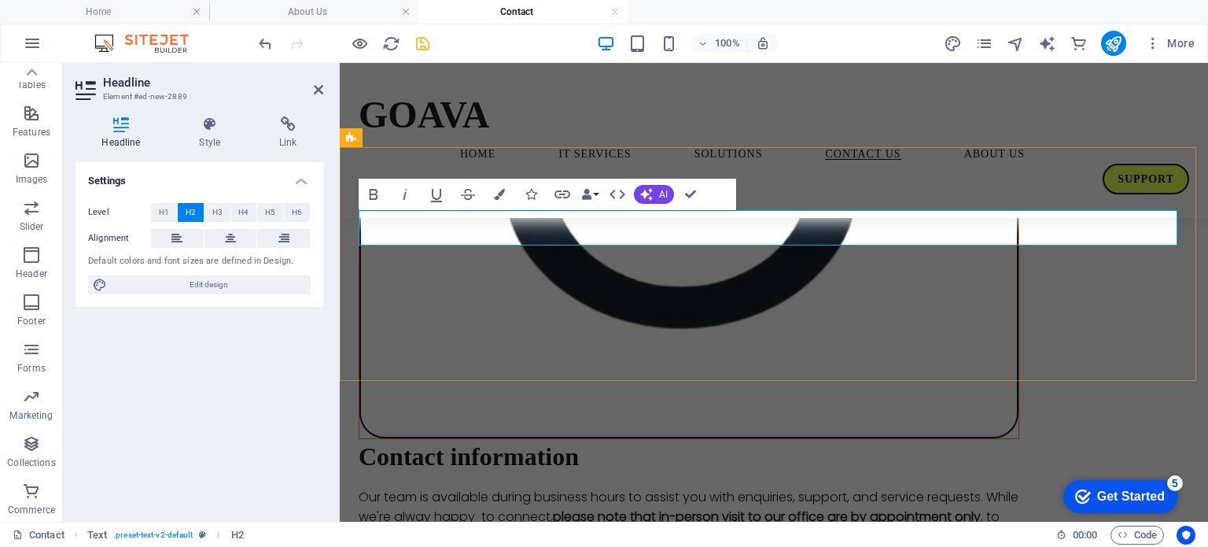
scroll to position [690, 0]
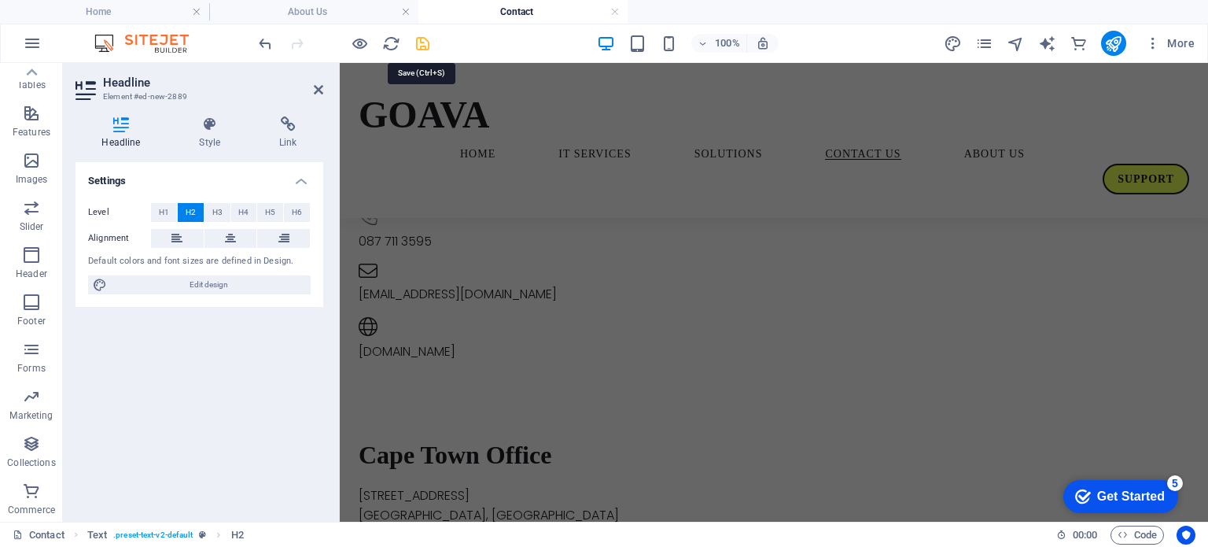
click at [416, 46] on icon "save" at bounding box center [423, 44] width 18 height 18
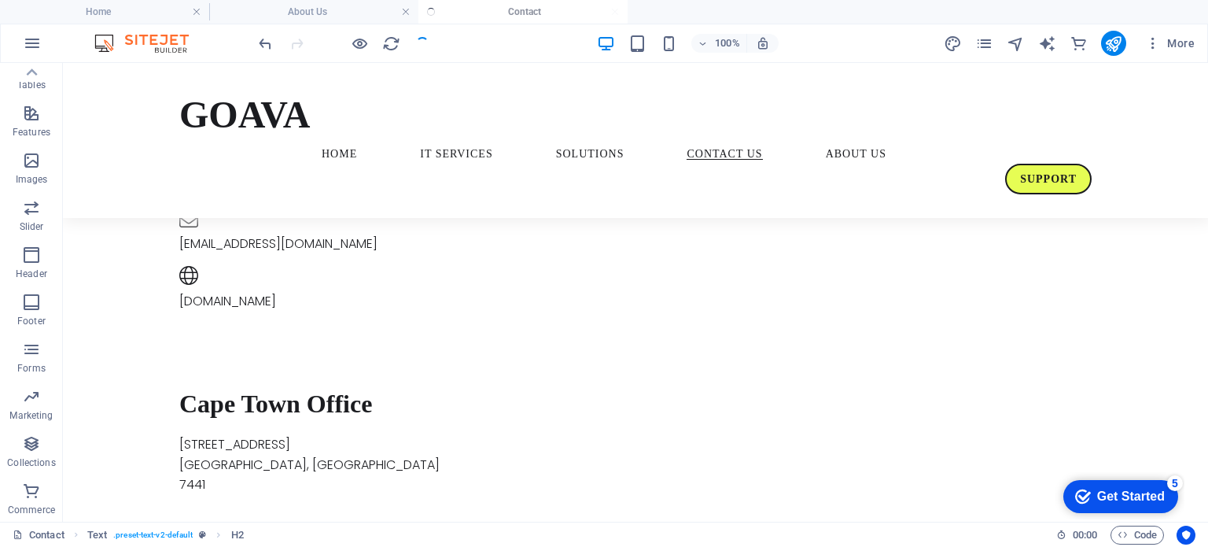
scroll to position [595, 0]
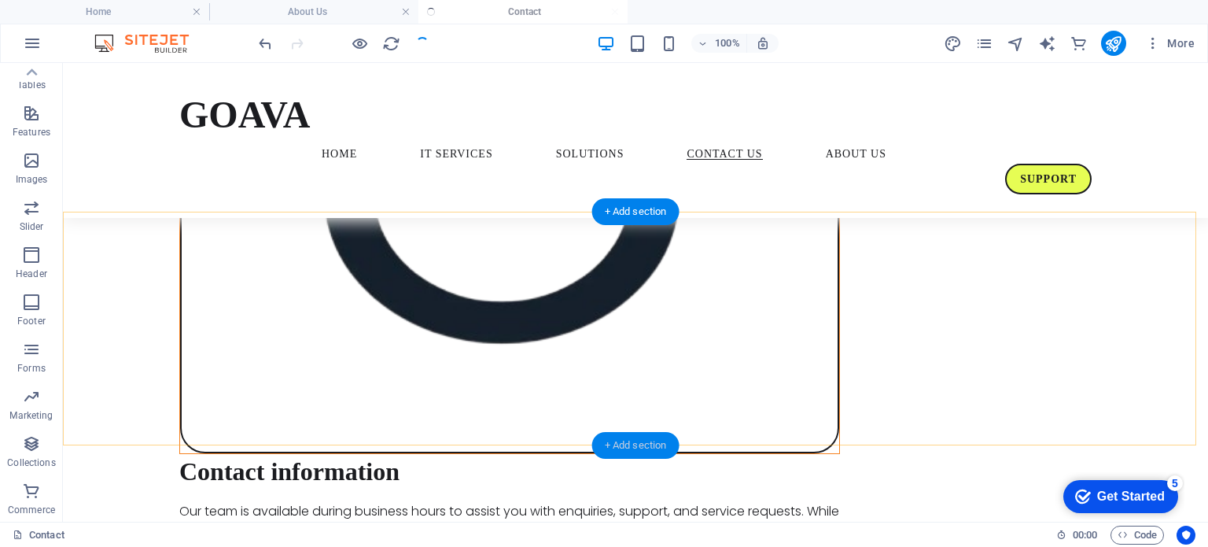
click at [620, 446] on div "+ Add section" at bounding box center [635, 445] width 87 height 27
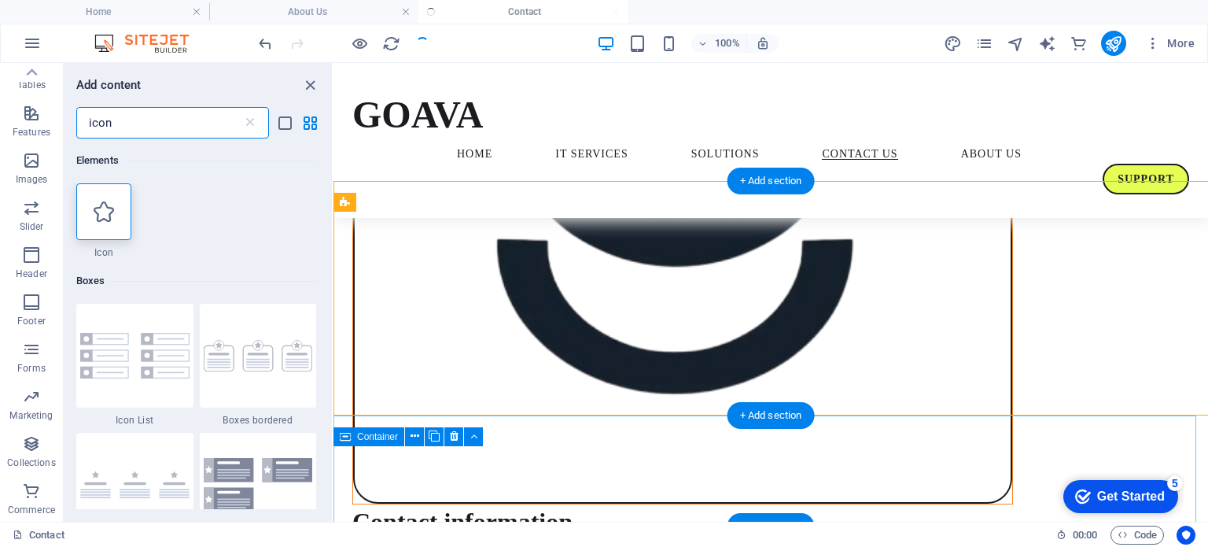
scroll to position [626, 0]
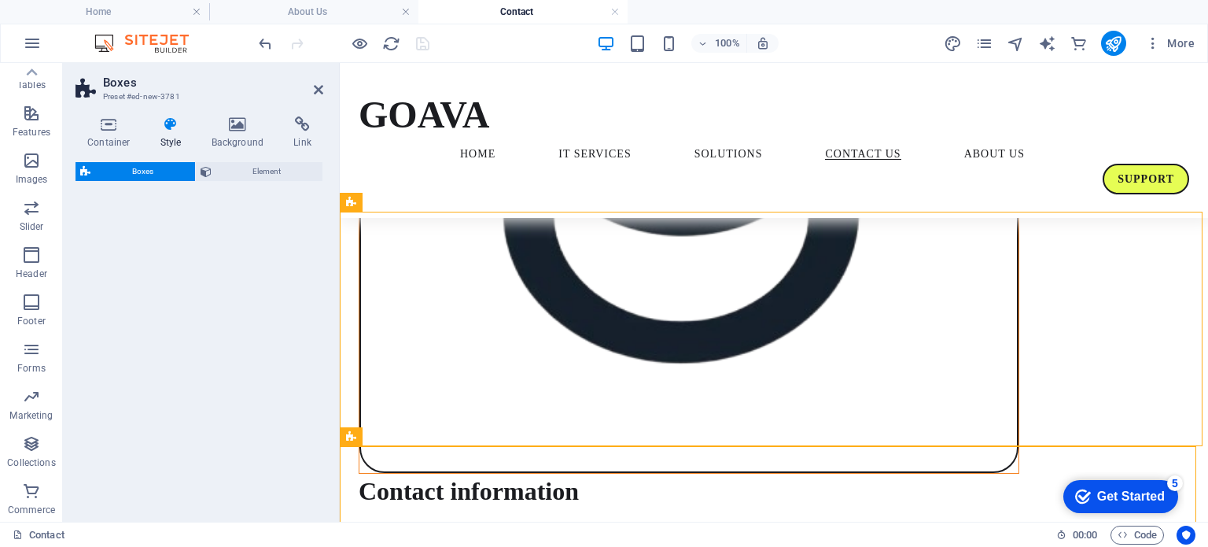
select select "rem"
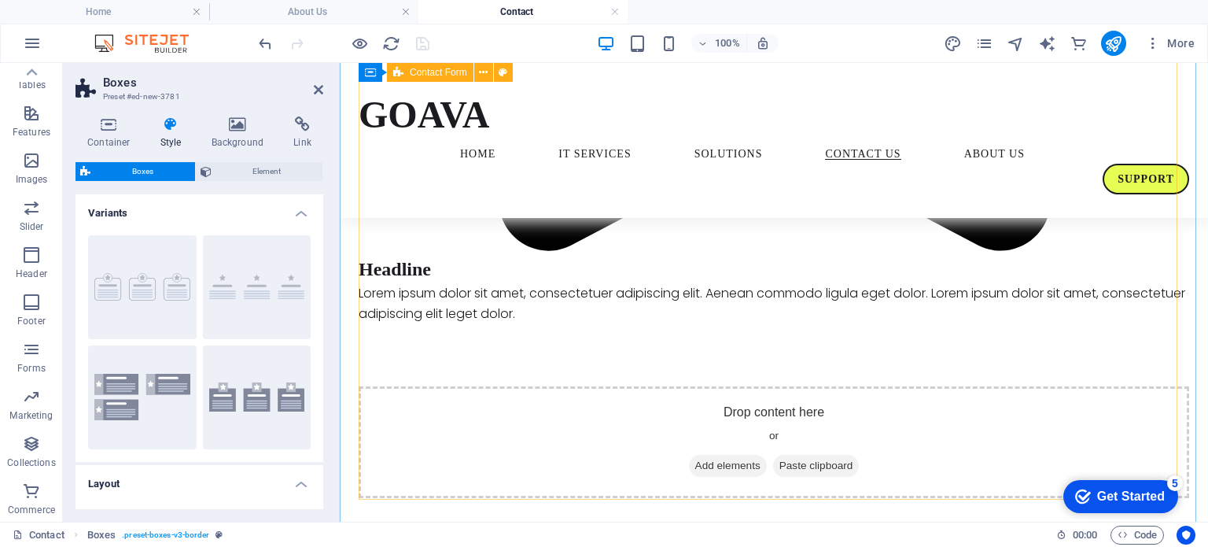
scroll to position [4061, 0]
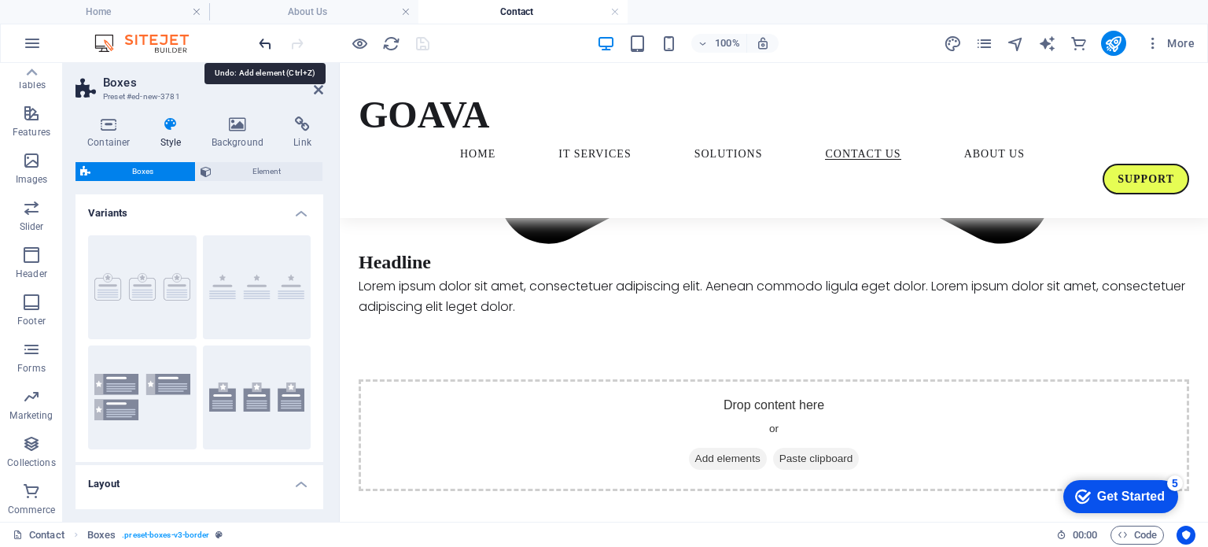
click at [264, 40] on icon "undo" at bounding box center [265, 44] width 18 height 18
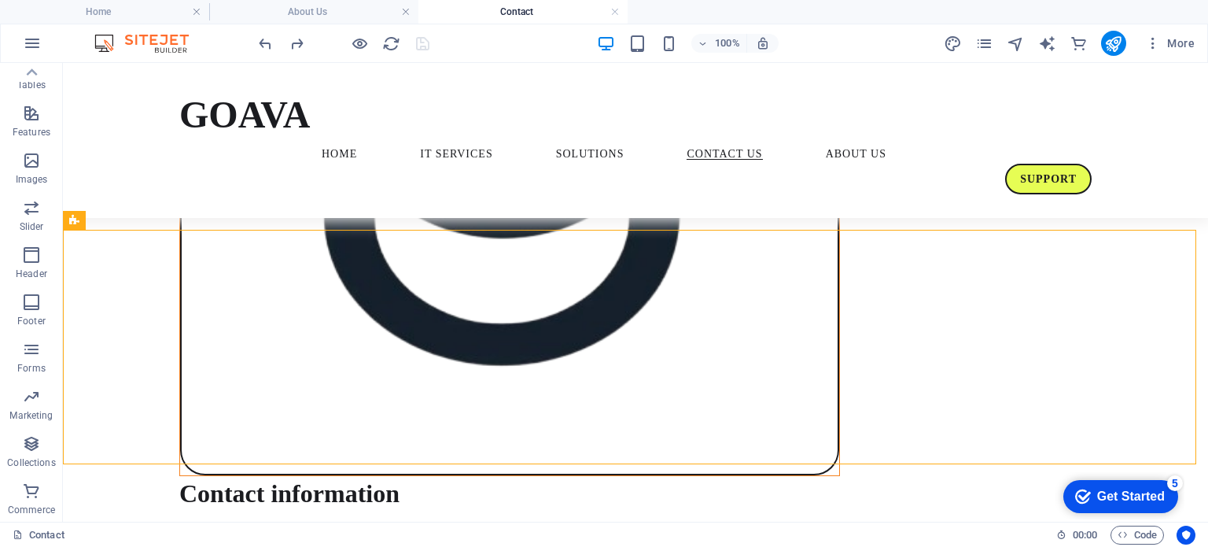
scroll to position [577, 0]
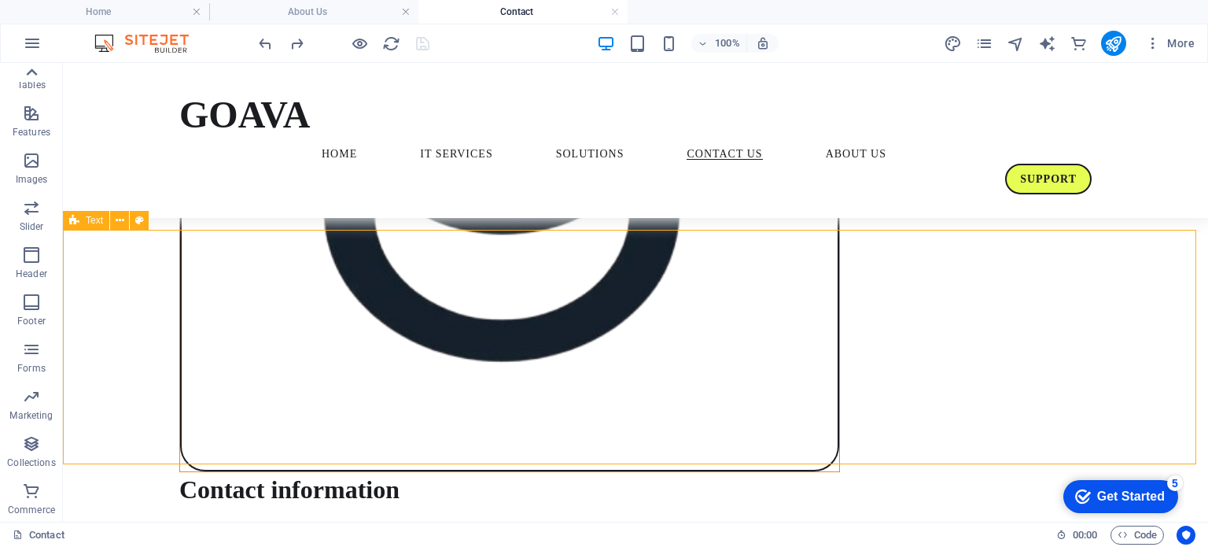
click at [36, 75] on icon at bounding box center [32, 71] width 11 height 7
click at [33, 83] on icon at bounding box center [31, 72] width 22 height 22
click at [33, 456] on p "Collections" at bounding box center [31, 462] width 48 height 13
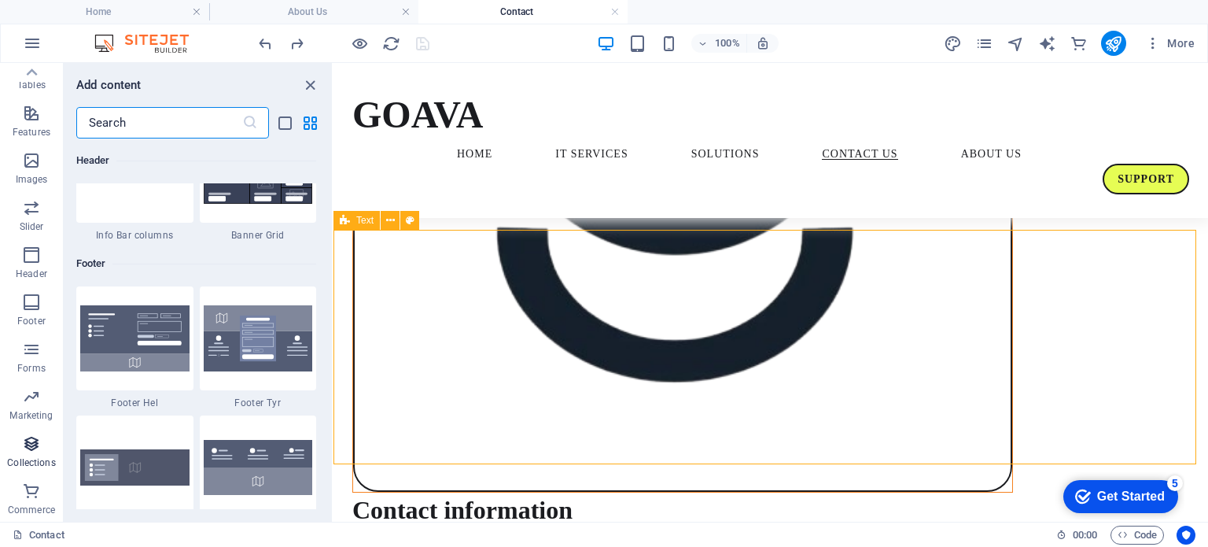
scroll to position [14396, 0]
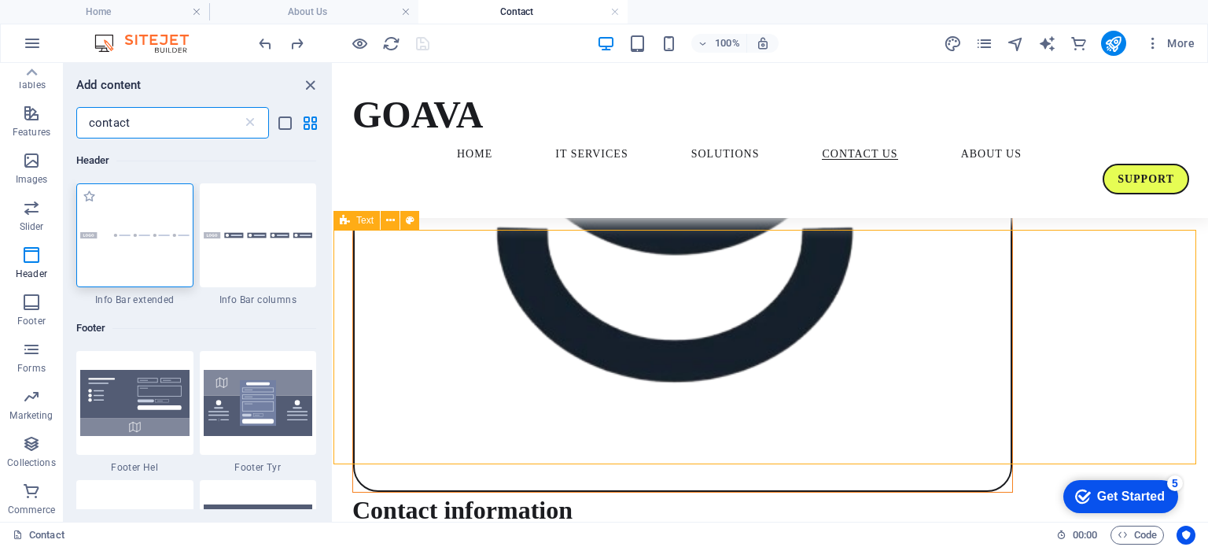
type input "contact"
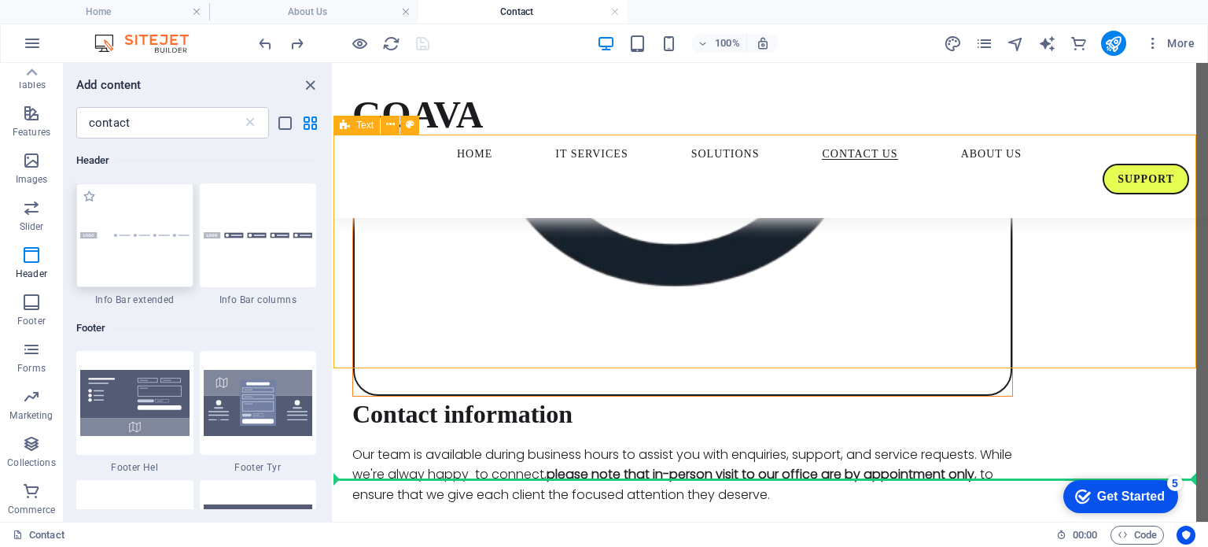
scroll to position [711, 0]
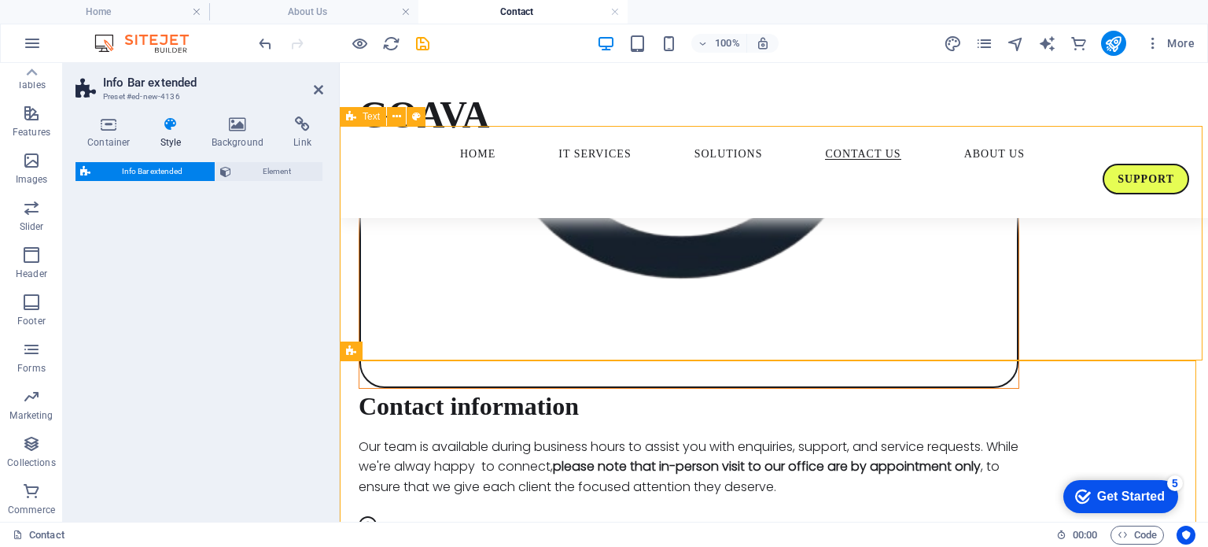
select select "rem"
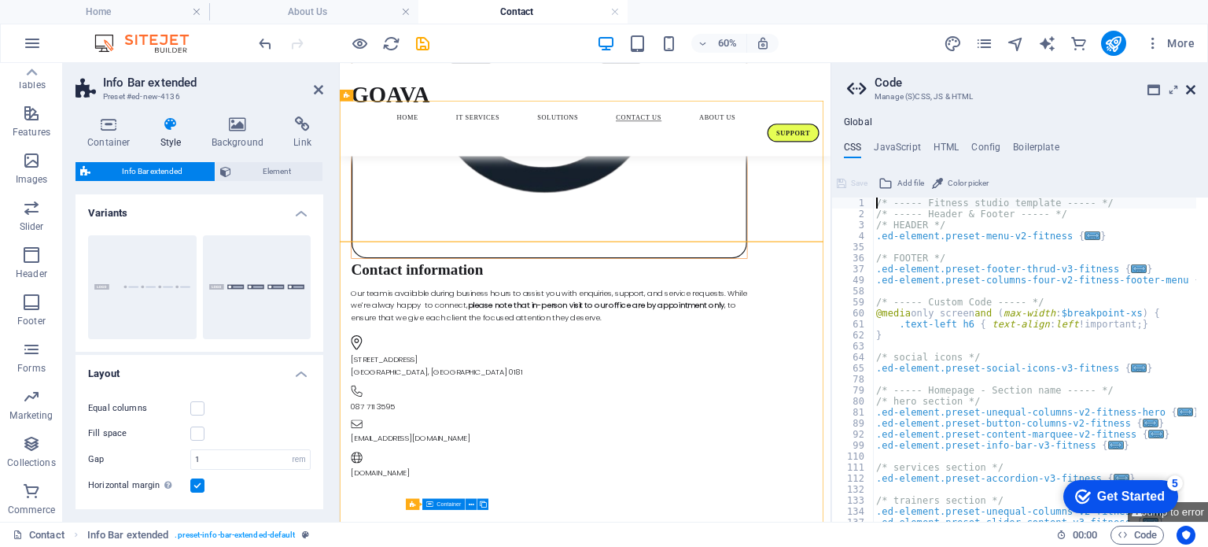
click at [1194, 87] on icon at bounding box center [1190, 89] width 9 height 13
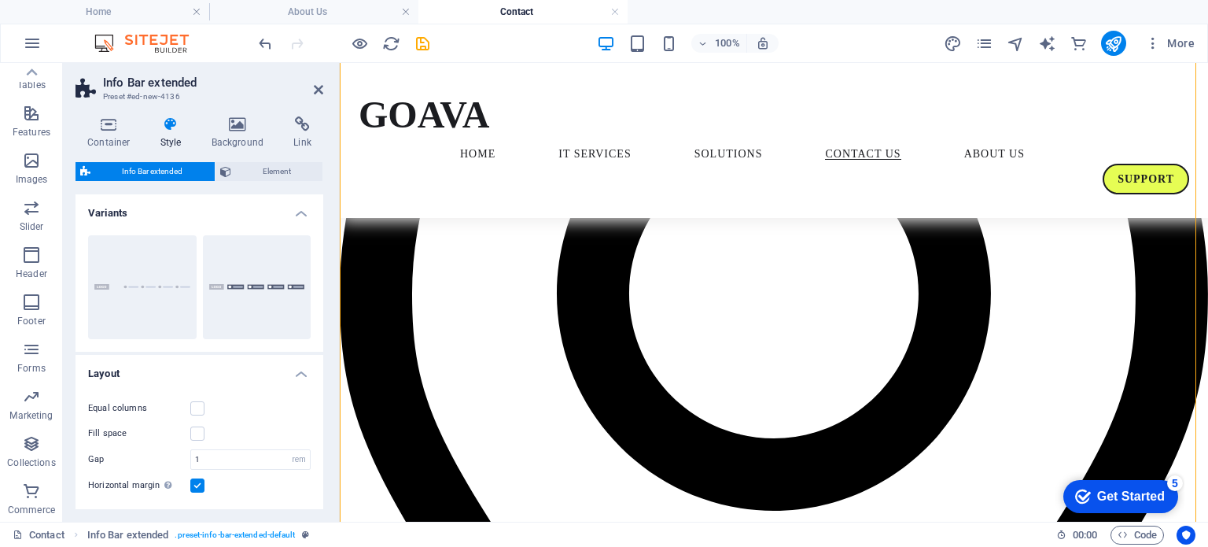
scroll to position [2057, 0]
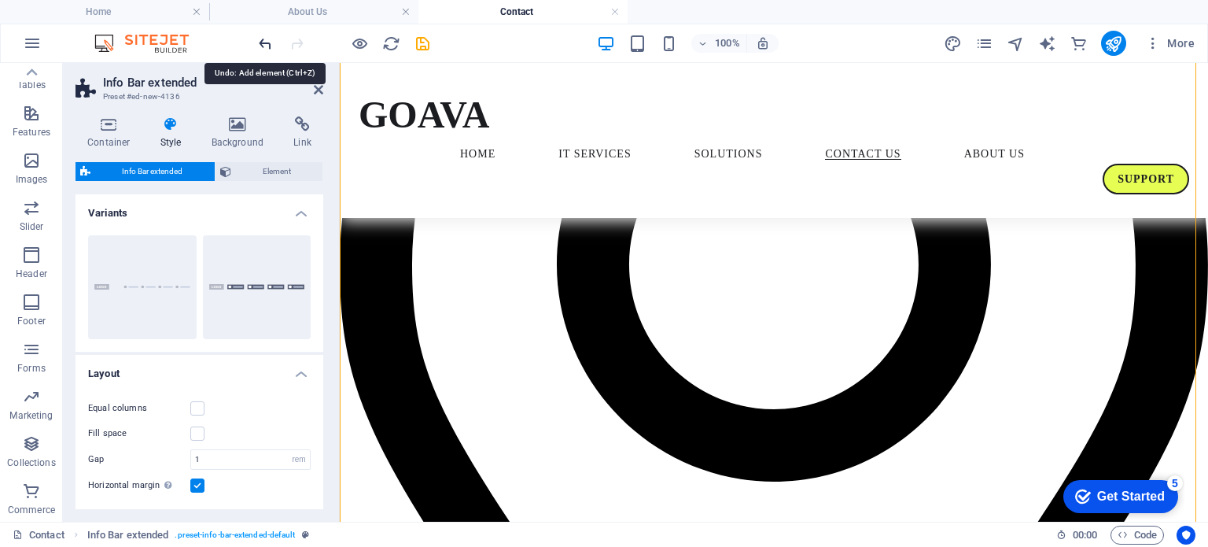
click at [264, 40] on icon "undo" at bounding box center [265, 44] width 18 height 18
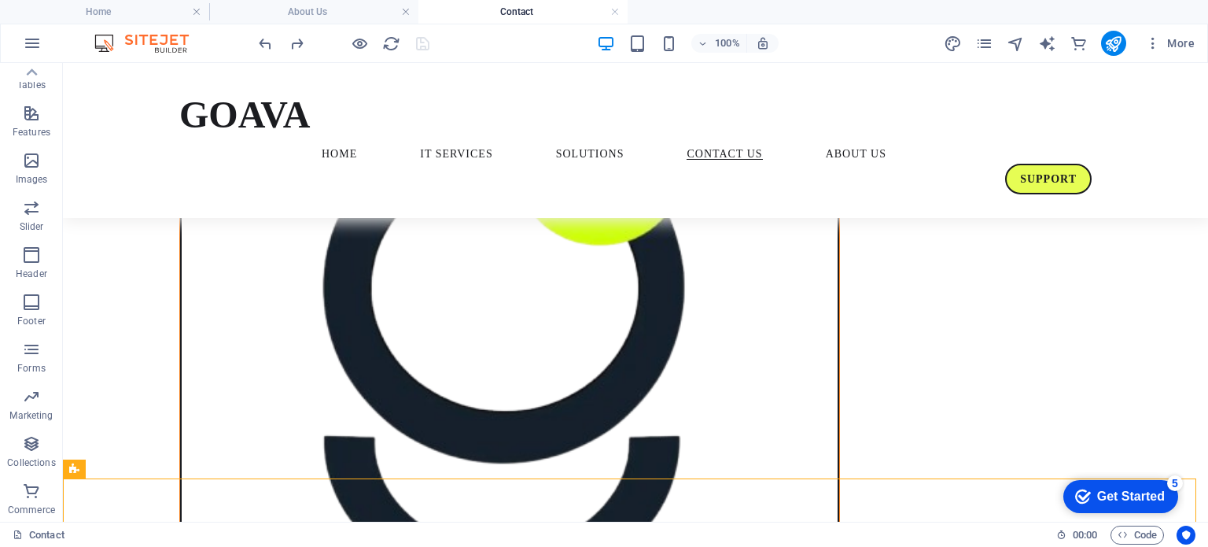
scroll to position [318, 0]
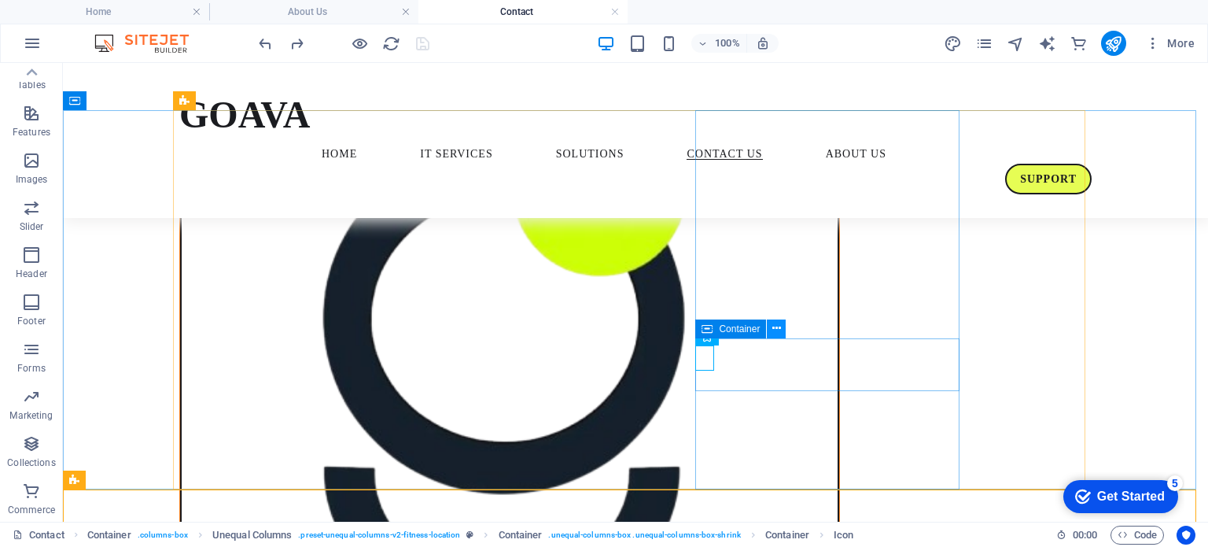
click at [777, 330] on icon at bounding box center [776, 328] width 9 height 17
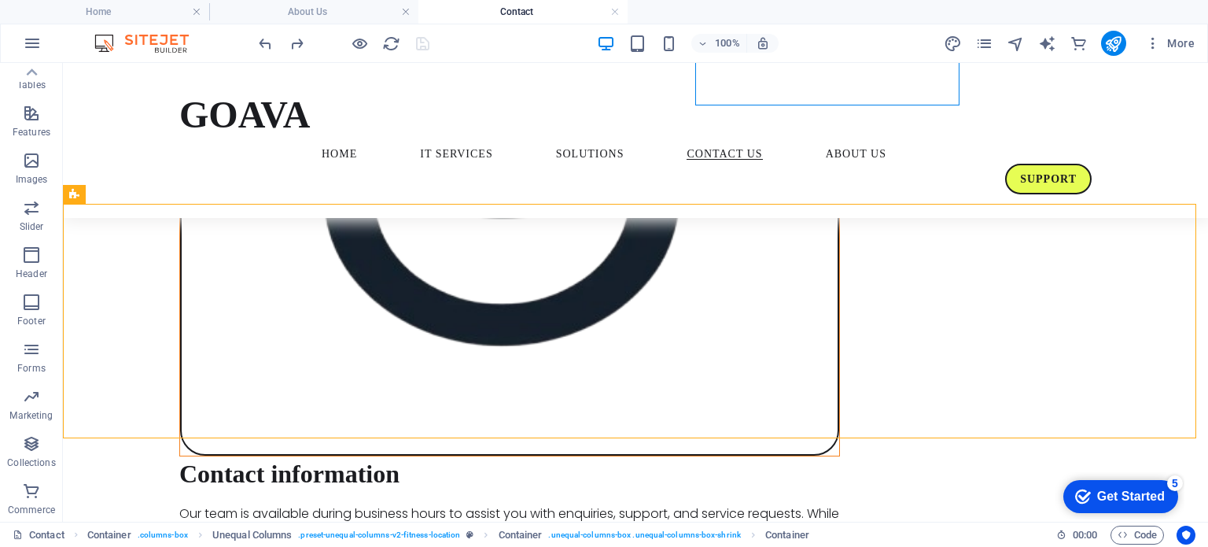
scroll to position [630, 0]
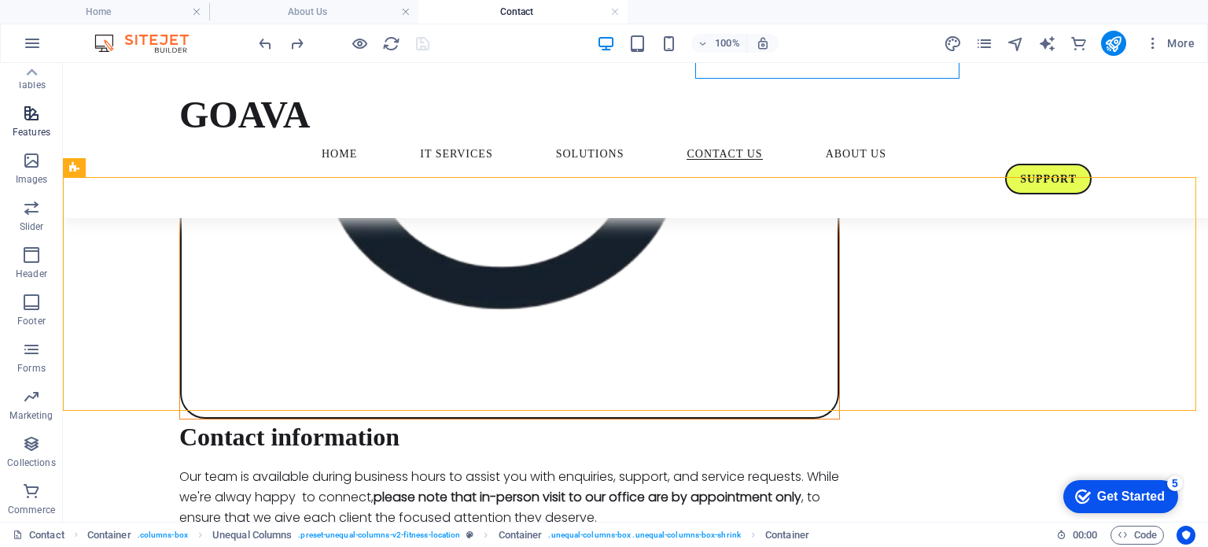
click at [28, 118] on icon "button" at bounding box center [31, 113] width 19 height 19
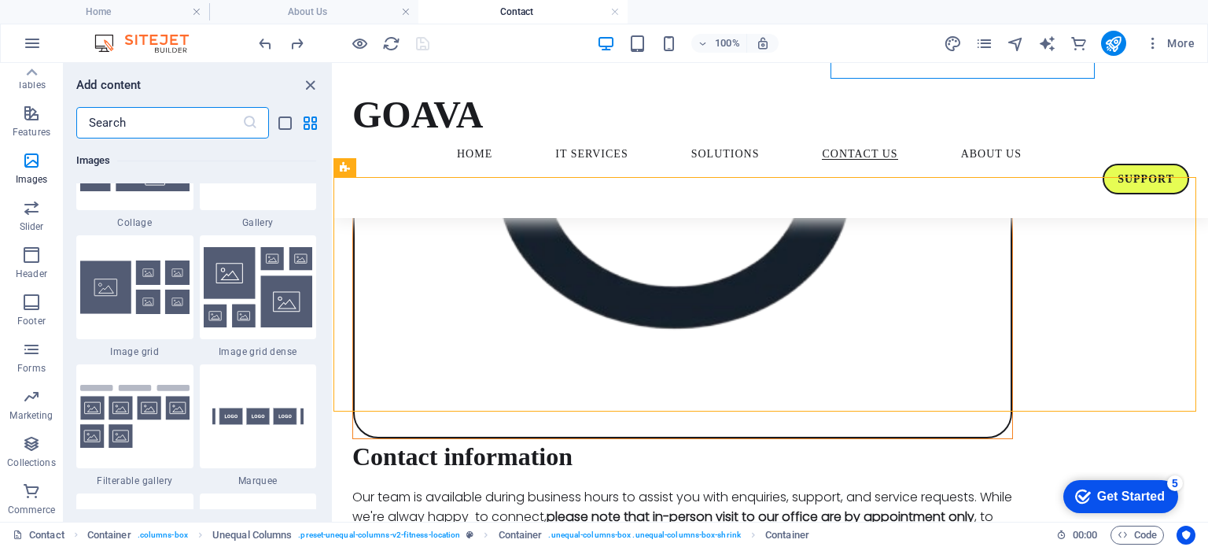
scroll to position [8207, 0]
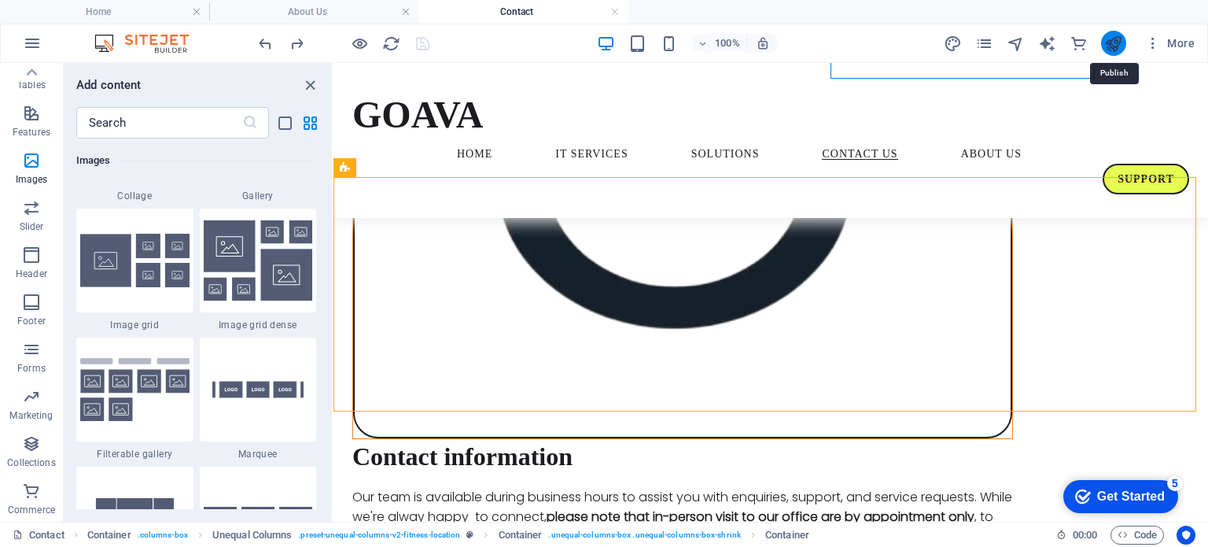
click at [1117, 37] on icon "publish" at bounding box center [1113, 44] width 18 height 18
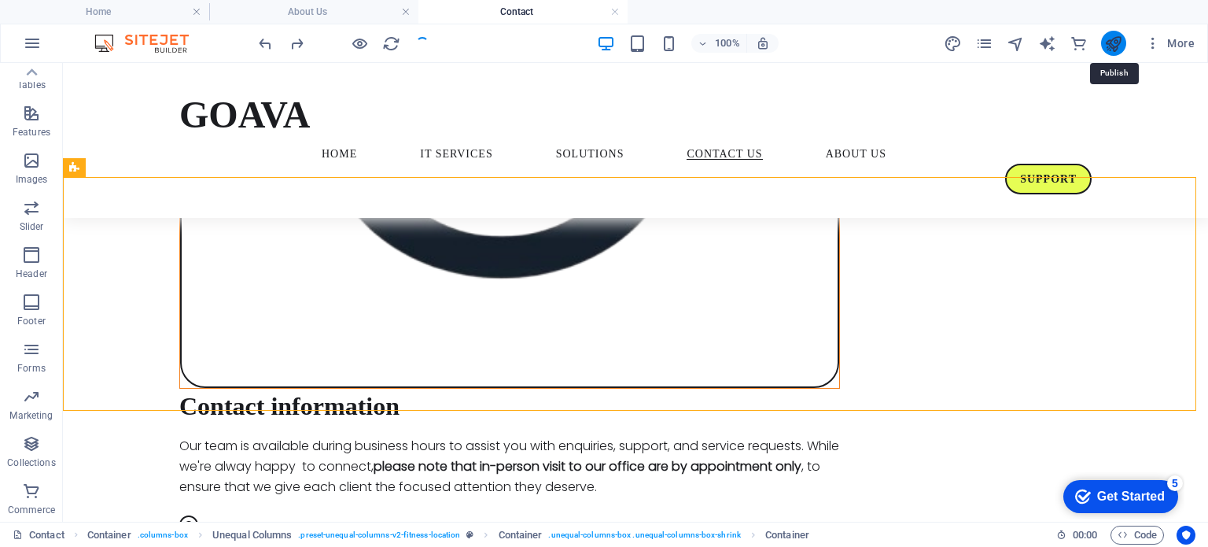
scroll to position [630, 0]
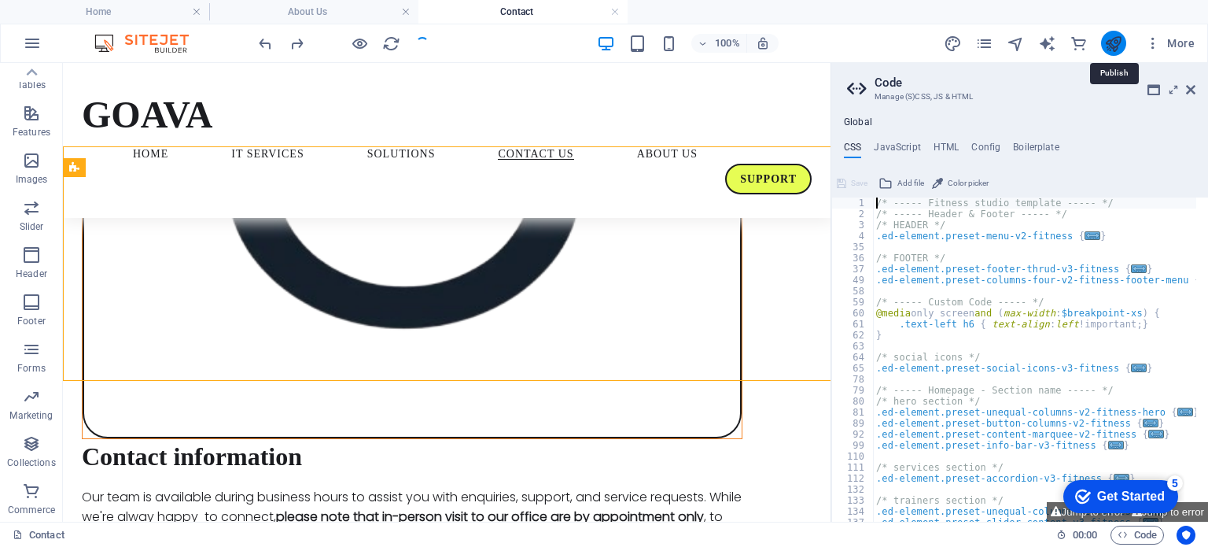
click at [1115, 42] on icon "publish" at bounding box center [1113, 44] width 18 height 18
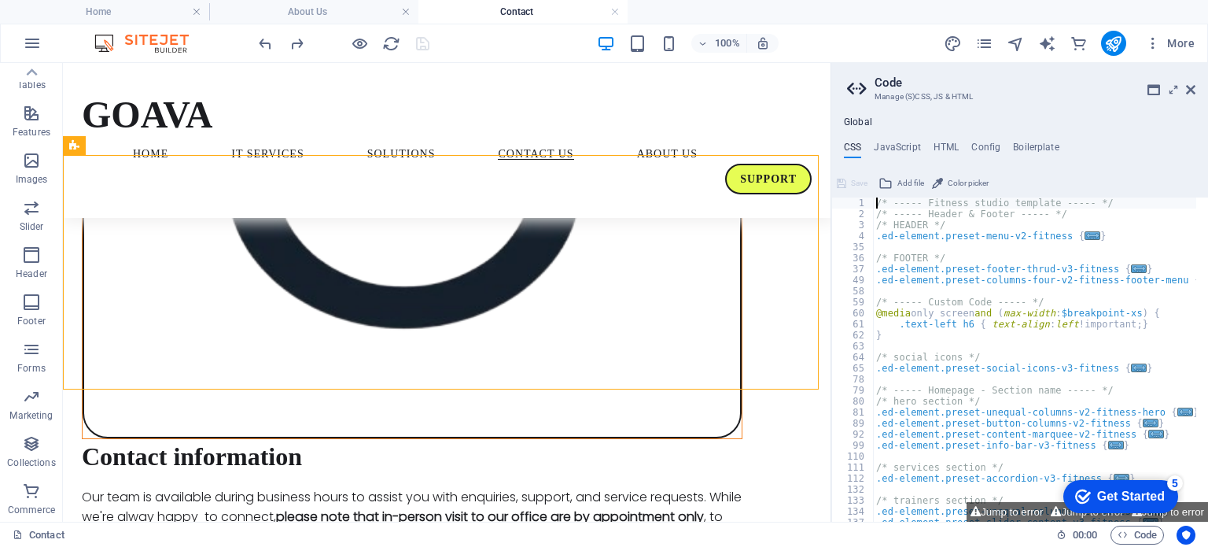
scroll to position [736, 0]
